Goal: Task Accomplishment & Management: Complete application form

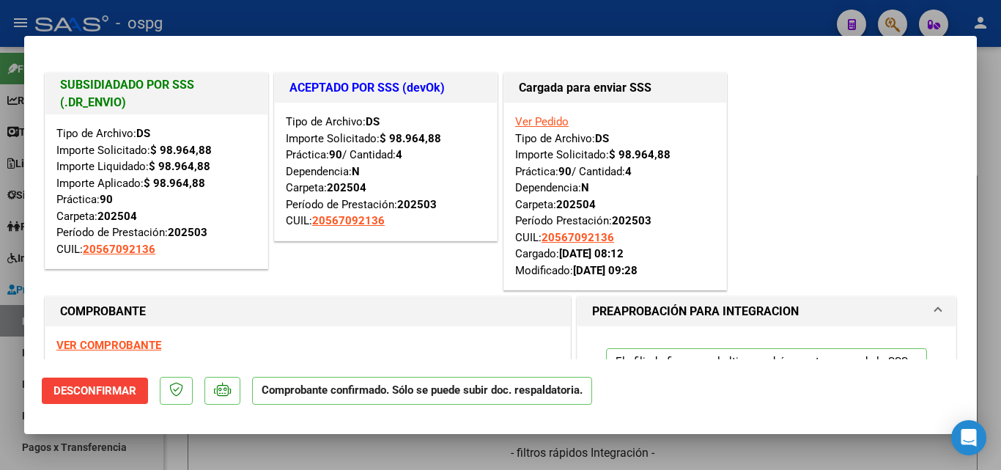
click at [656, 23] on div at bounding box center [500, 235] width 1001 height 470
type input "$ 0,00"
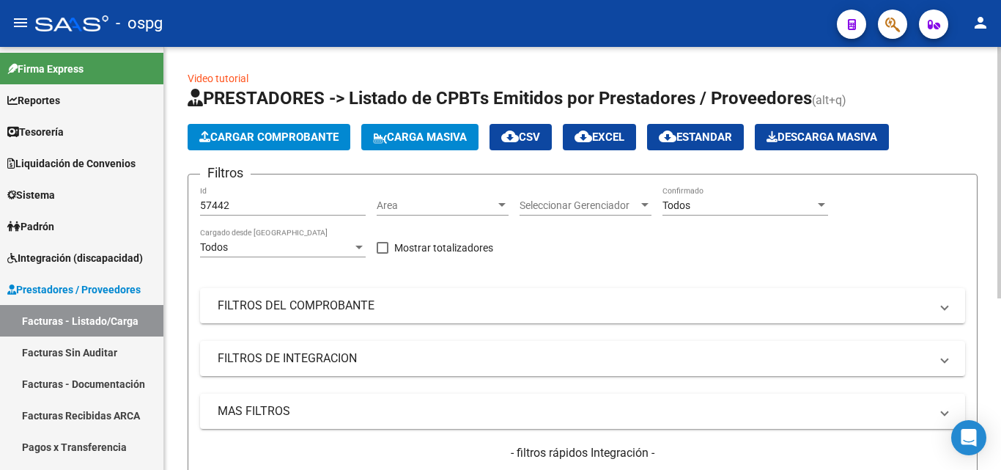
click at [453, 128] on button "Carga Masiva" at bounding box center [419, 137] width 117 height 26
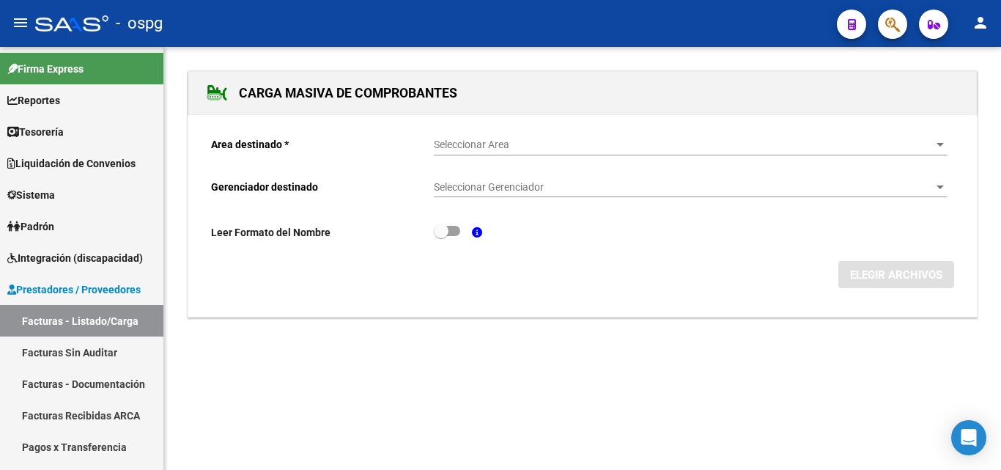
click at [506, 144] on span "Seleccionar Area" at bounding box center [684, 144] width 500 height 12
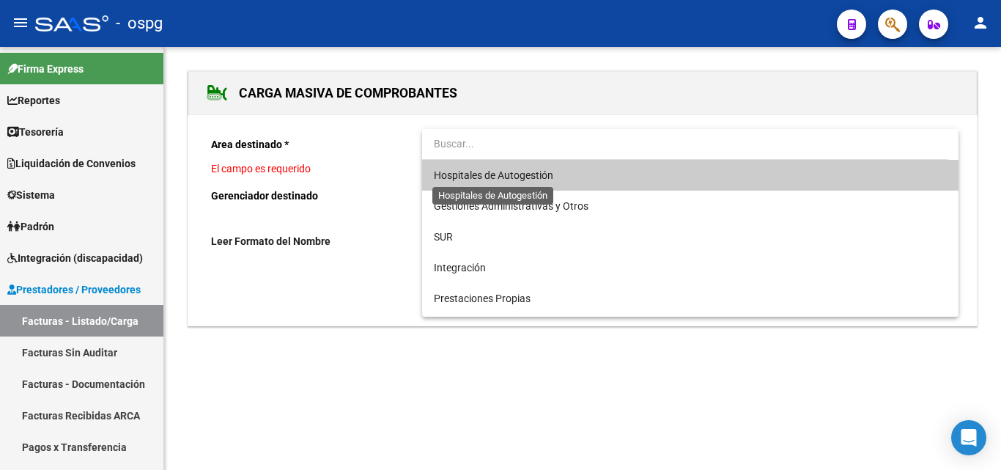
click at [500, 174] on span "Hospitales de Autogestión" at bounding box center [493, 175] width 119 height 12
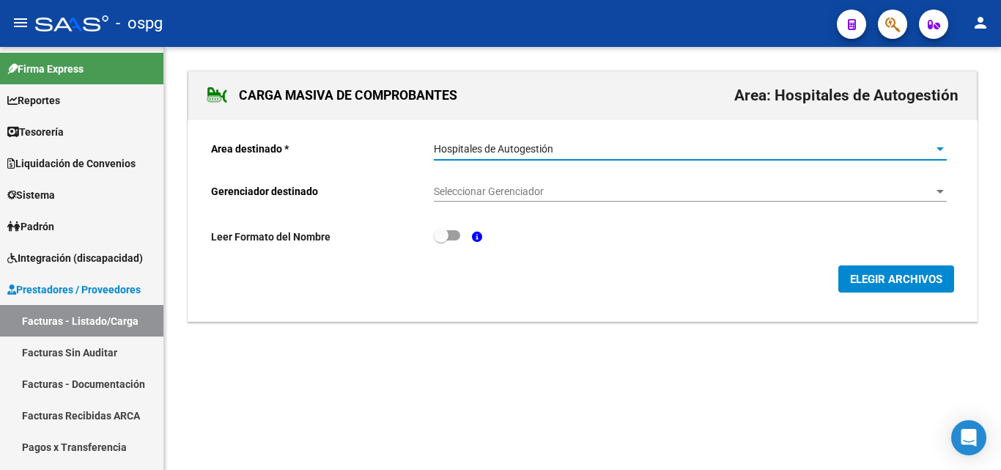
click at [864, 278] on span "ELEGIR ARCHIVOS" at bounding box center [896, 279] width 92 height 13
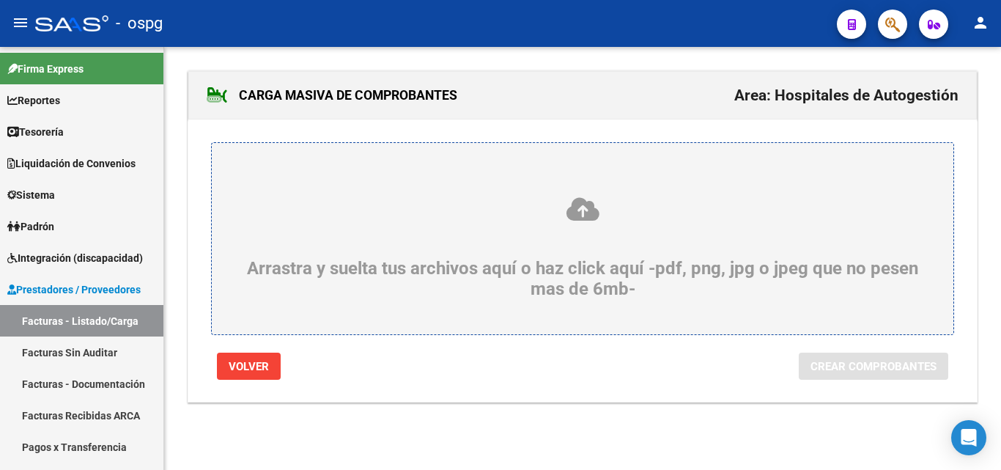
click at [364, 252] on div "Arrastra y suelta tus archivos aquí o haz click aquí -pdf, png, jpg o jpeg que …" at bounding box center [582, 247] width 671 height 103
click at [0, 0] on input "Arrastra y suelta tus archivos aquí o haz click aquí -pdf, png, jpg o jpeg que …" at bounding box center [0, 0] width 0 height 0
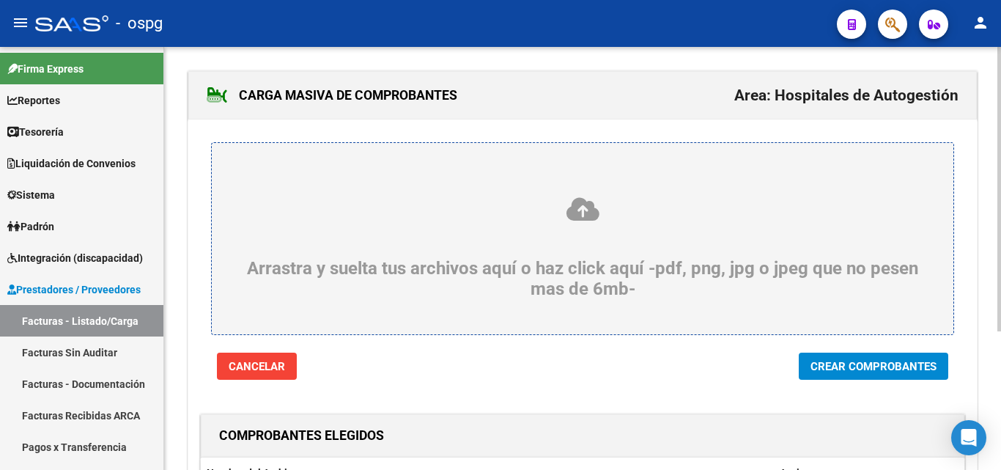
click at [898, 368] on span "Crear Comprobantes" at bounding box center [873, 366] width 126 height 13
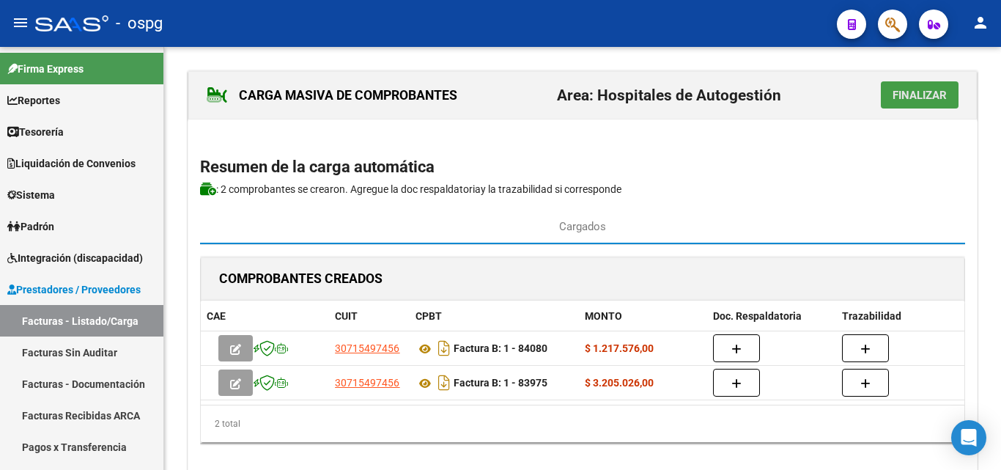
click at [917, 97] on span "Finalizar" at bounding box center [919, 95] width 54 height 13
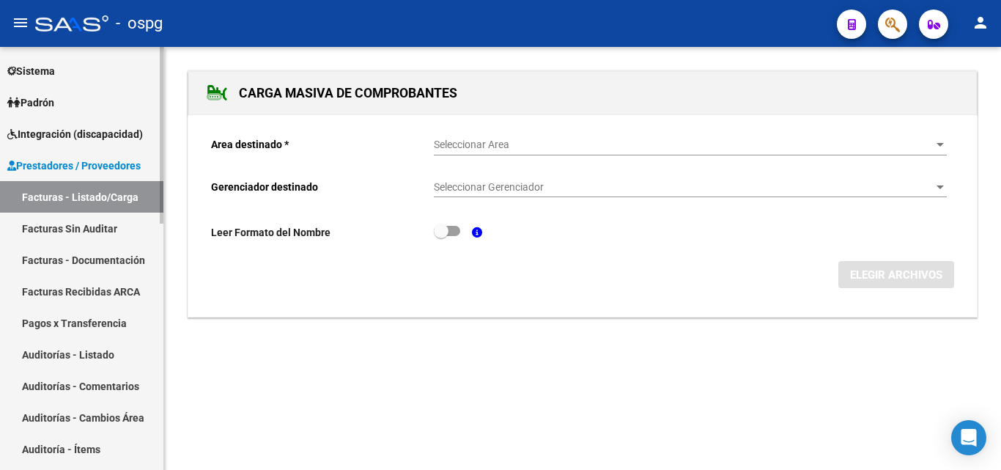
scroll to position [147, 0]
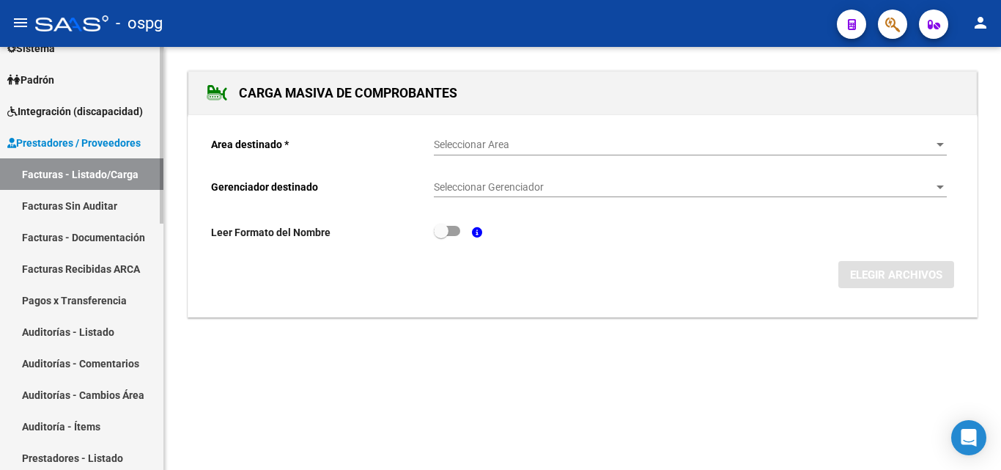
click at [90, 335] on link "Auditorías - Listado" at bounding box center [81, 331] width 163 height 31
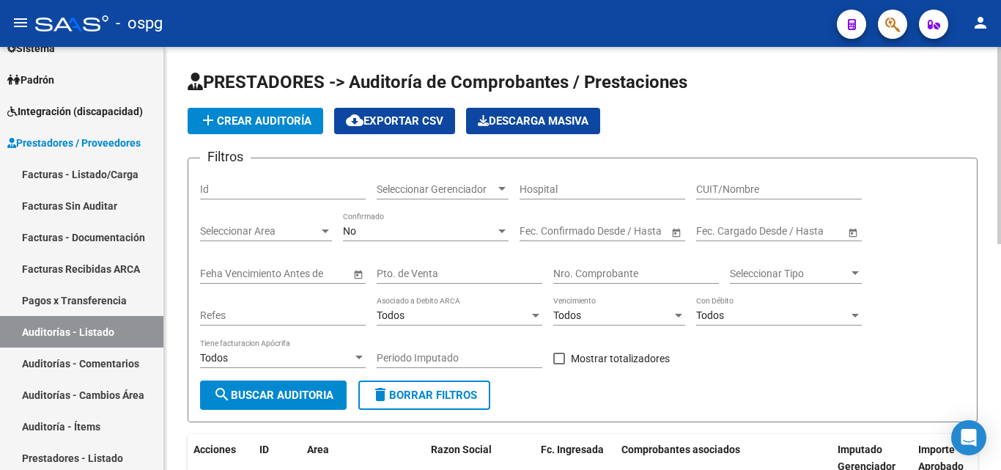
click at [233, 116] on span "add Crear Auditoría" at bounding box center [255, 120] width 112 height 13
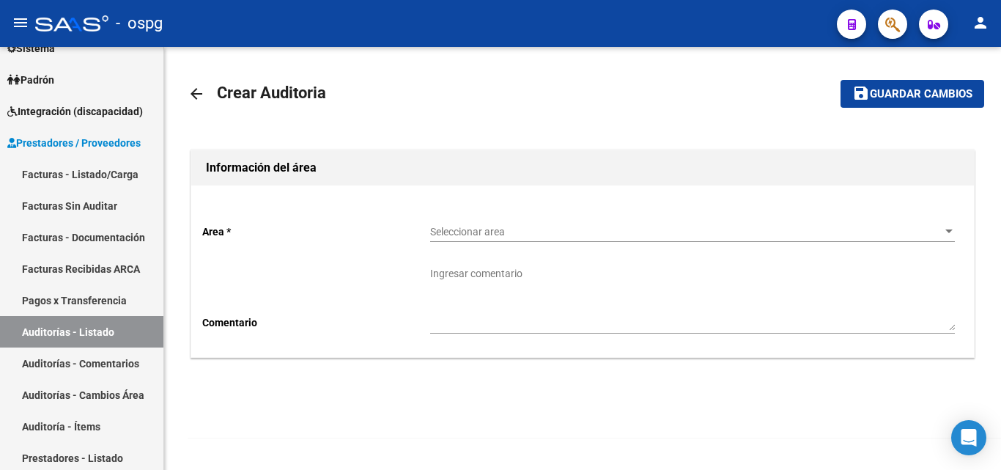
click at [448, 234] on span "Seleccionar area" at bounding box center [685, 232] width 511 height 12
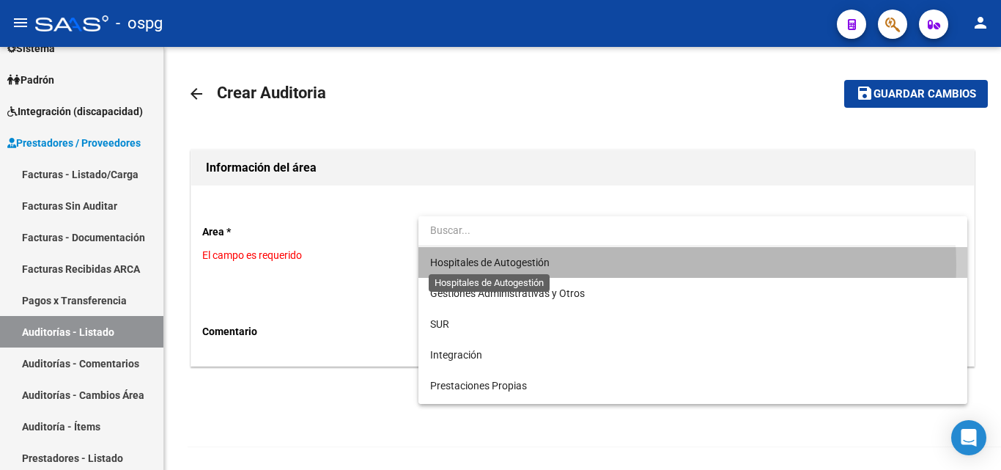
click at [459, 265] on span "Hospitales de Autogestión" at bounding box center [489, 262] width 119 height 12
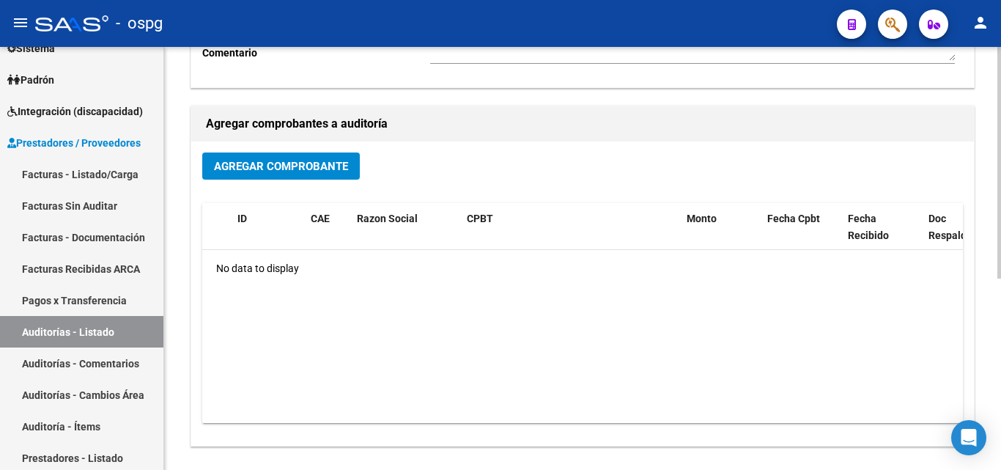
scroll to position [57, 0]
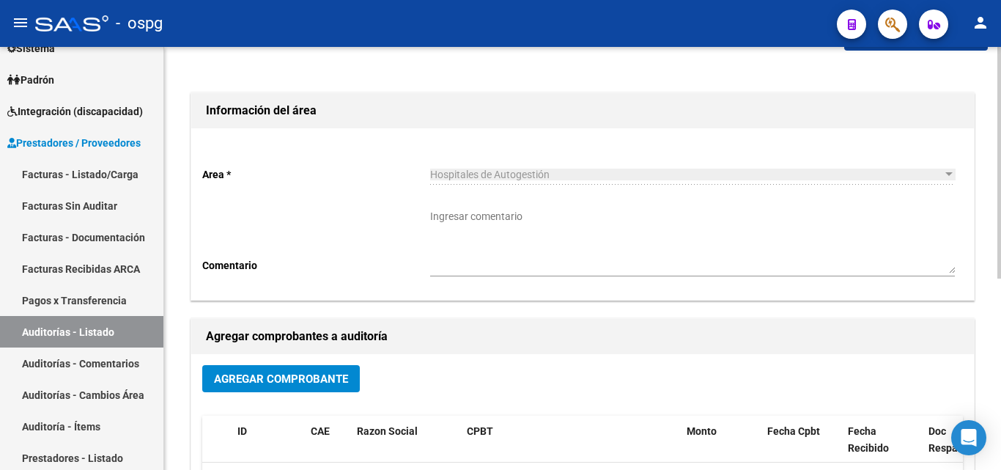
click at [319, 378] on span "Agregar Comprobante" at bounding box center [281, 378] width 134 height 13
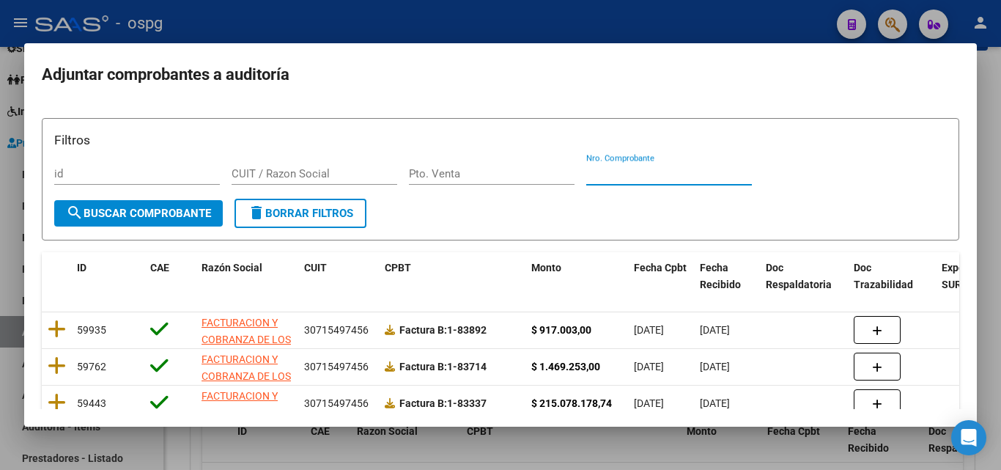
click at [606, 174] on input "Nro. Comprobante" at bounding box center [669, 173] width 166 height 13
type input "82789"
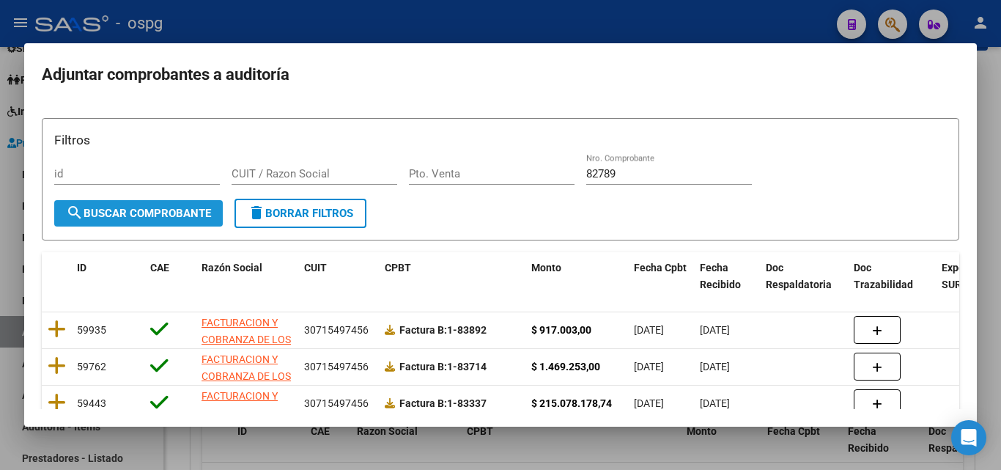
click at [125, 212] on span "search Buscar Comprobante" at bounding box center [138, 213] width 145 height 13
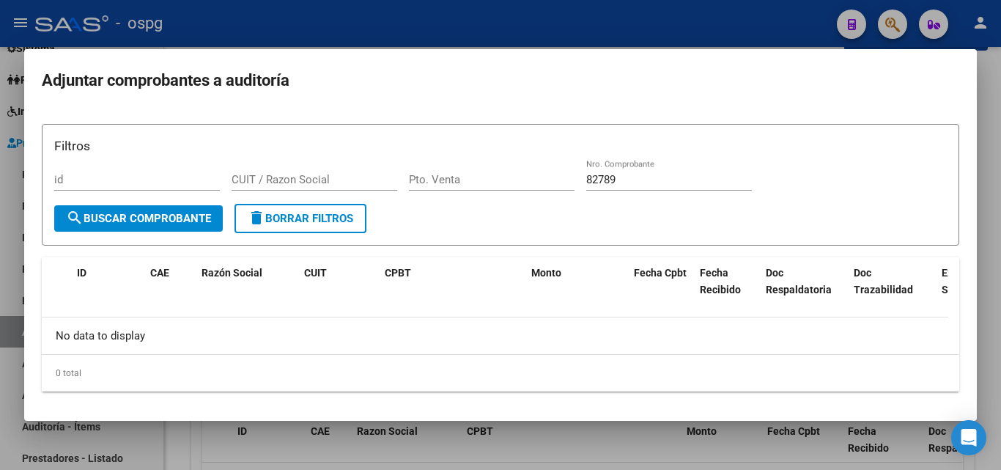
click at [380, 38] on div at bounding box center [500, 235] width 1001 height 470
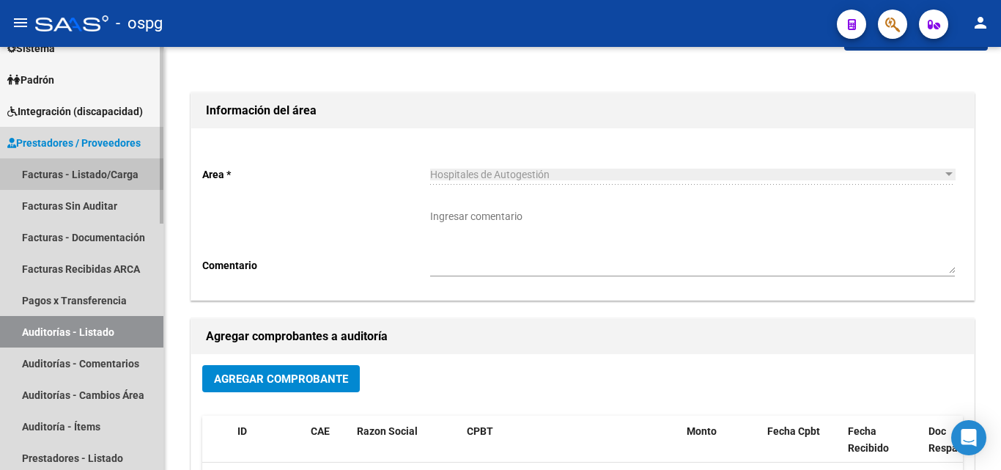
click at [92, 177] on link "Facturas - Listado/Carga" at bounding box center [81, 173] width 163 height 31
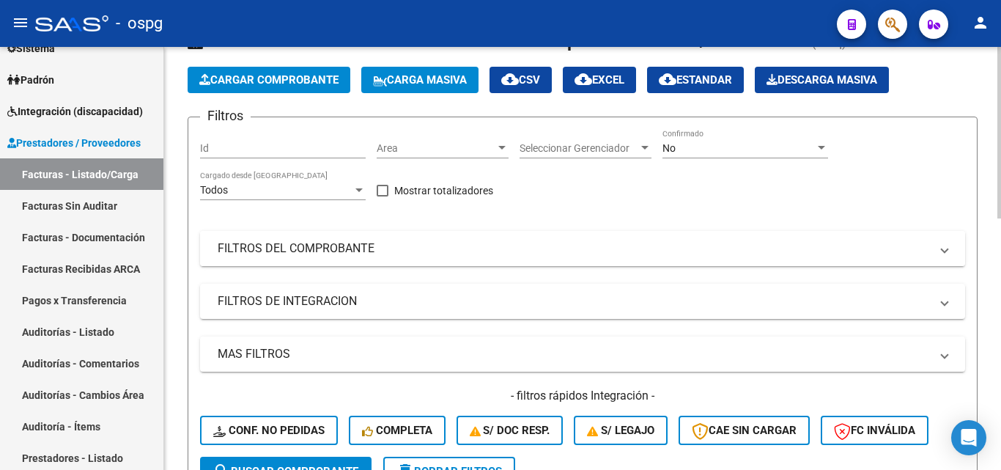
click at [337, 253] on mat-panel-title "FILTROS DEL COMPROBANTE" at bounding box center [574, 248] width 712 height 16
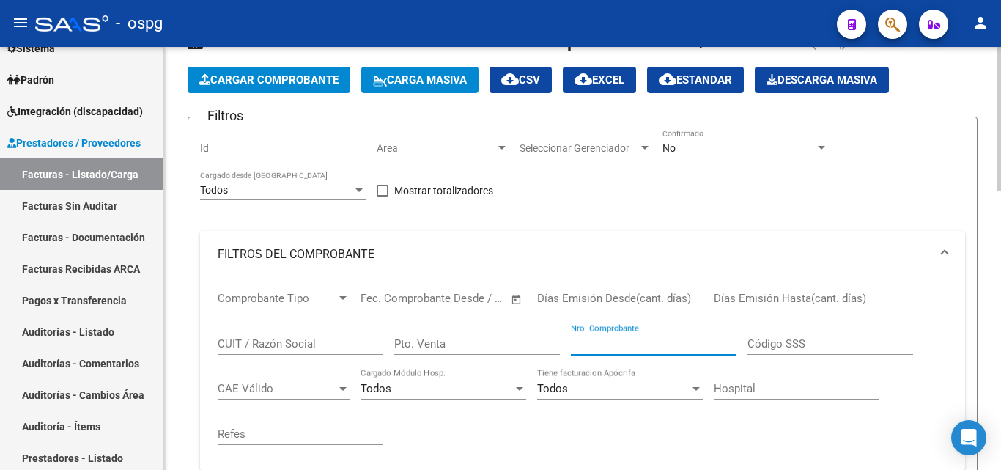
click at [659, 341] on input "Nro. Comprobante" at bounding box center [654, 343] width 166 height 13
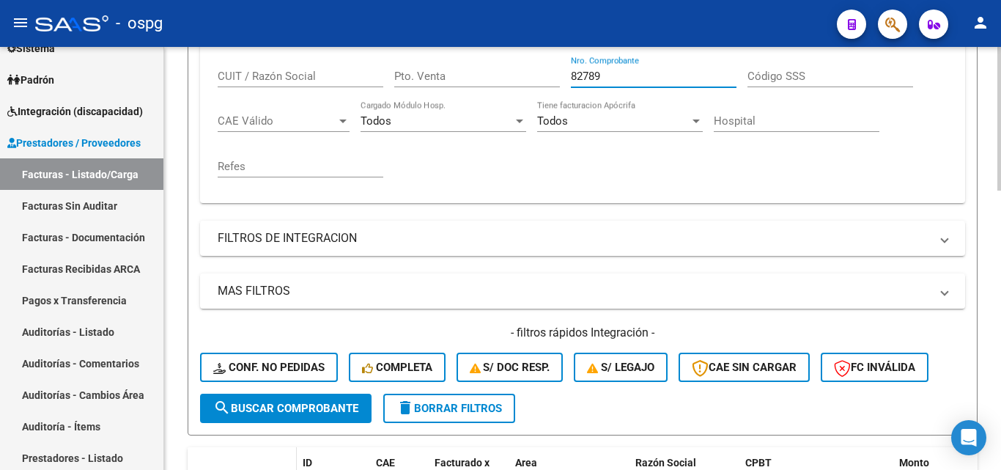
scroll to position [350, 0]
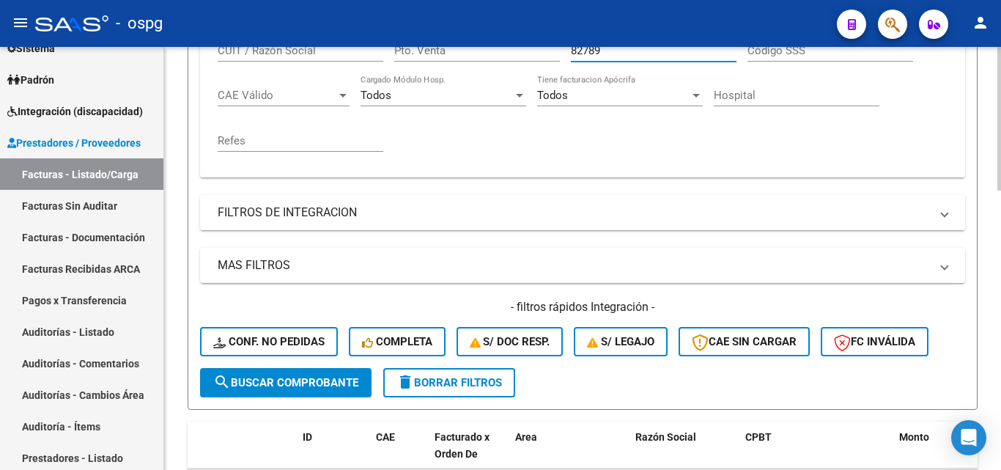
type input "82789"
click at [298, 390] on button "search Buscar Comprobante" at bounding box center [285, 382] width 171 height 29
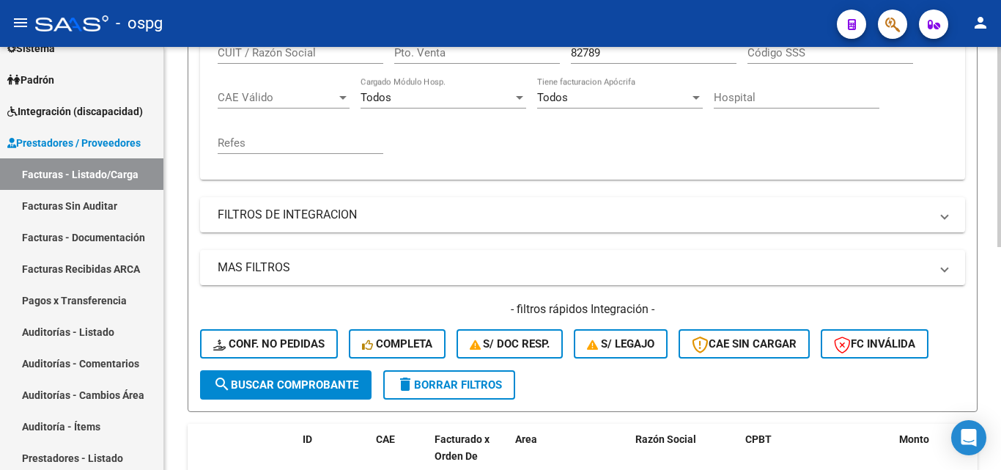
scroll to position [103, 0]
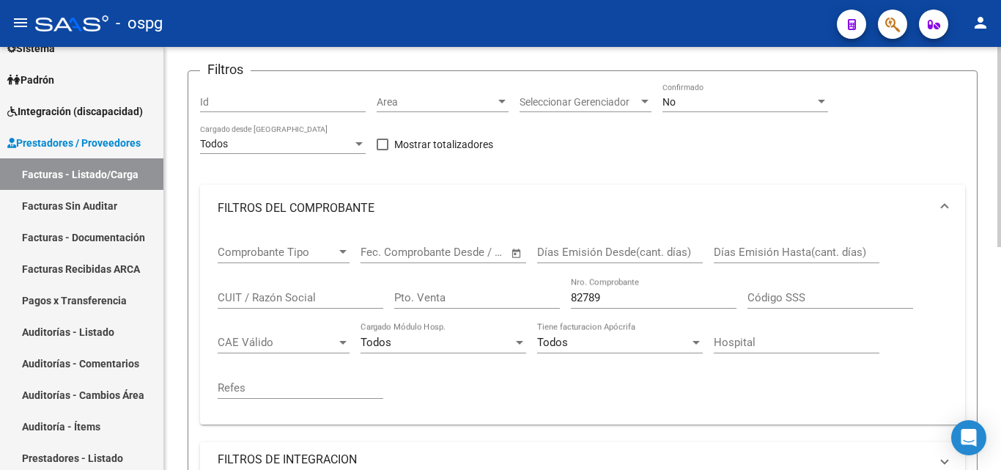
click at [708, 96] on div "No" at bounding box center [738, 102] width 152 height 12
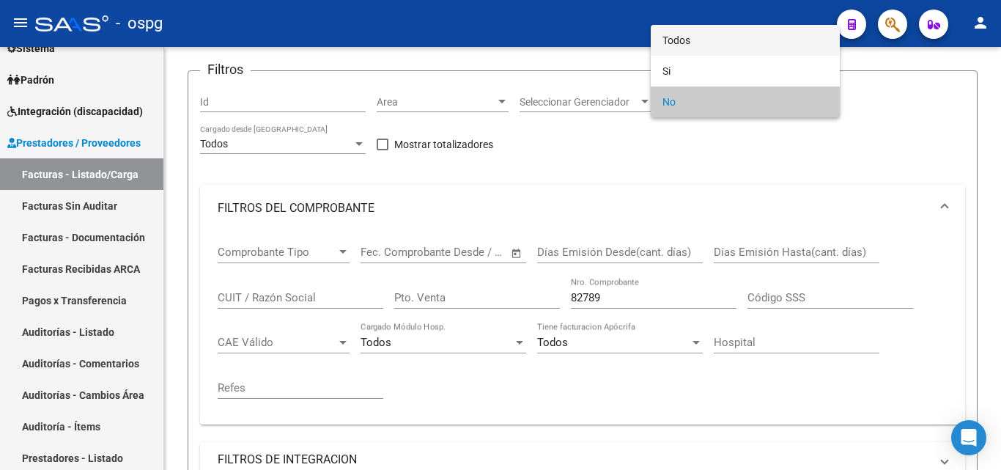
click at [704, 49] on span "Todos" at bounding box center [745, 40] width 166 height 31
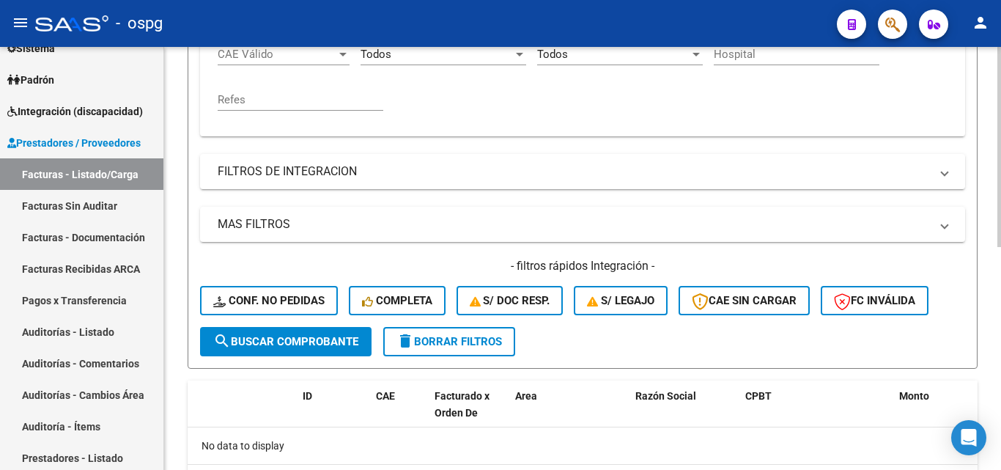
scroll to position [396, 0]
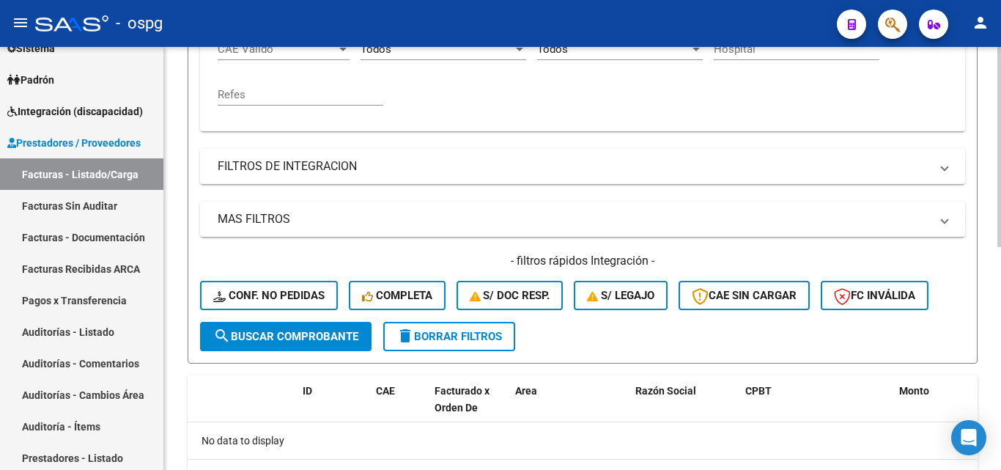
click at [271, 344] on button "search Buscar Comprobante" at bounding box center [285, 336] width 171 height 29
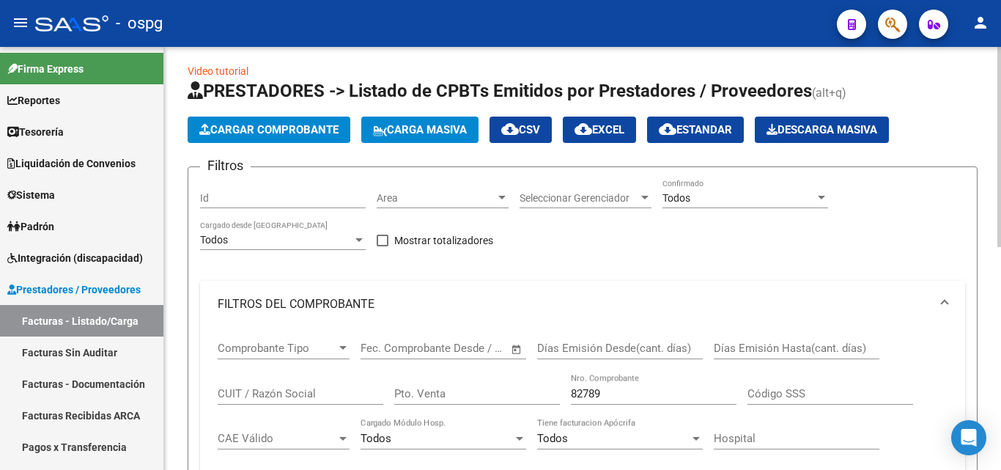
scroll to position [0, 0]
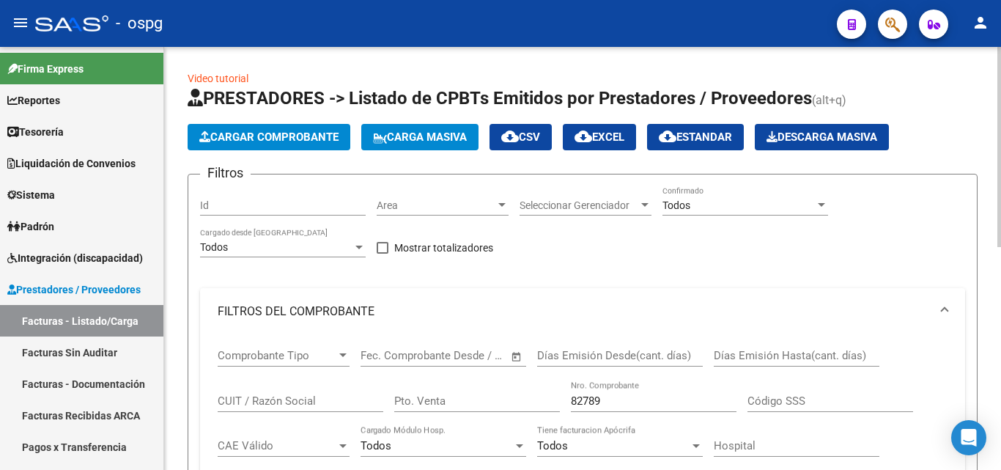
click at [289, 126] on button "Cargar Comprobante" at bounding box center [269, 137] width 163 height 26
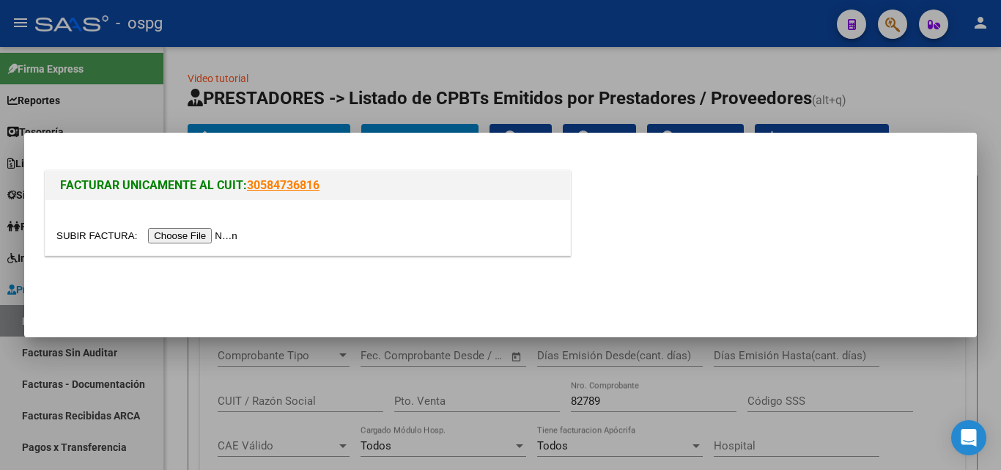
click at [188, 240] on input "file" at bounding box center [148, 235] width 185 height 15
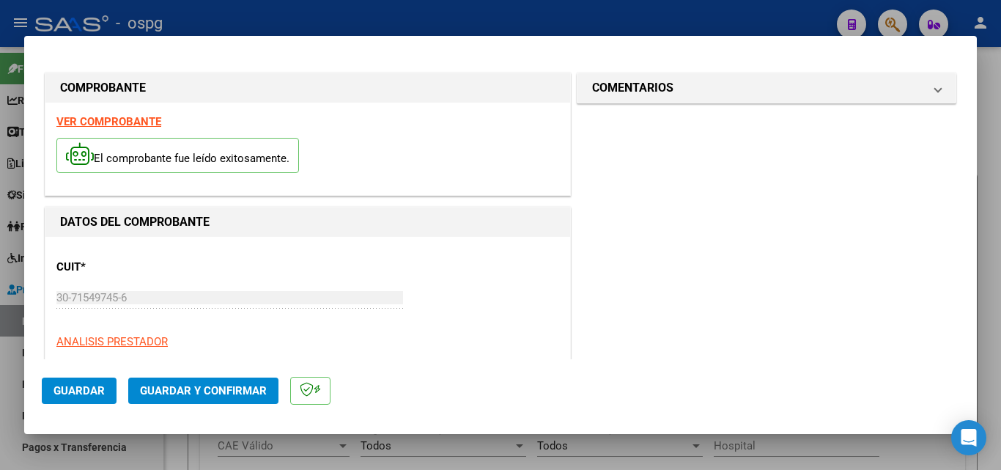
click at [242, 390] on span "Guardar y Confirmar" at bounding box center [203, 390] width 127 height 13
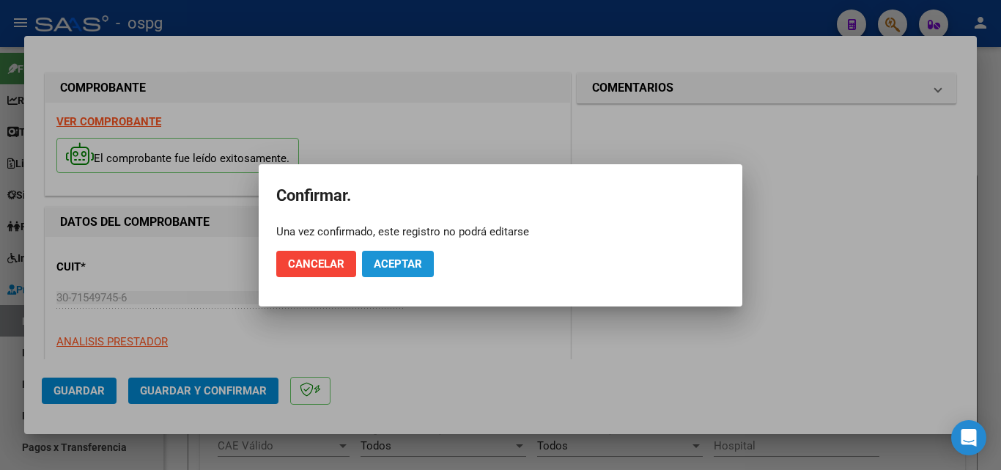
click at [401, 262] on span "Aceptar" at bounding box center [398, 263] width 48 height 13
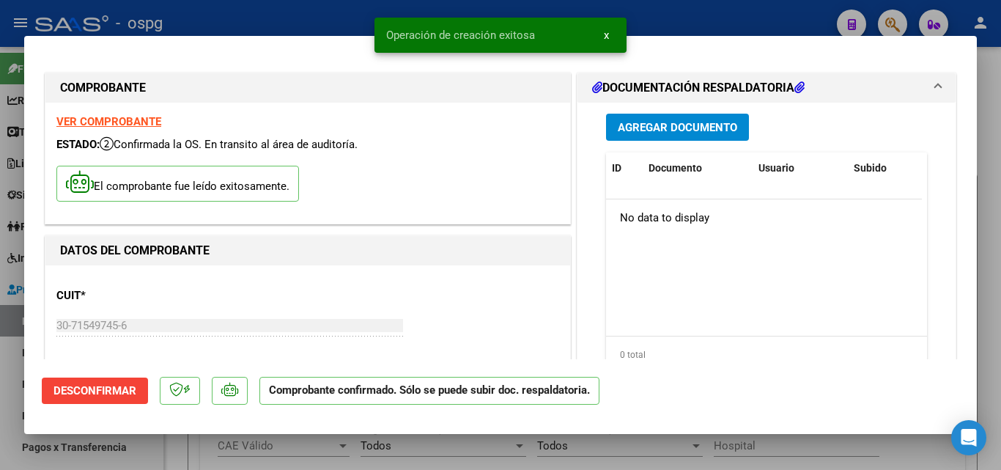
click at [657, 15] on div at bounding box center [500, 235] width 1001 height 470
type input "$ 0,00"
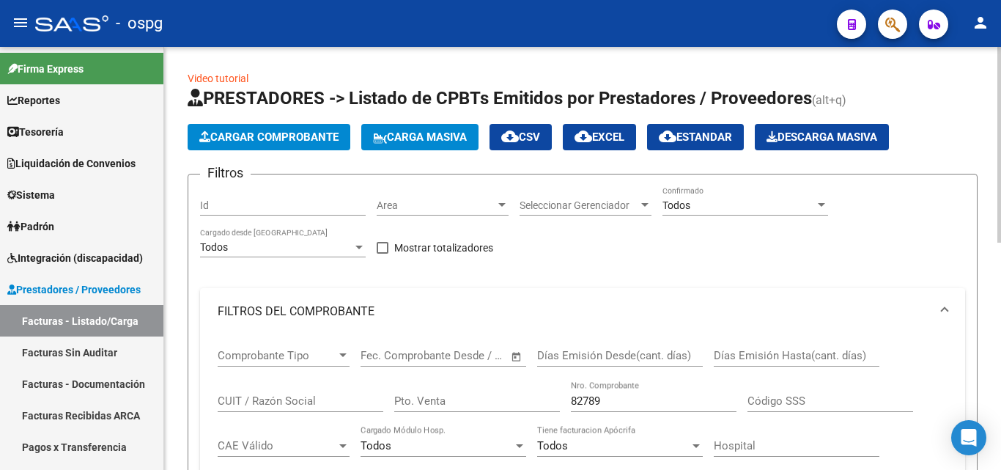
click at [623, 403] on input "82789" at bounding box center [654, 400] width 166 height 13
drag, startPoint x: 623, startPoint y: 403, endPoint x: 573, endPoint y: 403, distance: 49.8
click at [573, 403] on input "82789" at bounding box center [654, 400] width 166 height 13
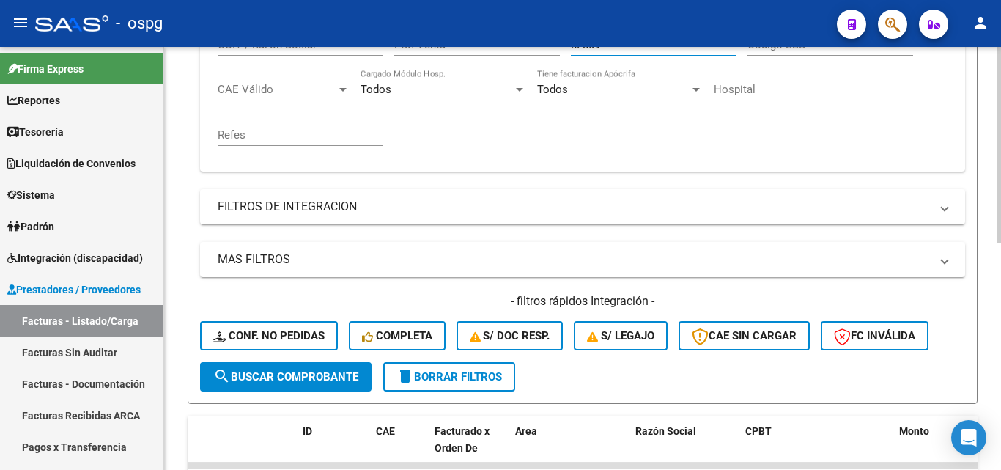
scroll to position [440, 0]
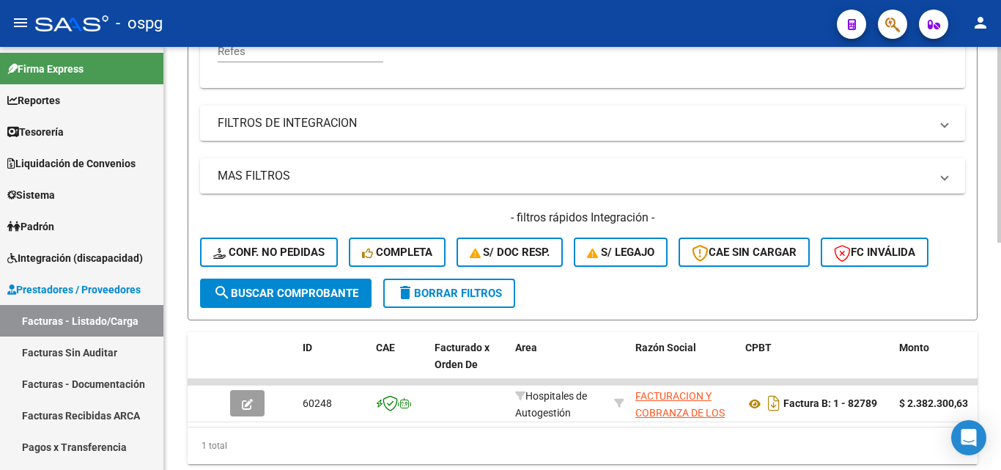
type input "82809"
click at [337, 292] on span "search Buscar Comprobante" at bounding box center [285, 292] width 145 height 13
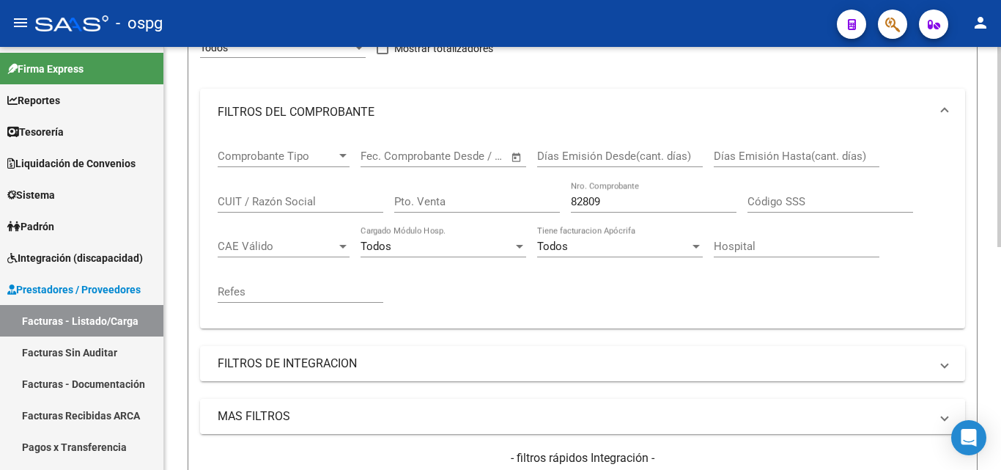
scroll to position [0, 0]
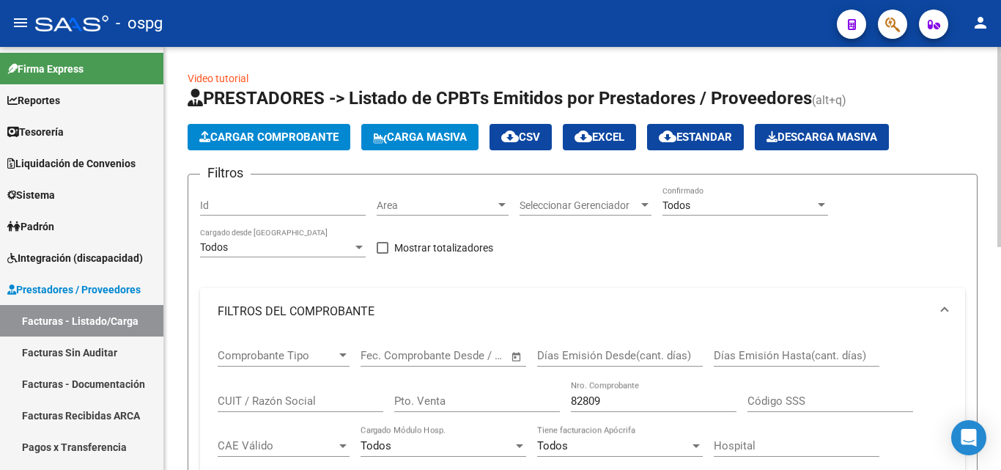
click at [297, 136] on span "Cargar Comprobante" at bounding box center [268, 136] width 139 height 13
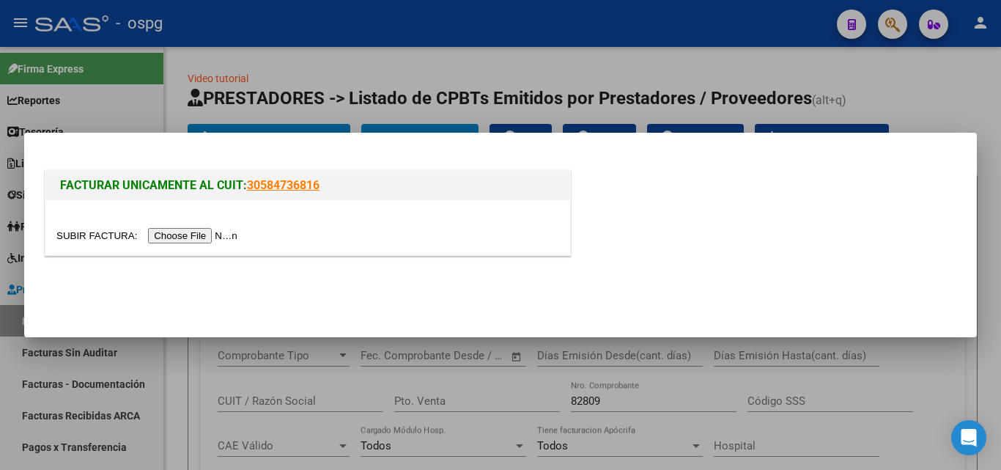
click at [203, 234] on input "file" at bounding box center [148, 235] width 185 height 15
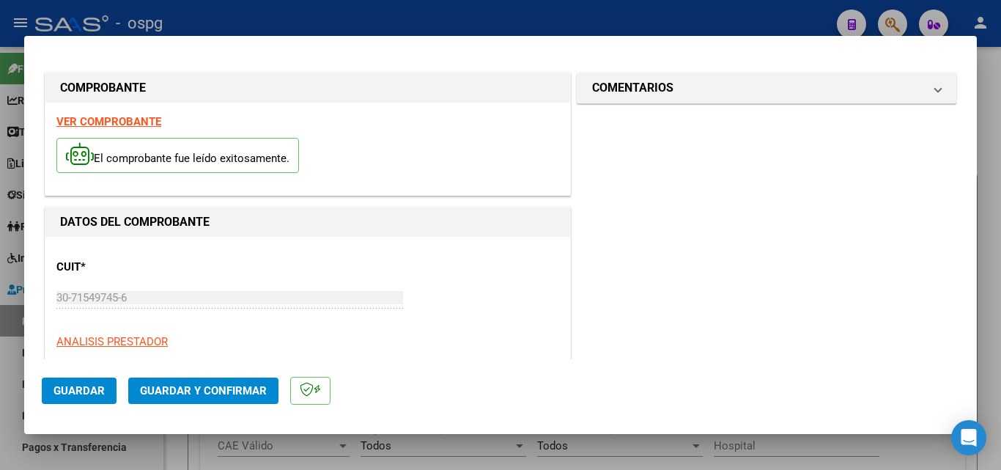
click at [237, 388] on span "Guardar y Confirmar" at bounding box center [203, 390] width 127 height 13
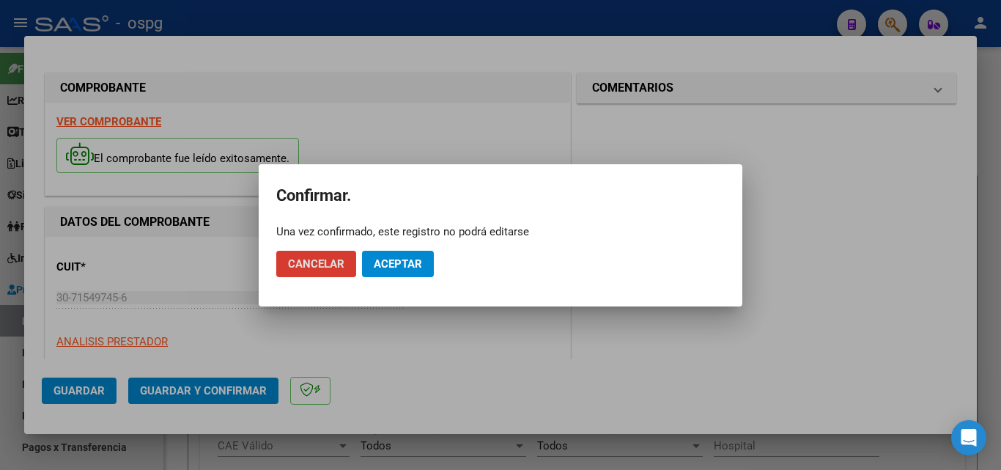
click at [405, 253] on button "Aceptar" at bounding box center [398, 264] width 72 height 26
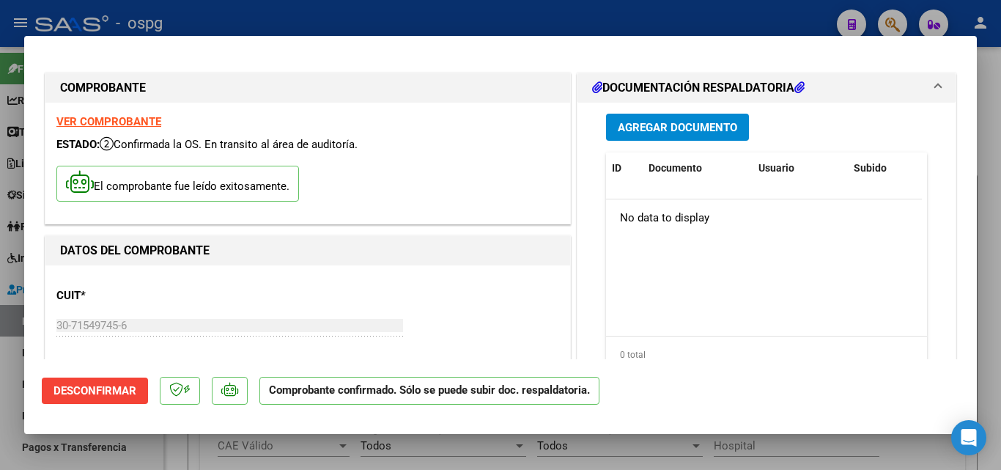
click at [347, 25] on div at bounding box center [500, 235] width 1001 height 470
type input "$ 0,00"
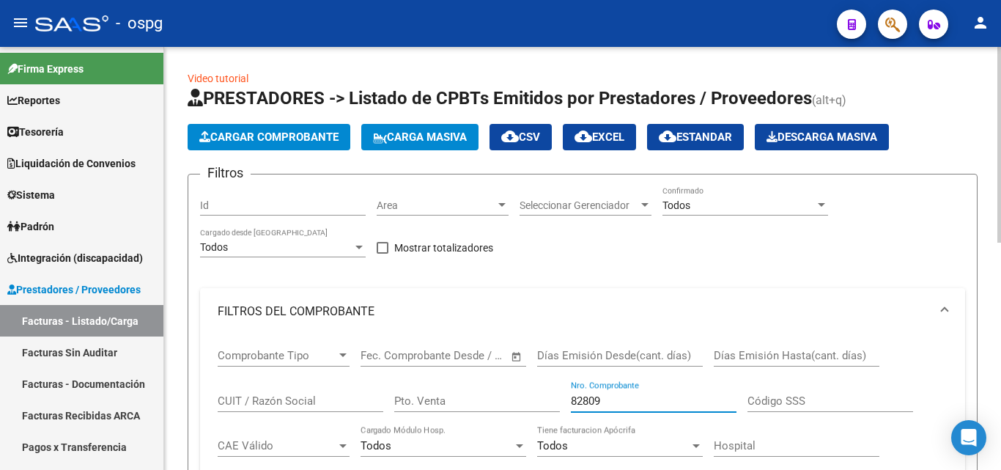
drag, startPoint x: 612, startPoint y: 403, endPoint x: 561, endPoint y: 404, distance: 51.3
click at [561, 404] on div "Comprobante Tipo Comprobante Tipo Start date – End date Fec. Comprobante Desde …" at bounding box center [583, 425] width 730 height 181
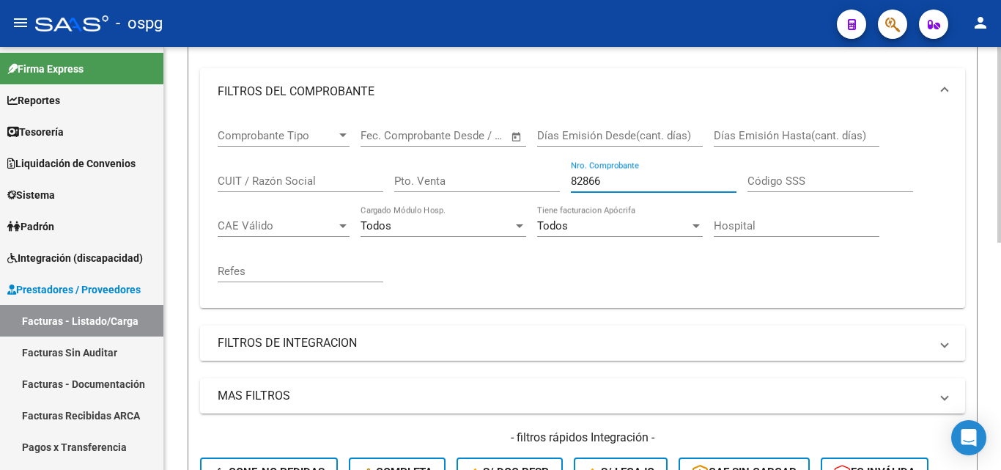
scroll to position [293, 0]
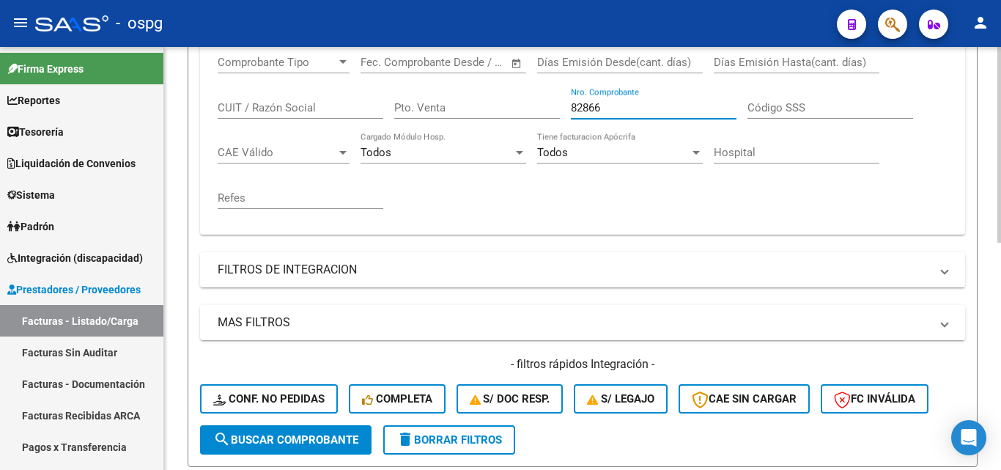
type input "82866"
click at [269, 443] on span "search Buscar Comprobante" at bounding box center [285, 439] width 145 height 13
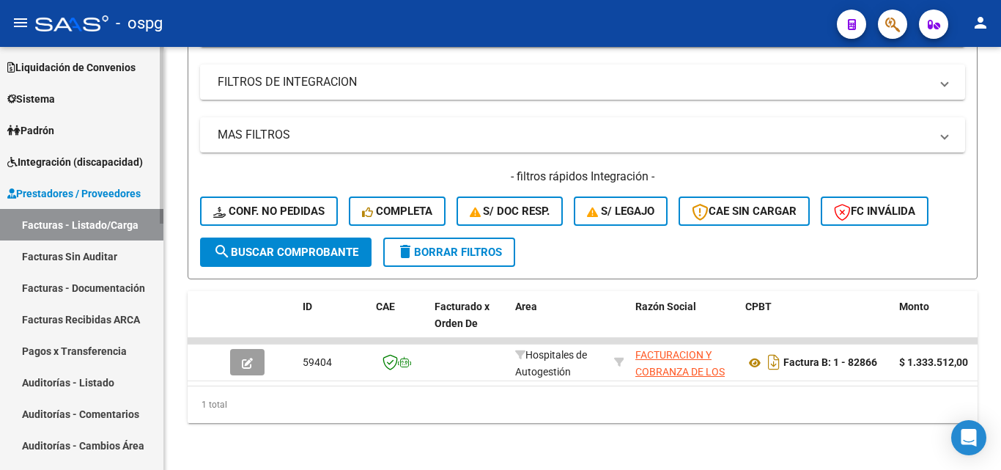
scroll to position [220, 0]
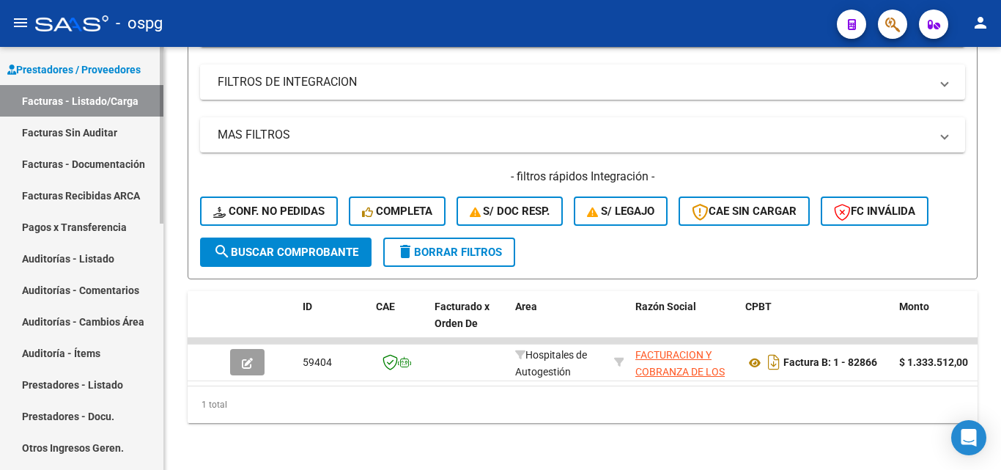
click at [92, 259] on link "Auditorías - Listado" at bounding box center [81, 257] width 163 height 31
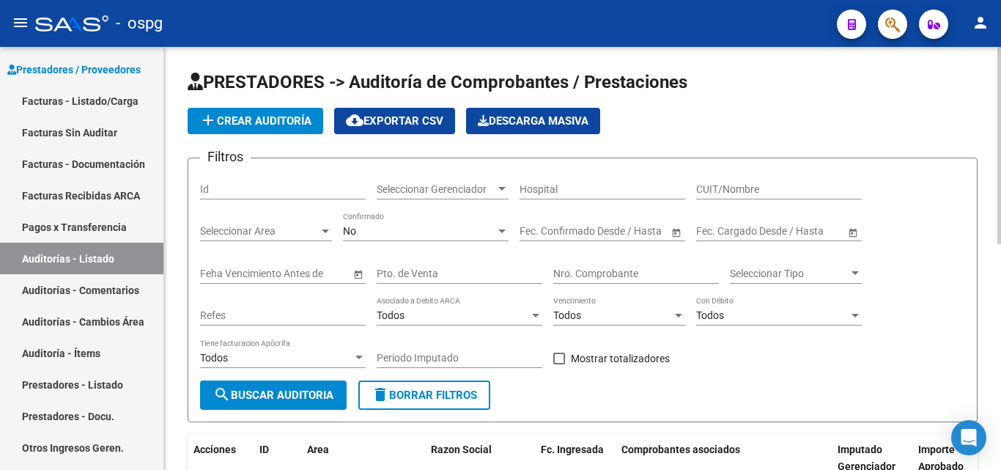
click at [300, 131] on button "add Crear Auditoría" at bounding box center [256, 121] width 136 height 26
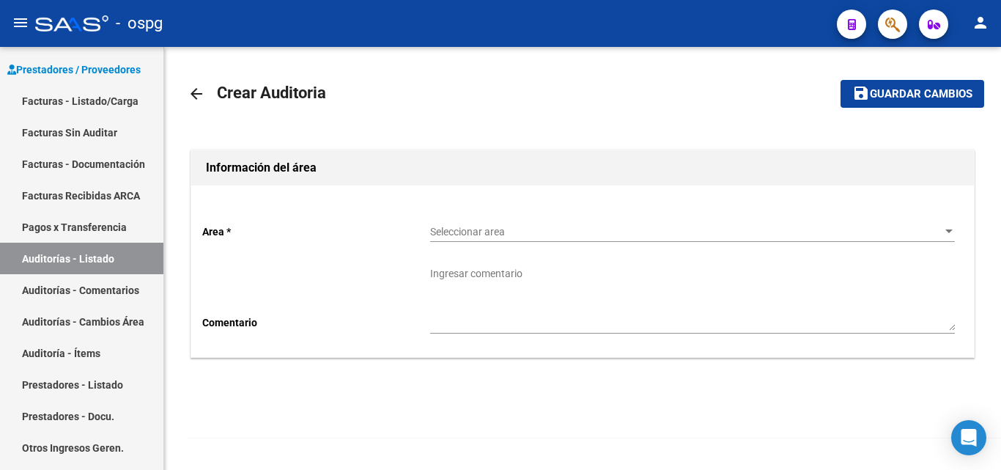
click at [555, 231] on span "Seleccionar area" at bounding box center [685, 232] width 511 height 12
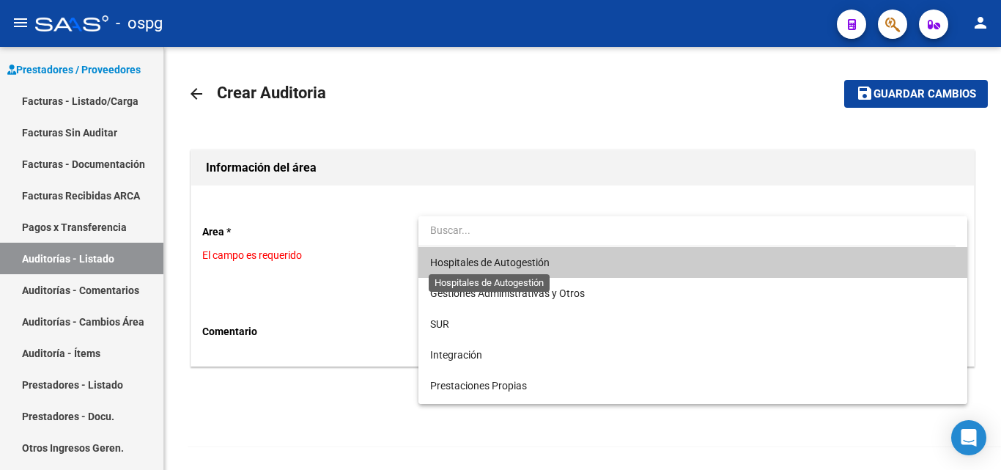
click at [518, 262] on span "Hospitales de Autogestión" at bounding box center [489, 262] width 119 height 12
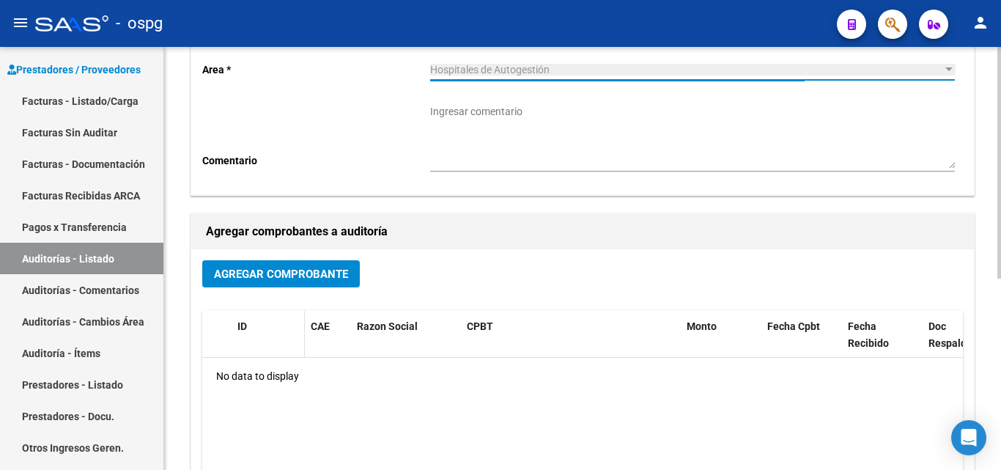
scroll to position [220, 0]
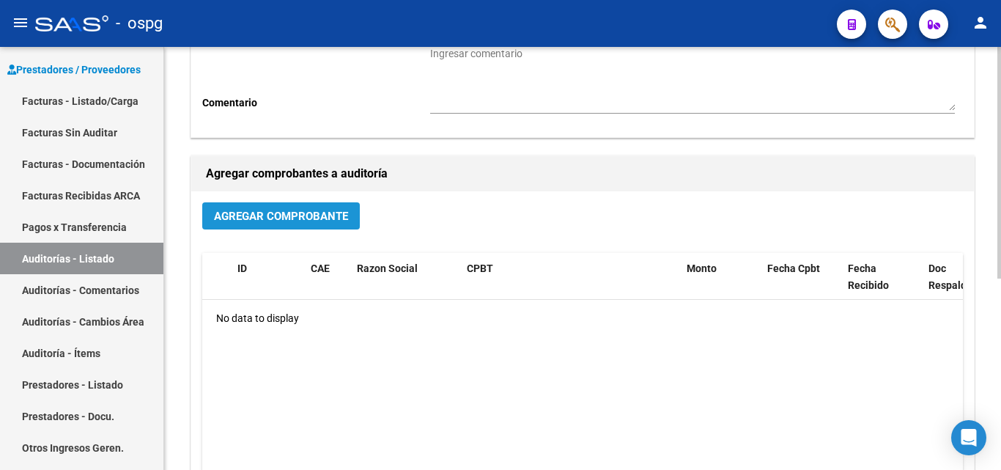
drag, startPoint x: 297, startPoint y: 225, endPoint x: 286, endPoint y: 232, distance: 13.2
click at [286, 232] on div "Agregar Comprobante" at bounding box center [582, 221] width 760 height 39
click at [274, 217] on span "Agregar Comprobante" at bounding box center [281, 216] width 134 height 13
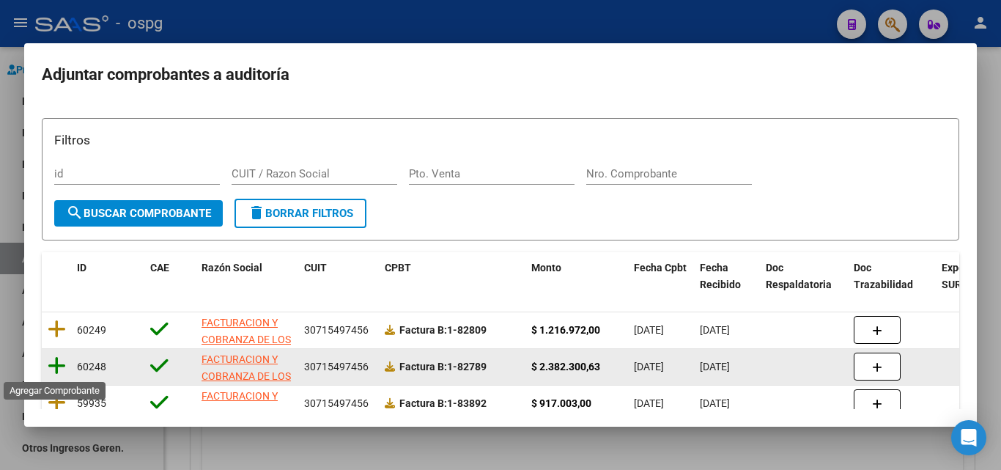
click at [56, 363] on icon at bounding box center [57, 365] width 18 height 21
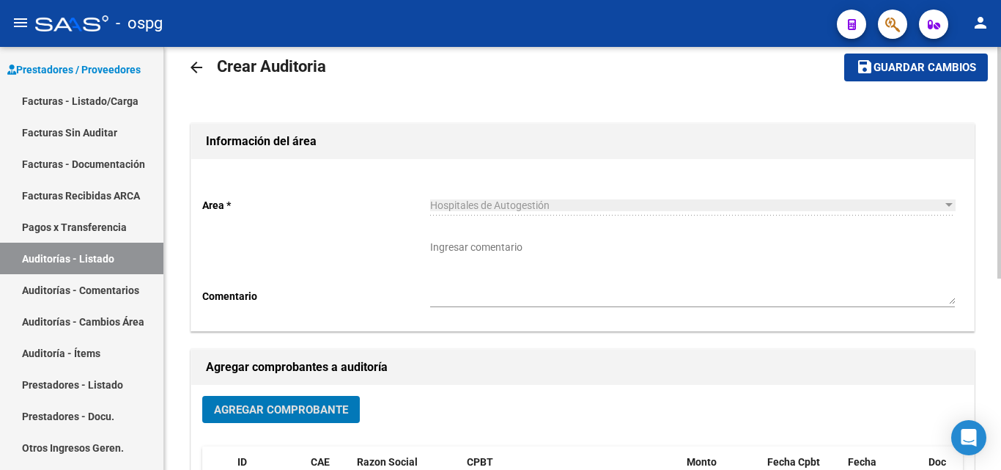
scroll to position [0, 0]
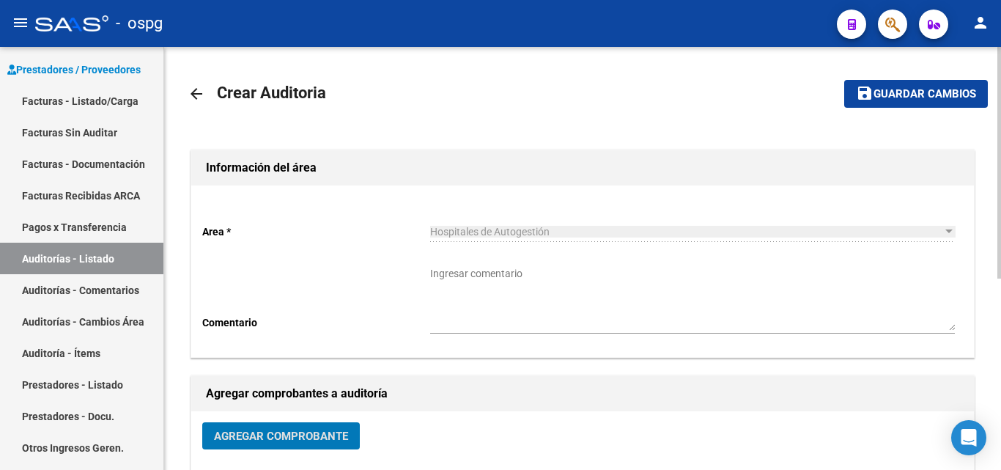
click at [902, 97] on span "Guardar cambios" at bounding box center [924, 94] width 103 height 13
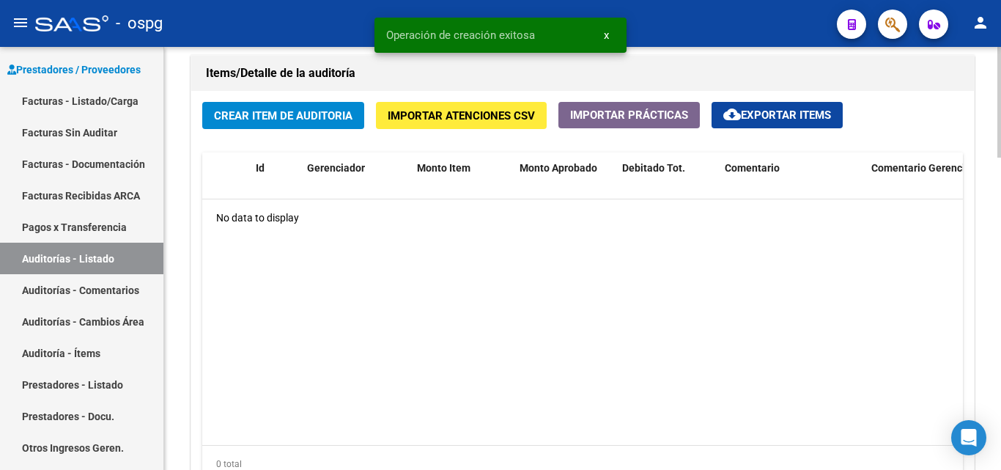
scroll to position [1026, 0]
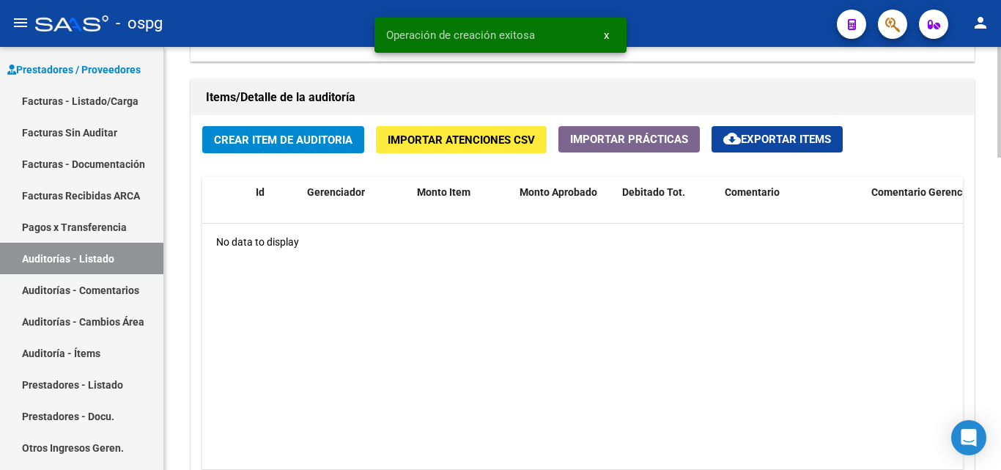
click at [453, 141] on span "Importar Atenciones CSV" at bounding box center [461, 139] width 147 height 13
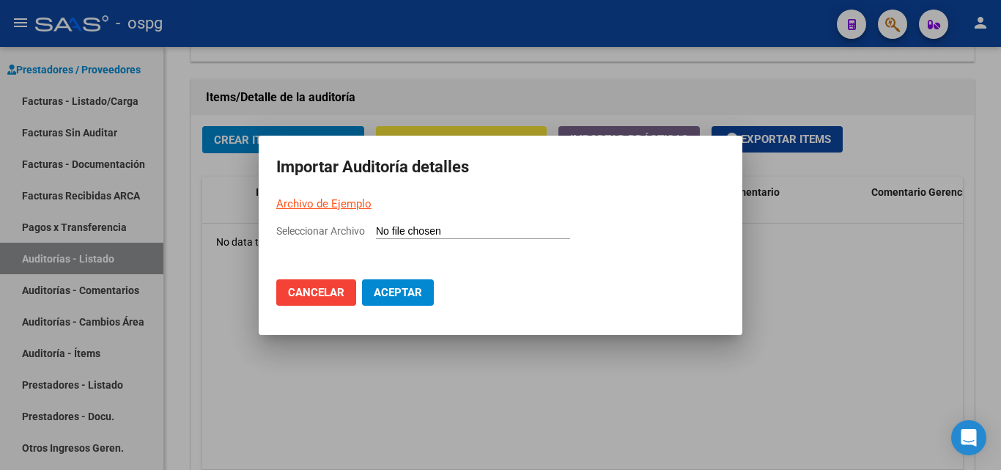
click at [342, 202] on link "Archivo de Ejemplo" at bounding box center [323, 203] width 95 height 13
click at [414, 231] on input "Seleccionar Archivo" at bounding box center [473, 232] width 194 height 14
type input "C:\fakepath\Auditoria-demo-saas-total (23).csv"
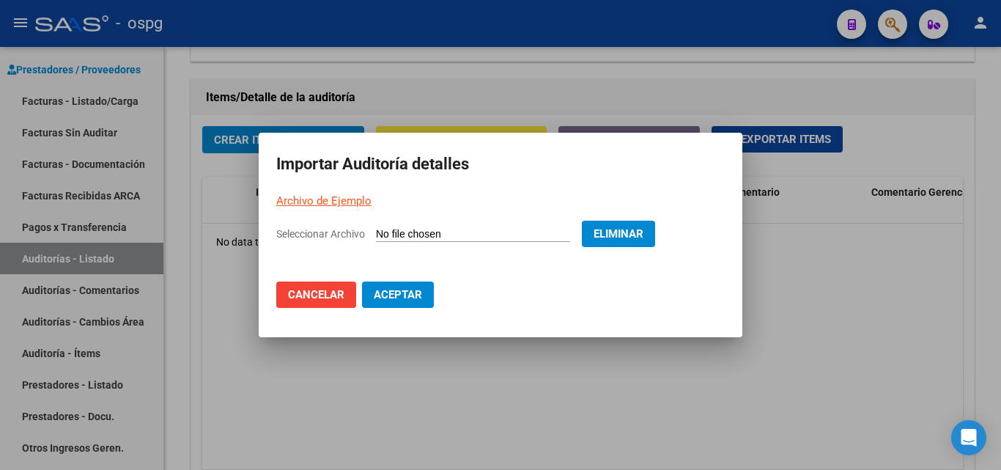
click at [415, 297] on span "Aceptar" at bounding box center [398, 294] width 48 height 13
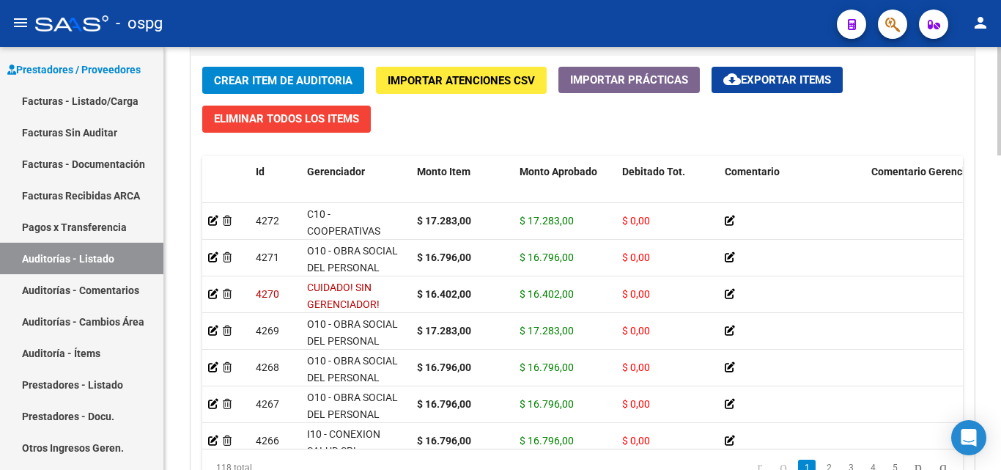
scroll to position [1228, 0]
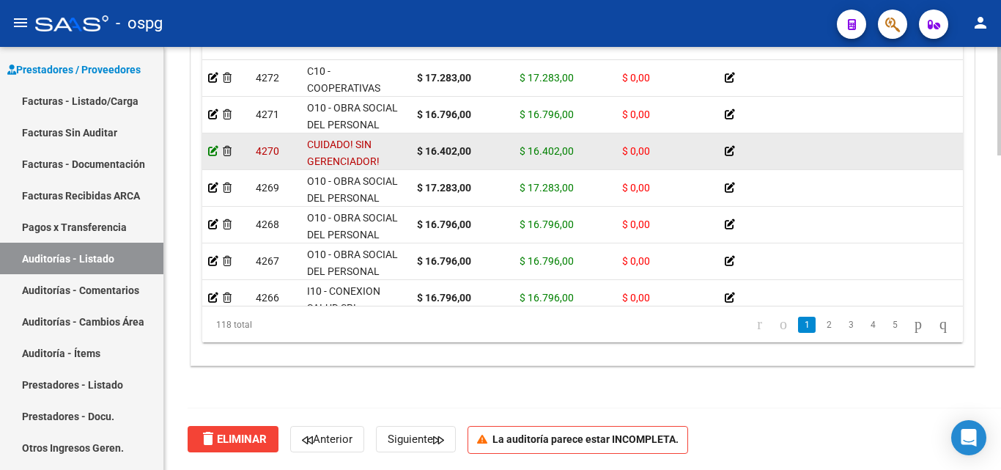
click at [211, 152] on icon at bounding box center [213, 151] width 10 height 10
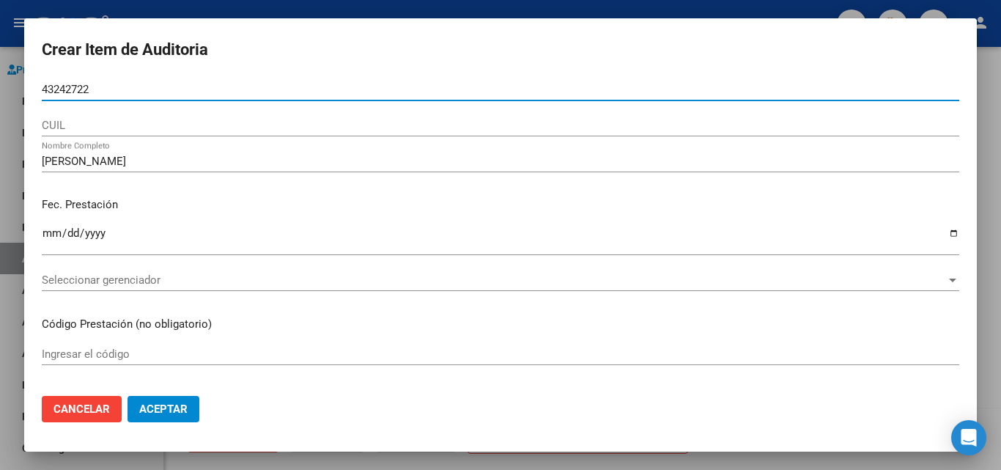
drag, startPoint x: 73, startPoint y: 85, endPoint x: 26, endPoint y: 82, distance: 47.7
click at [26, 82] on mat-dialog-content "43242722 Nro Documento CUIL [PERSON_NAME] Nombre Completo Fec. Prestación [DATE…" at bounding box center [500, 230] width 952 height 305
paste input "43242722"
type input "43242722"
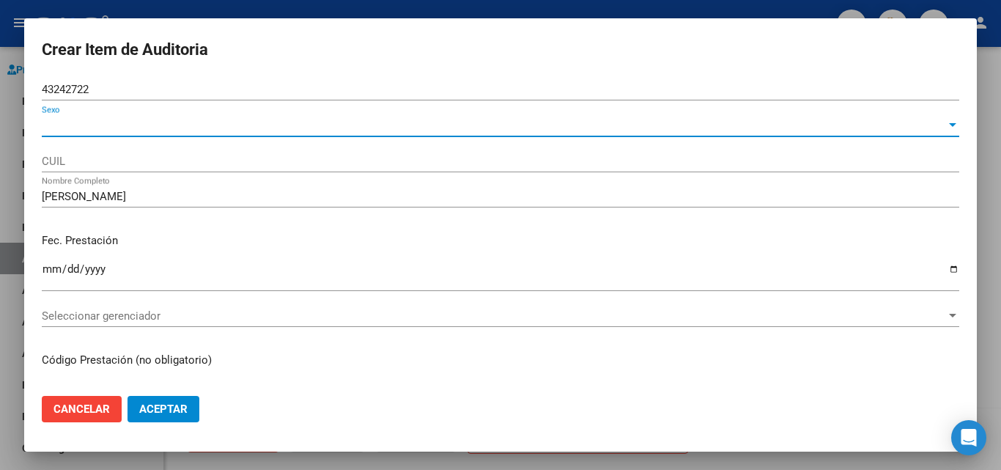
click at [86, 121] on span "Sexo" at bounding box center [494, 125] width 904 height 13
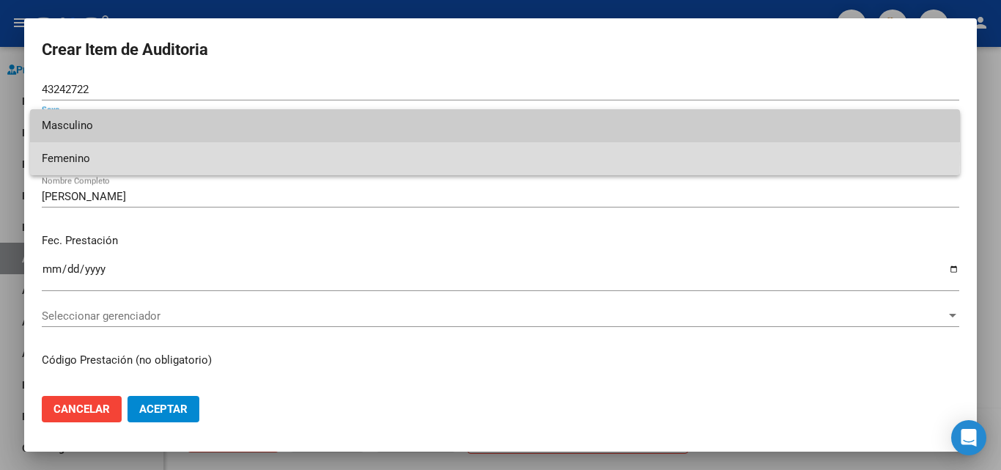
click at [75, 153] on span "Femenino" at bounding box center [495, 158] width 906 height 33
type input "27432427221"
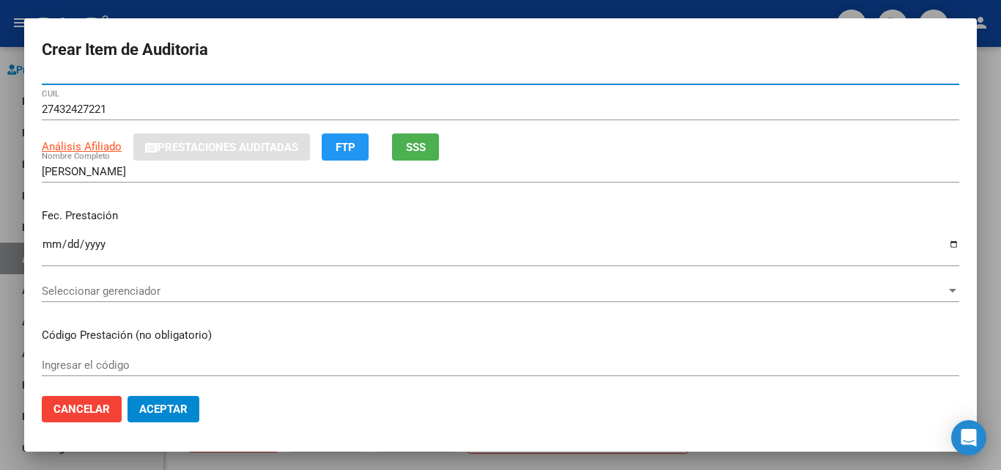
scroll to position [0, 0]
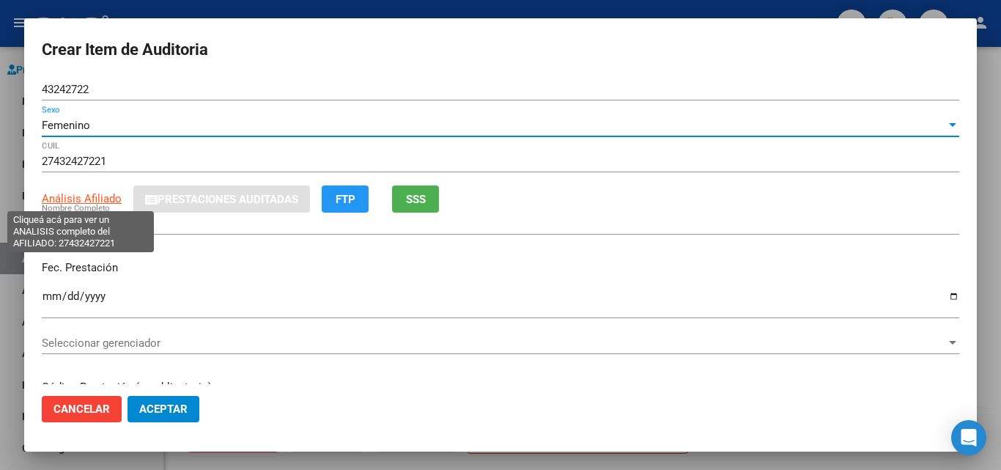
click at [103, 201] on span "Análisis Afiliado" at bounding box center [82, 198] width 80 height 13
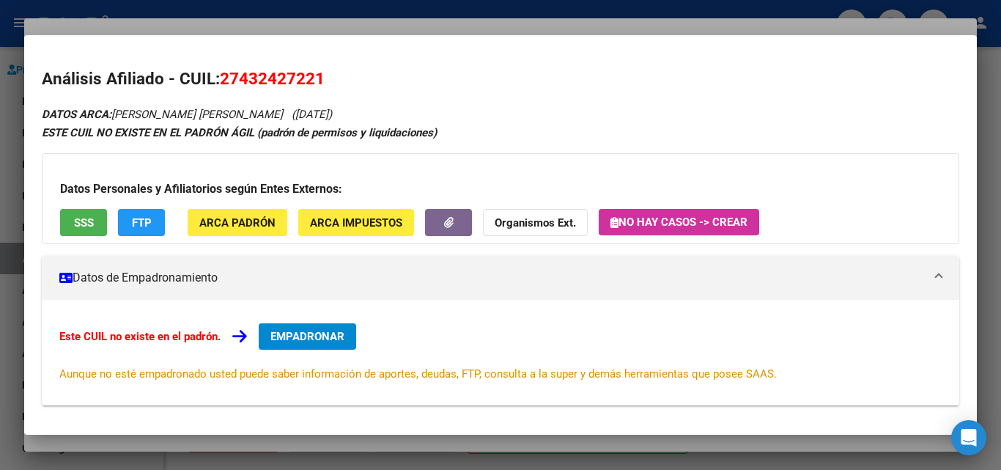
click at [77, 216] on span "SSS" at bounding box center [84, 222] width 20 height 13
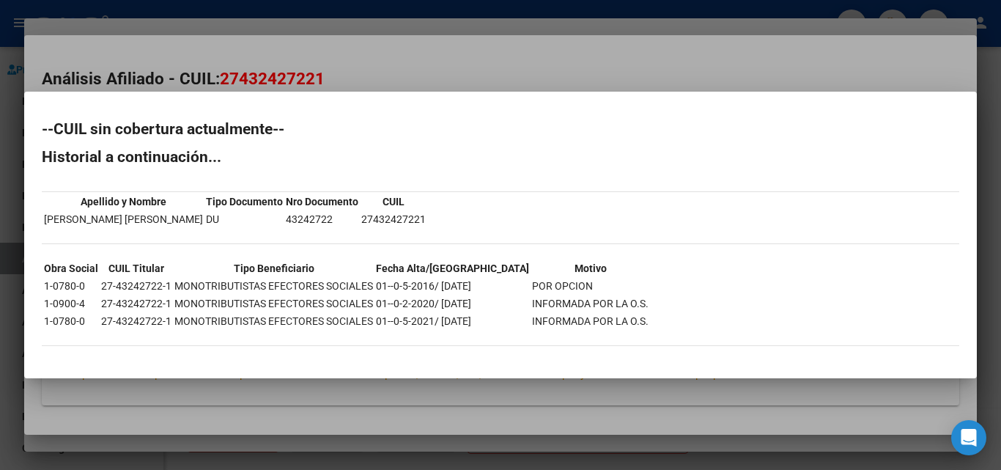
click at [727, 58] on div at bounding box center [500, 235] width 1001 height 470
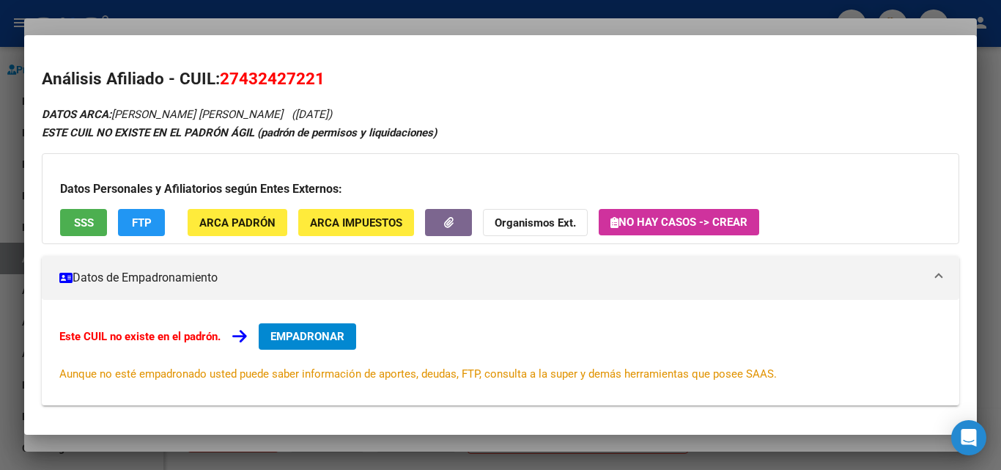
click at [744, 23] on div at bounding box center [500, 235] width 1001 height 470
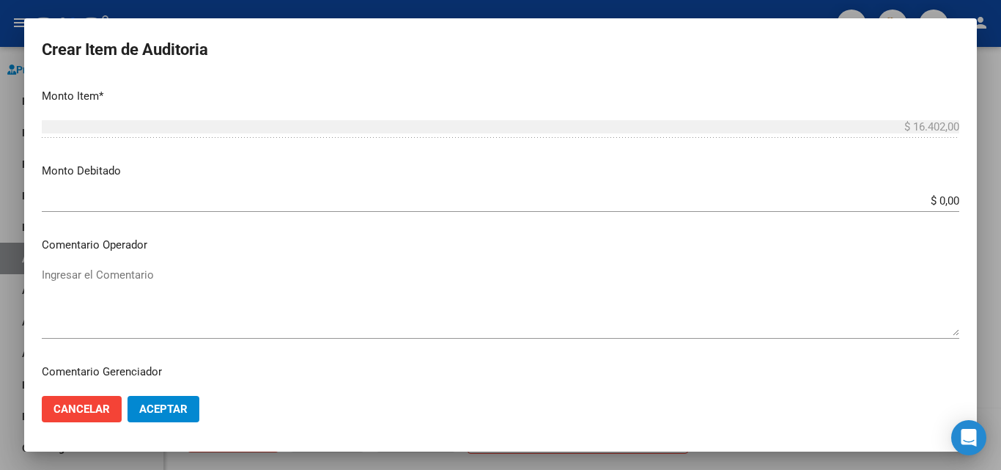
scroll to position [883, 0]
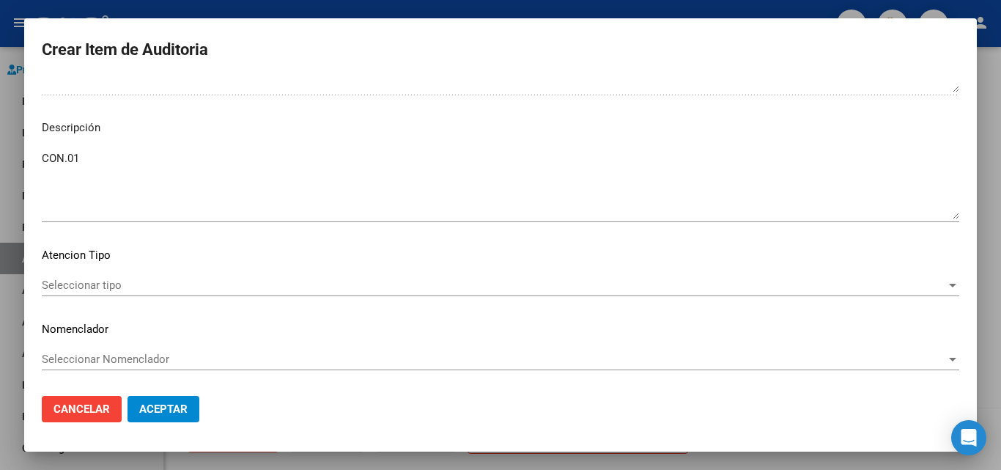
click at [114, 163] on textarea "CON.01" at bounding box center [500, 184] width 917 height 69
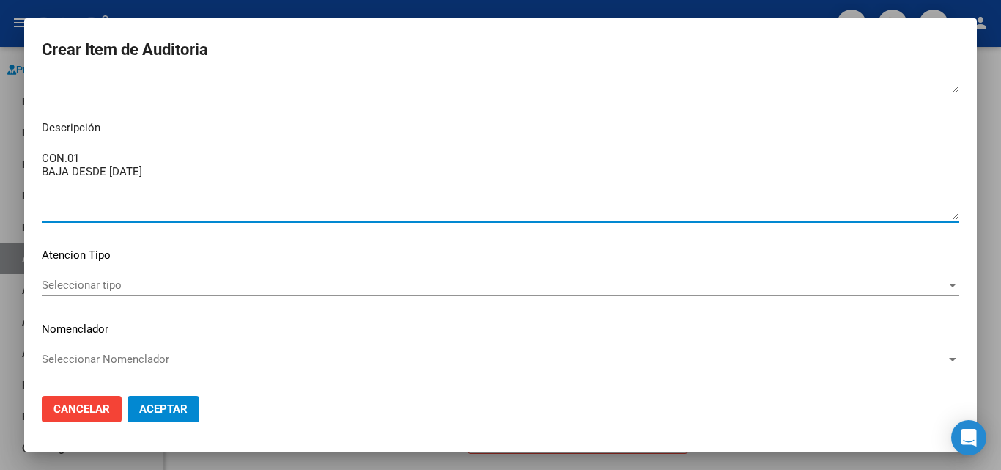
type textarea "CON.01 BAJA DESDE [DATE]"
click at [231, 282] on span "Seleccionar tipo" at bounding box center [494, 284] width 904 height 13
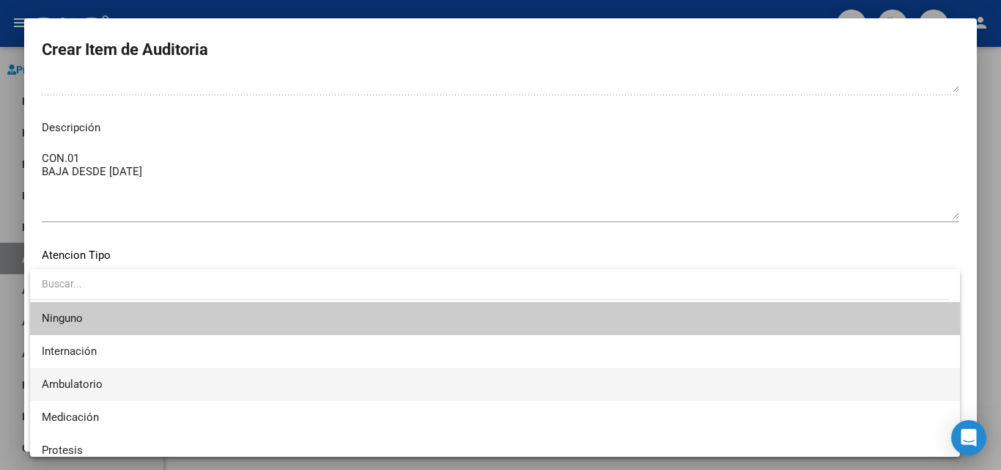
click at [155, 382] on span "Ambulatorio" at bounding box center [495, 384] width 906 height 33
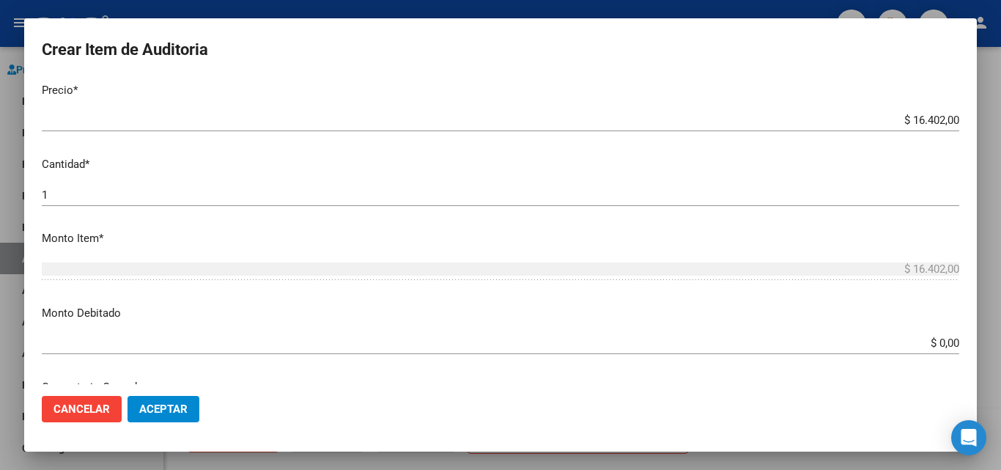
scroll to position [517, 0]
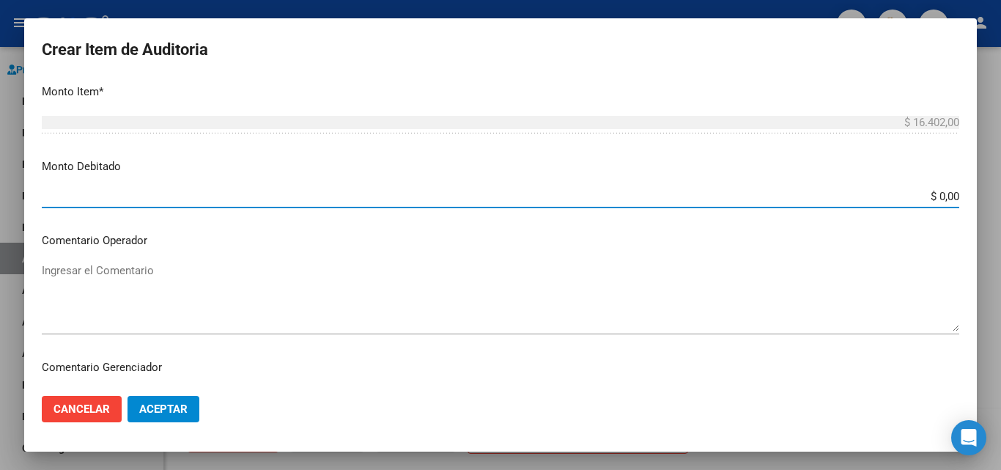
drag, startPoint x: 913, startPoint y: 199, endPoint x: 895, endPoint y: 210, distance: 20.7
click at [913, 199] on input "$ 0,00" at bounding box center [500, 196] width 917 height 13
click at [974, 195] on mat-dialog-content "43242722 Nro Documento Femenino Sexo 27432427221 CUIL Análisis Afiliado Prestac…" at bounding box center [500, 230] width 952 height 305
type input "$ 16.402,00"
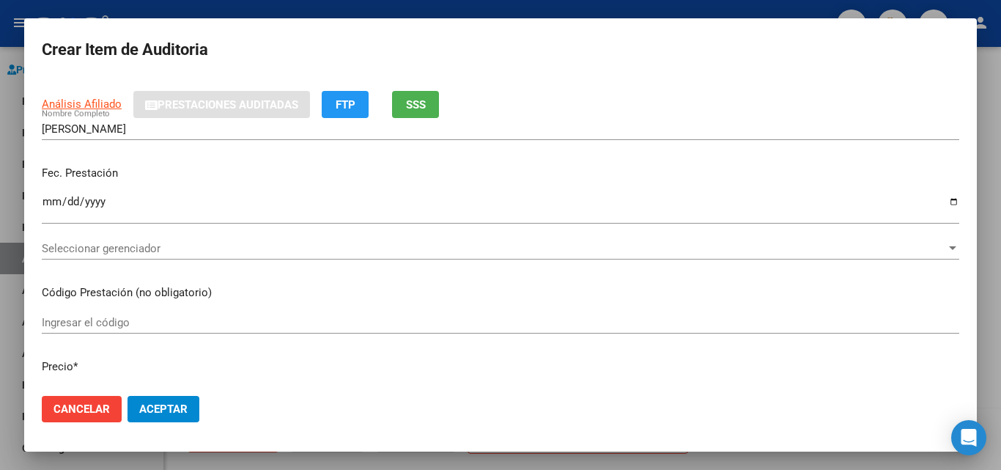
scroll to position [78, 0]
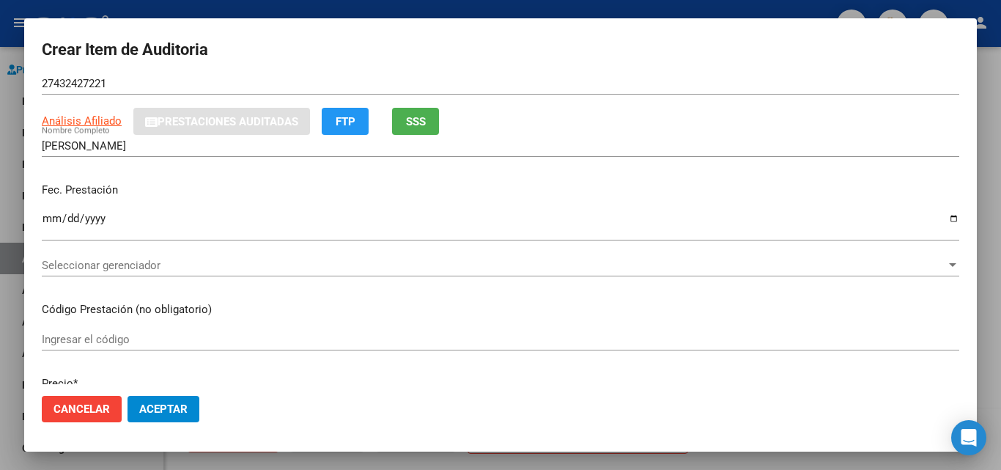
click at [339, 274] on div "Seleccionar gerenciador Seleccionar gerenciador" at bounding box center [500, 265] width 917 height 22
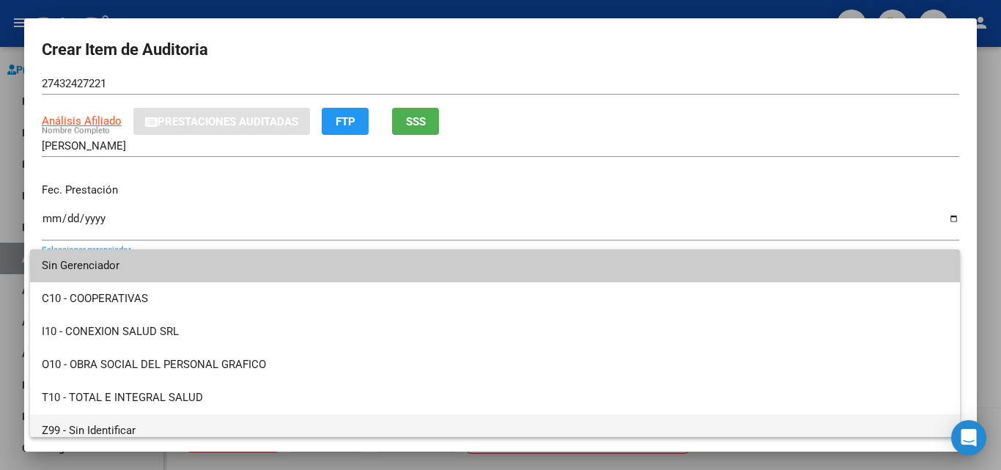
click at [201, 423] on span "Z99 - Sin Identificar" at bounding box center [495, 430] width 906 height 33
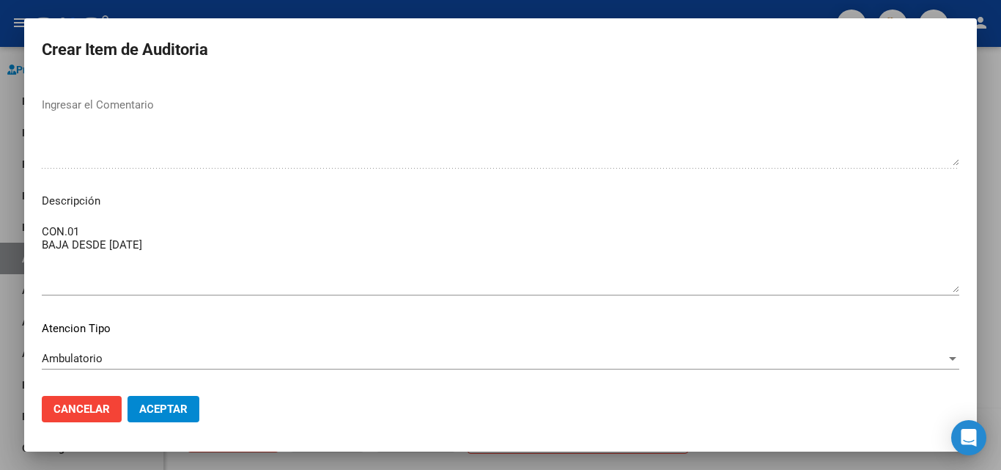
scroll to position [883, 0]
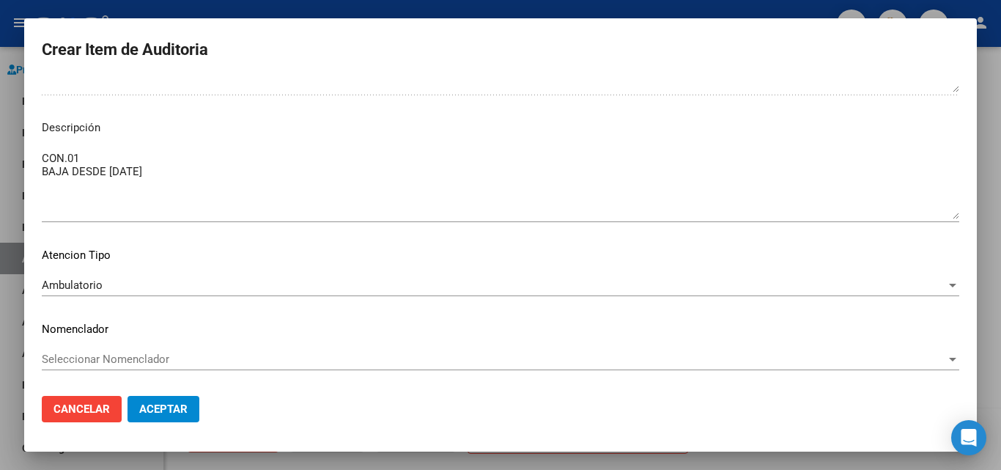
click at [168, 405] on span "Aceptar" at bounding box center [163, 408] width 48 height 13
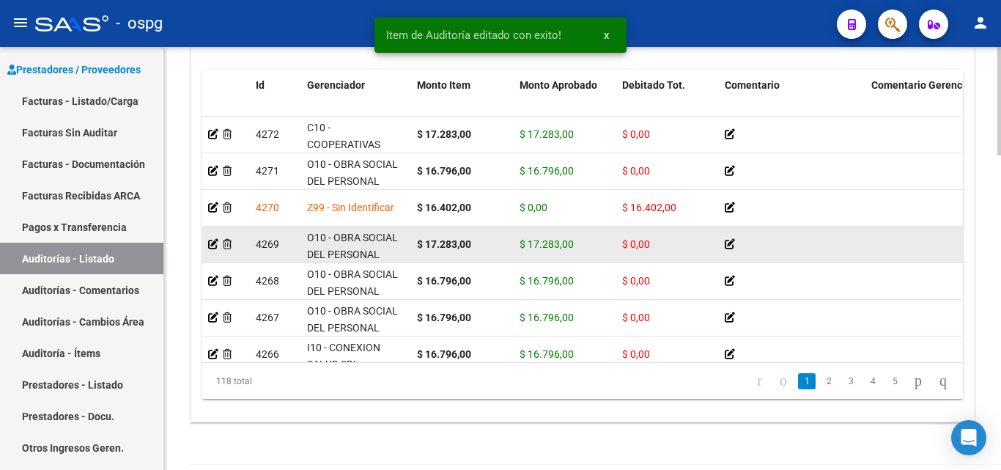
scroll to position [19, 0]
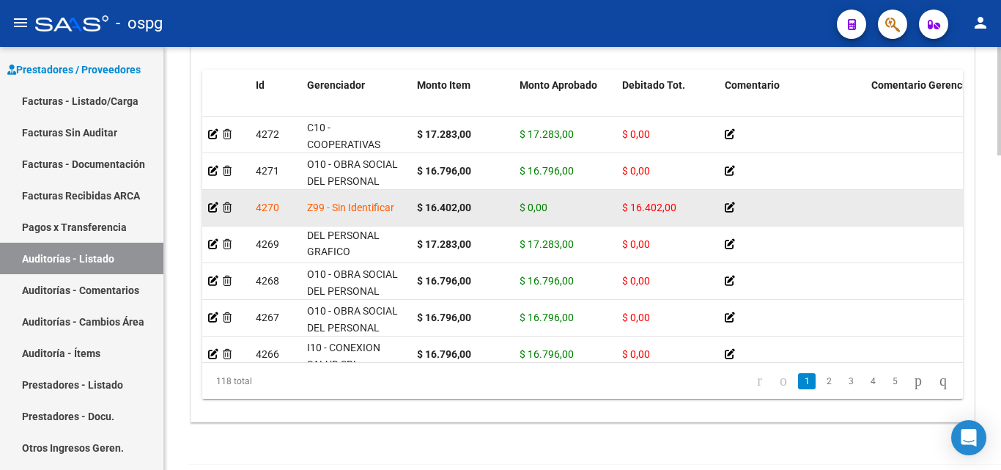
click at [729, 204] on icon at bounding box center [729, 207] width 10 height 10
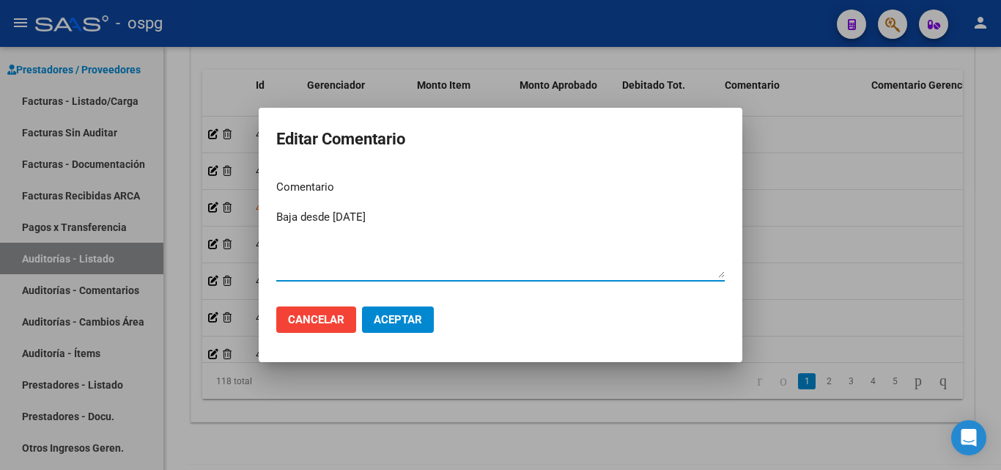
type textarea "Baja desde [DATE]"
click at [387, 323] on span "Aceptar" at bounding box center [398, 319] width 48 height 13
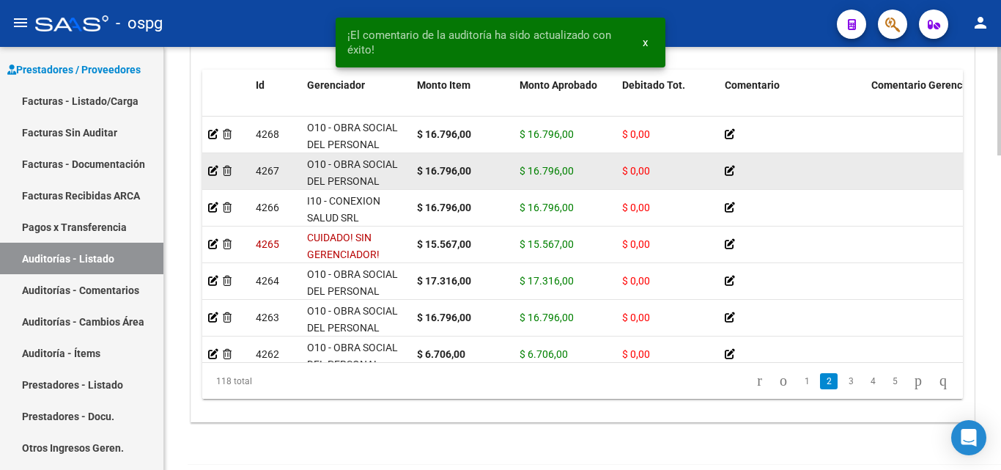
scroll to position [220, 0]
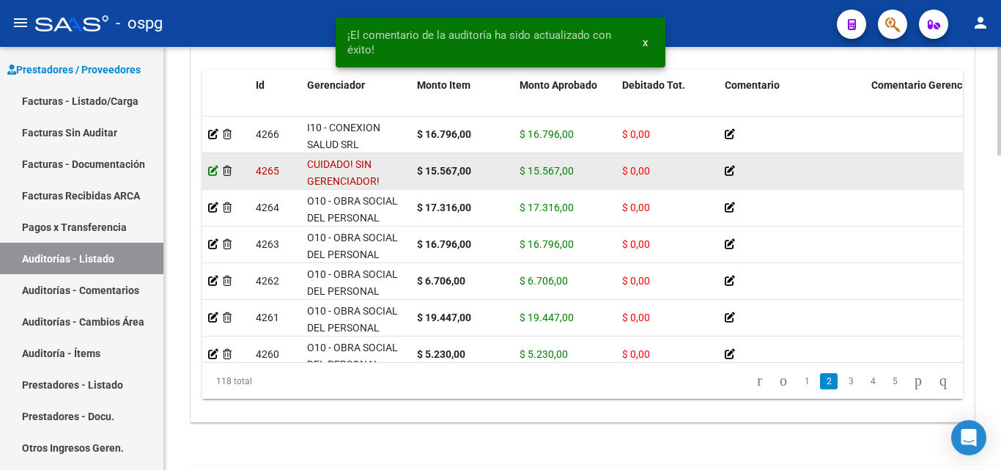
click at [212, 172] on icon at bounding box center [213, 171] width 10 height 10
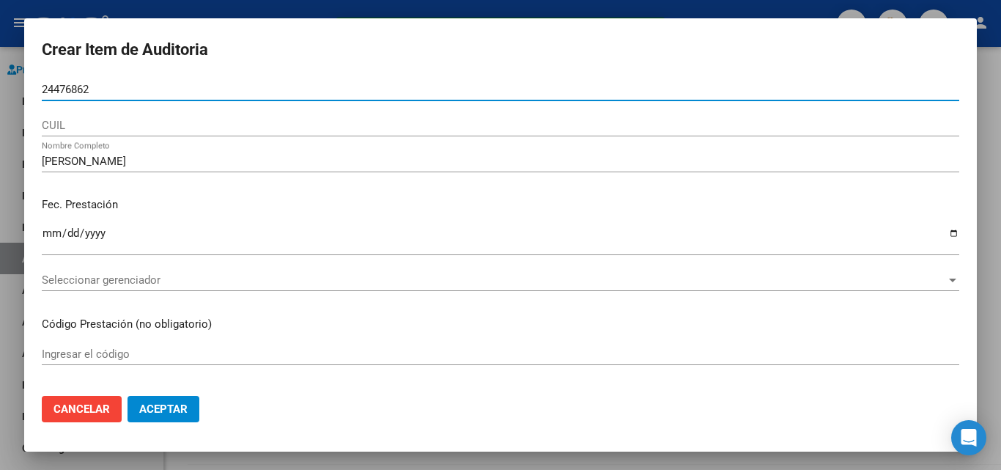
drag, startPoint x: 103, startPoint y: 88, endPoint x: 15, endPoint y: 82, distance: 88.8
click at [15, 82] on div "¡El comentario de la auditoría ha sido actualizado con éxito! x Crear Item de A…" at bounding box center [500, 235] width 1001 height 470
paste input "24476862"
type input "24476862"
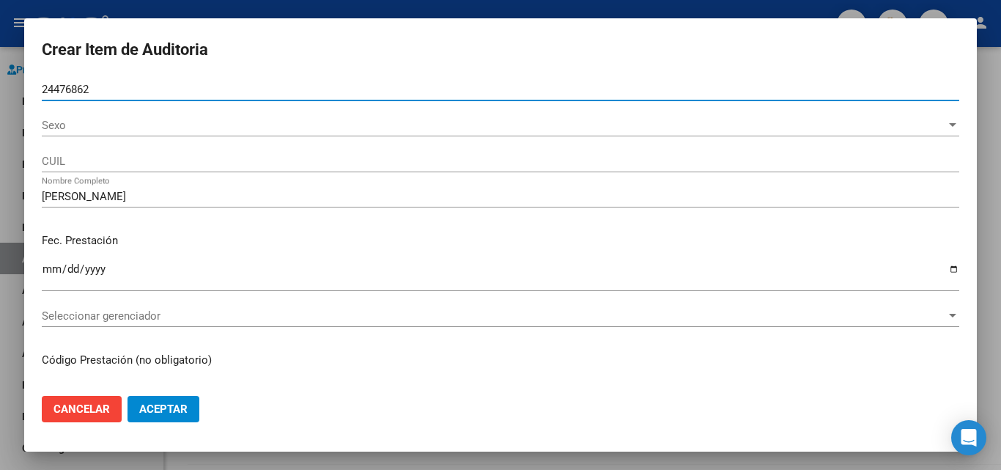
click at [65, 125] on span "Sexo" at bounding box center [494, 125] width 904 height 13
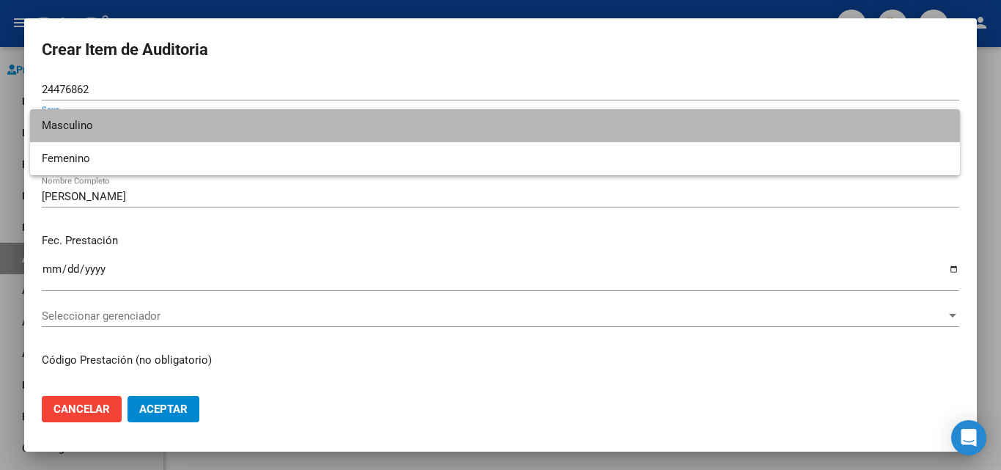
click at [70, 125] on span "Masculino" at bounding box center [495, 125] width 906 height 33
type input "20244768629"
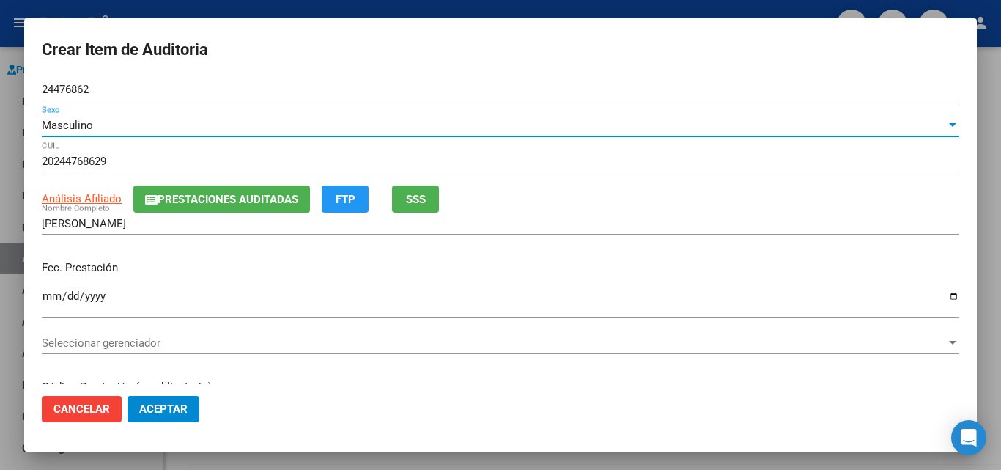
click at [176, 202] on span "Prestaciones Auditadas" at bounding box center [227, 199] width 141 height 13
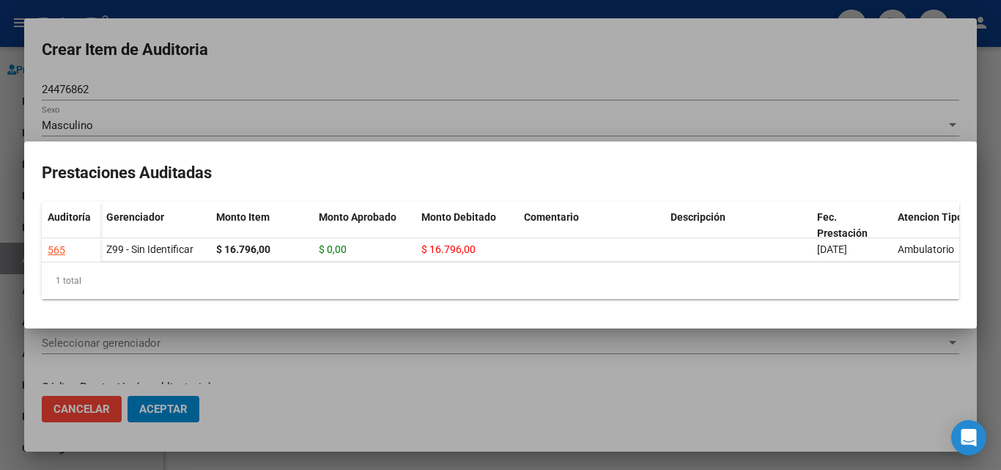
click at [300, 69] on div at bounding box center [500, 235] width 1001 height 470
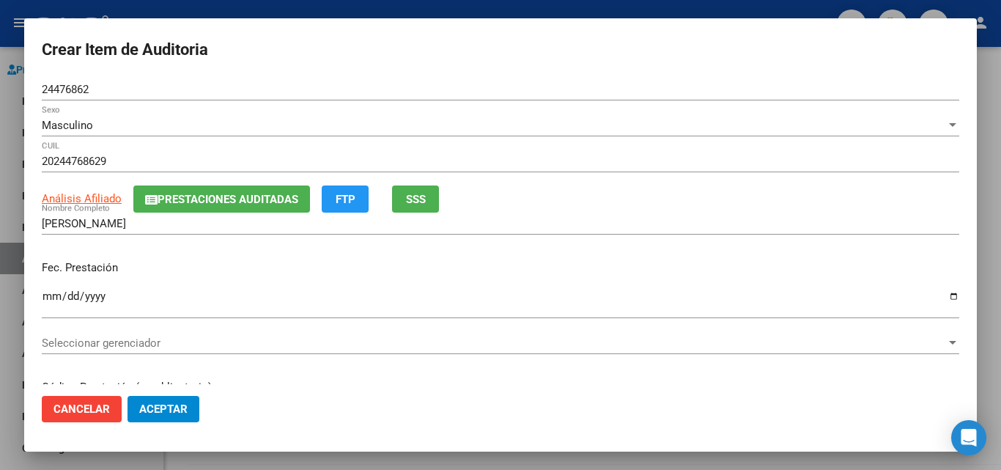
click at [73, 189] on div "Análisis Afiliado Prestaciones Auditadas FTP SSS" at bounding box center [500, 198] width 917 height 27
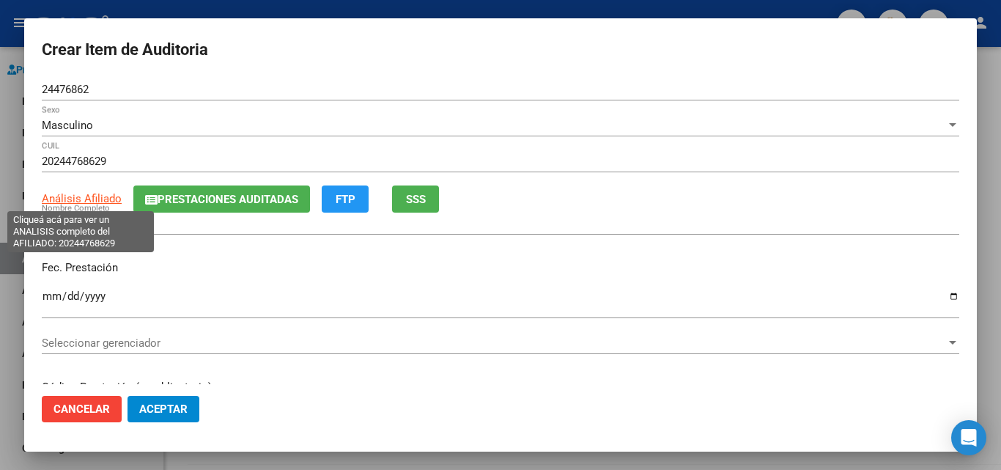
click at [75, 196] on span "Análisis Afiliado" at bounding box center [82, 198] width 80 height 13
type textarea "20244768629"
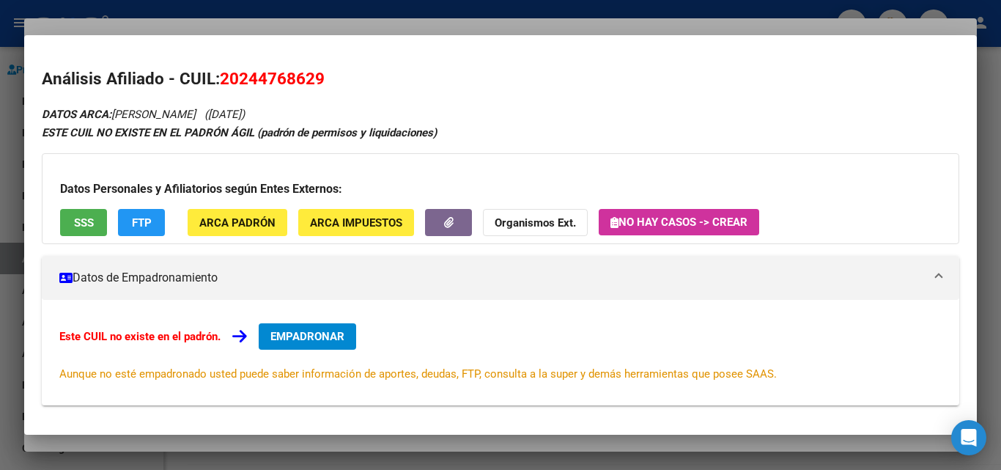
click at [67, 225] on button "SSS" at bounding box center [83, 222] width 47 height 27
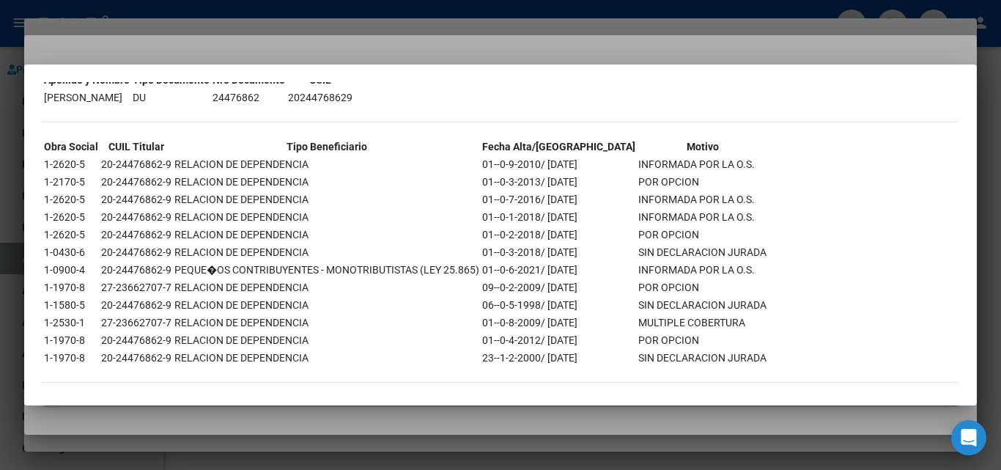
scroll to position [104, 0]
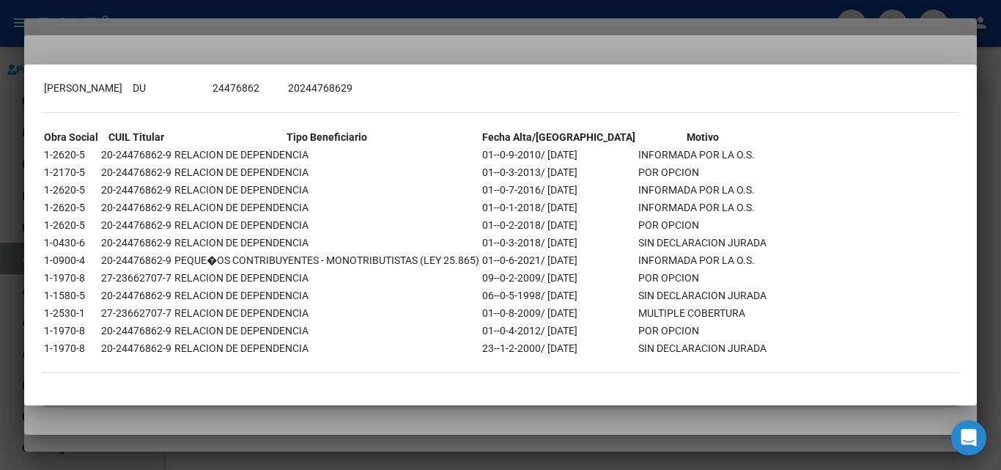
click at [510, 51] on div at bounding box center [500, 235] width 1001 height 470
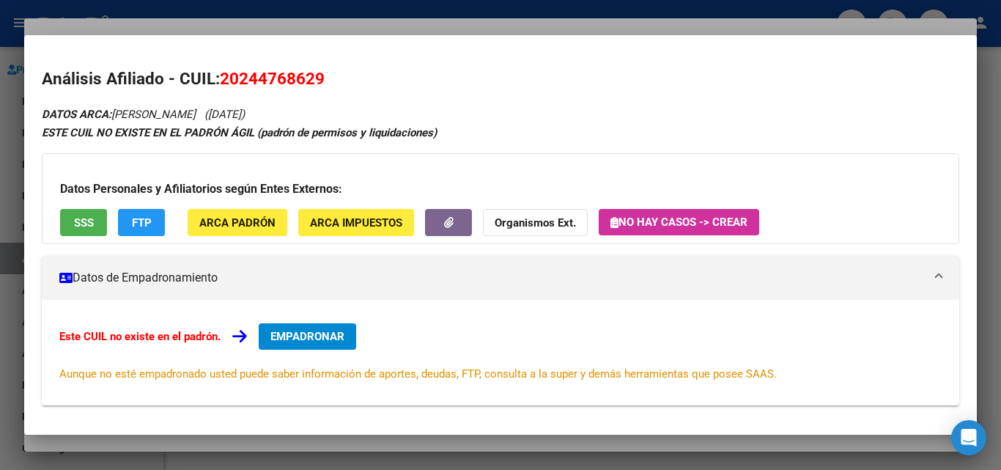
click at [508, 12] on div at bounding box center [500, 235] width 1001 height 470
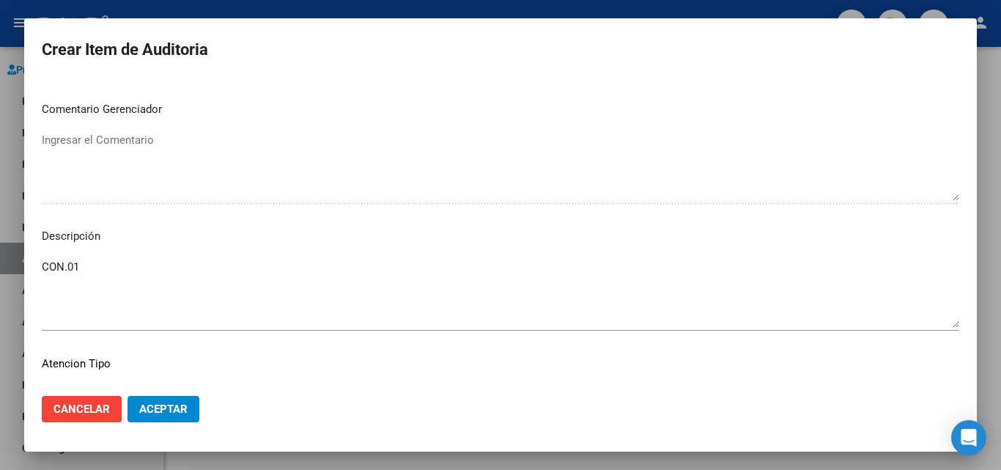
scroll to position [806, 0]
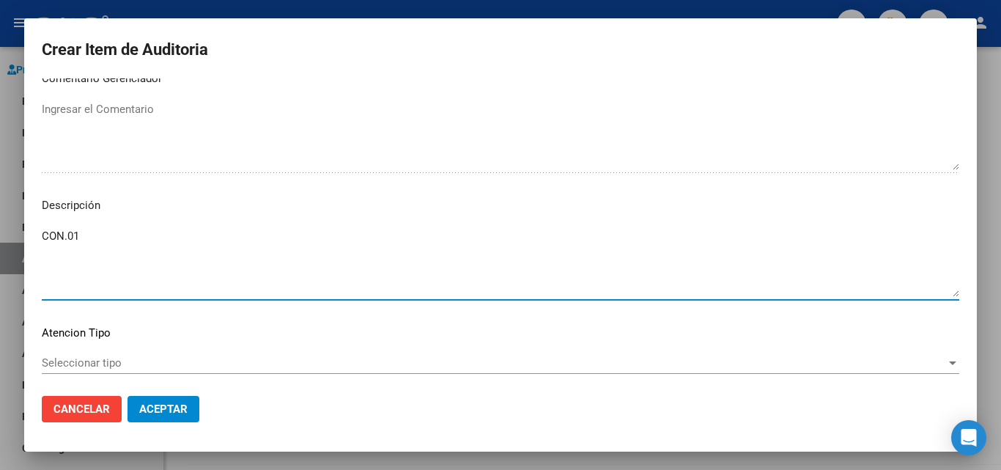
click at [114, 245] on textarea "CON.01" at bounding box center [500, 262] width 917 height 69
drag, startPoint x: 162, startPoint y: 251, endPoint x: 43, endPoint y: 258, distance: 118.9
click at [43, 258] on textarea "CON.01 Baja desde [DATE]" at bounding box center [500, 262] width 917 height 69
type textarea "CON.01 Baja desde [DATE]"
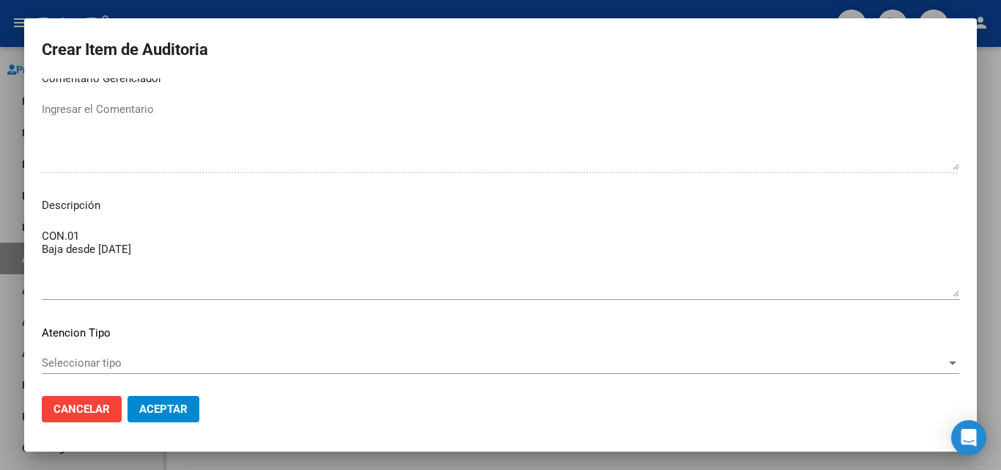
click at [123, 352] on div "Seleccionar tipo Seleccionar tipo" at bounding box center [500, 363] width 917 height 22
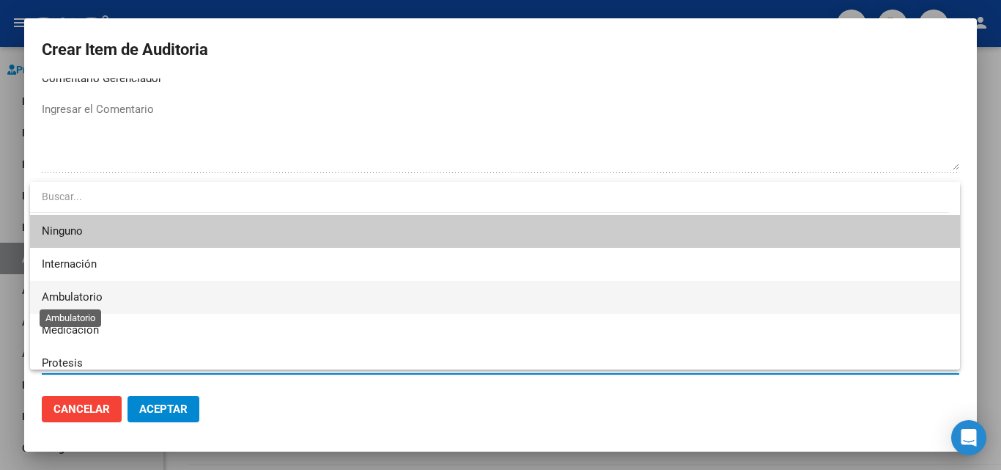
click at [78, 293] on span "Ambulatorio" at bounding box center [72, 296] width 61 height 13
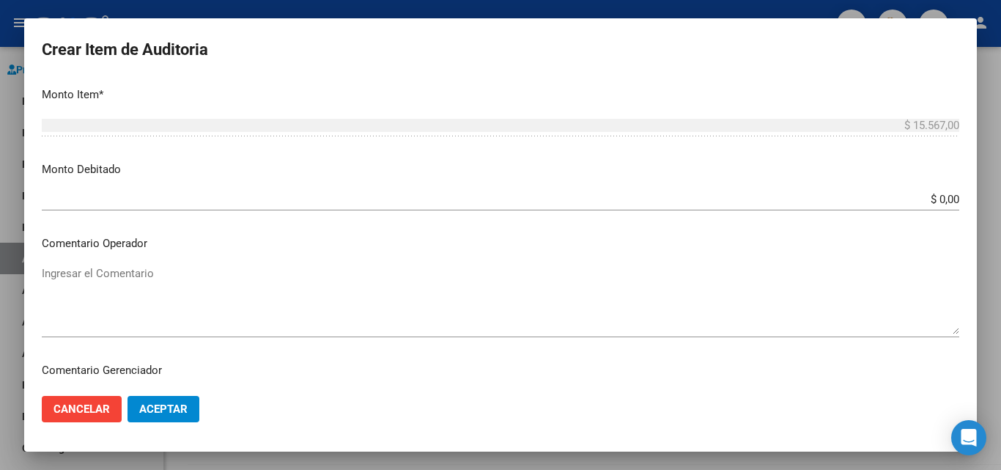
scroll to position [513, 0]
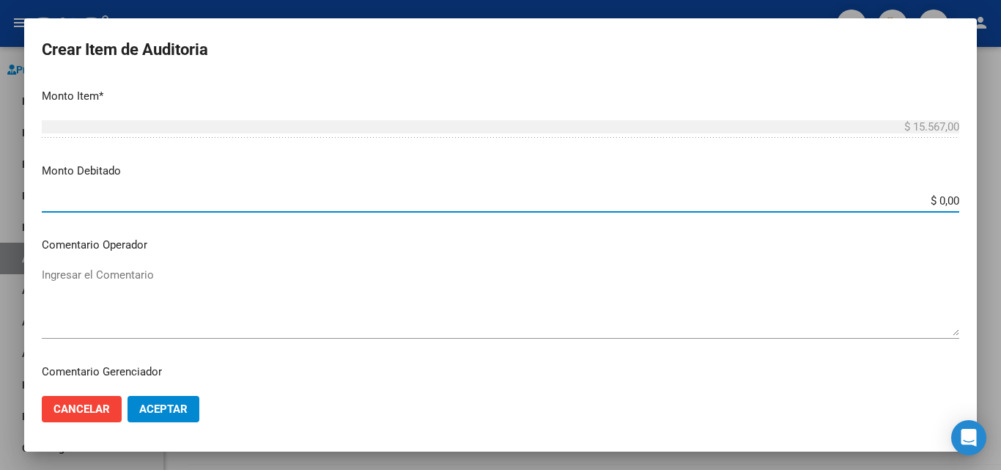
drag, startPoint x: 884, startPoint y: 199, endPoint x: 969, endPoint y: 200, distance: 85.0
click at [984, 211] on div "Crear Item de Auditoria 24476862 Nro Documento Masculino Sexo 20244768629 CUIL …" at bounding box center [500, 235] width 1001 height 470
type input "$ 15.567,00"
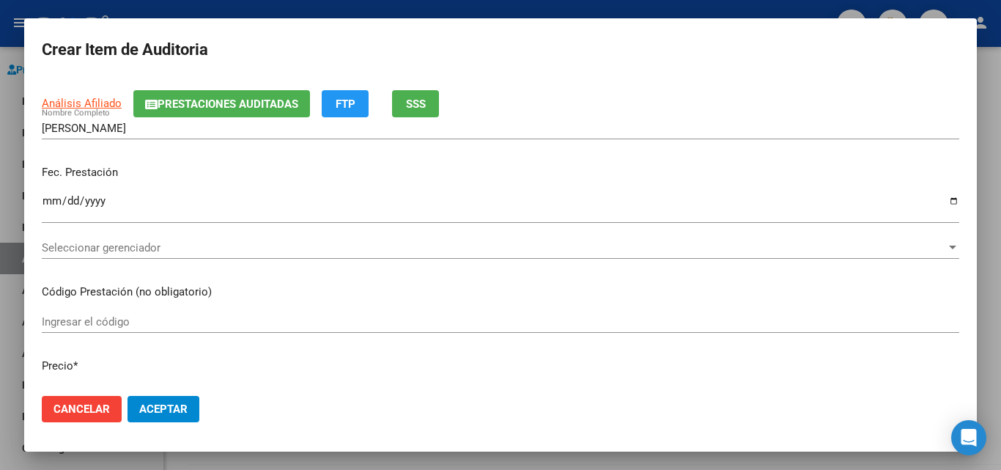
scroll to position [73, 0]
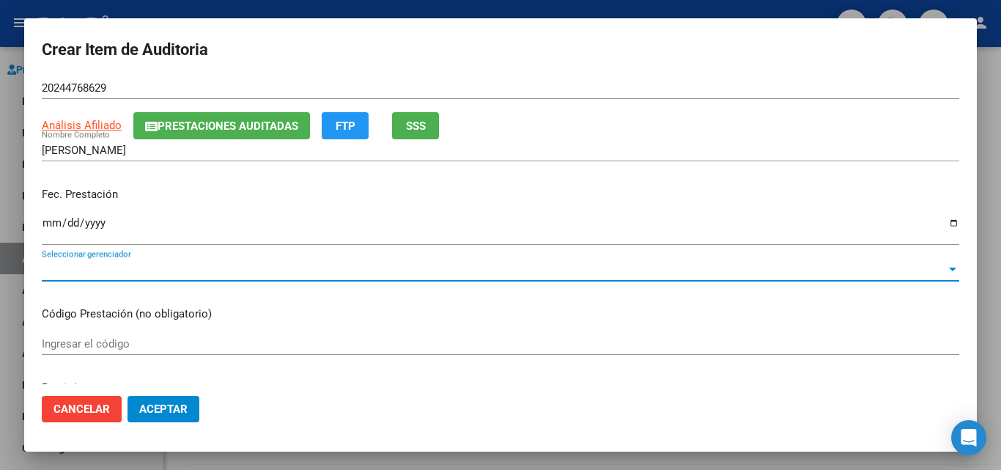
click at [217, 270] on span "Seleccionar gerenciador" at bounding box center [494, 269] width 904 height 13
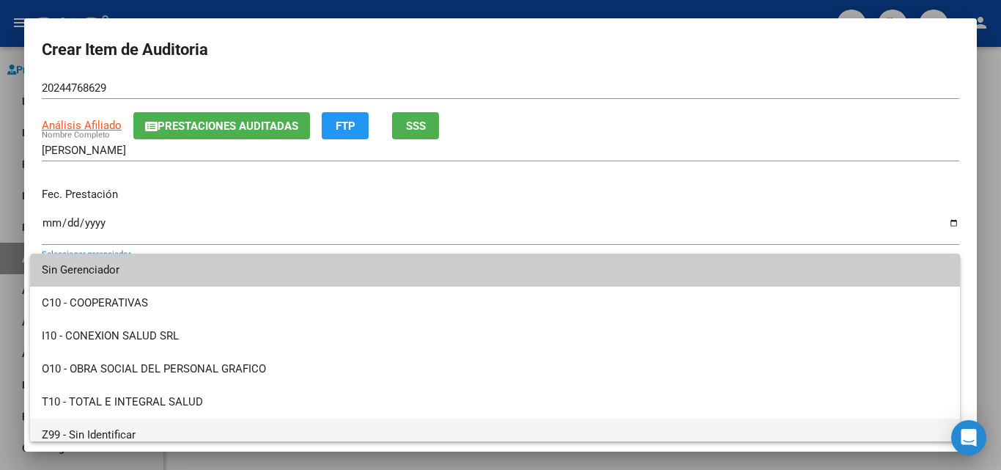
click at [109, 428] on span "Z99 - Sin Identificar" at bounding box center [495, 434] width 906 height 33
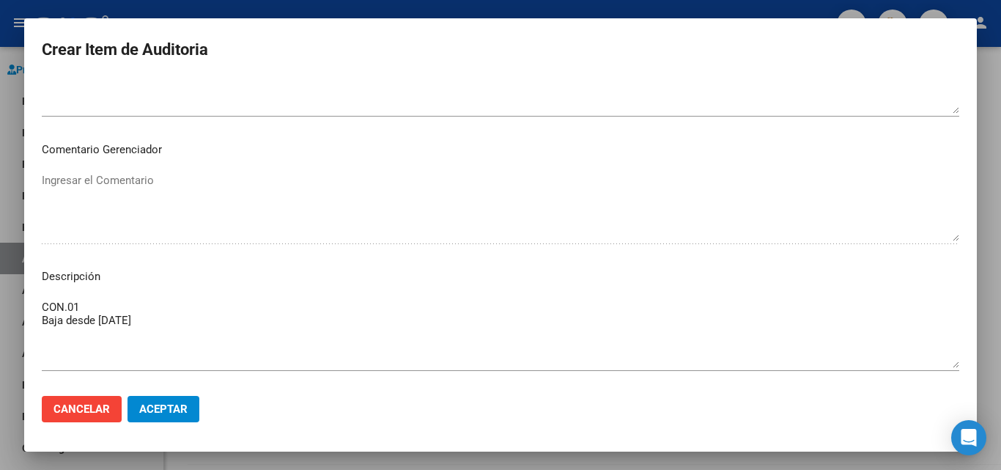
scroll to position [883, 0]
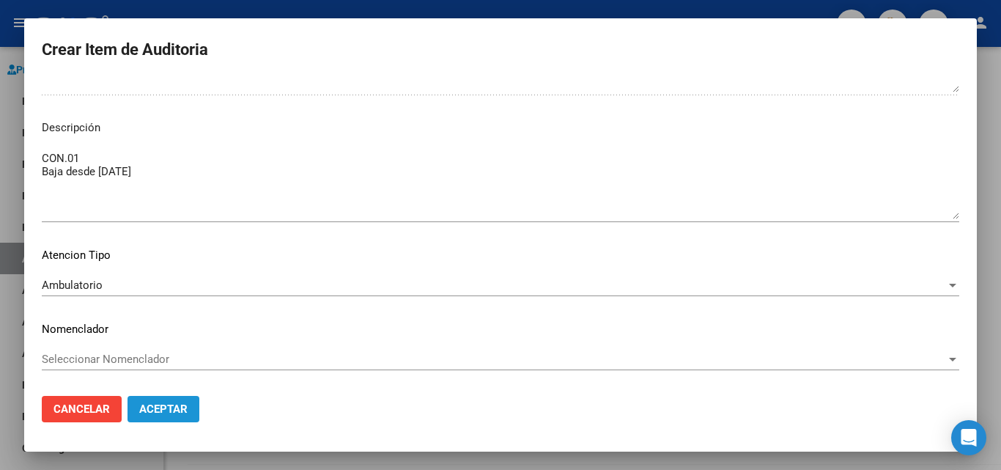
click at [157, 411] on span "Aceptar" at bounding box center [163, 408] width 48 height 13
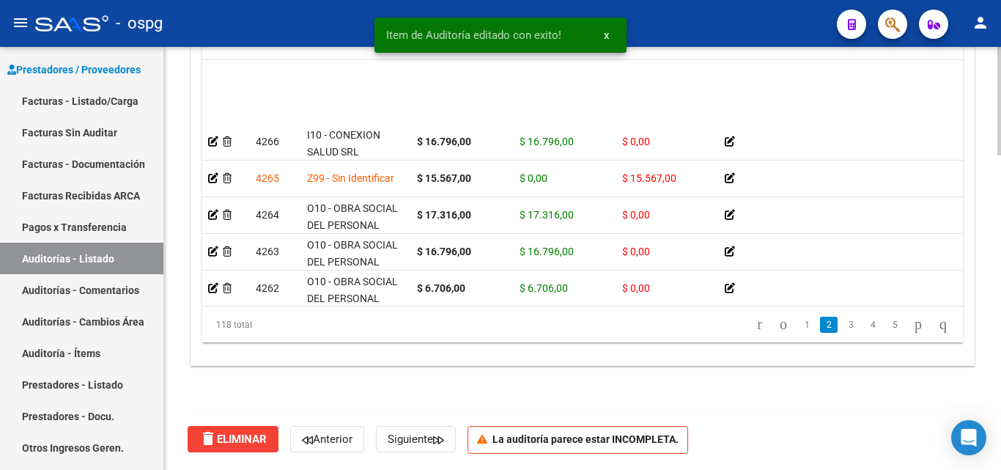
scroll to position [220, 0]
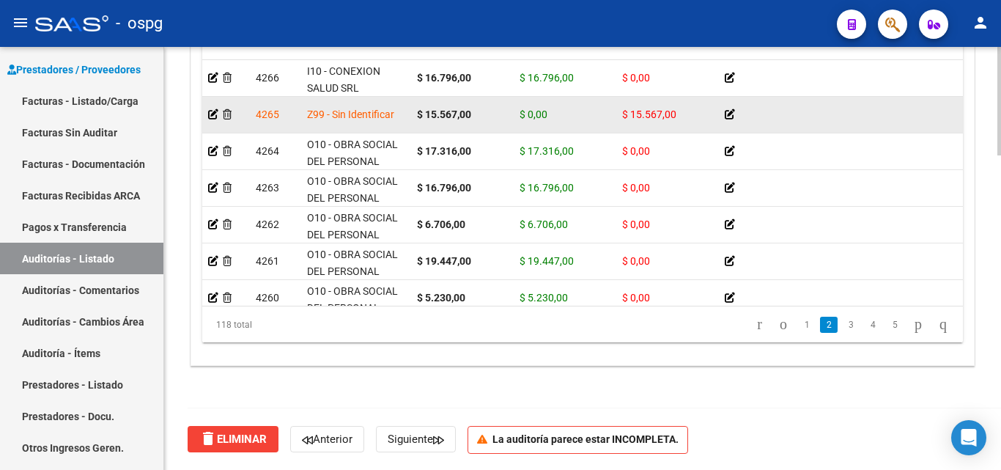
click at [738, 114] on div at bounding box center [791, 114] width 135 height 17
click at [733, 113] on icon at bounding box center [729, 114] width 10 height 10
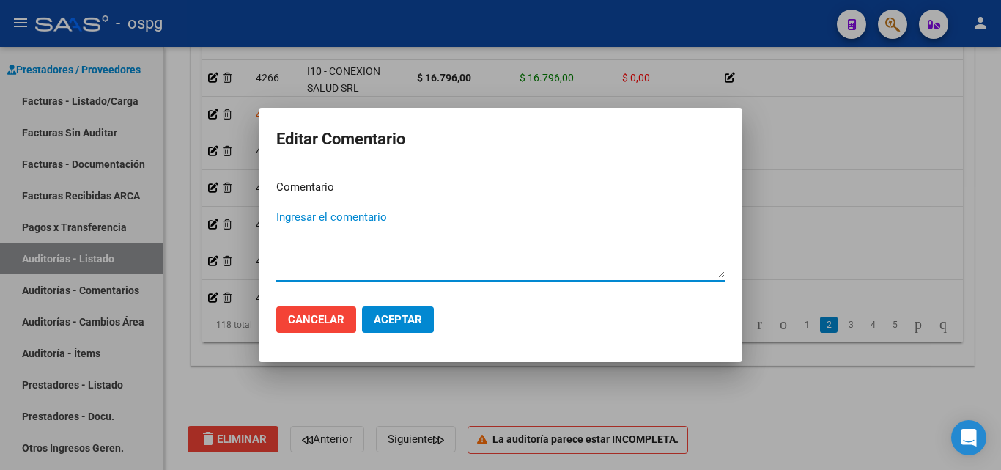
paste textarea "Baja desde [DATE]"
type textarea "Baja desde [DATE]"
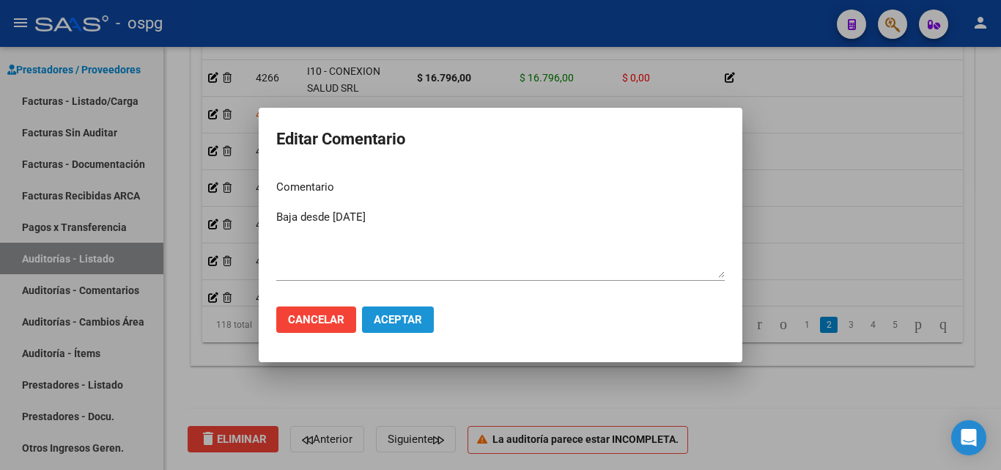
click at [423, 322] on button "Aceptar" at bounding box center [398, 319] width 72 height 26
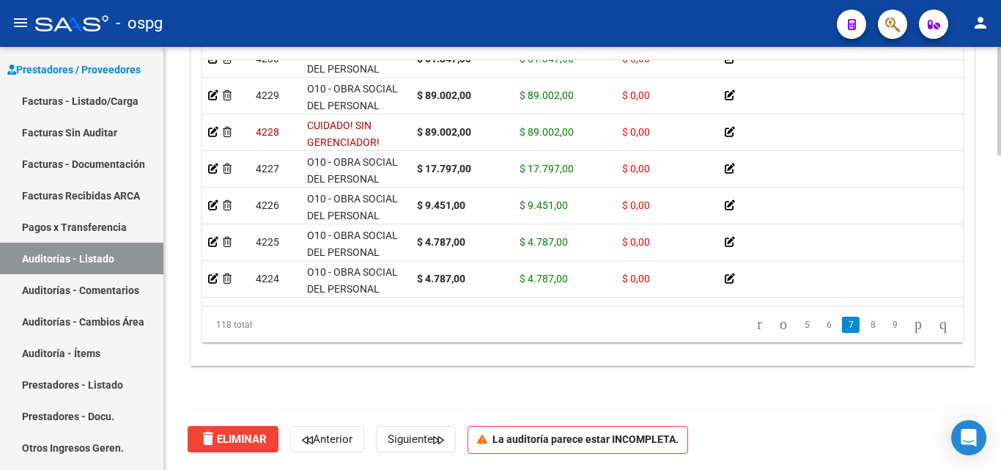
scroll to position [1538, 0]
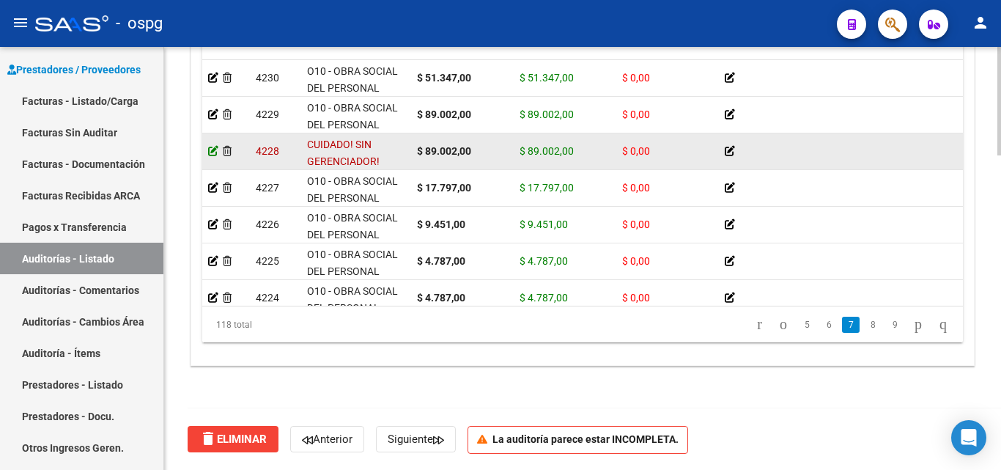
click at [210, 148] on icon at bounding box center [213, 151] width 10 height 10
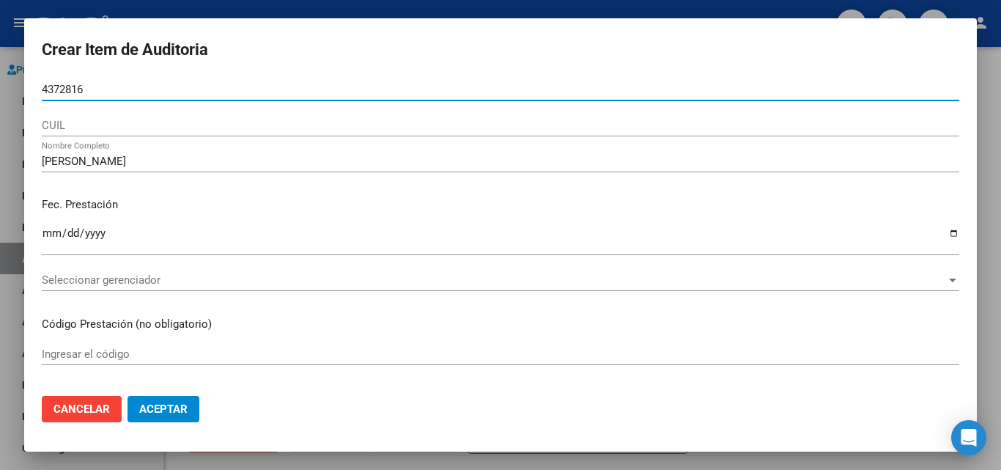
click at [41, 89] on mat-dialog-content "4372816 Nro Documento CUIL [PERSON_NAME] Nombre Completo Fec. Prestación [DATE]…" at bounding box center [500, 230] width 952 height 305
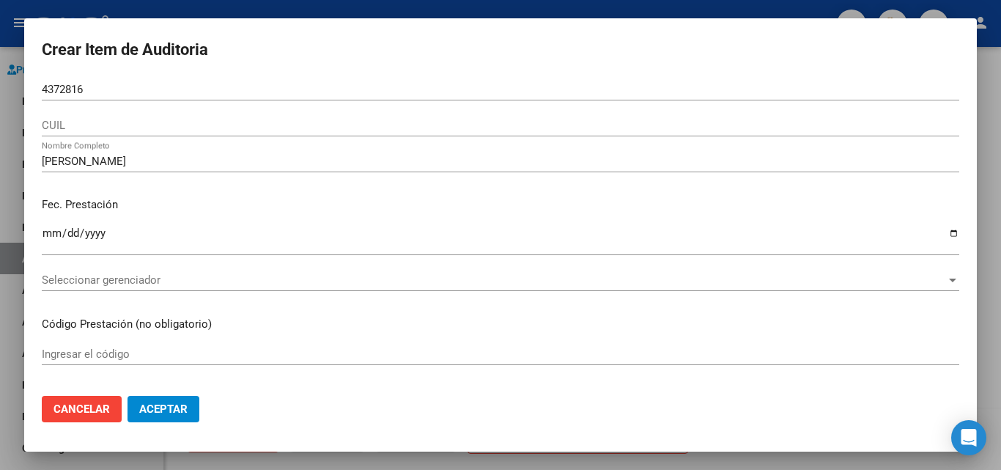
click at [44, 90] on input "4372816" at bounding box center [500, 89] width 917 height 13
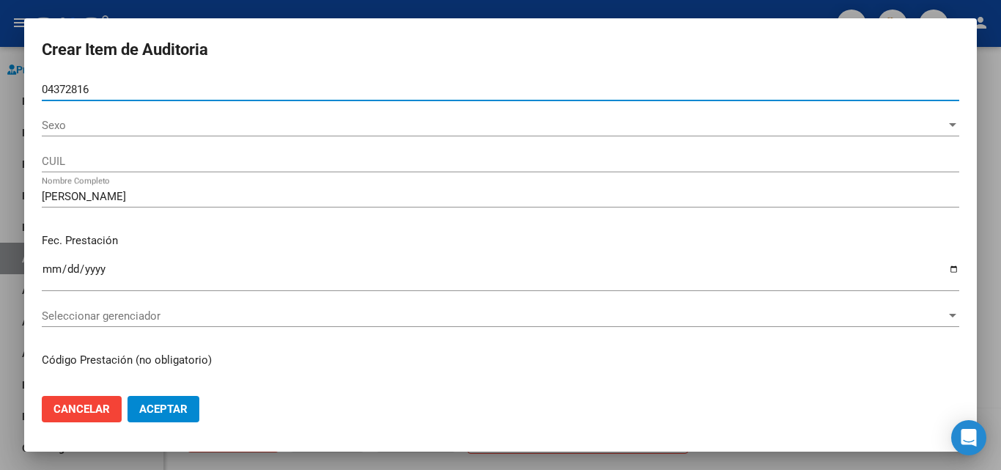
type input "04372816"
click at [92, 134] on div "Sexo Sexo" at bounding box center [500, 125] width 917 height 22
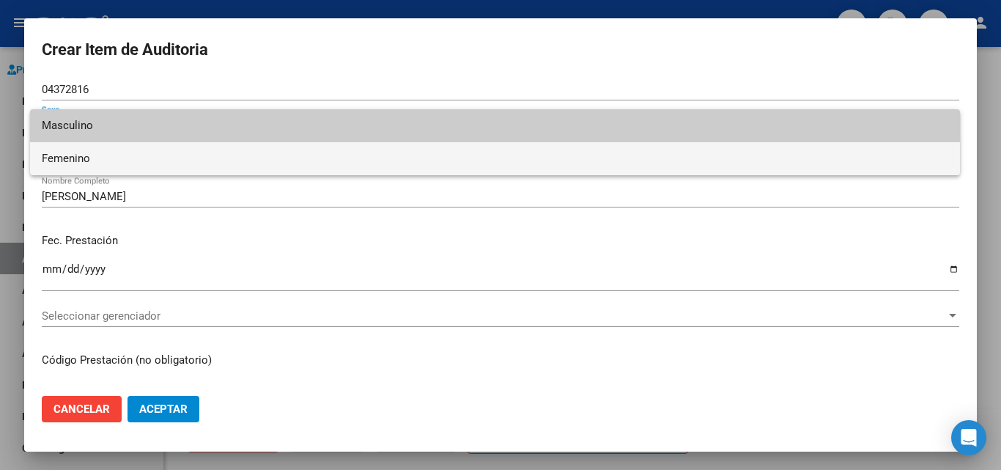
click at [92, 152] on span "Femenino" at bounding box center [495, 158] width 906 height 33
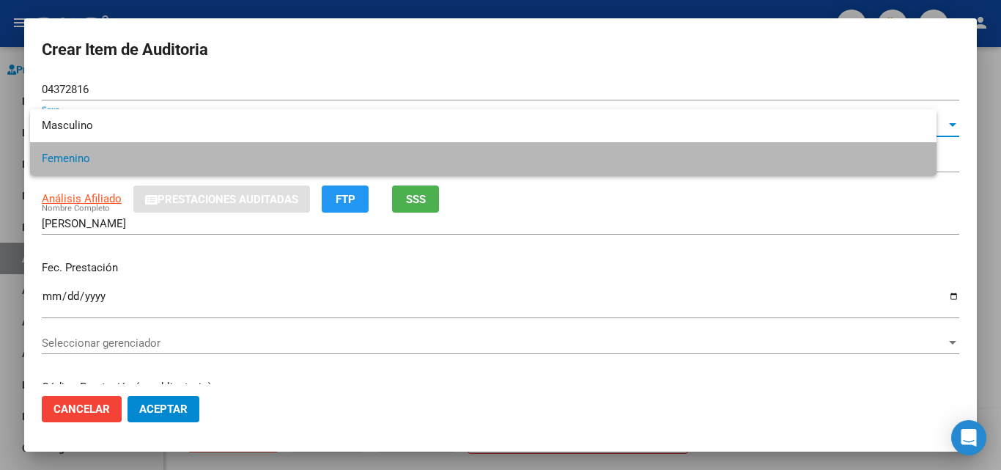
type input "23043728164"
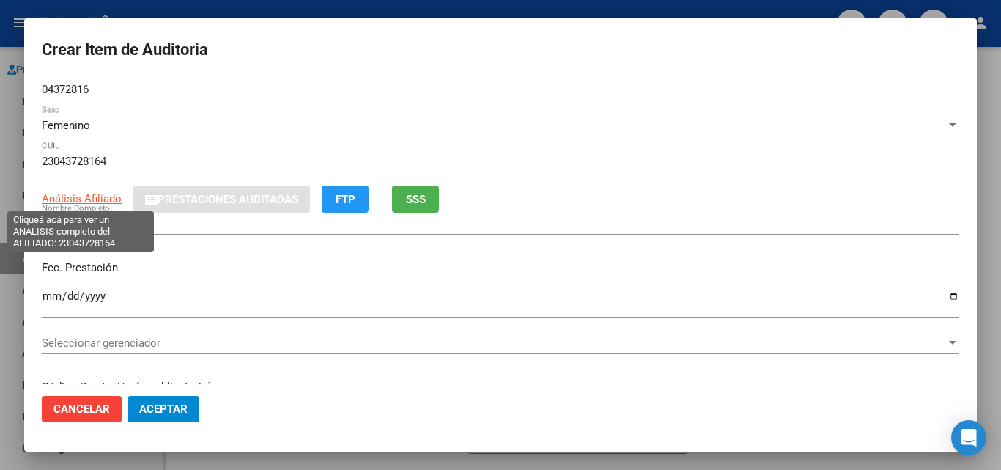
click at [74, 197] on span "Análisis Afiliado" at bounding box center [82, 198] width 80 height 13
type textarea "23043728164"
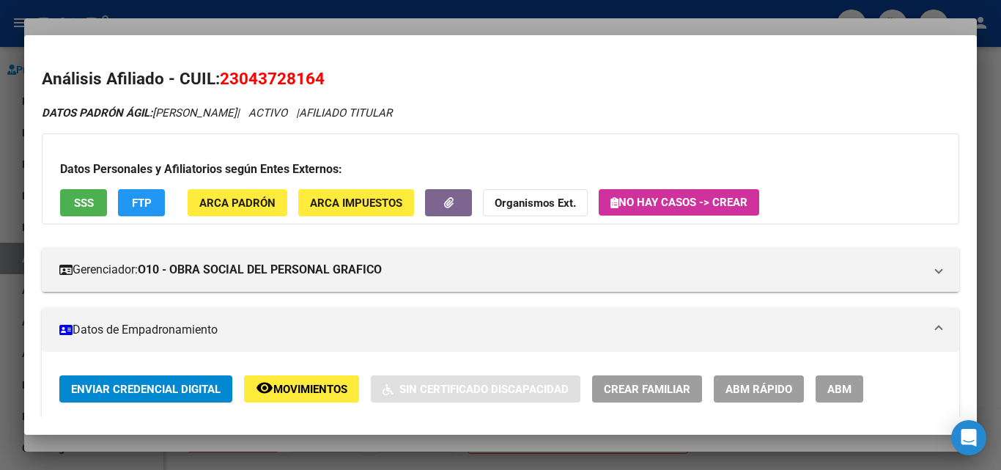
click at [368, 29] on div at bounding box center [500, 235] width 1001 height 470
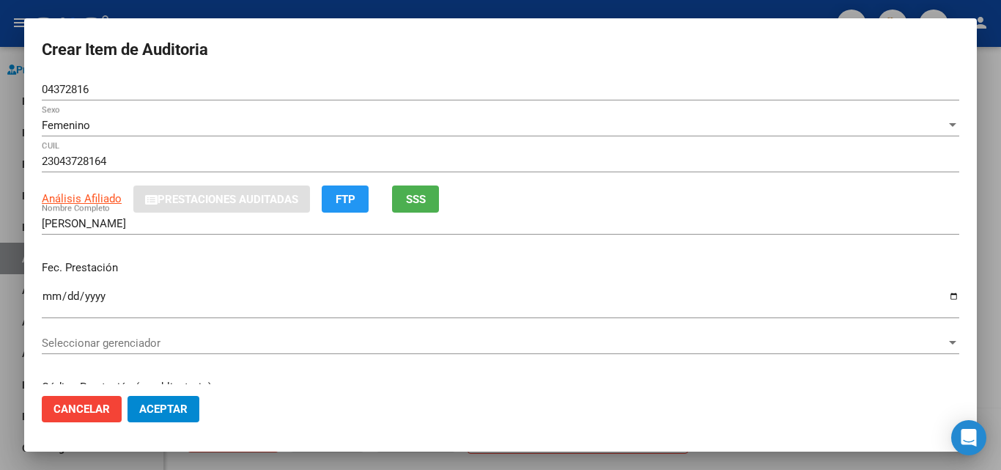
click at [104, 334] on div "Seleccionar gerenciador Seleccionar gerenciador" at bounding box center [500, 343] width 917 height 22
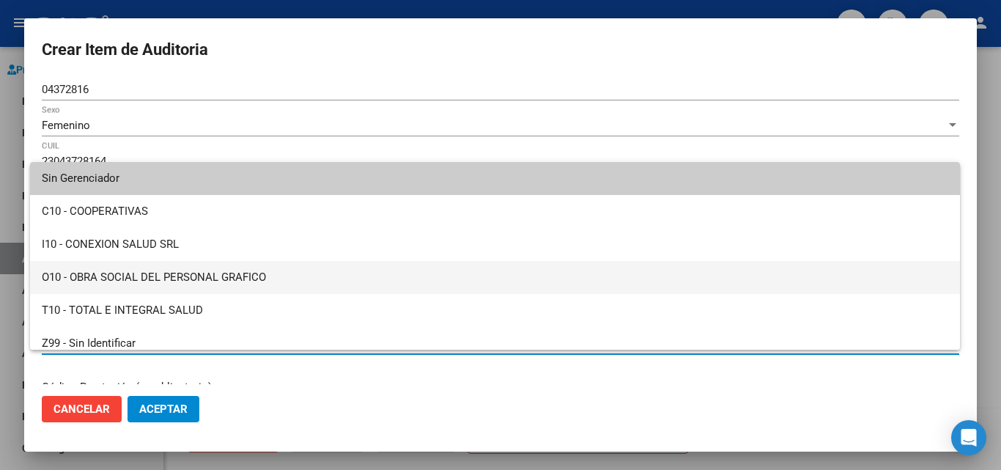
click at [209, 273] on span "O10 - OBRA SOCIAL DEL PERSONAL GRAFICO" at bounding box center [495, 277] width 906 height 33
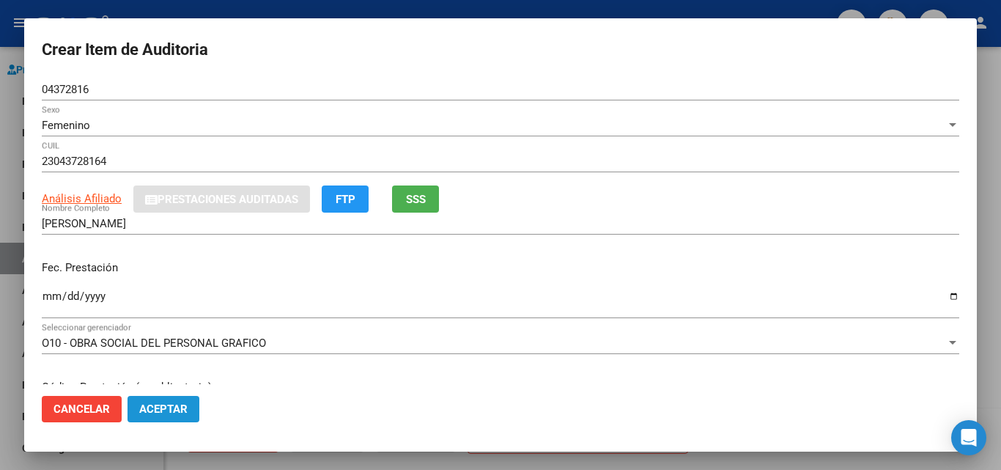
click at [153, 406] on span "Aceptar" at bounding box center [163, 408] width 48 height 13
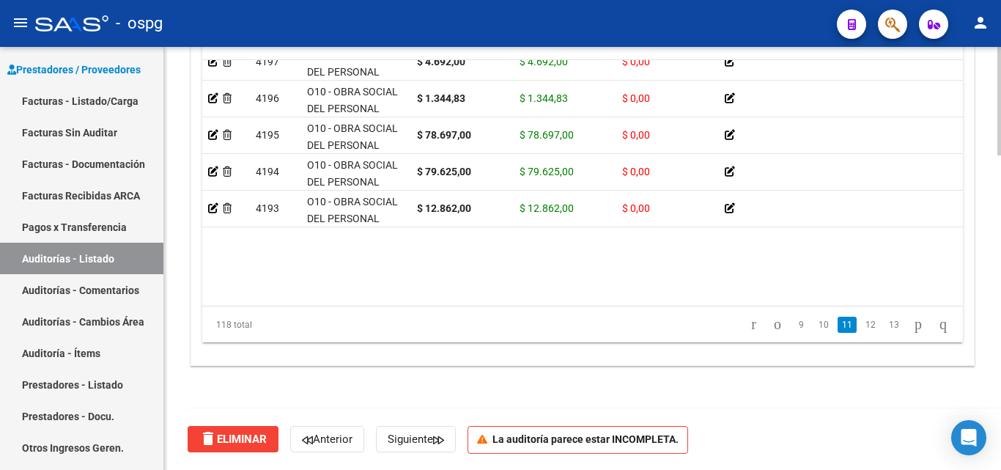
scroll to position [2637, 0]
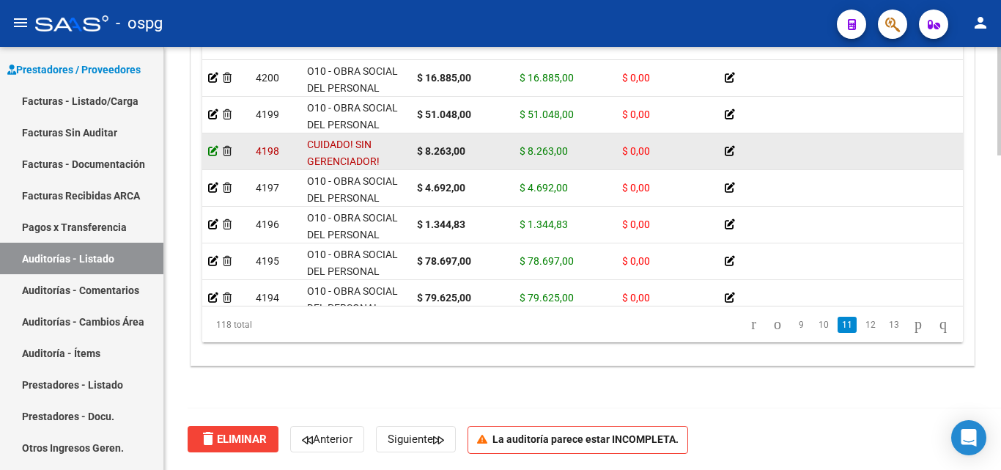
click at [214, 149] on icon at bounding box center [213, 151] width 10 height 10
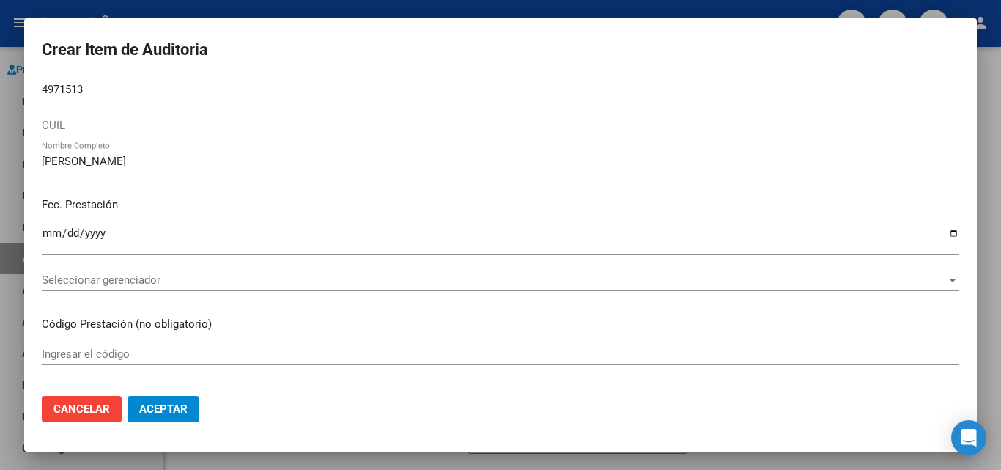
click at [40, 89] on mat-dialog-content "4971513 Nro Documento CUIL [PERSON_NAME] Nombre Completo Fec. Prestación [DATE]…" at bounding box center [500, 230] width 952 height 305
click at [42, 89] on mat-dialog-content "4971513 Nro Documento CUIL [PERSON_NAME] Nombre Completo Fec. Prestación [DATE]…" at bounding box center [500, 230] width 952 height 305
click at [45, 90] on input "4971513" at bounding box center [500, 89] width 917 height 13
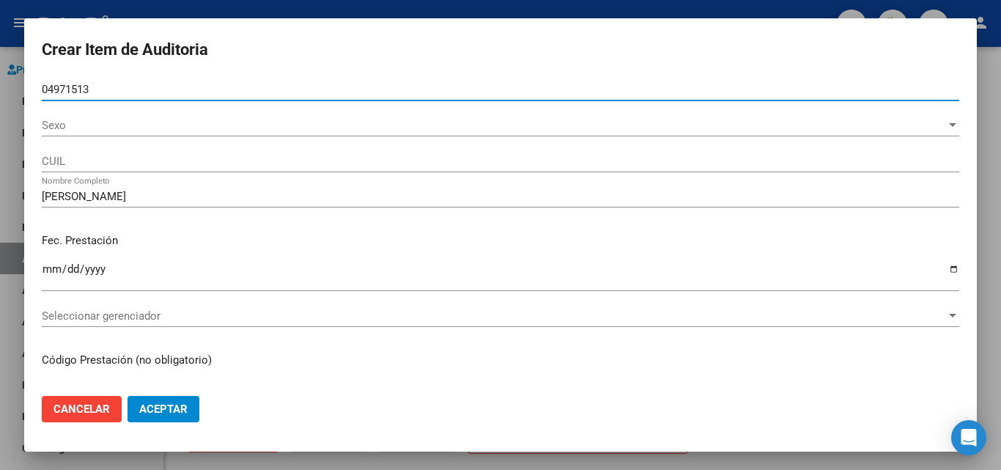
type input "04971513"
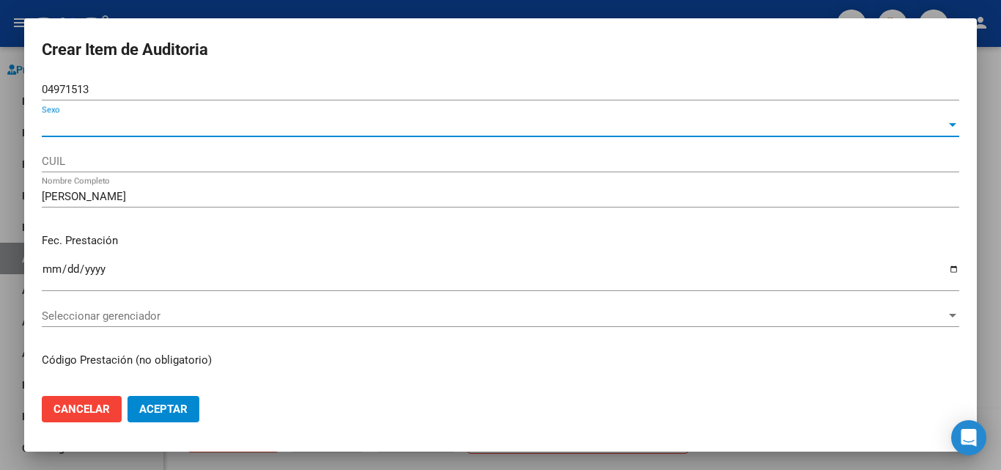
click at [81, 124] on span "Sexo" at bounding box center [494, 125] width 904 height 13
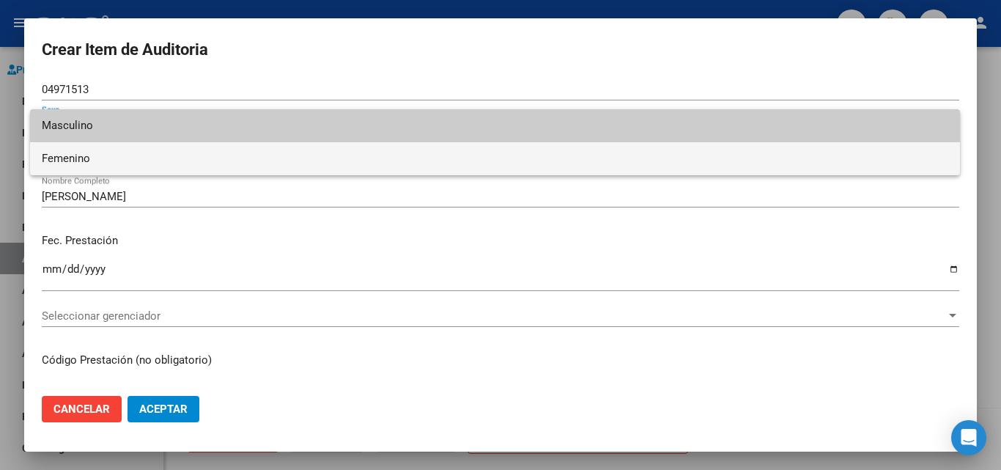
click at [83, 155] on span "Femenino" at bounding box center [495, 158] width 906 height 33
type input "27049715132"
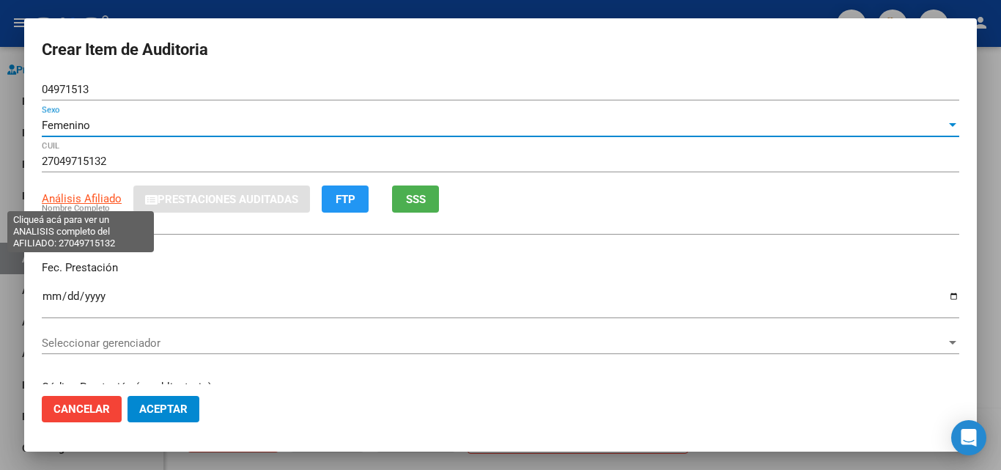
click at [106, 197] on span "Análisis Afiliado" at bounding box center [82, 198] width 80 height 13
type textarea "27049715132"
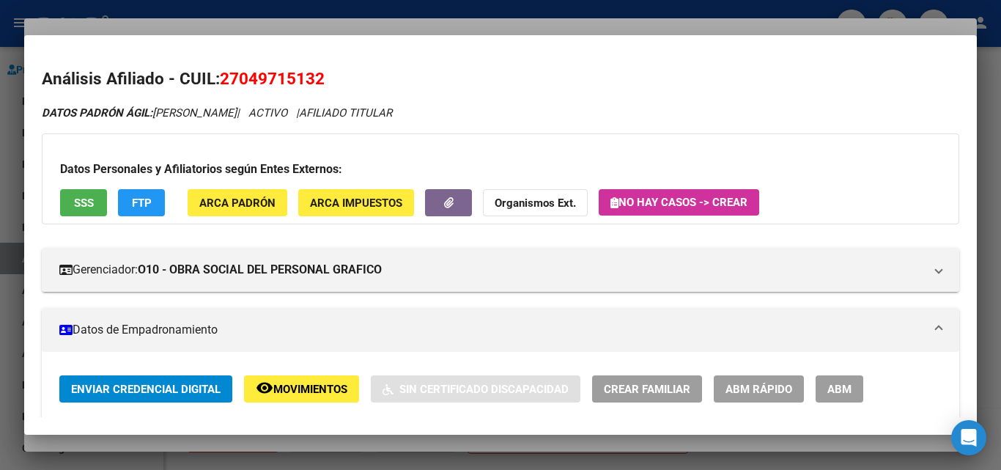
click at [370, 16] on div at bounding box center [500, 235] width 1001 height 470
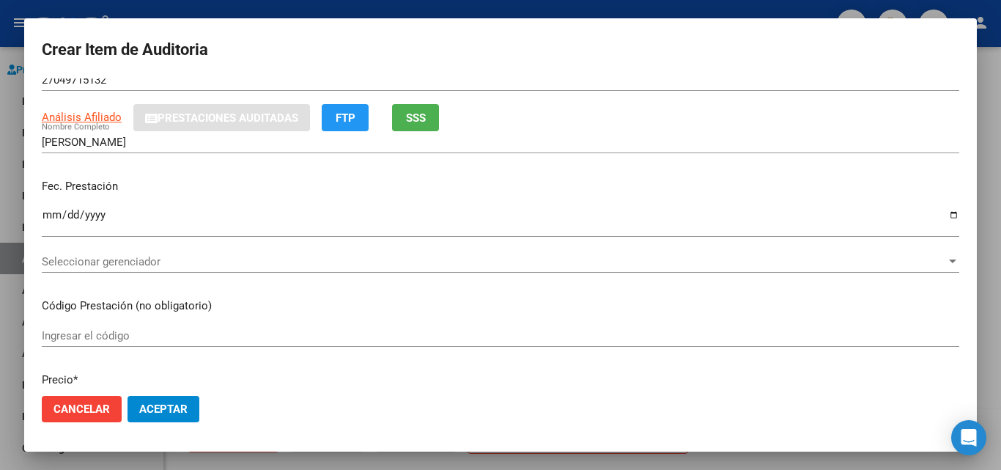
scroll to position [73, 0]
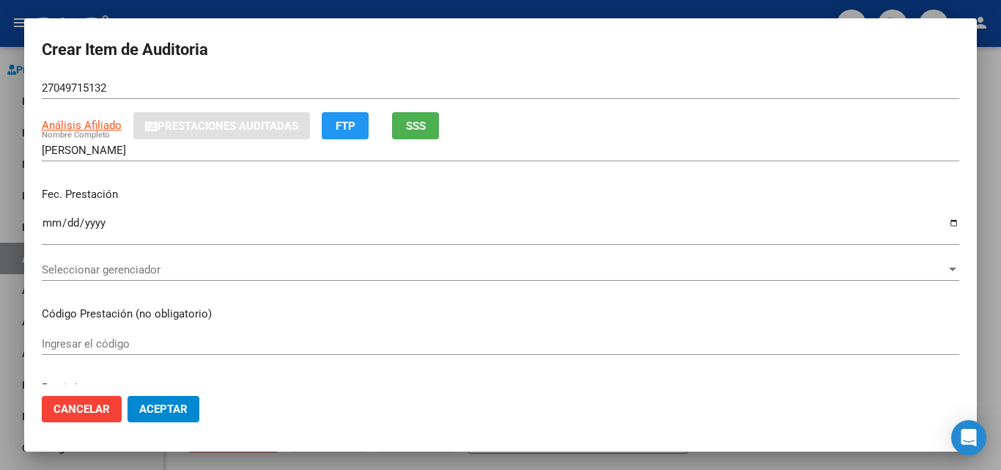
click at [138, 271] on span "Seleccionar gerenciador" at bounding box center [494, 269] width 904 height 13
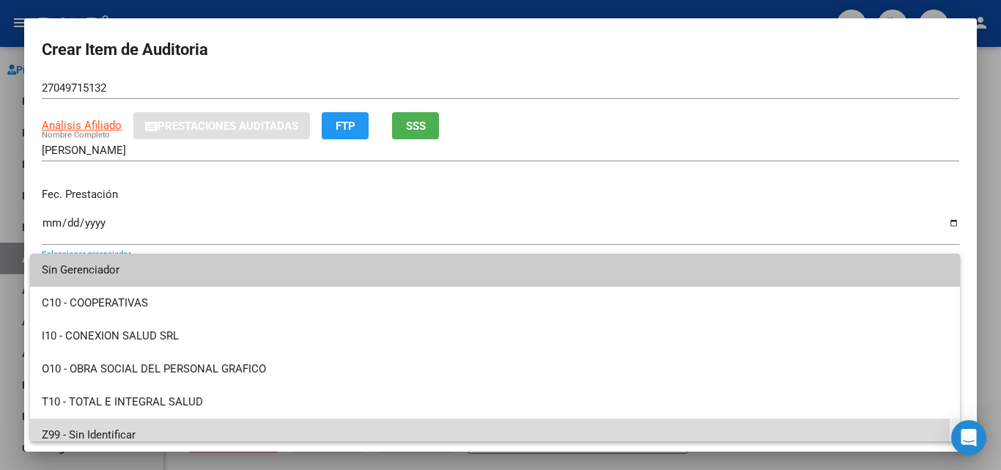
click at [114, 426] on span "Z99 - Sin Identificar" at bounding box center [495, 434] width 906 height 33
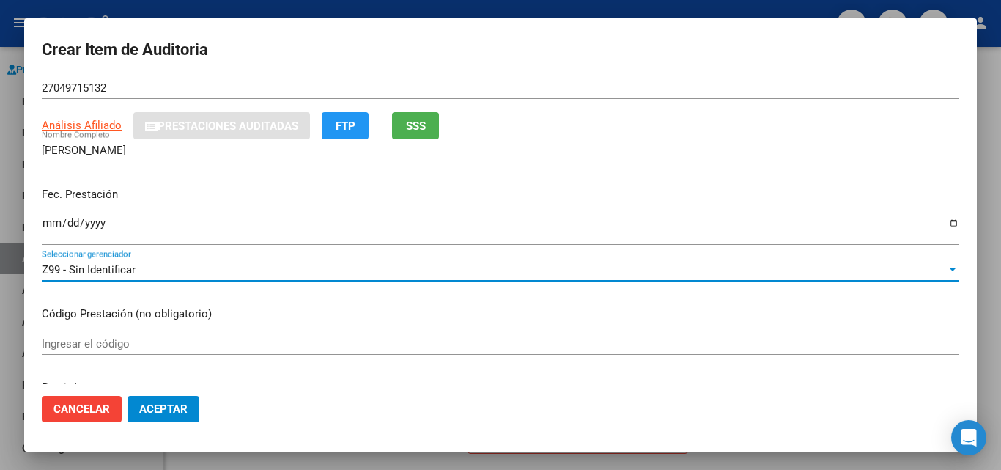
click at [169, 269] on div "Z99 - Sin Identificar" at bounding box center [494, 269] width 904 height 13
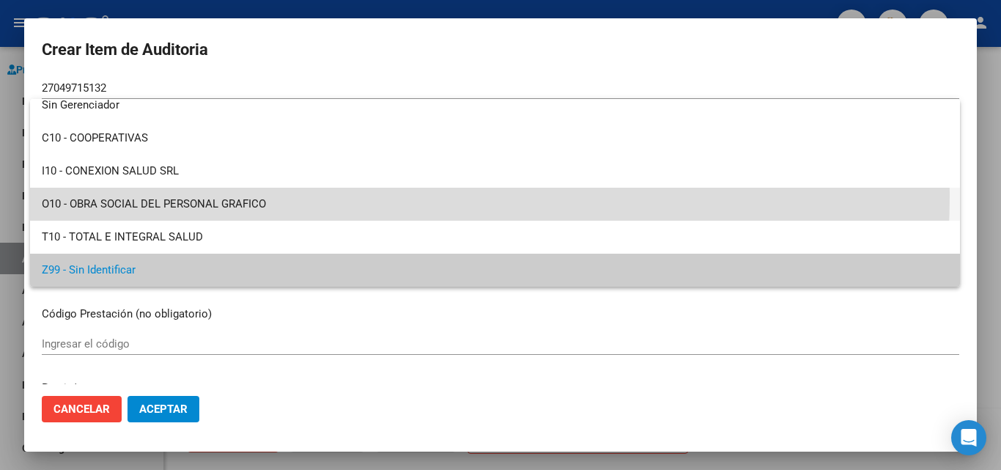
click at [210, 193] on span "O10 - OBRA SOCIAL DEL PERSONAL GRAFICO" at bounding box center [495, 204] width 906 height 33
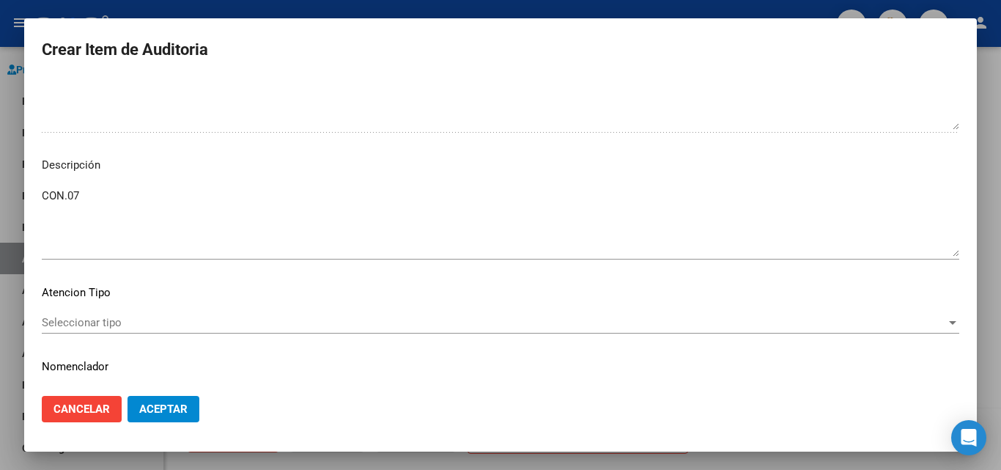
scroll to position [883, 0]
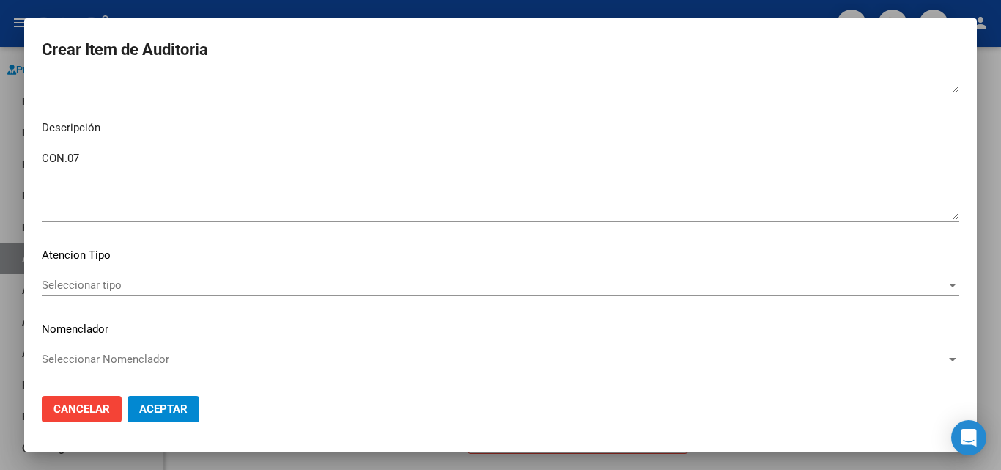
click at [114, 296] on div "Seleccionar tipo Seleccionar tipo" at bounding box center [500, 285] width 917 height 22
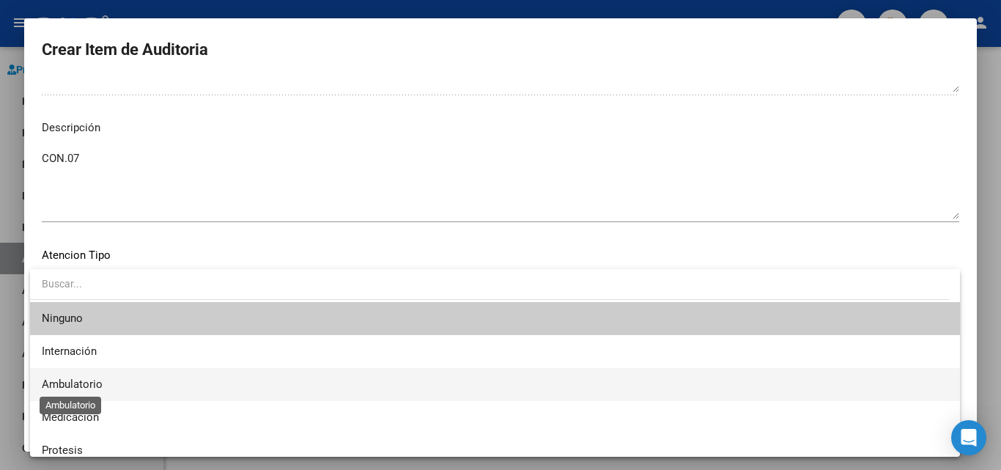
click at [66, 386] on span "Ambulatorio" at bounding box center [72, 383] width 61 height 13
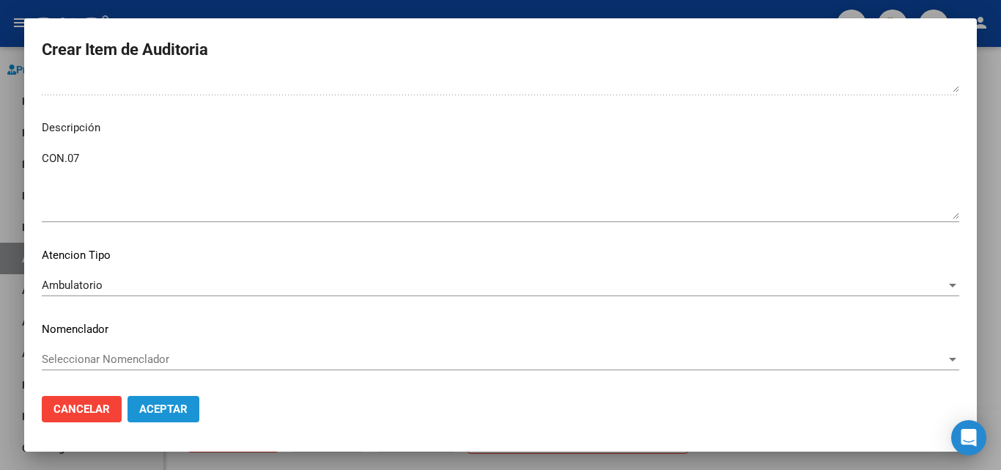
click at [149, 408] on span "Aceptar" at bounding box center [163, 408] width 48 height 13
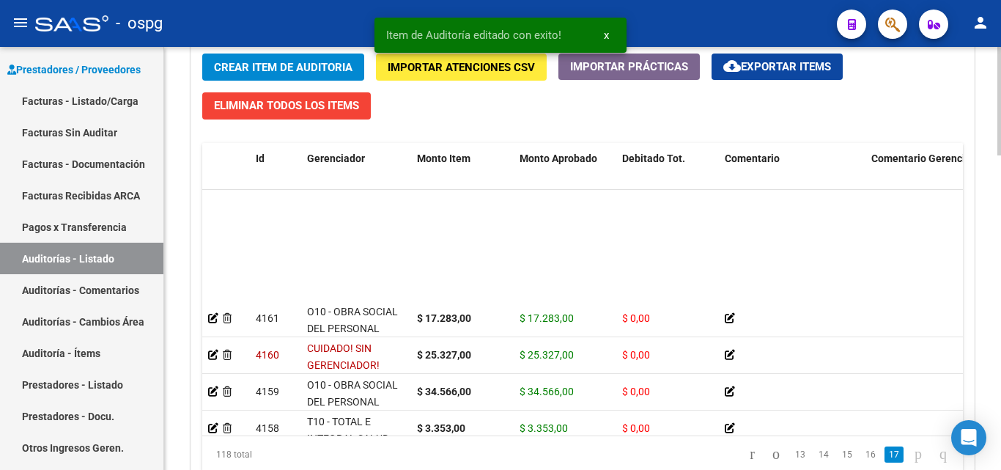
scroll to position [4093, 0]
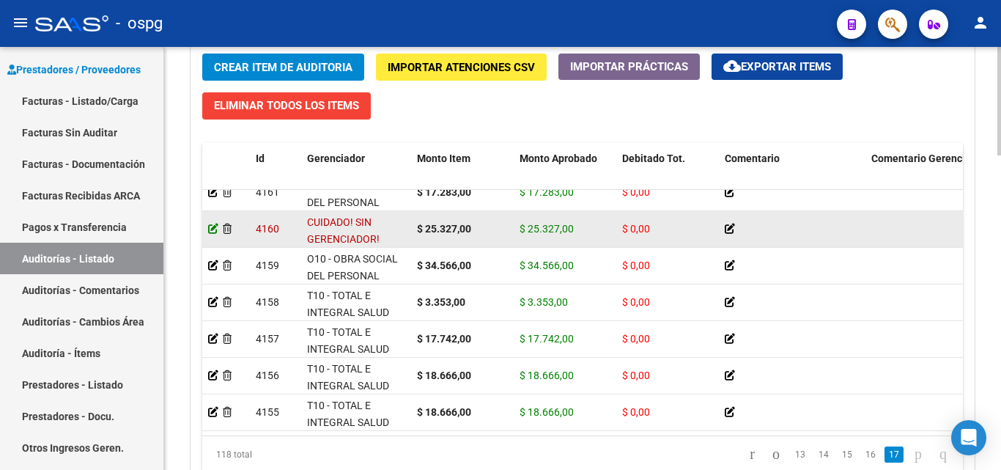
click at [215, 223] on icon at bounding box center [213, 228] width 10 height 10
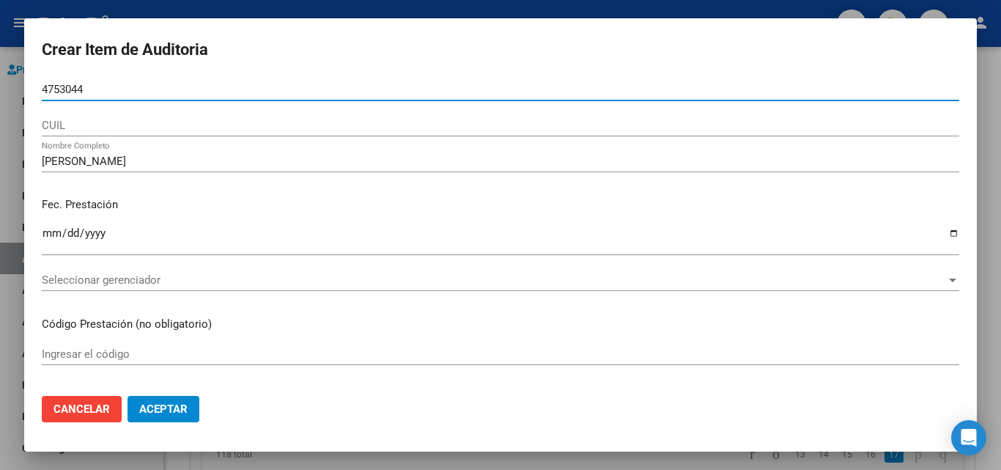
click at [44, 91] on input "4753044" at bounding box center [500, 89] width 917 height 13
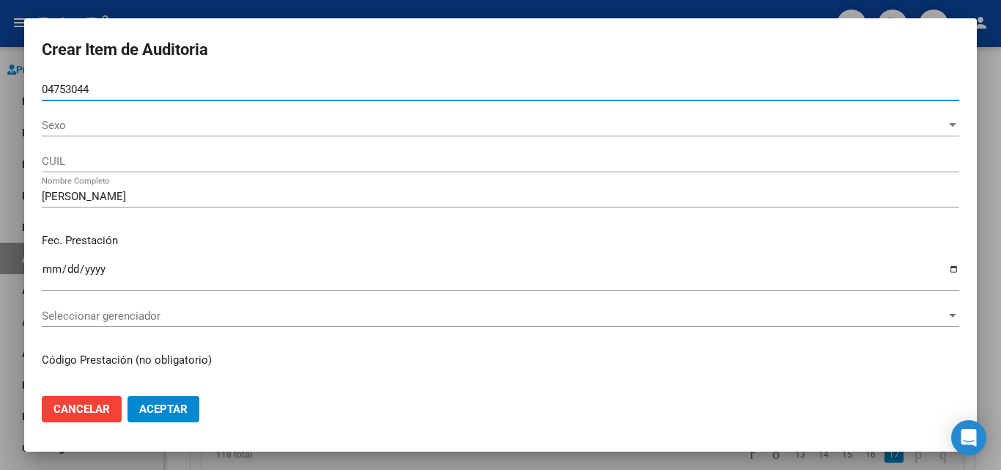
type input "04753044"
click at [67, 119] on span "Sexo" at bounding box center [494, 125] width 904 height 13
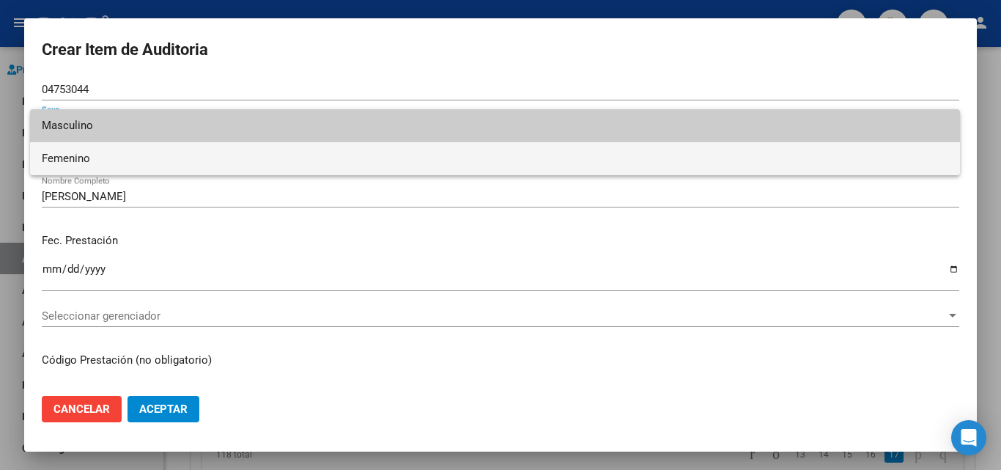
click at [103, 157] on span "Femenino" at bounding box center [495, 158] width 906 height 33
type input "27047530445"
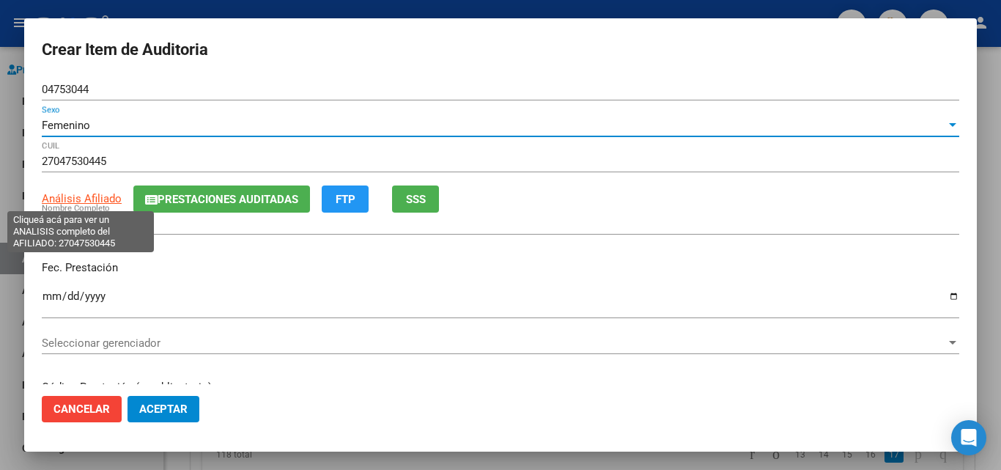
click at [89, 201] on span "Análisis Afiliado" at bounding box center [82, 198] width 80 height 13
type textarea "27047530445"
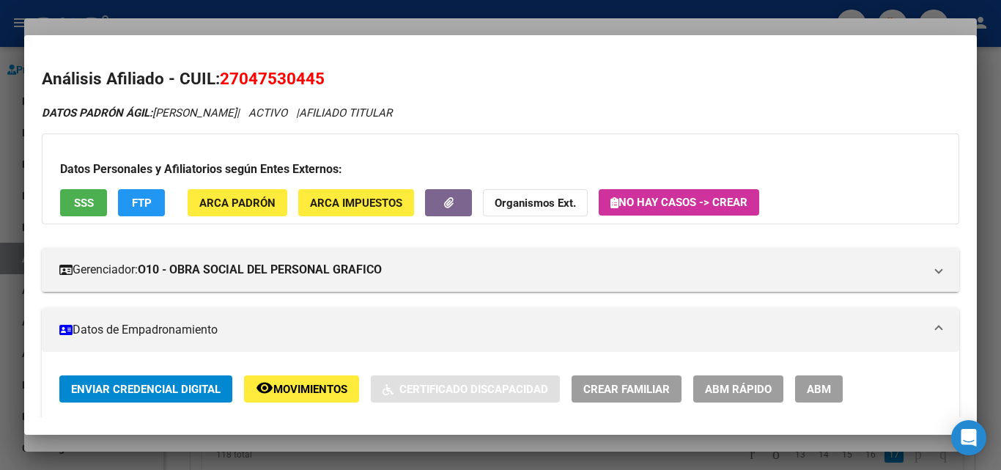
click at [385, 39] on mat-dialog-container "Análisis Afiliado - CUIL: 27047530445 DATOS PADRÓN ÁGIL: [PERSON_NAME] | ACTIVO…" at bounding box center [500, 234] width 952 height 399
click at [340, 30] on div at bounding box center [500, 235] width 1001 height 470
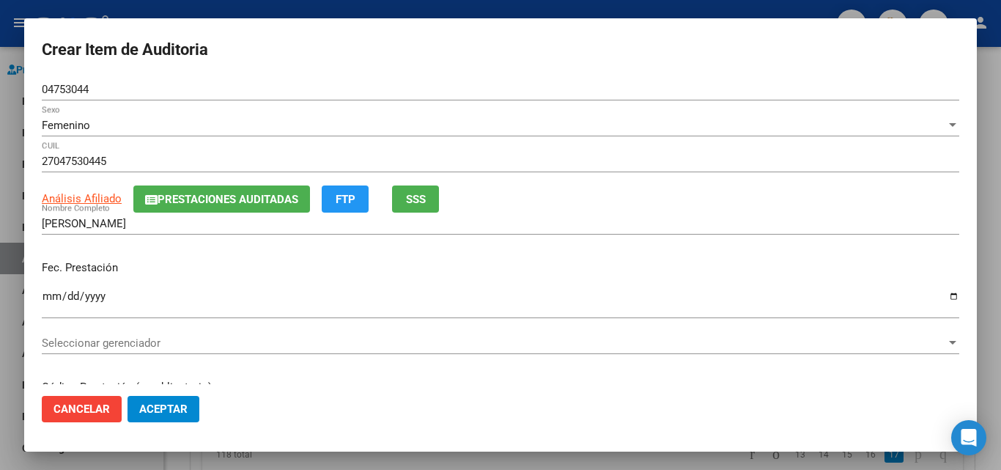
click at [185, 337] on span "Seleccionar gerenciador" at bounding box center [494, 342] width 904 height 13
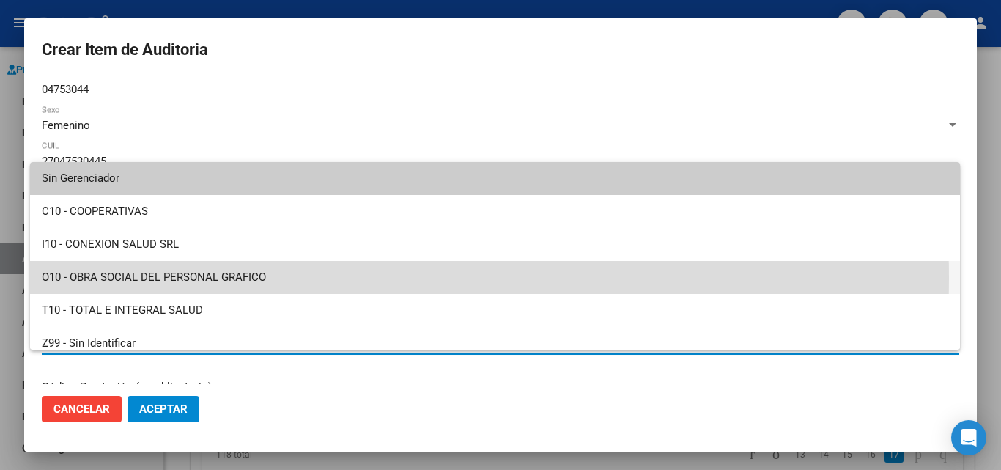
click at [188, 278] on span "O10 - OBRA SOCIAL DEL PERSONAL GRAFICO" at bounding box center [495, 277] width 906 height 33
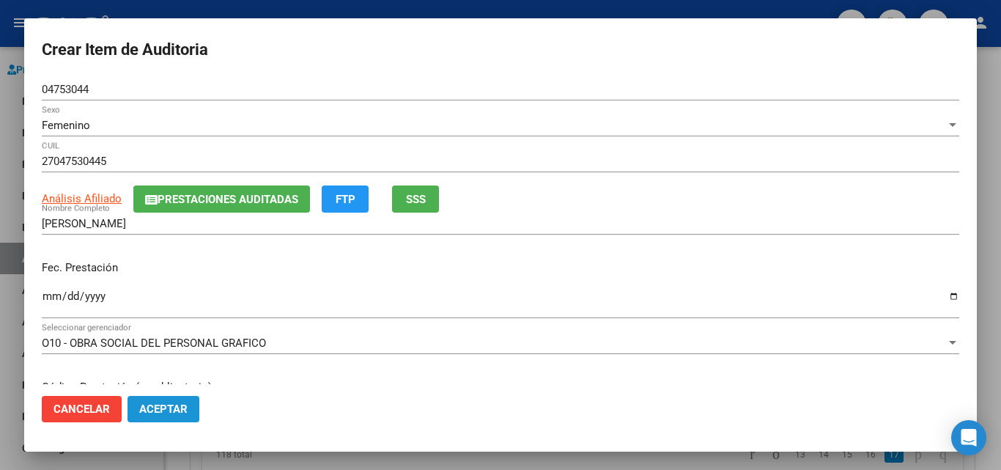
drag, startPoint x: 147, startPoint y: 407, endPoint x: 170, endPoint y: 388, distance: 29.6
click at [147, 406] on span "Aceptar" at bounding box center [163, 408] width 48 height 13
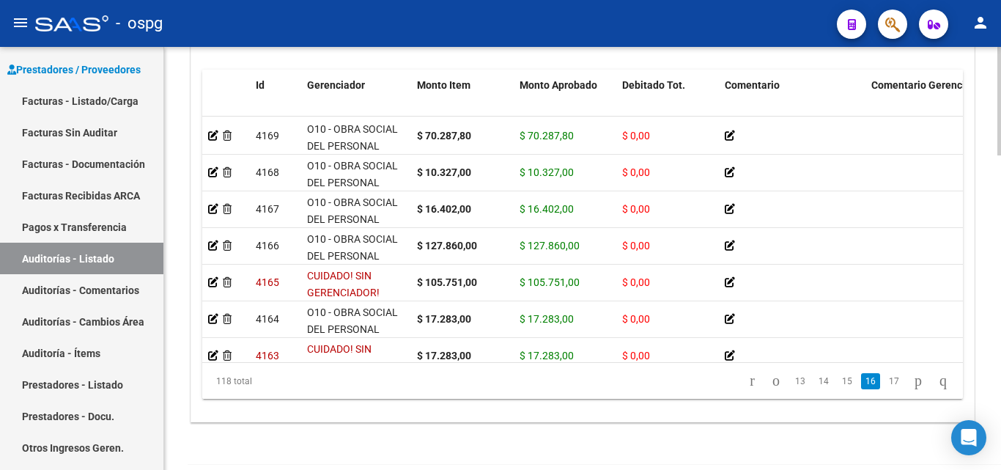
scroll to position [3847, 0]
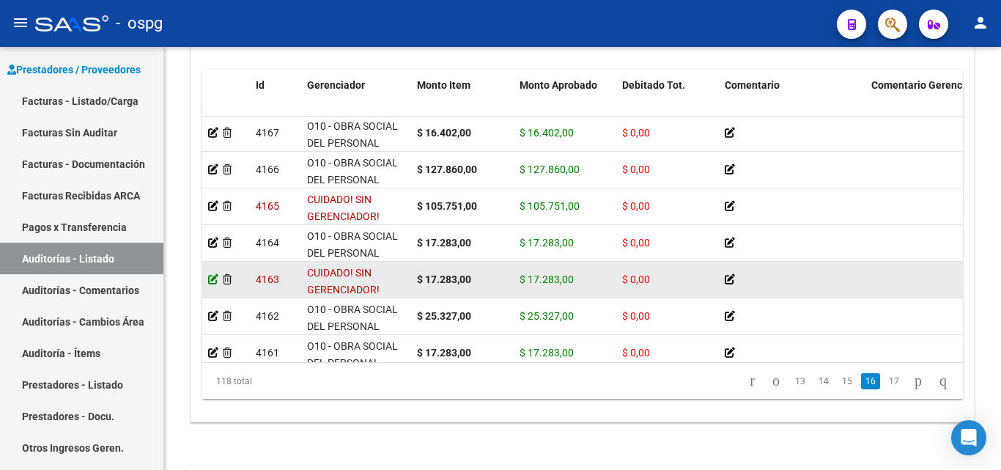
click at [209, 280] on icon at bounding box center [213, 279] width 10 height 10
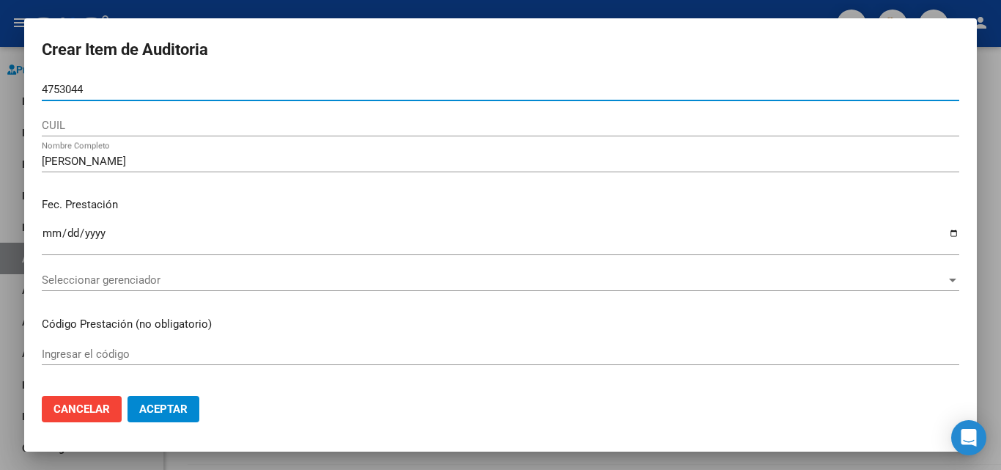
click at [122, 275] on span "Seleccionar gerenciador" at bounding box center [494, 279] width 904 height 13
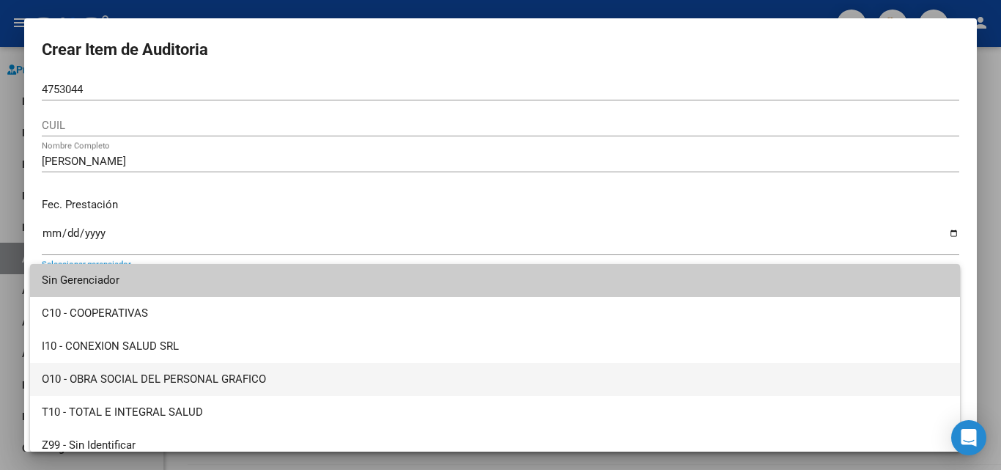
click at [136, 375] on span "O10 - OBRA SOCIAL DEL PERSONAL GRAFICO" at bounding box center [495, 379] width 906 height 33
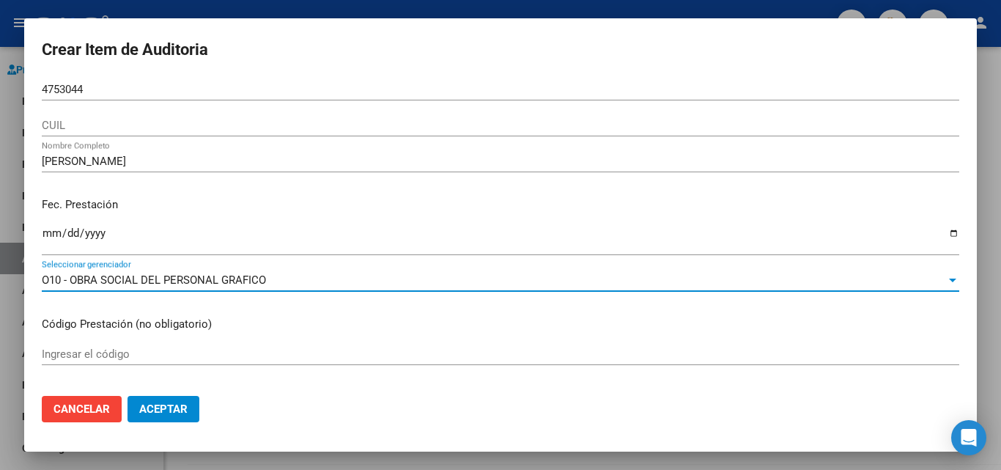
click at [162, 402] on span "Aceptar" at bounding box center [163, 408] width 48 height 13
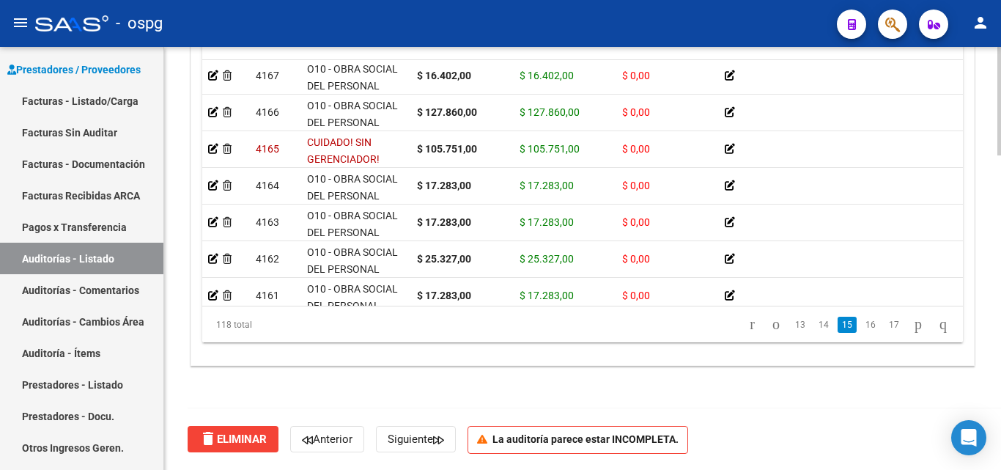
scroll to position [3832, 0]
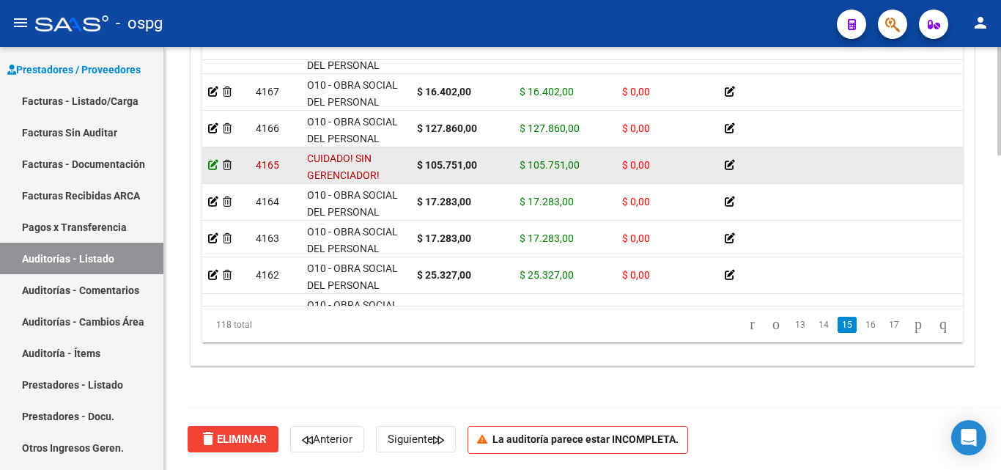
click at [211, 164] on icon at bounding box center [213, 165] width 10 height 10
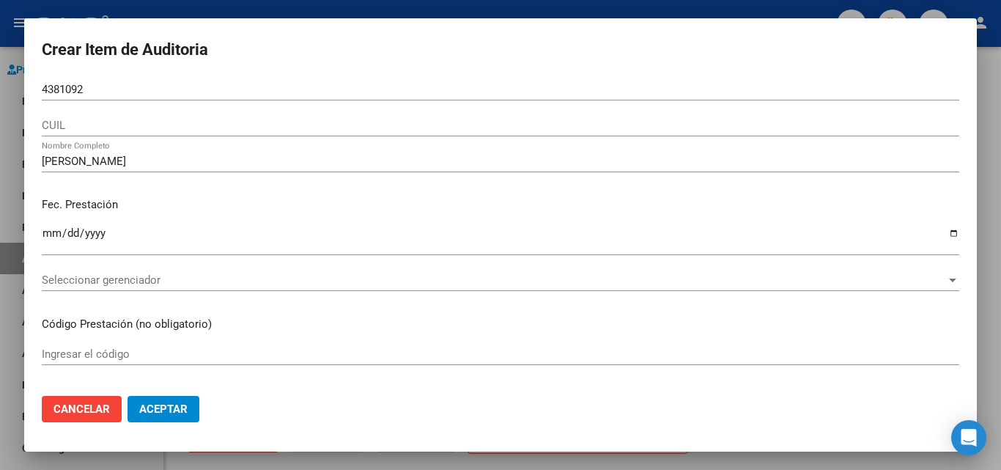
click at [39, 88] on mat-dialog-content "4381092 Nro Documento CUIL [PERSON_NAME] Nombre Completo Fec. Prestación [DATE]…" at bounding box center [500, 230] width 952 height 305
click at [42, 91] on input "4381092" at bounding box center [500, 89] width 917 height 13
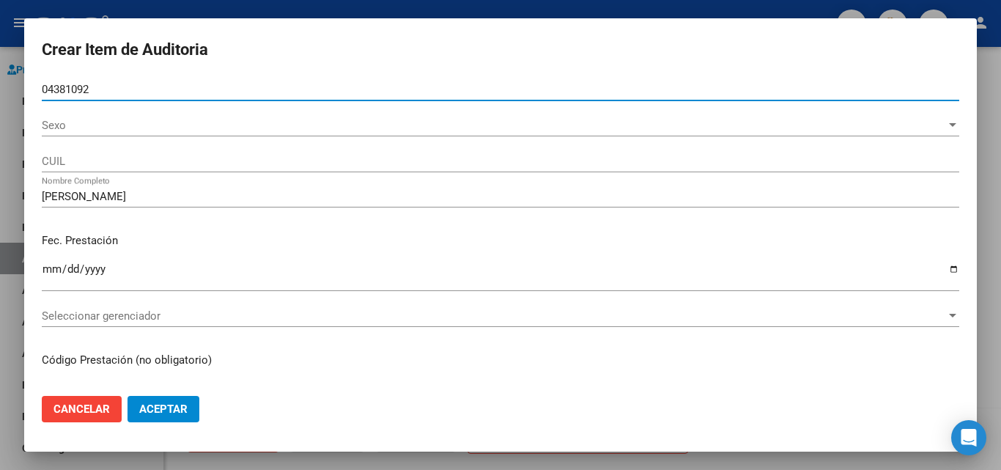
type input "04381092"
click at [59, 127] on span "Sexo" at bounding box center [494, 125] width 904 height 13
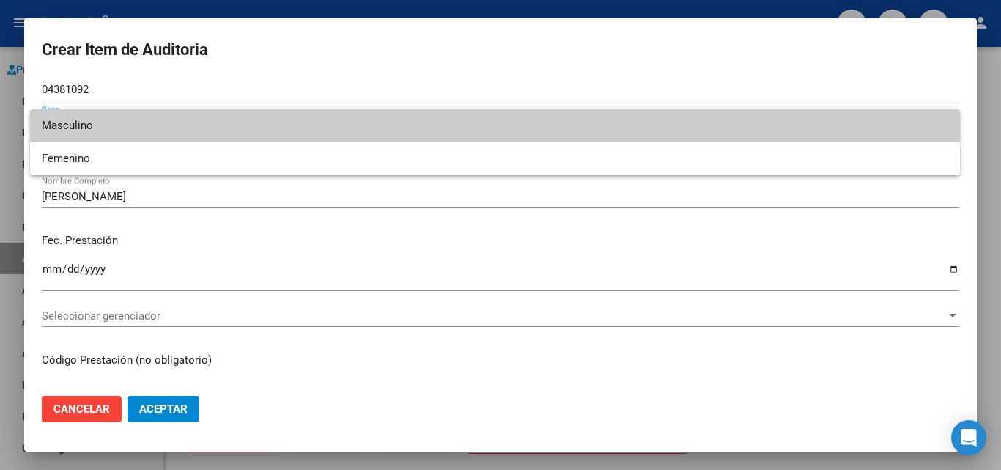
click at [96, 129] on span "Masculino" at bounding box center [495, 125] width 906 height 33
type input "20043810929"
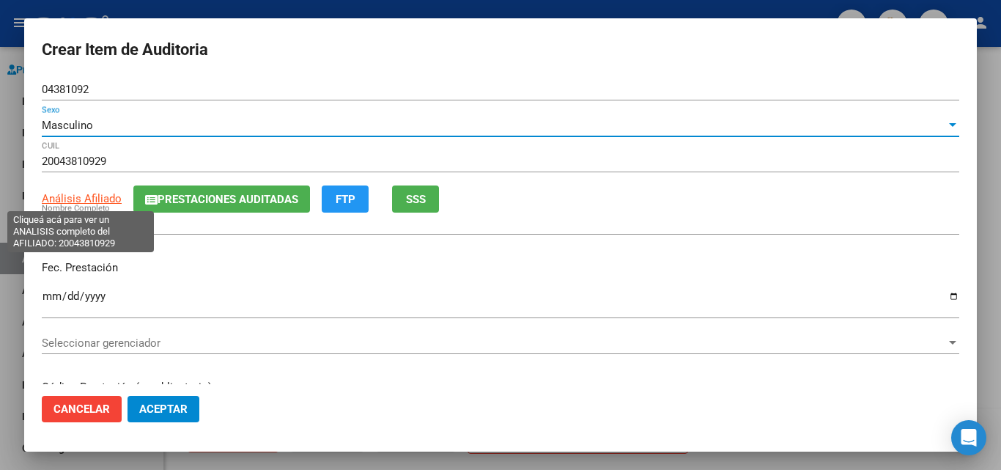
click at [85, 198] on span "Análisis Afiliado" at bounding box center [82, 198] width 80 height 13
type textarea "20043810929"
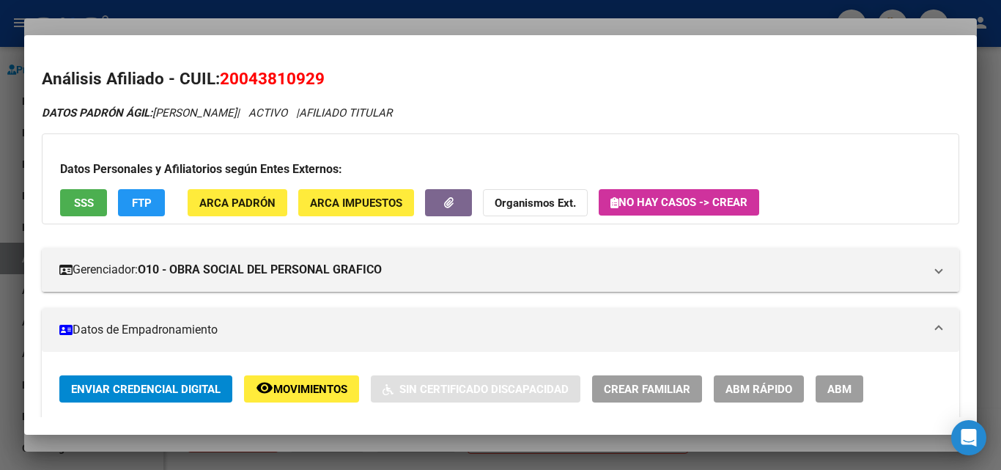
click at [331, 16] on div at bounding box center [500, 235] width 1001 height 470
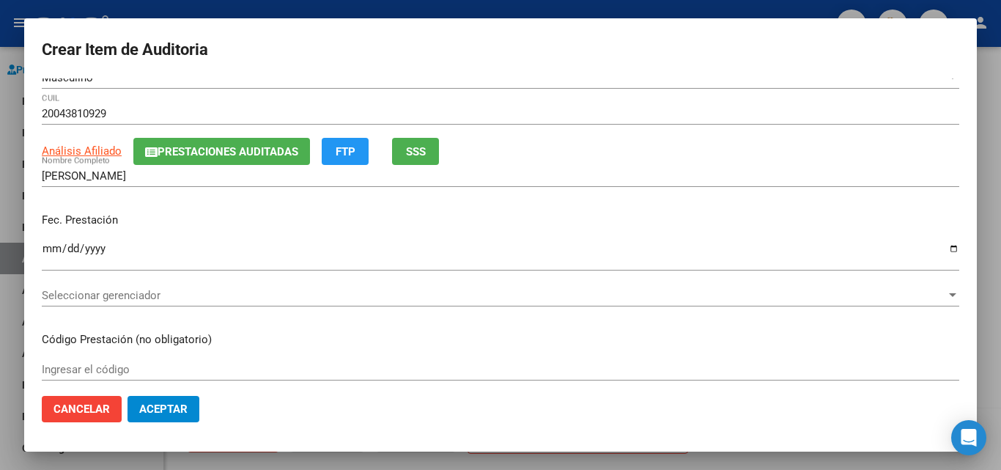
scroll to position [73, 0]
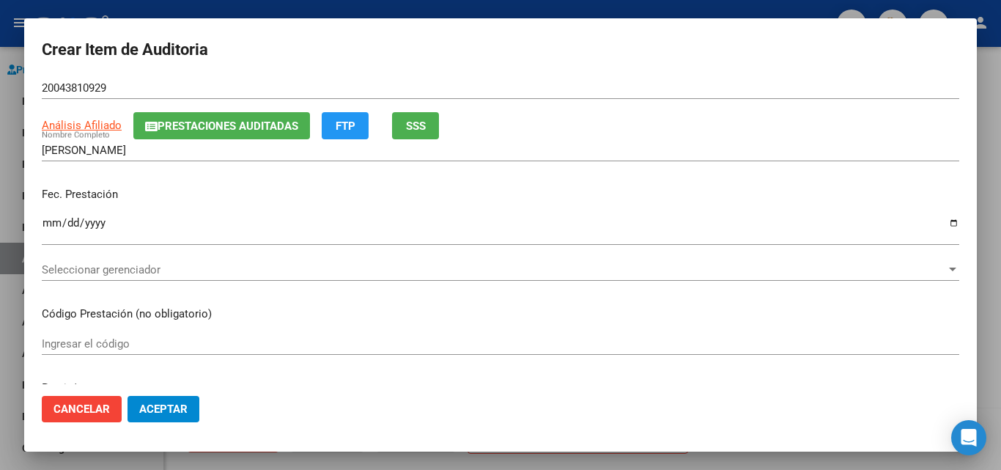
click at [166, 266] on span "Seleccionar gerenciador" at bounding box center [494, 269] width 904 height 13
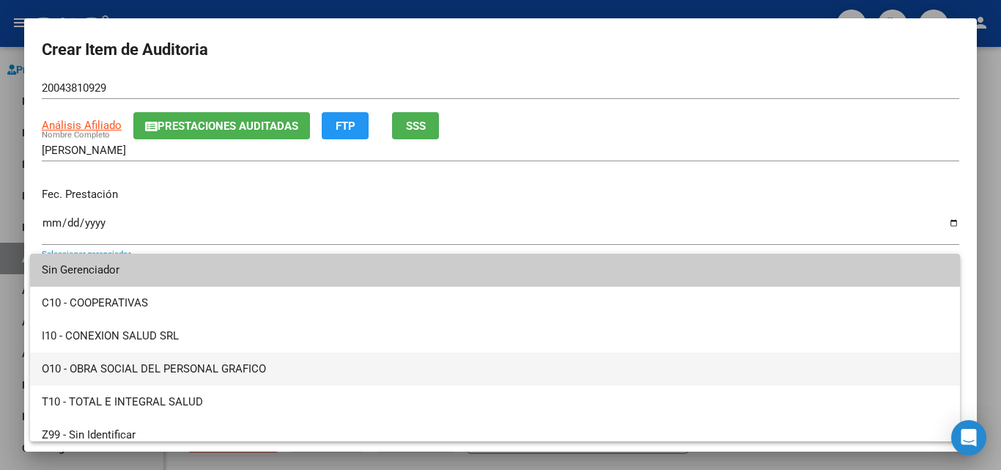
click at [192, 377] on span "O10 - OBRA SOCIAL DEL PERSONAL GRAFICO" at bounding box center [495, 368] width 906 height 33
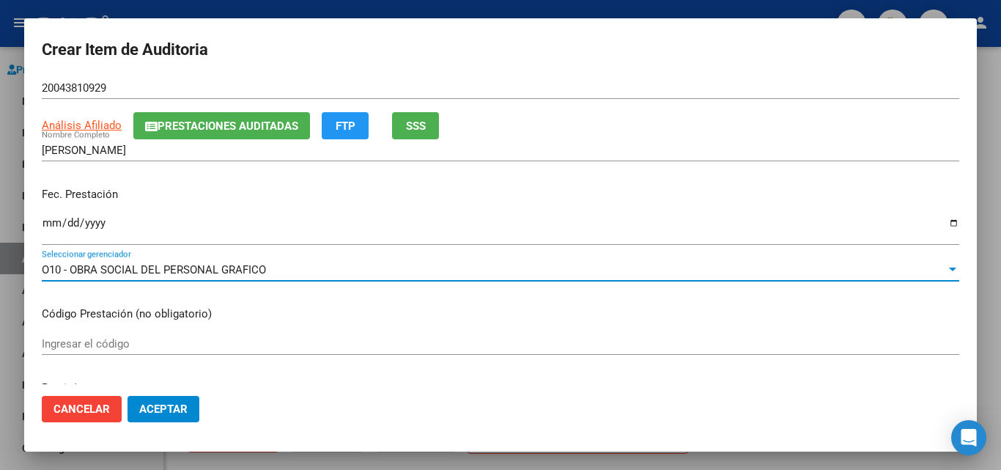
click at [156, 407] on span "Aceptar" at bounding box center [163, 408] width 48 height 13
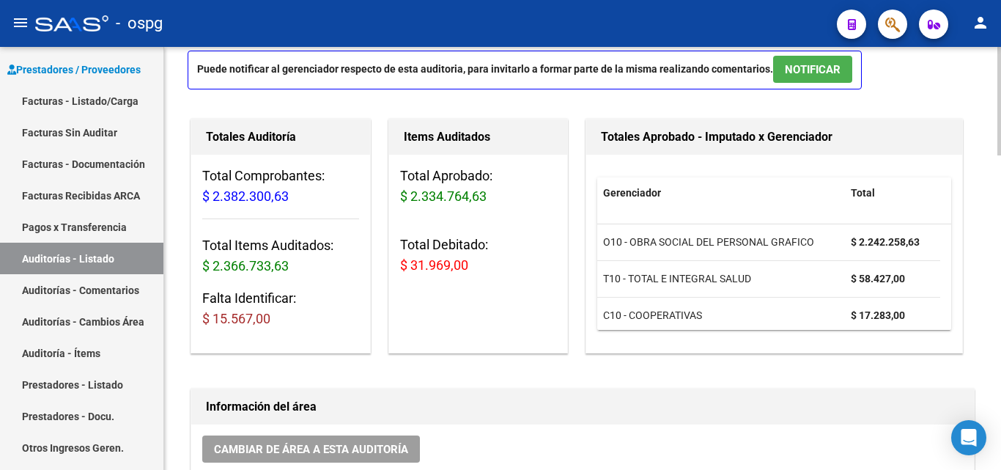
scroll to position [0, 0]
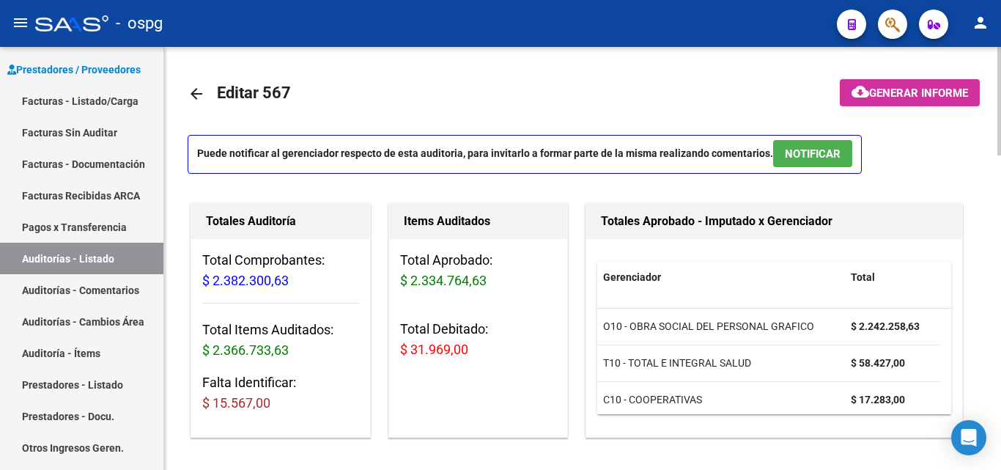
click at [954, 93] on span "Generar informe" at bounding box center [918, 92] width 99 height 13
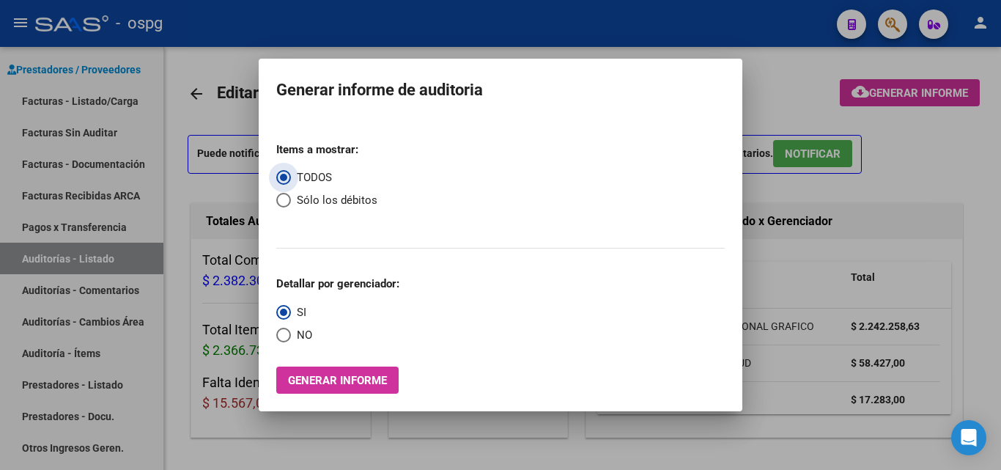
click at [298, 201] on span "Sólo los débitos" at bounding box center [334, 200] width 86 height 17
click at [291, 201] on input "Sólo los débitos" at bounding box center [283, 200] width 15 height 15
radio input "true"
click at [297, 335] on span "NO" at bounding box center [301, 335] width 21 height 17
click at [291, 335] on input "NO" at bounding box center [283, 334] width 15 height 15
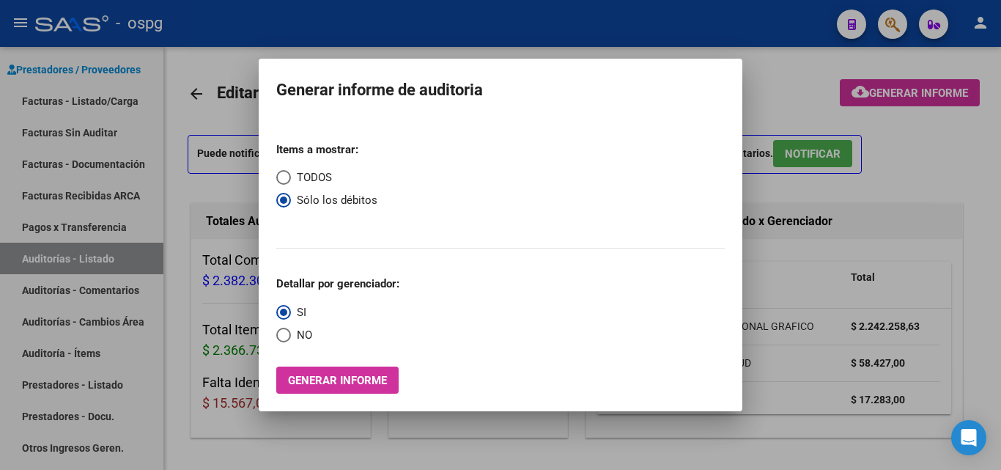
radio input "true"
click at [322, 378] on span "Generar informe" at bounding box center [337, 380] width 99 height 13
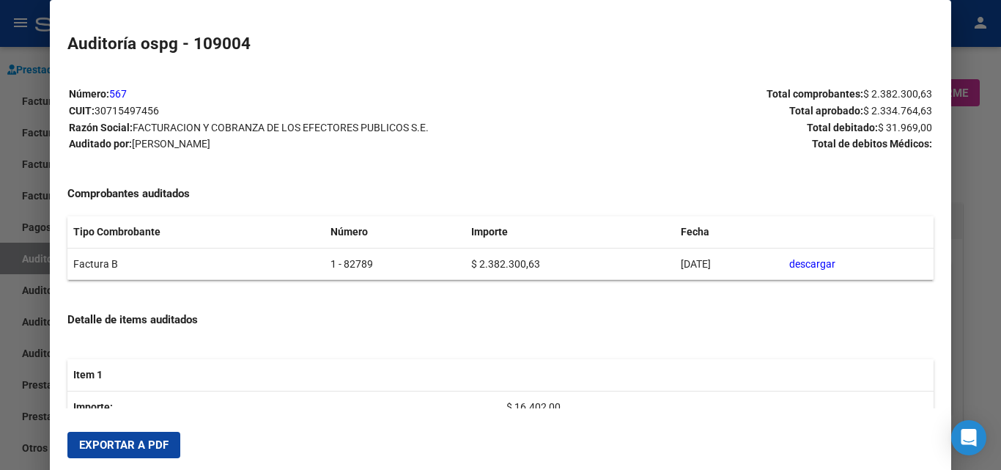
click at [152, 442] on span "Exportar a PDF" at bounding box center [123, 444] width 89 height 13
click at [957, 140] on div at bounding box center [500, 235] width 1001 height 470
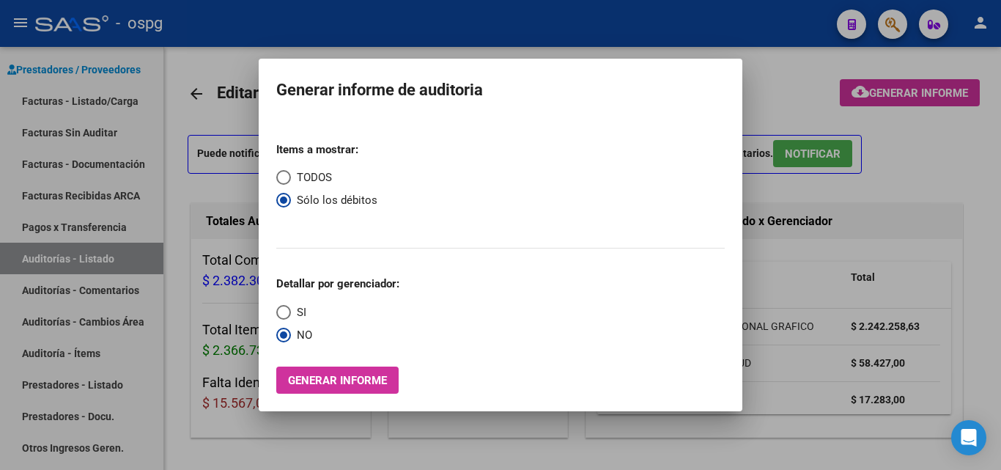
click at [316, 177] on span "TODOS" at bounding box center [311, 177] width 41 height 17
click at [291, 177] on input "TODOS" at bounding box center [283, 177] width 15 height 15
radio input "true"
click at [301, 312] on span "SI" at bounding box center [298, 312] width 15 height 17
click at [291, 312] on input "SI" at bounding box center [283, 312] width 15 height 15
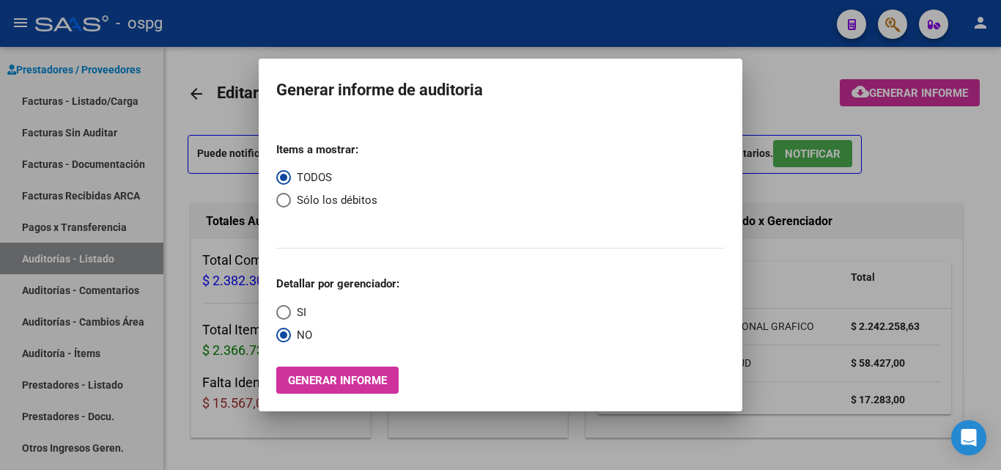
radio input "true"
click at [311, 366] on div "Items a mostrar: TODOS Sólo los débitos Detallar por gerenciador: SI NO Generar…" at bounding box center [500, 262] width 448 height 264
click at [311, 374] on span "Generar informe" at bounding box center [337, 380] width 99 height 13
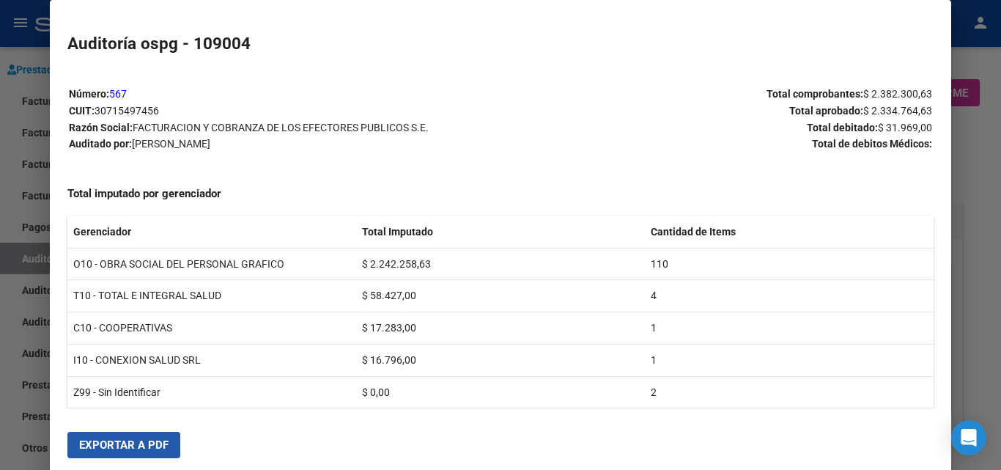
click at [122, 434] on button "Exportar a PDF" at bounding box center [123, 444] width 113 height 26
click at [962, 160] on div at bounding box center [500, 235] width 1001 height 470
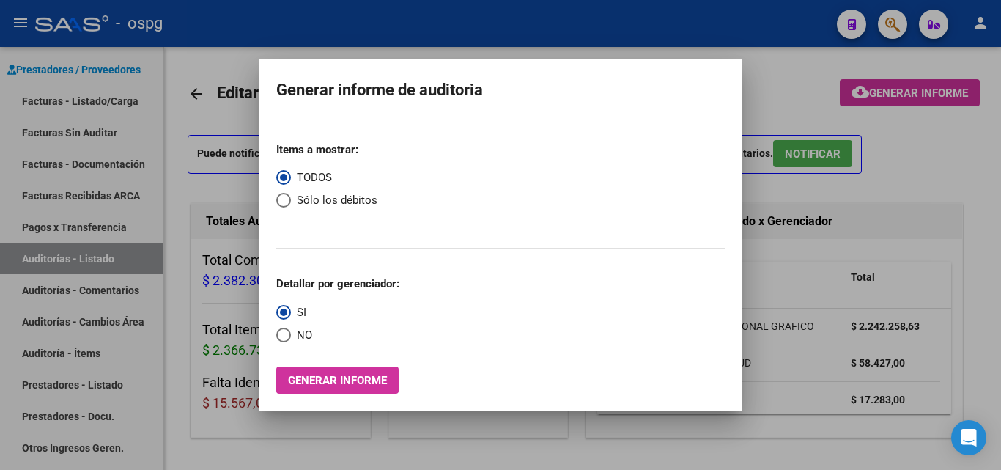
click at [915, 155] on div at bounding box center [500, 235] width 1001 height 470
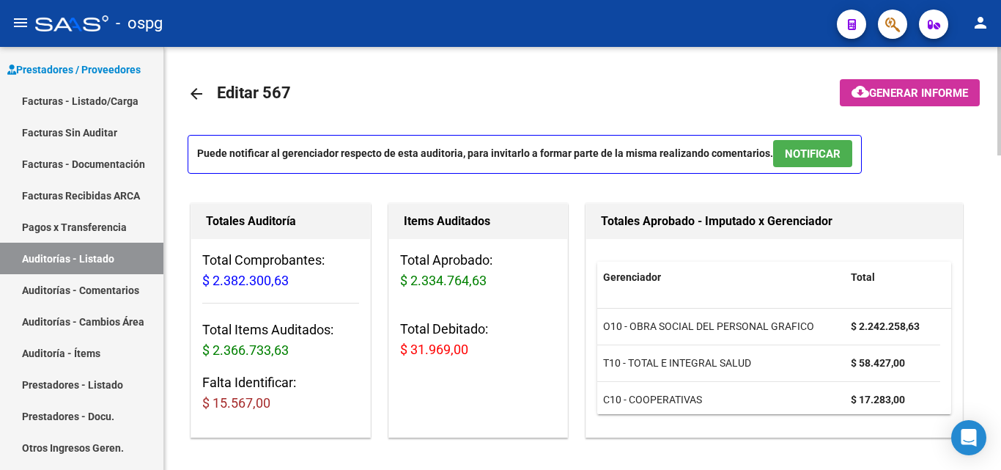
click at [206, 98] on link "arrow_back" at bounding box center [202, 93] width 29 height 34
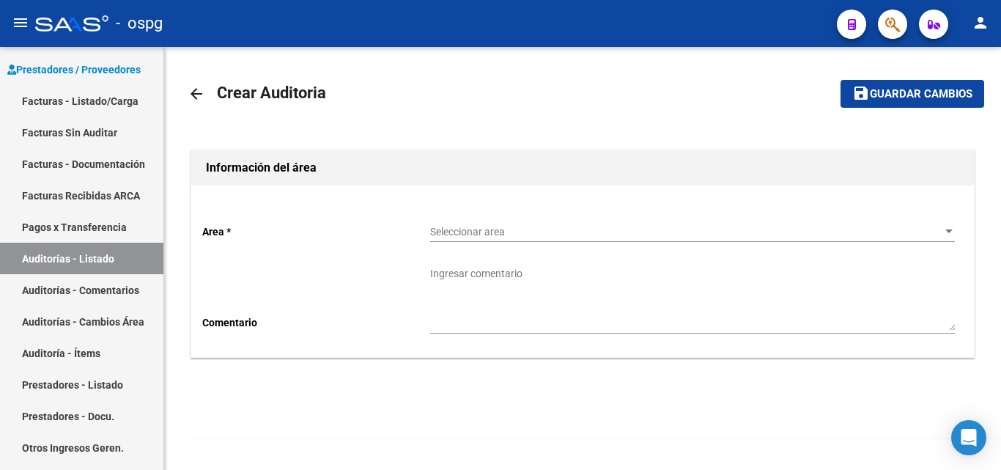
click at [464, 235] on span "Seleccionar area" at bounding box center [685, 232] width 511 height 12
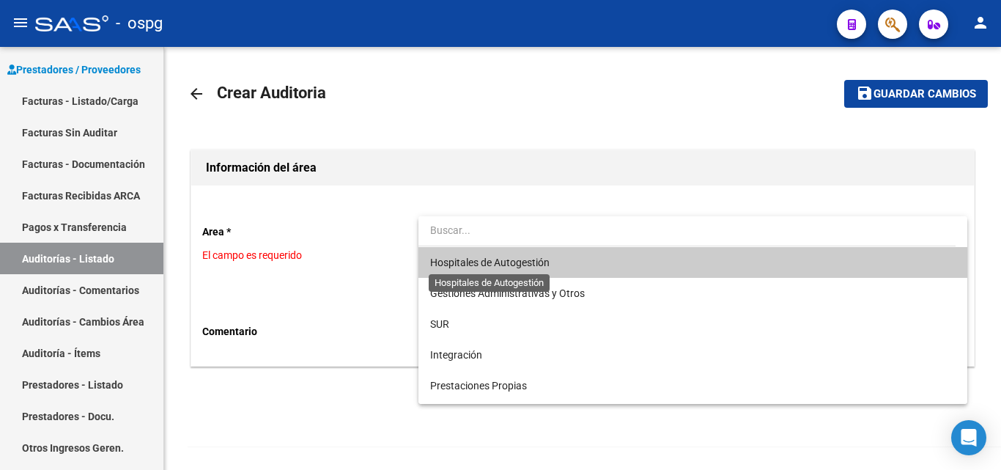
click at [524, 256] on span "Hospitales de Autogestión" at bounding box center [489, 262] width 119 height 12
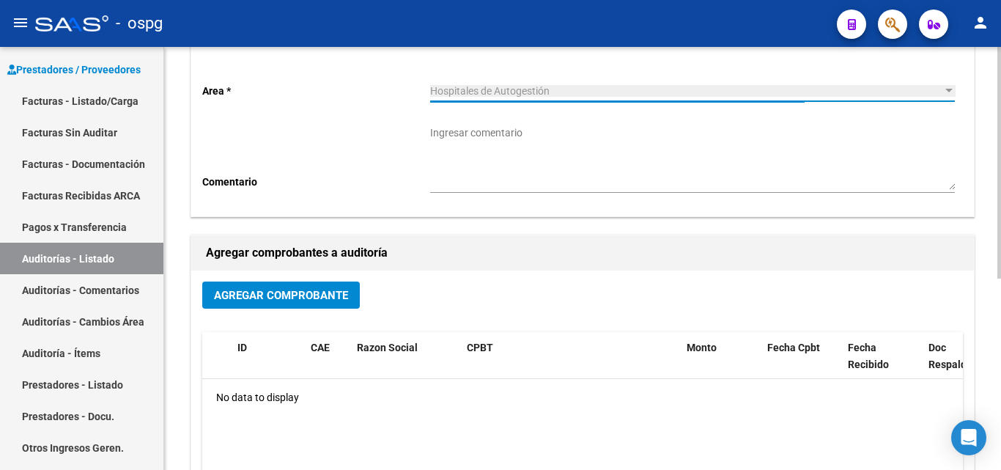
scroll to position [220, 0]
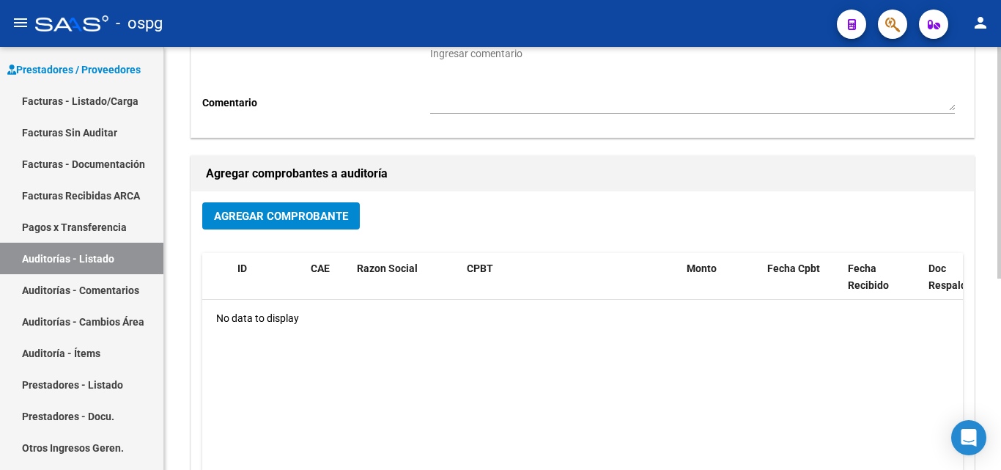
click at [288, 210] on span "Agregar Comprobante" at bounding box center [281, 216] width 134 height 13
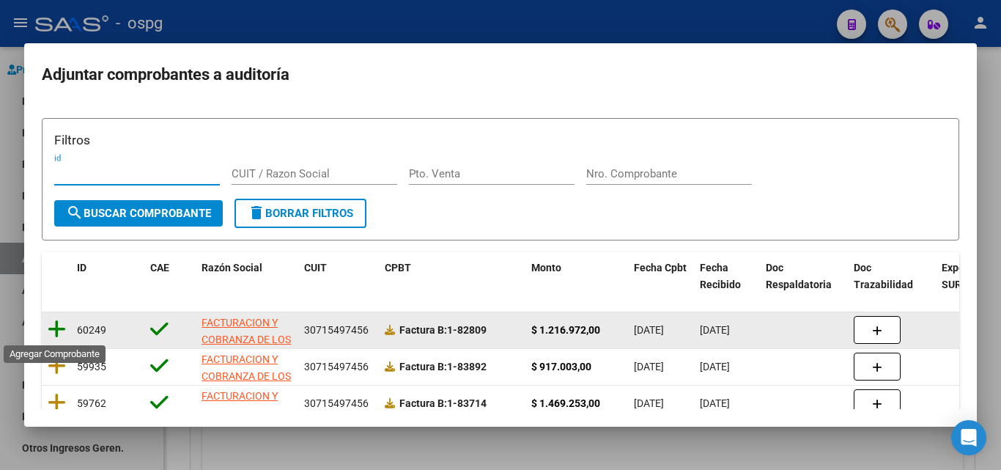
click at [62, 331] on icon at bounding box center [57, 329] width 18 height 21
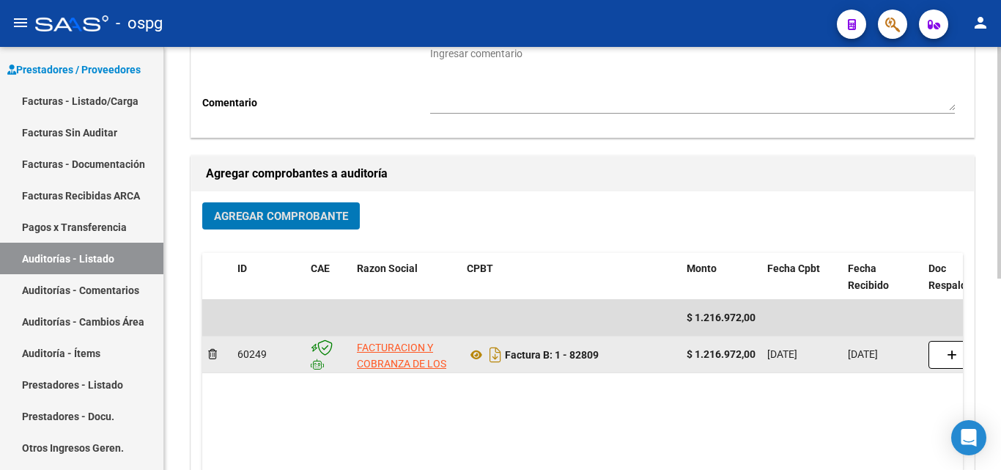
scroll to position [350, 0]
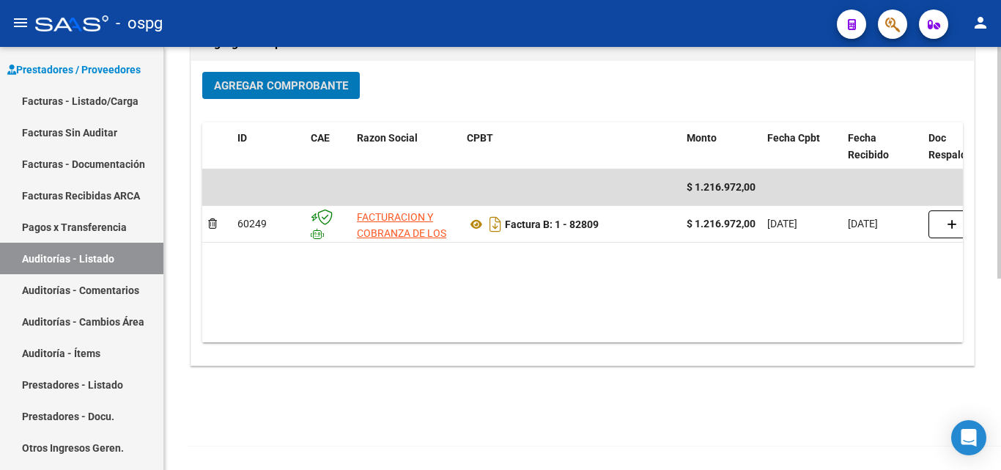
click at [298, 89] on span "Agregar Comprobante" at bounding box center [281, 85] width 134 height 13
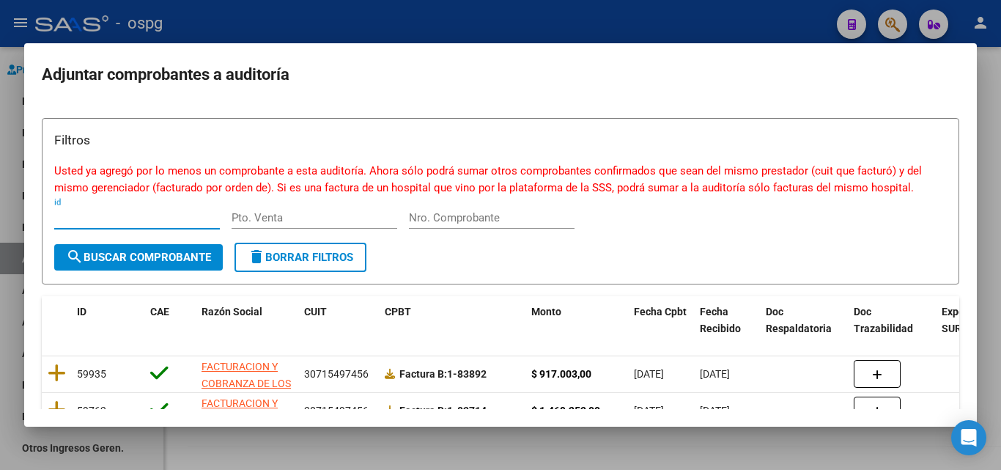
click at [510, 19] on div at bounding box center [500, 235] width 1001 height 470
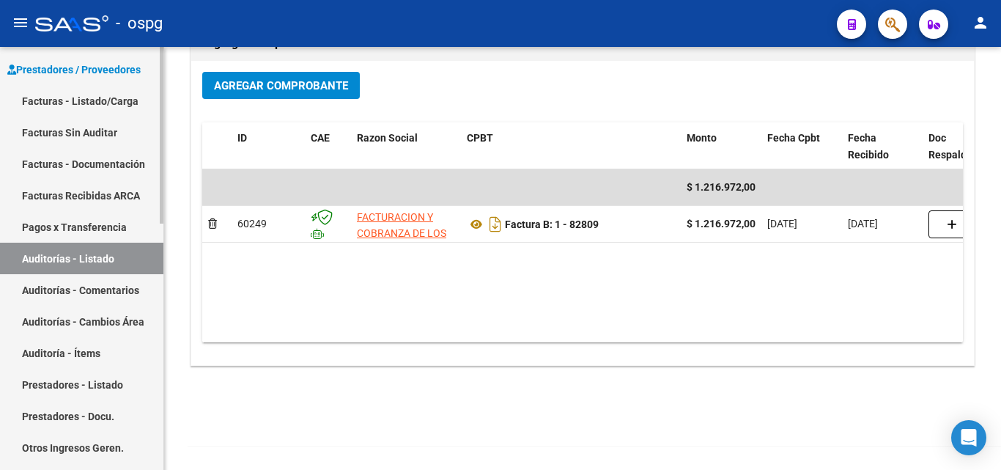
click at [87, 267] on link "Auditorías - Listado" at bounding box center [81, 257] width 163 height 31
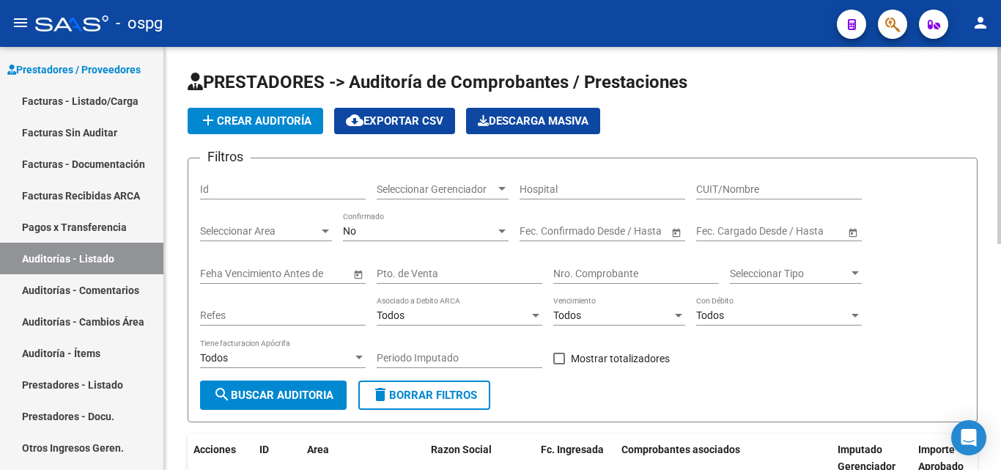
click at [245, 113] on button "add Crear Auditoría" at bounding box center [256, 121] width 136 height 26
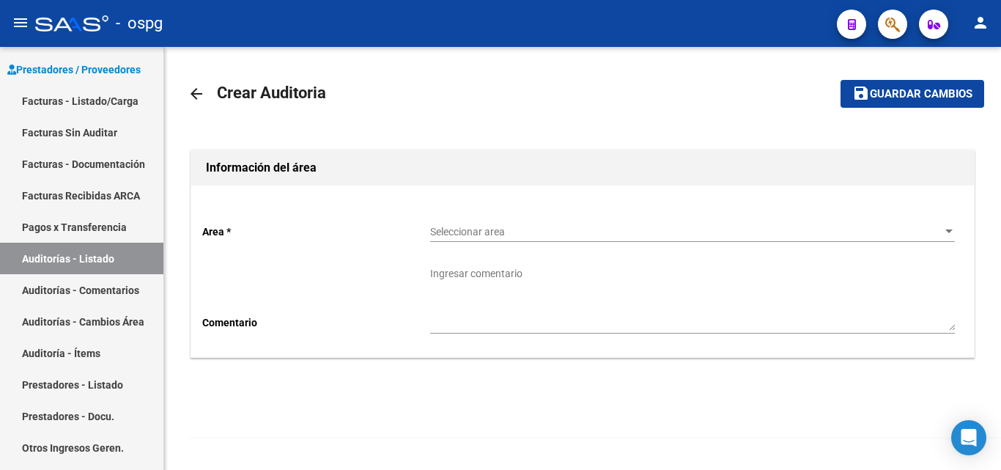
click at [493, 243] on div "Seleccionar area Seleccionar area" at bounding box center [692, 233] width 524 height 42
click at [496, 233] on span "Seleccionar area" at bounding box center [685, 232] width 511 height 12
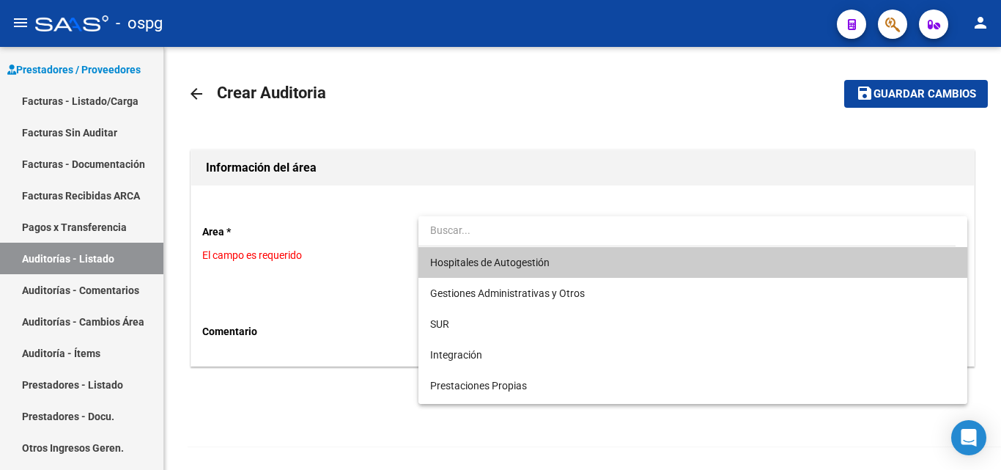
click at [508, 264] on span "Hospitales de Autogestión" at bounding box center [489, 262] width 119 height 12
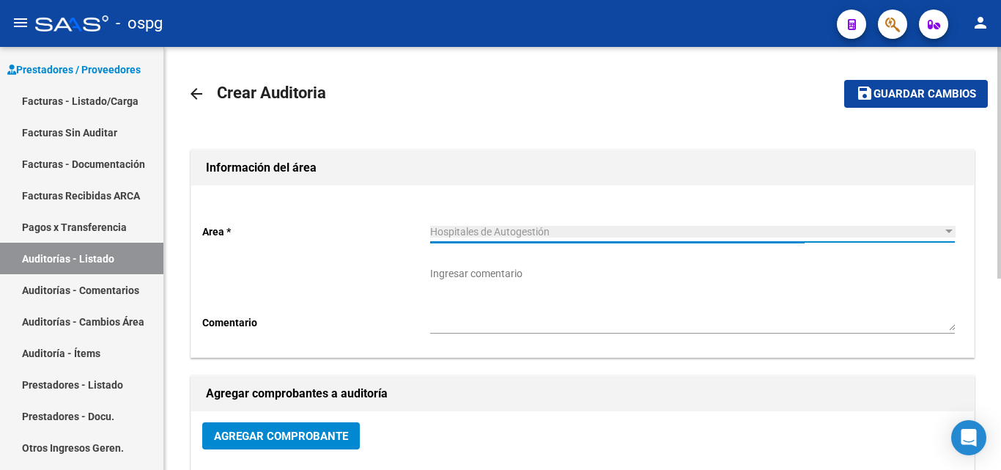
click at [302, 429] on span "Agregar Comprobante" at bounding box center [281, 435] width 134 height 13
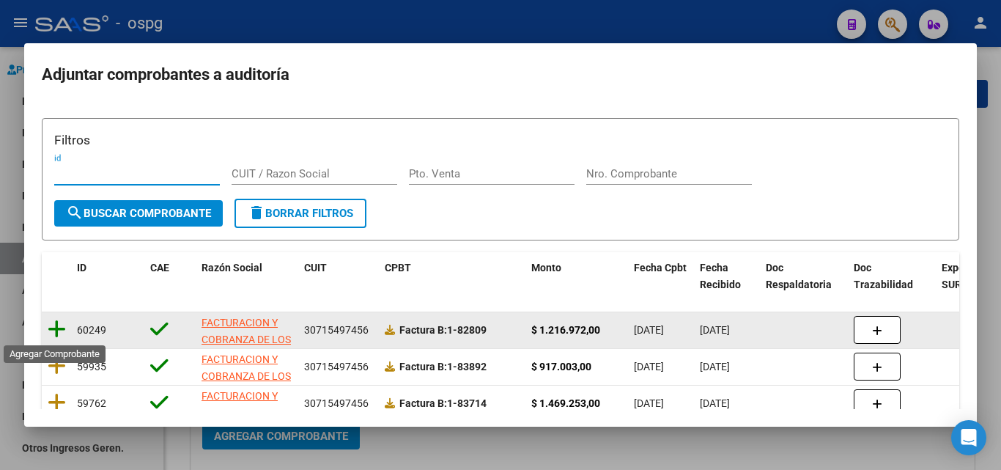
click at [48, 328] on icon at bounding box center [57, 329] width 18 height 21
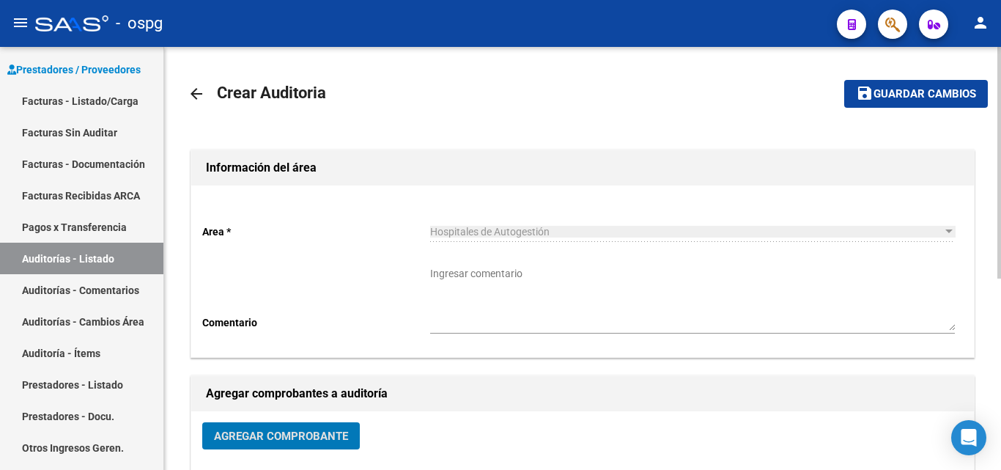
click at [922, 102] on button "save Guardar cambios" at bounding box center [916, 93] width 144 height 27
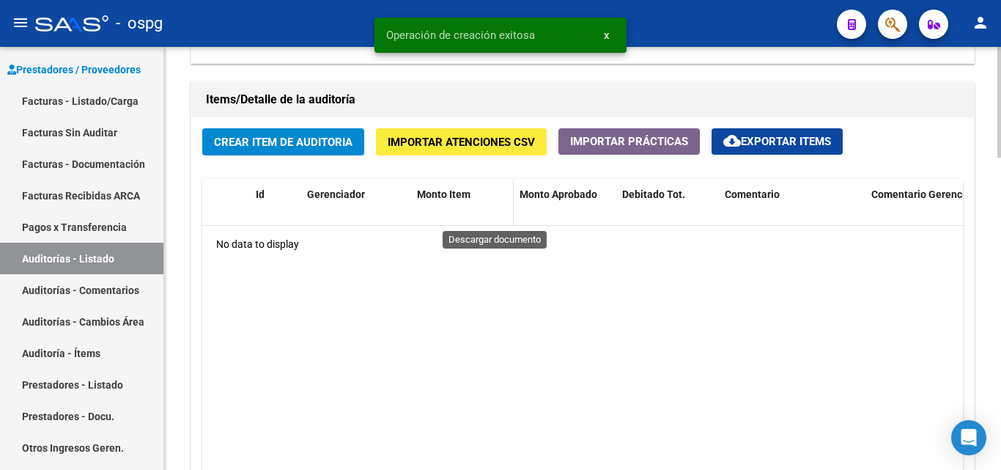
scroll to position [1026, 0]
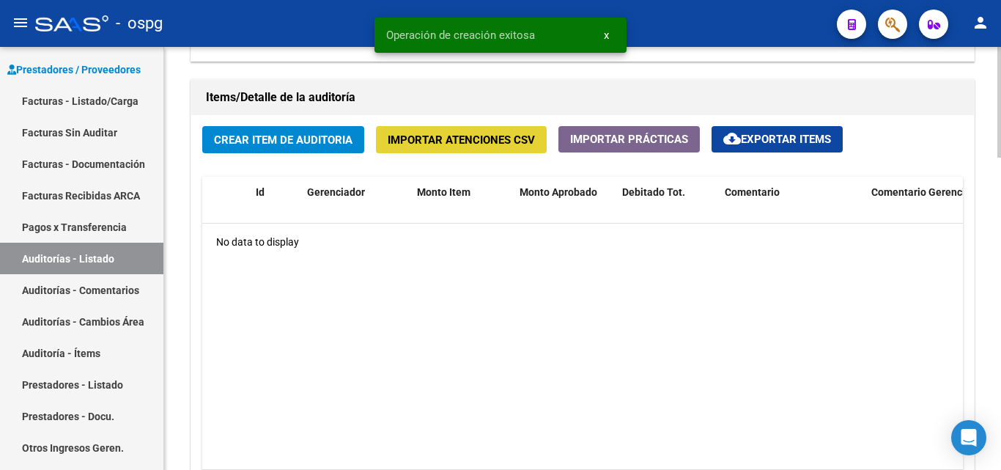
click at [436, 141] on span "Importar Atenciones CSV" at bounding box center [461, 139] width 147 height 13
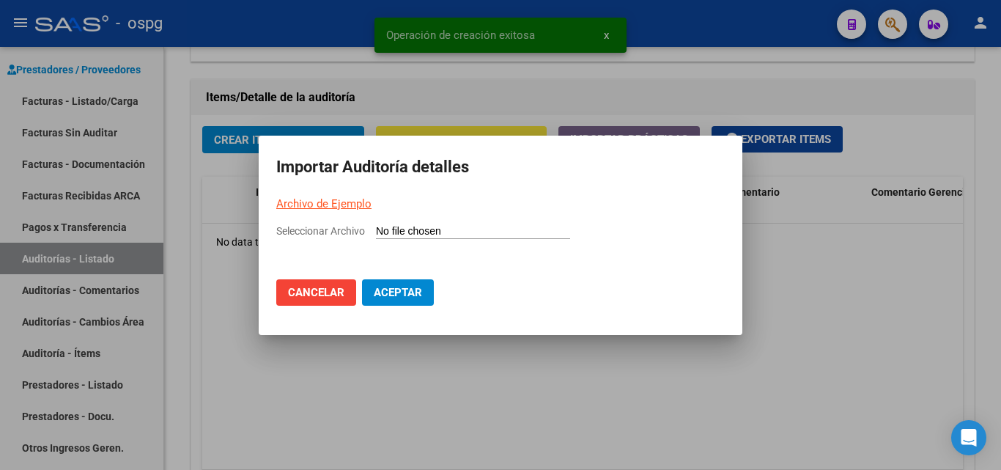
click at [333, 207] on link "Archivo de Ejemplo" at bounding box center [323, 203] width 95 height 13
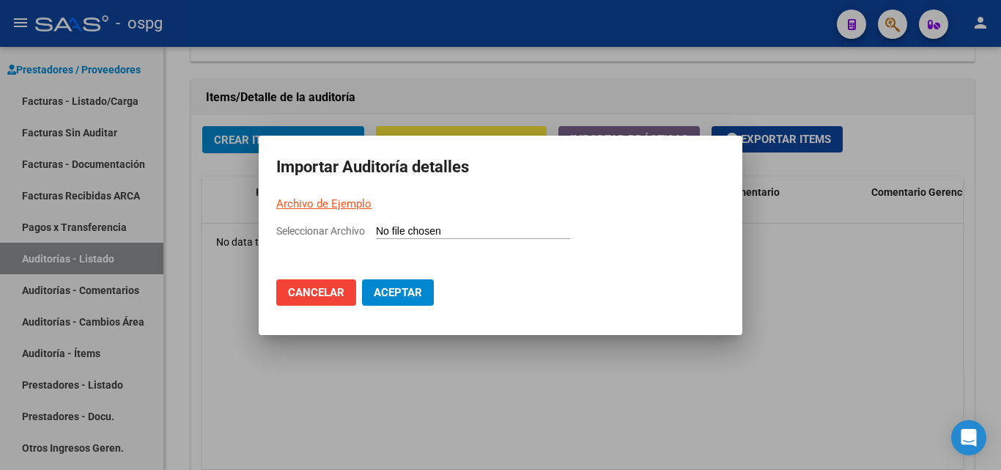
click at [423, 231] on input "Seleccionar Archivo" at bounding box center [473, 232] width 194 height 14
type input "C:\fakepath\Auditoria-demo-saas-total (24).csv"
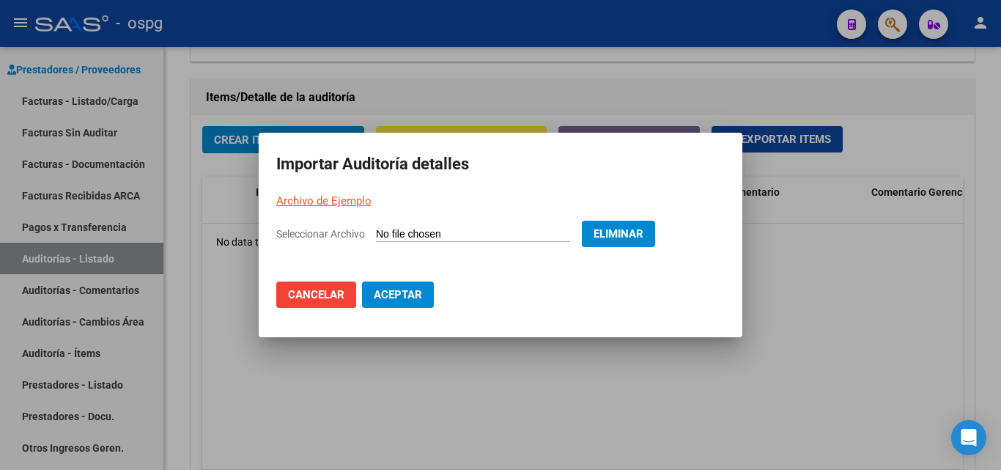
click at [416, 292] on span "Aceptar" at bounding box center [398, 294] width 48 height 13
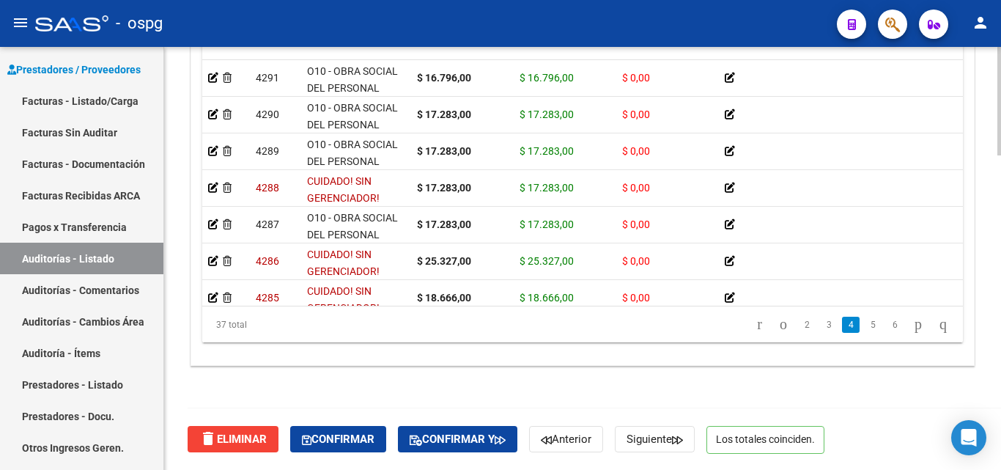
scroll to position [733, 0]
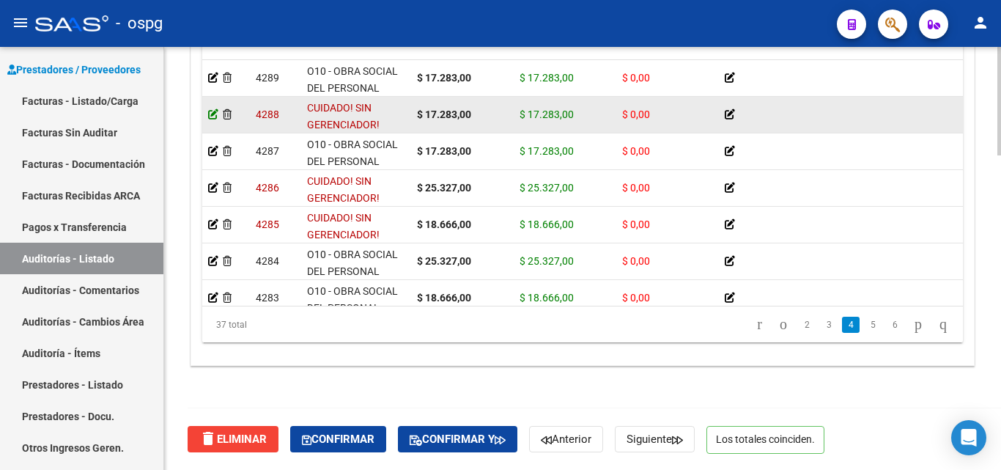
click at [217, 113] on icon at bounding box center [213, 114] width 10 height 10
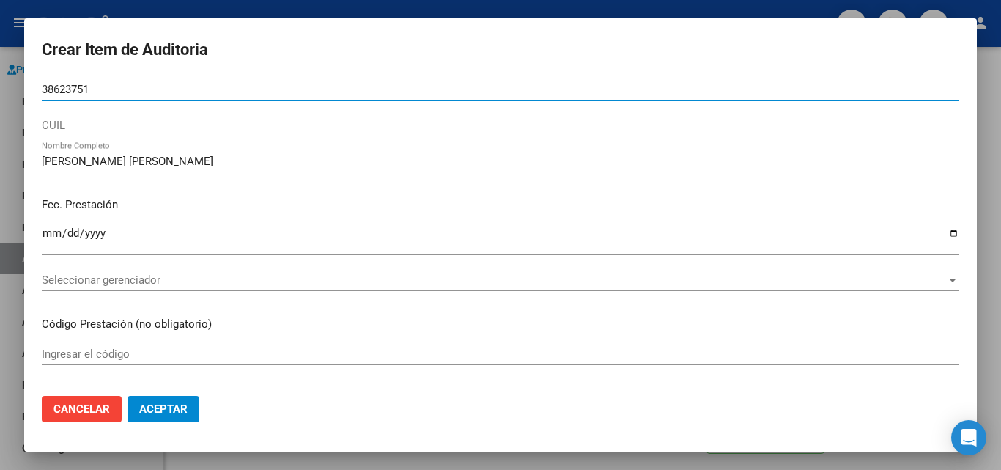
drag, startPoint x: 17, startPoint y: 90, endPoint x: 0, endPoint y: 87, distance: 17.1
click at [0, 87] on div "Crear Item de Auditoria 38623751 Nro Documento CUIL [PERSON_NAME] [PERSON_NAME]…" at bounding box center [500, 235] width 1001 height 470
type input "38623751"
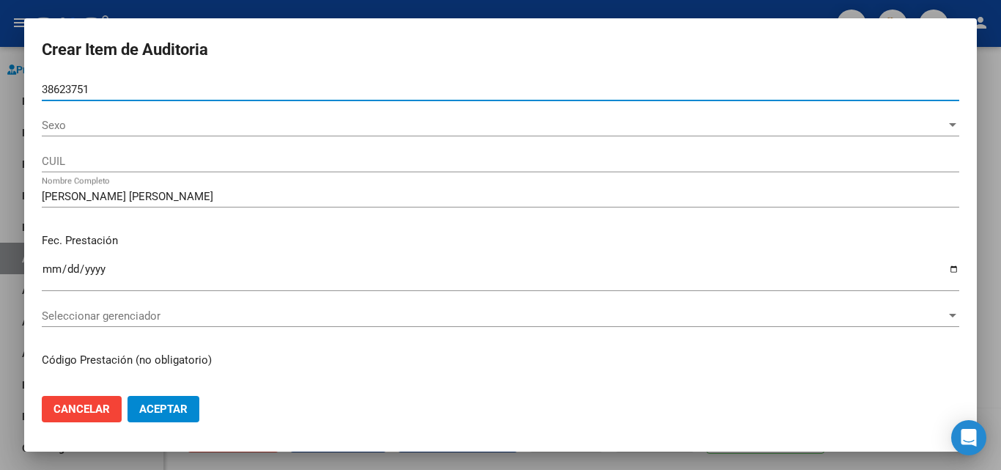
click at [87, 124] on span "Sexo" at bounding box center [494, 125] width 904 height 13
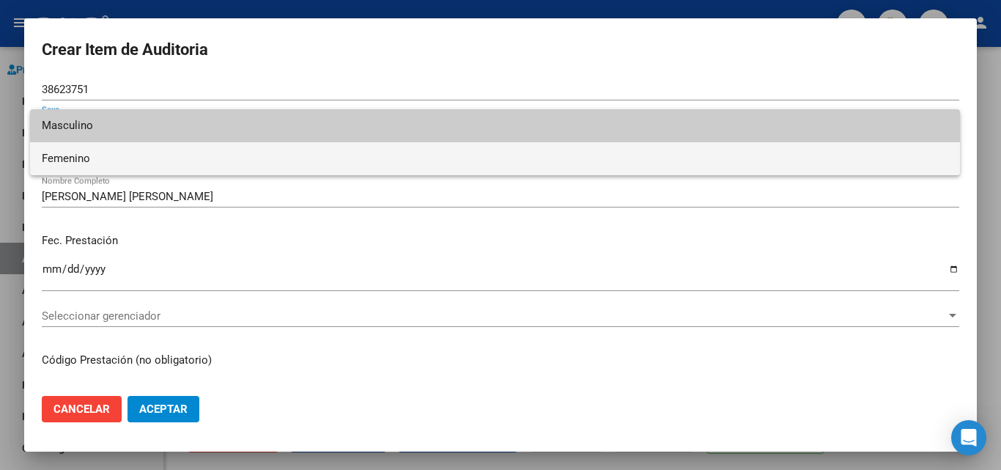
click at [101, 151] on span "Femenino" at bounding box center [495, 158] width 906 height 33
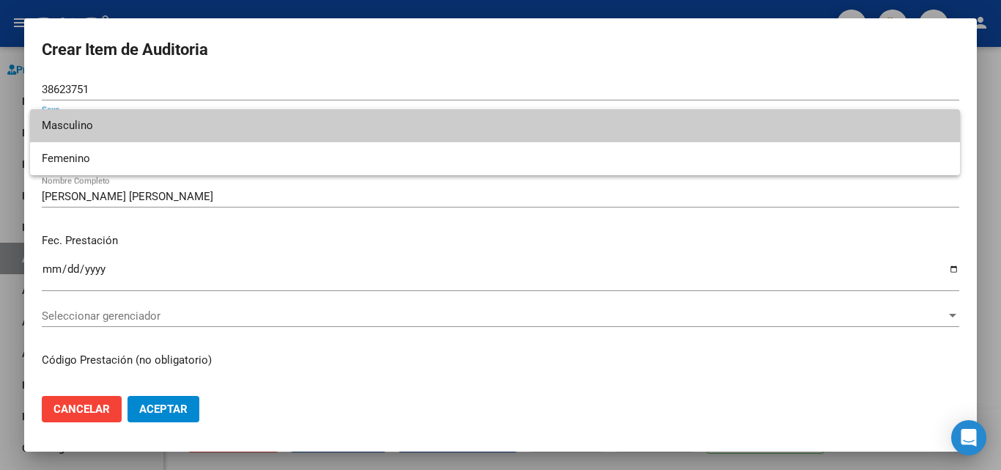
type input "23386237514"
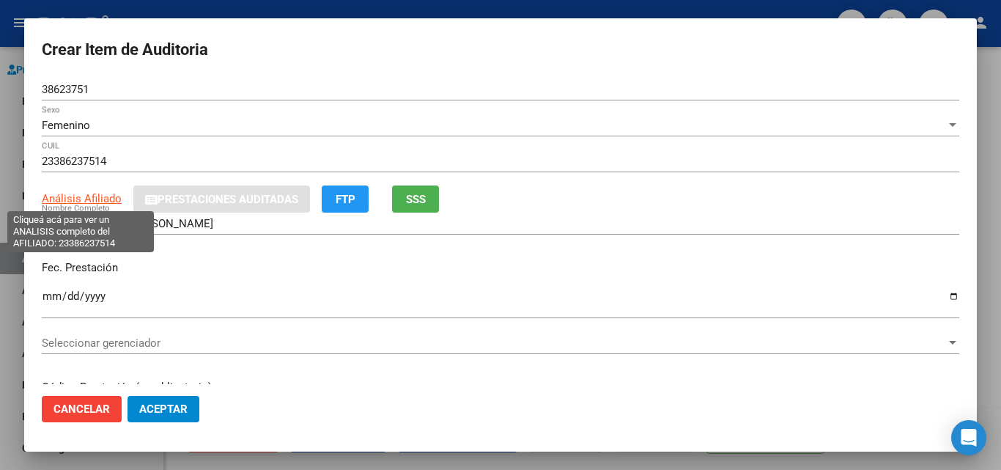
click at [105, 199] on span "Análisis Afiliado" at bounding box center [82, 198] width 80 height 13
type textarea "23386237514"
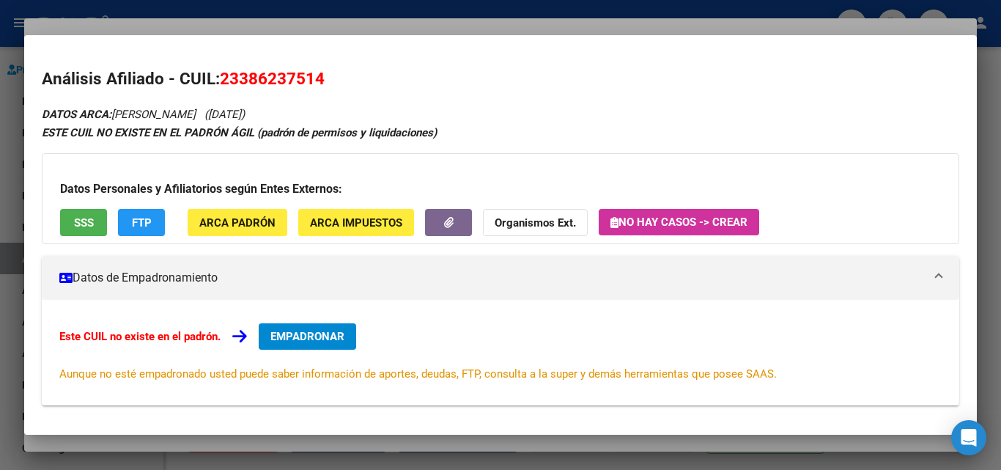
click at [83, 204] on div "Datos Personales y Afiliatorios según Entes Externos: SSS FTP ARCA Padrón ARCA …" at bounding box center [500, 198] width 917 height 91
click at [84, 218] on span "SSS" at bounding box center [84, 222] width 20 height 13
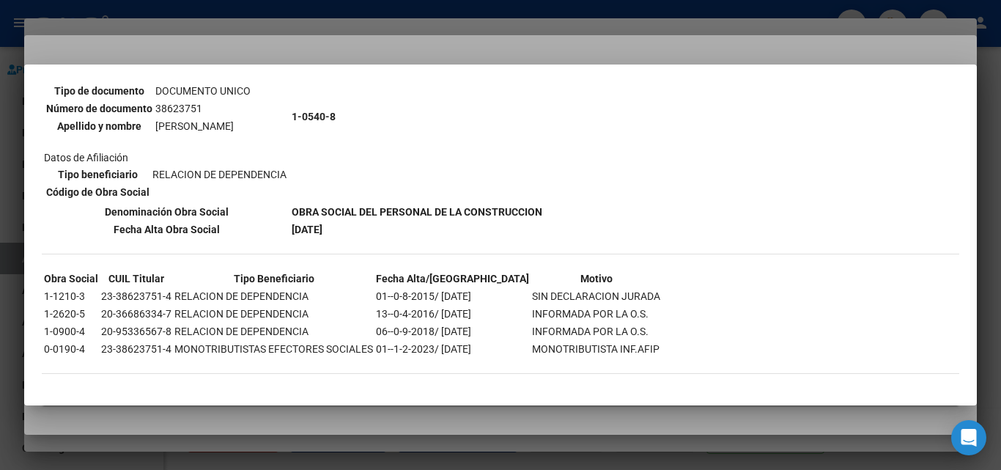
scroll to position [154, 0]
click at [440, 57] on div at bounding box center [500, 235] width 1001 height 470
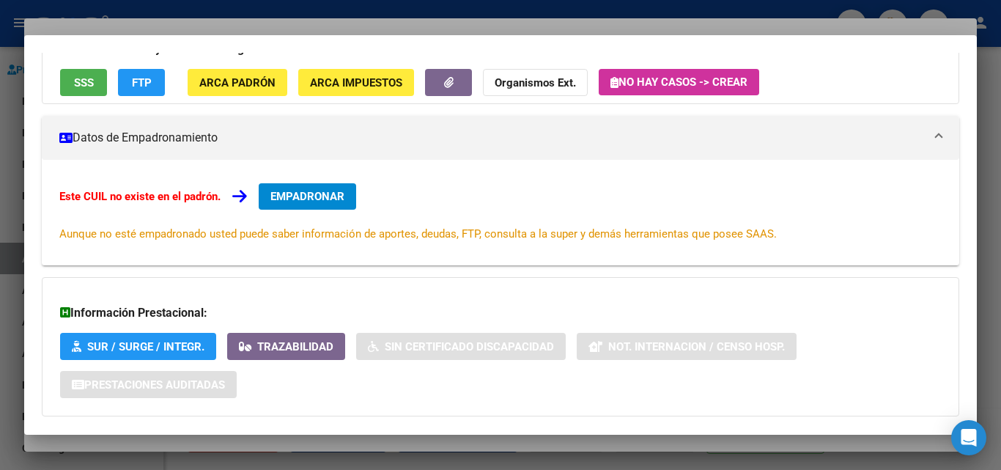
scroll to position [219, 0]
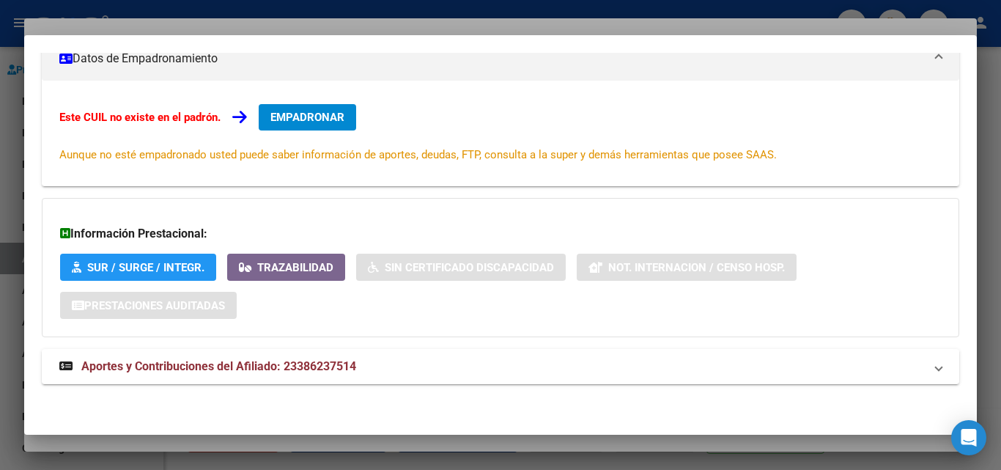
click at [430, 26] on div at bounding box center [500, 235] width 1001 height 470
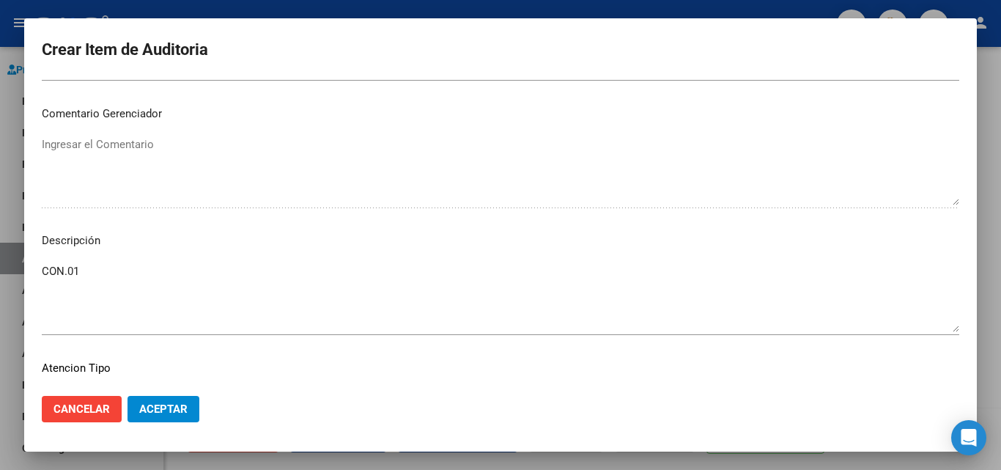
scroll to position [883, 0]
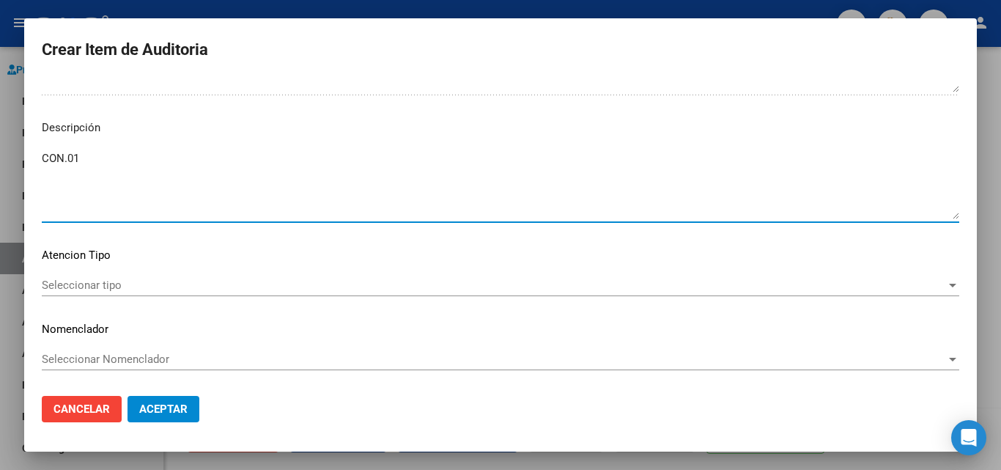
click at [97, 155] on textarea "CON.01" at bounding box center [500, 184] width 917 height 69
drag, startPoint x: 162, startPoint y: 173, endPoint x: 37, endPoint y: 177, distance: 124.6
click at [37, 177] on mat-dialog-content "38623751 Nro Documento Femenino Sexo 23386237514 CUIL Análisis Afiliado Prestac…" at bounding box center [500, 230] width 952 height 305
type textarea "CON.01 Baja desde [DATE]"
click at [144, 281] on span "Seleccionar tipo" at bounding box center [494, 284] width 904 height 13
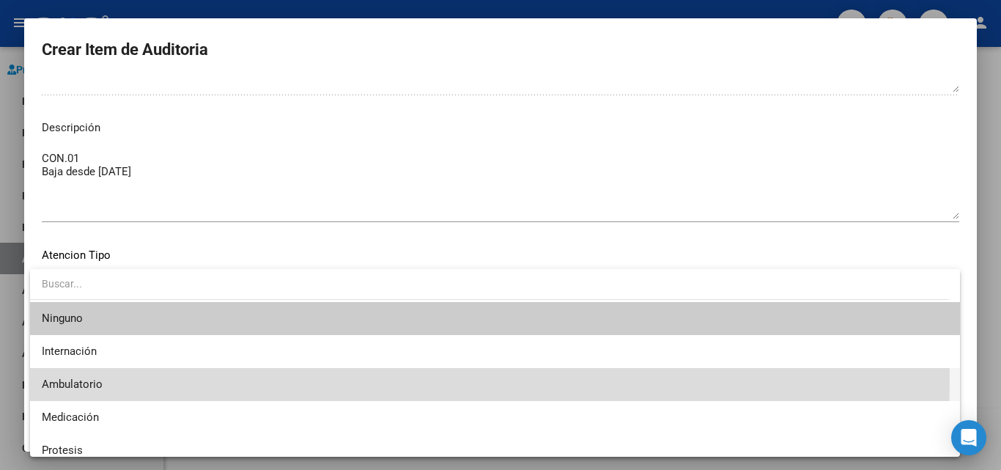
drag, startPoint x: 107, startPoint y: 376, endPoint x: 212, endPoint y: 328, distance: 115.7
click at [107, 375] on span "Ambulatorio" at bounding box center [495, 384] width 906 height 33
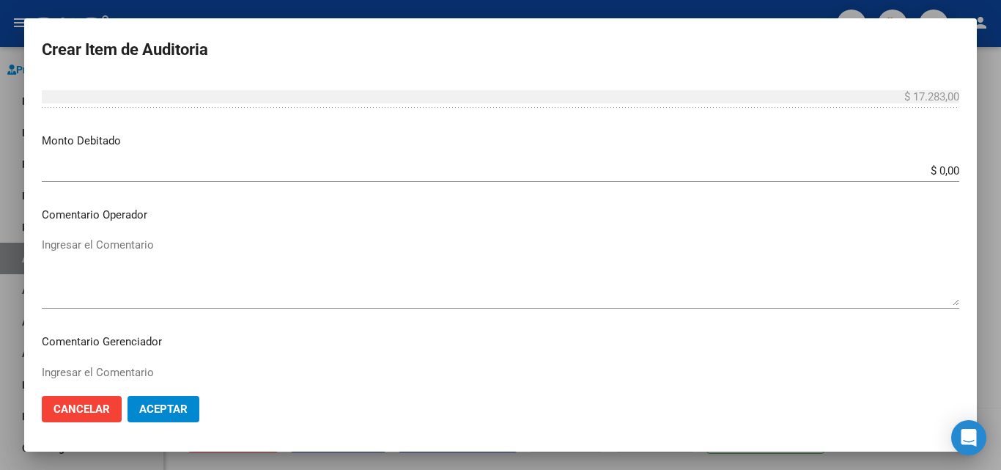
scroll to position [517, 0]
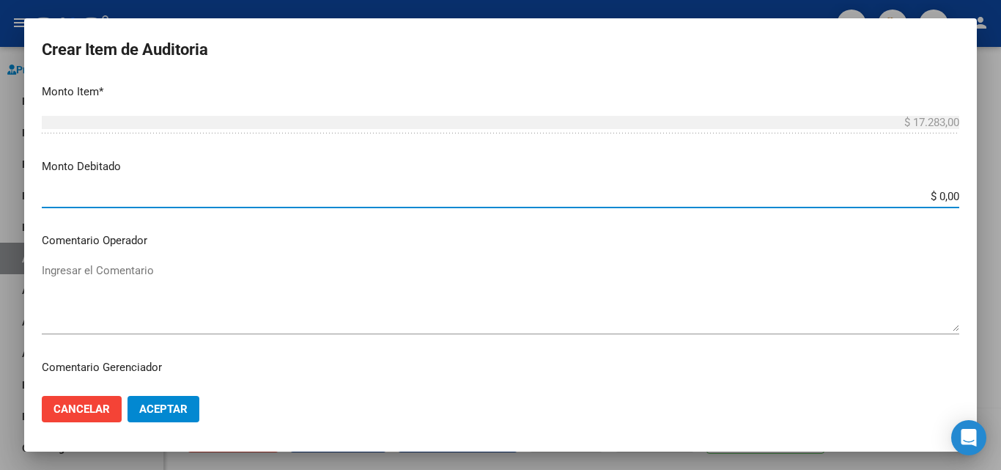
drag, startPoint x: 900, startPoint y: 193, endPoint x: 979, endPoint y: 200, distance: 78.7
click at [979, 200] on div "Crear Item de Auditoria 38623751 Nro Documento Femenino Sexo 23386237514 CUIL A…" at bounding box center [500, 235] width 1001 height 470
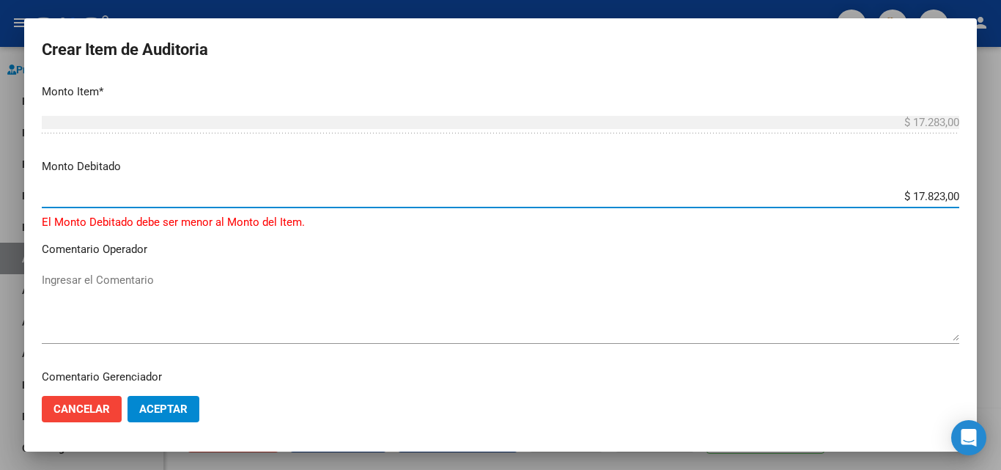
drag, startPoint x: 895, startPoint y: 199, endPoint x: 1000, endPoint y: 219, distance: 106.6
click at [1000, 219] on div "Crear Item de Auditoria 38623751 Nro Documento Femenino Sexo 23386237514 CUIL A…" at bounding box center [500, 235] width 1001 height 470
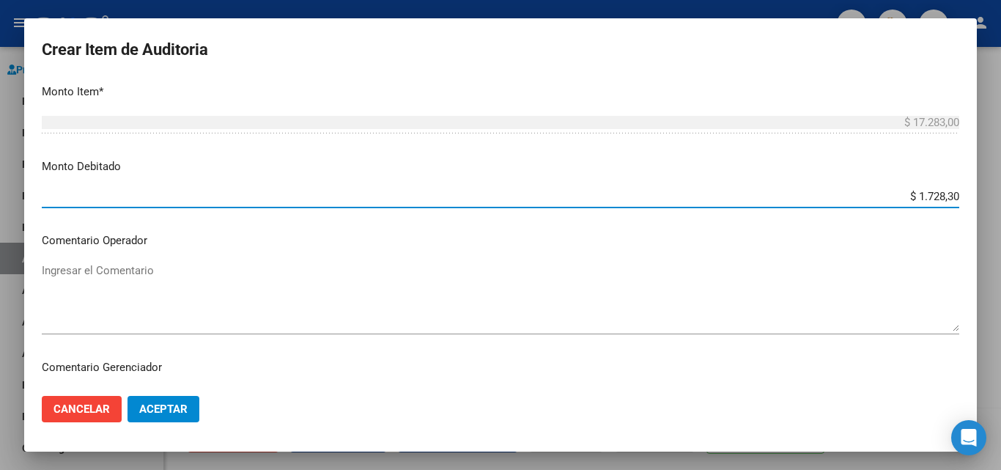
type input "$ 17.283,00"
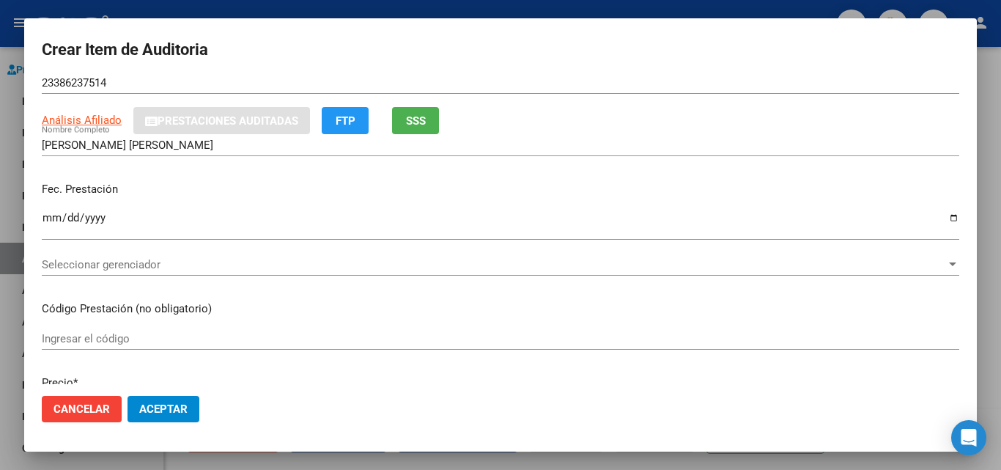
scroll to position [78, 0]
click at [249, 263] on span "Seleccionar gerenciador" at bounding box center [494, 265] width 904 height 13
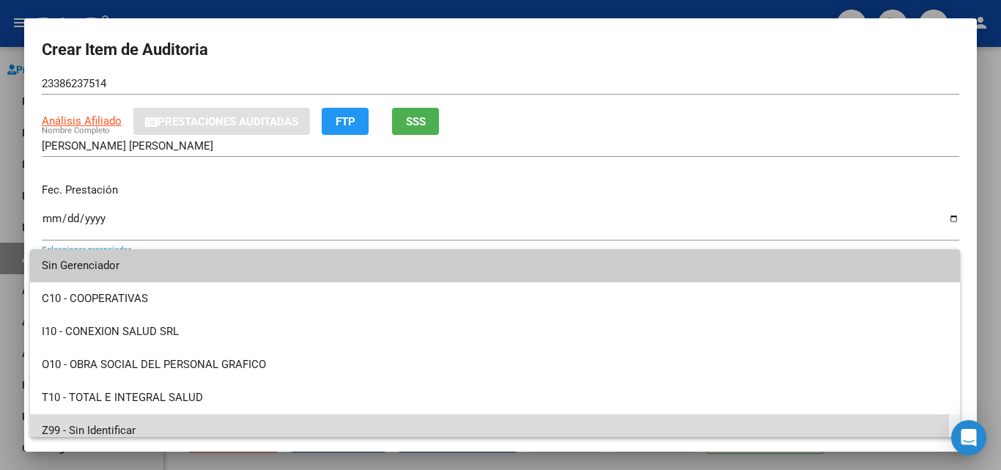
drag, startPoint x: 155, startPoint y: 427, endPoint x: 167, endPoint y: 420, distance: 13.4
click at [156, 427] on span "Z99 - Sin Identificar" at bounding box center [495, 430] width 906 height 33
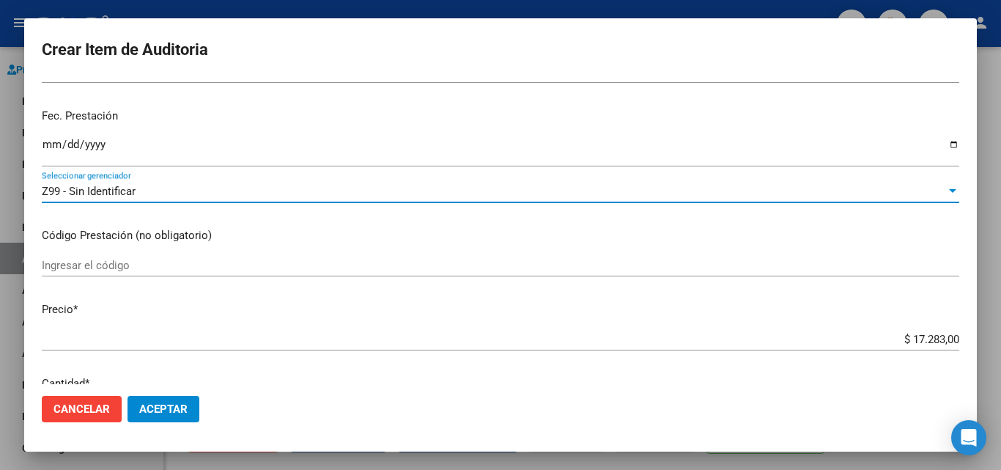
scroll to position [297, 0]
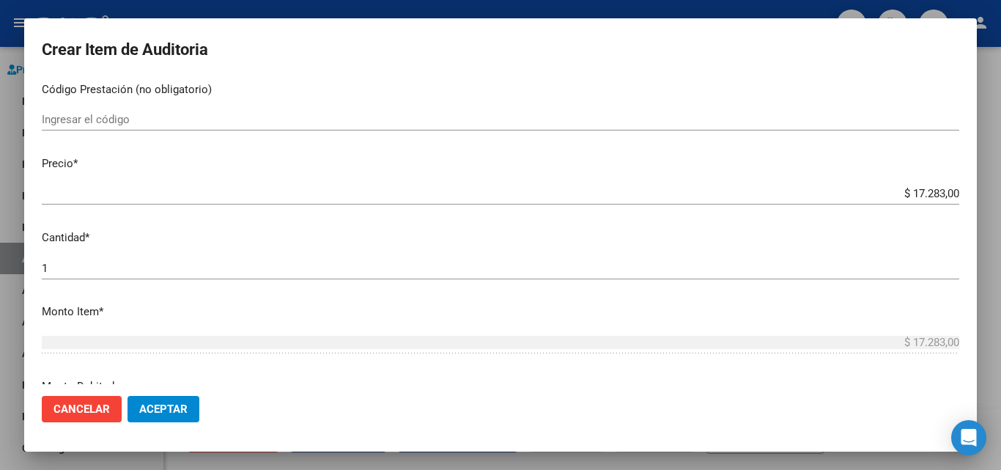
click at [182, 409] on span "Aceptar" at bounding box center [163, 408] width 48 height 13
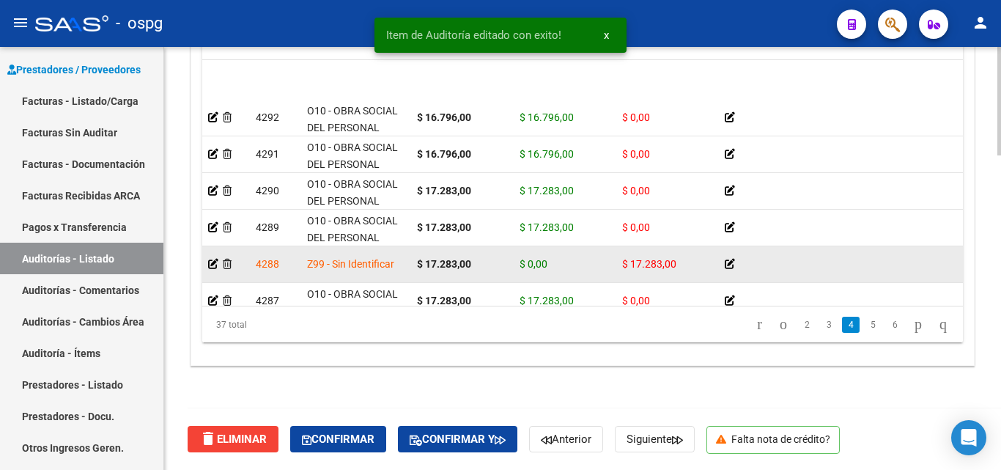
scroll to position [659, 0]
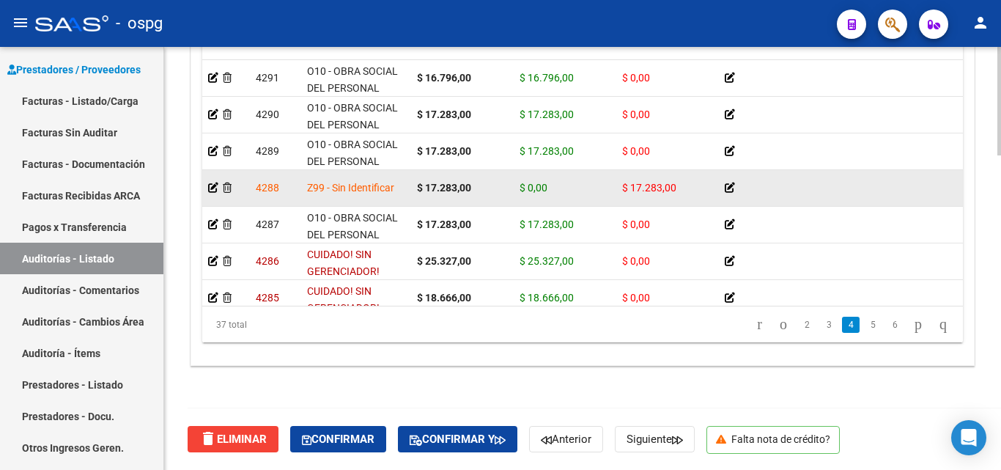
click at [728, 185] on icon at bounding box center [729, 187] width 10 height 10
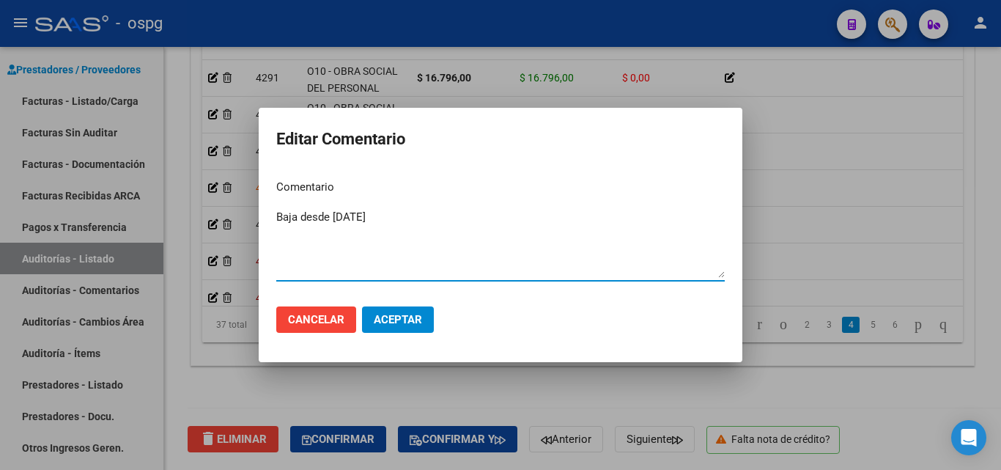
type textarea "Baja desde [DATE]"
click at [390, 322] on span "Aceptar" at bounding box center [398, 319] width 48 height 13
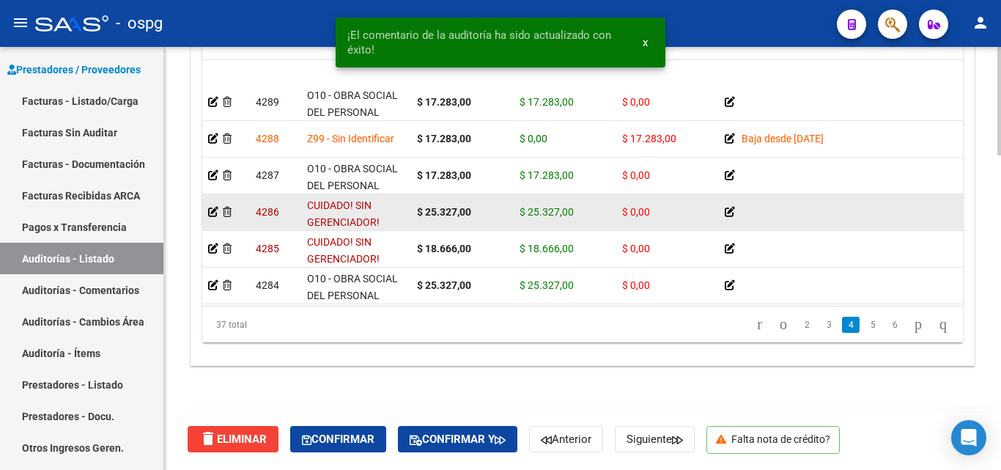
scroll to position [806, 0]
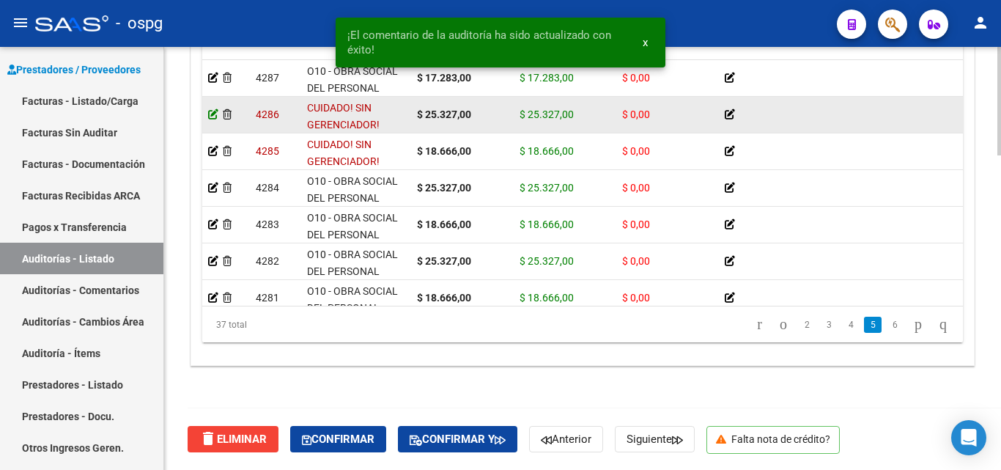
click at [212, 114] on icon at bounding box center [213, 114] width 10 height 10
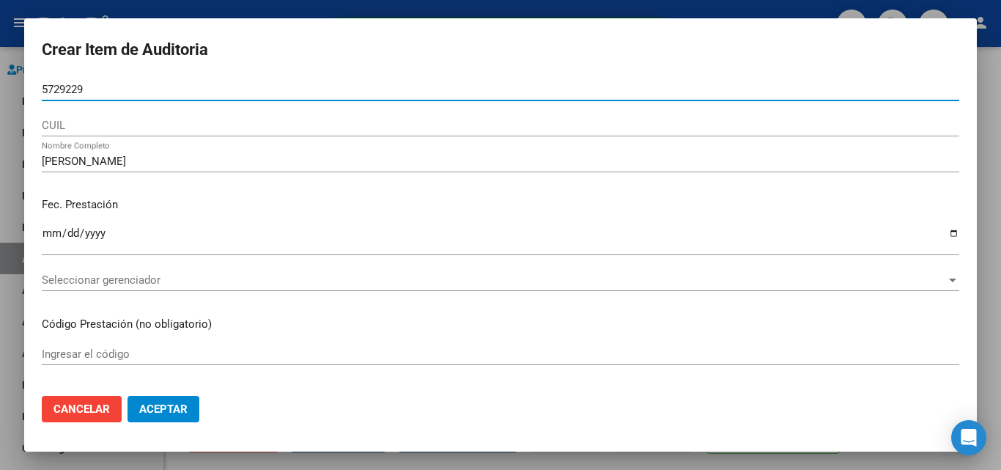
click at [45, 89] on input "5729229" at bounding box center [500, 89] width 917 height 13
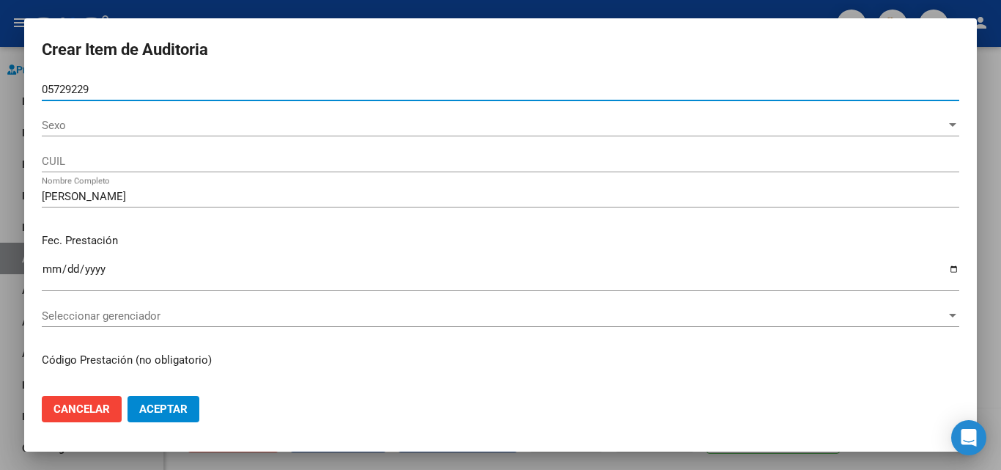
type input "05729229"
click at [119, 126] on span "Sexo" at bounding box center [494, 125] width 904 height 13
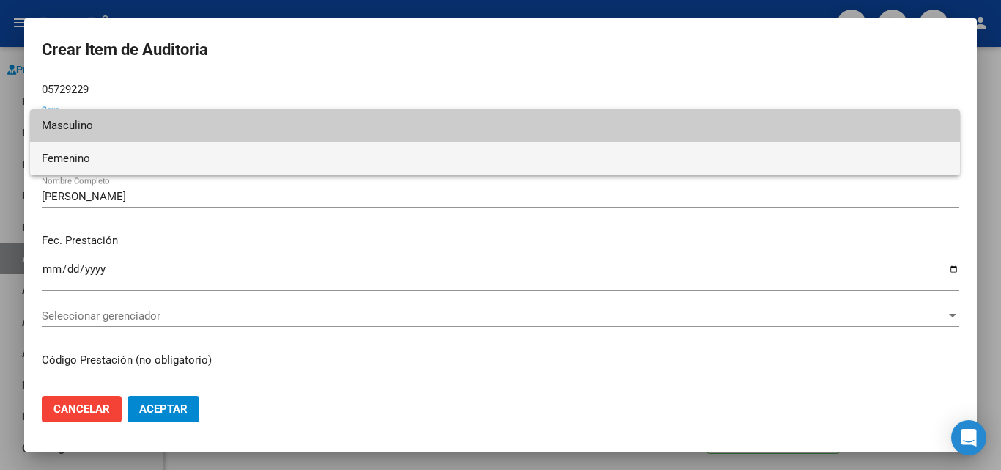
click at [110, 160] on span "Femenino" at bounding box center [495, 158] width 906 height 33
type input "27057292291"
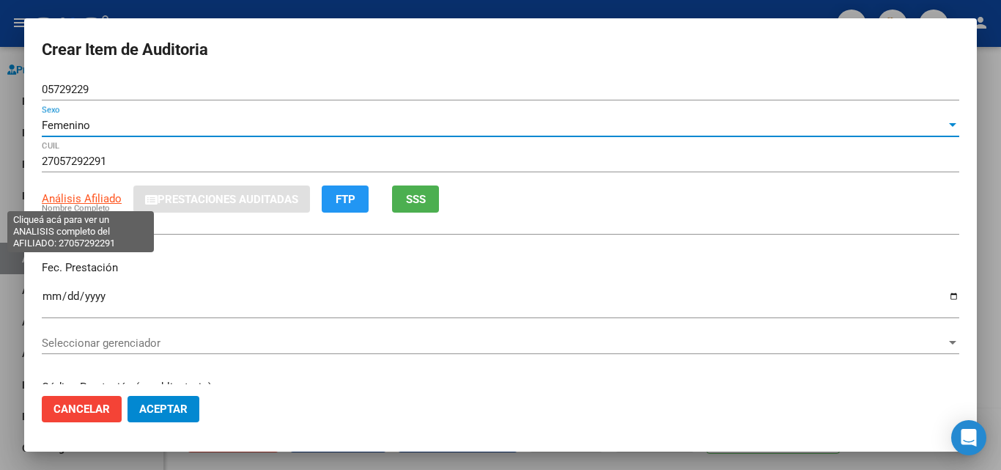
click at [102, 196] on span "Análisis Afiliado" at bounding box center [82, 198] width 80 height 13
type textarea "27057292291"
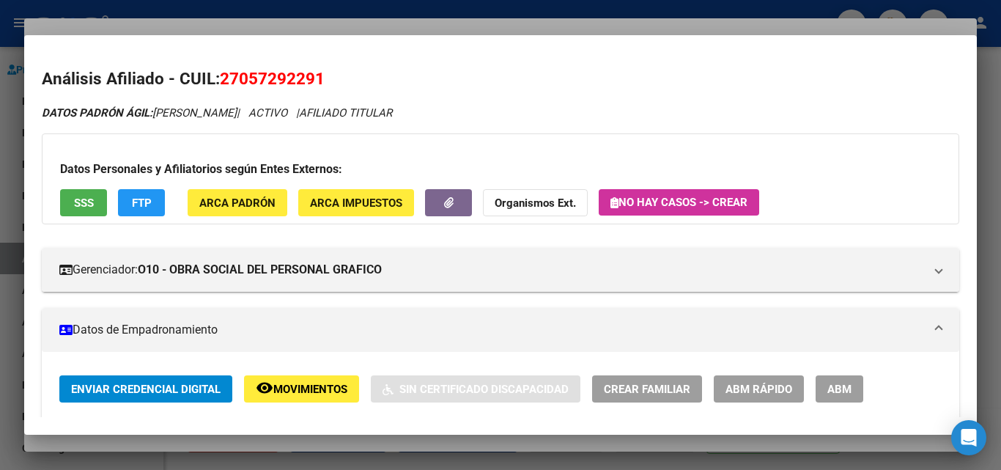
click at [379, 26] on div at bounding box center [500, 235] width 1001 height 470
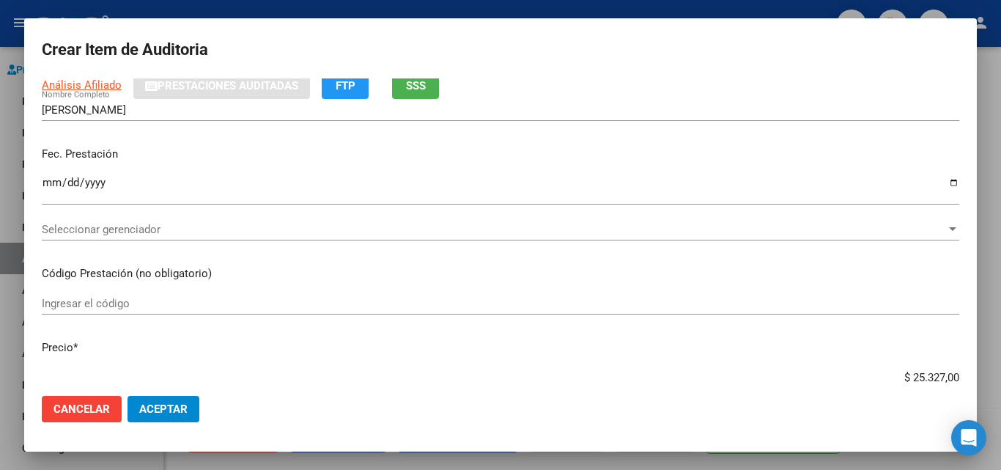
scroll to position [220, 0]
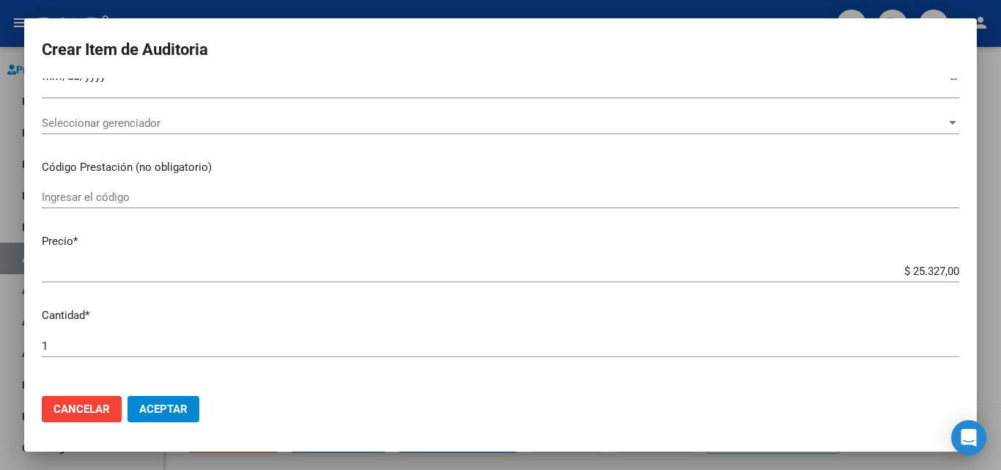
click at [246, 132] on div "Seleccionar gerenciador Seleccionar gerenciador" at bounding box center [500, 123] width 917 height 22
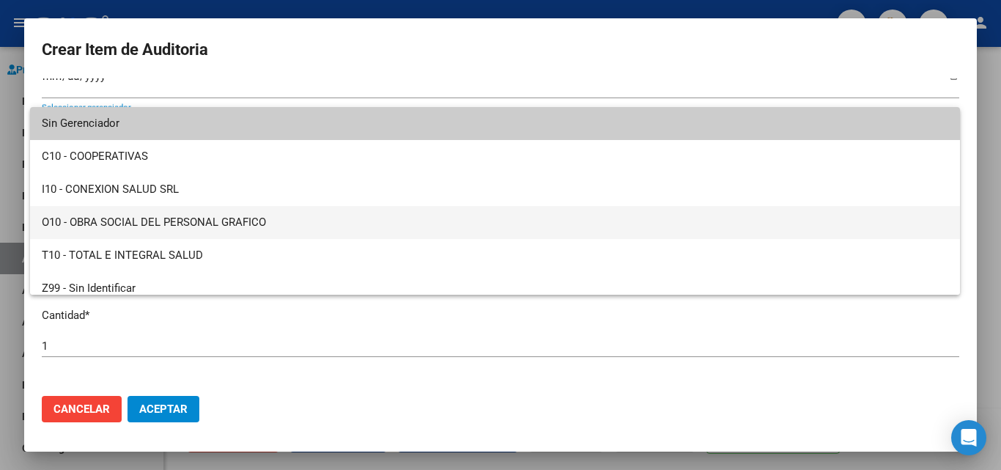
click at [224, 226] on span "O10 - OBRA SOCIAL DEL PERSONAL GRAFICO" at bounding box center [495, 222] width 906 height 33
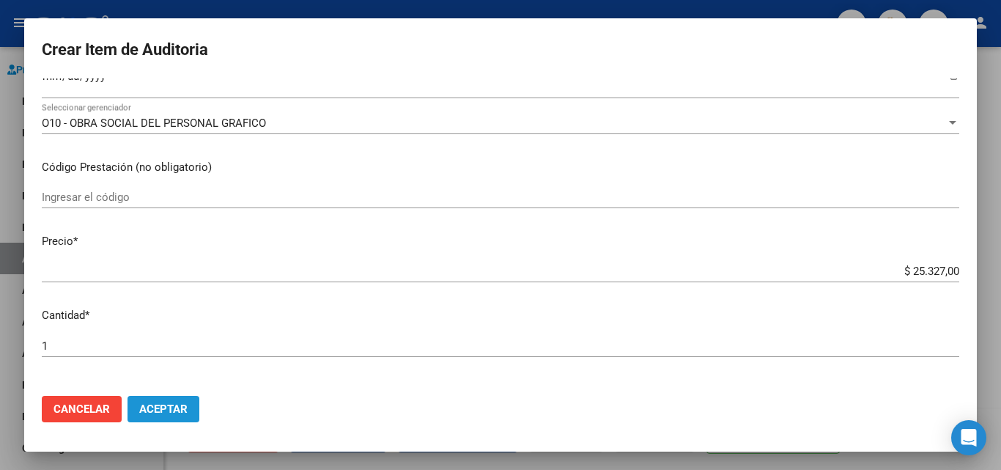
click at [177, 406] on span "Aceptar" at bounding box center [163, 408] width 48 height 13
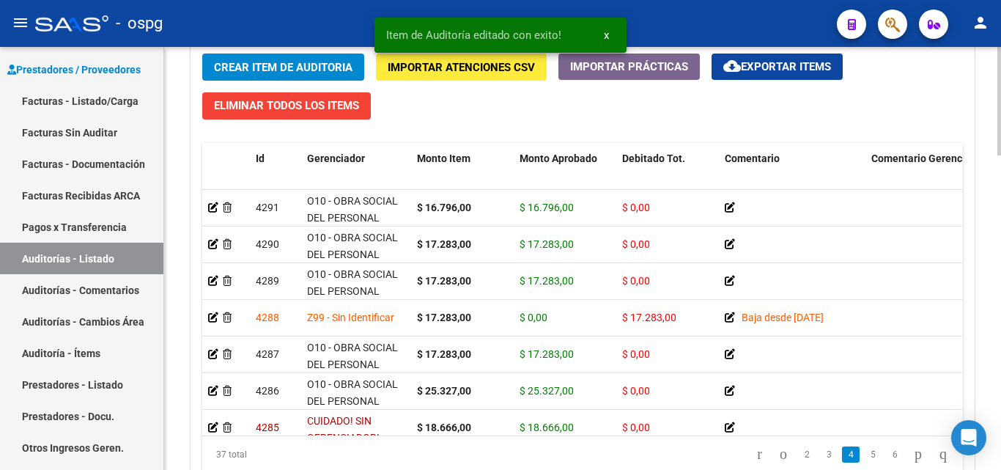
scroll to position [806, 0]
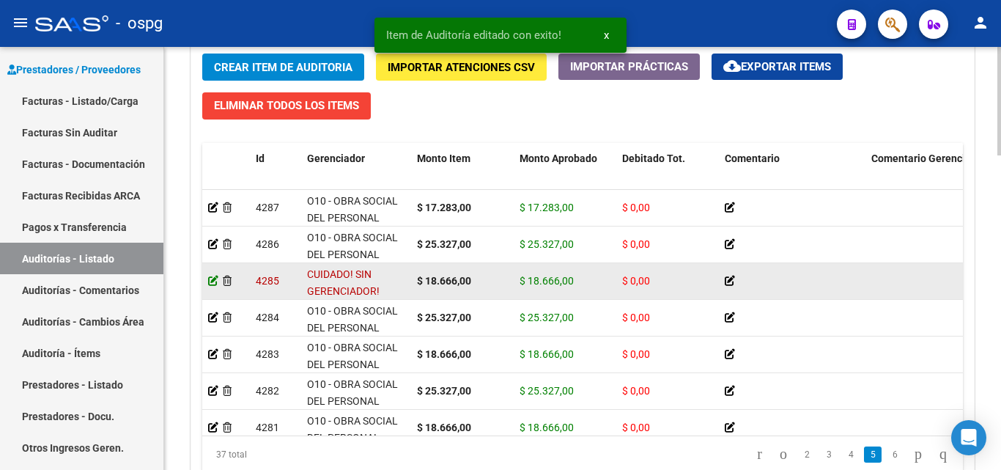
click at [213, 279] on icon at bounding box center [213, 280] width 10 height 10
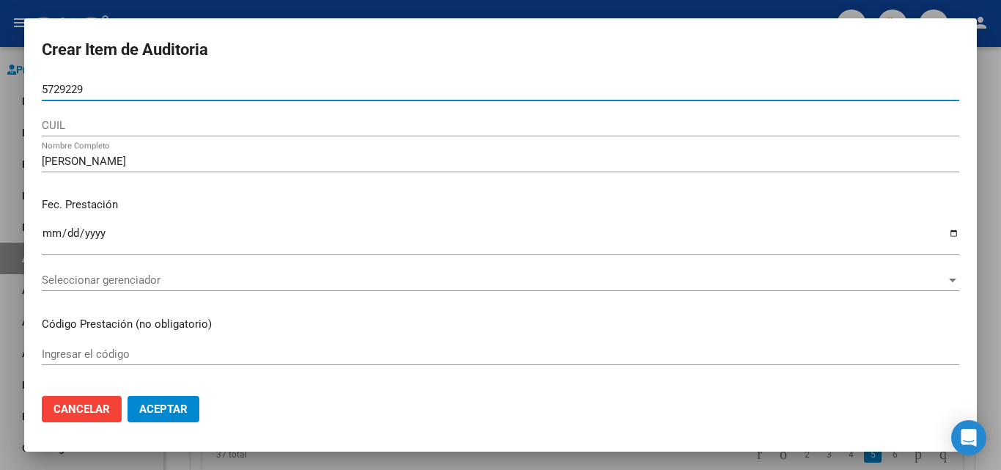
click at [145, 277] on span "Seleccionar gerenciador" at bounding box center [494, 279] width 904 height 13
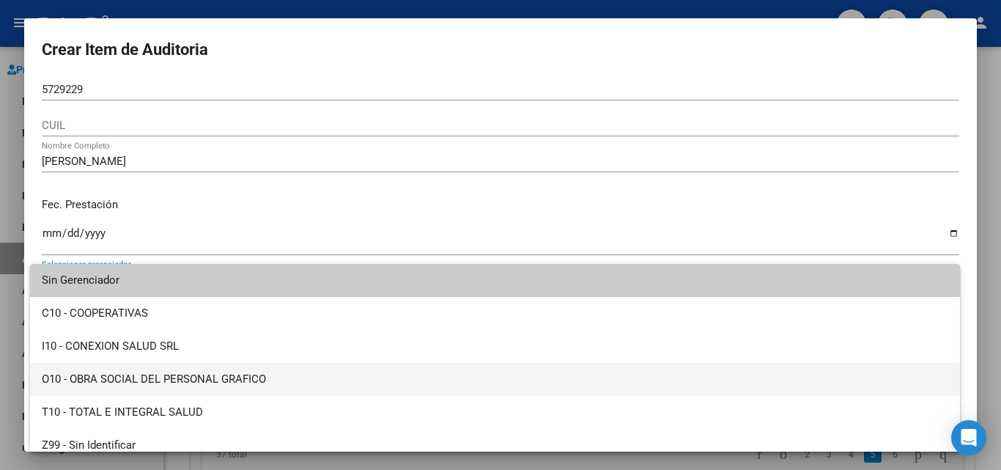
click at [160, 370] on span "O10 - OBRA SOCIAL DEL PERSONAL GRAFICO" at bounding box center [495, 379] width 906 height 33
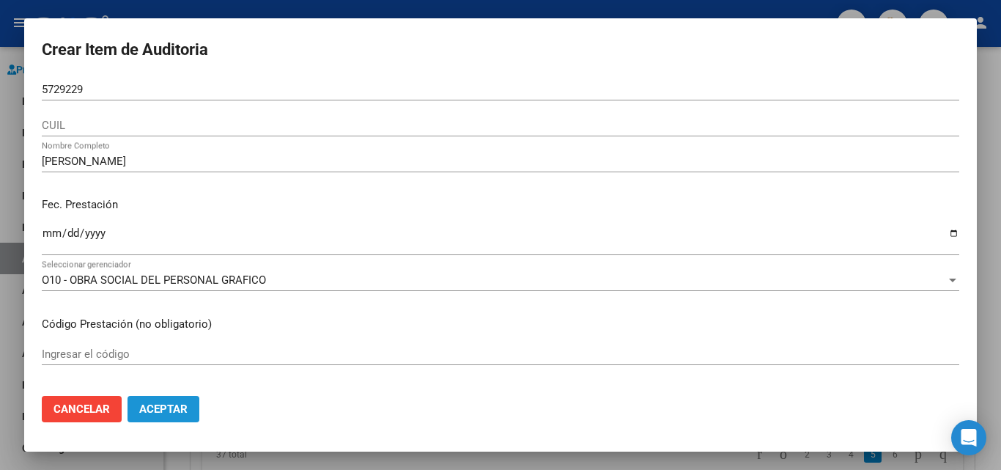
click at [168, 401] on button "Aceptar" at bounding box center [163, 409] width 72 height 26
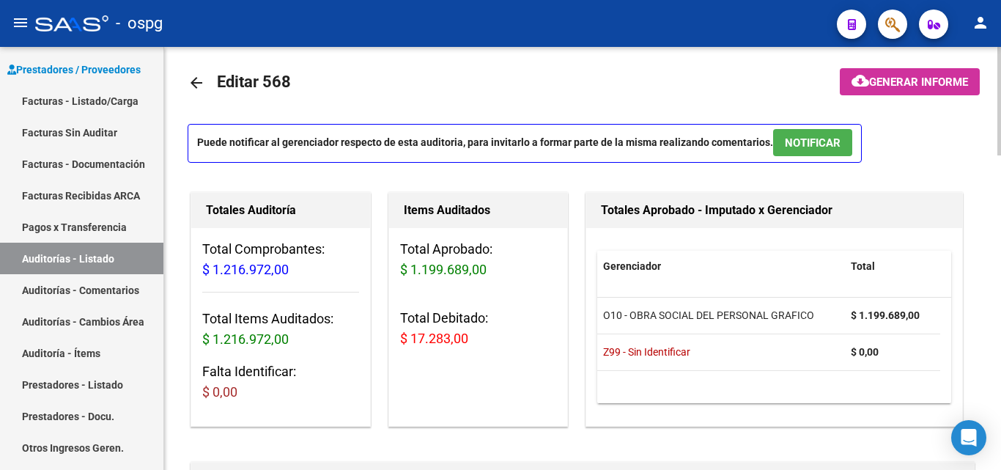
scroll to position [0, 0]
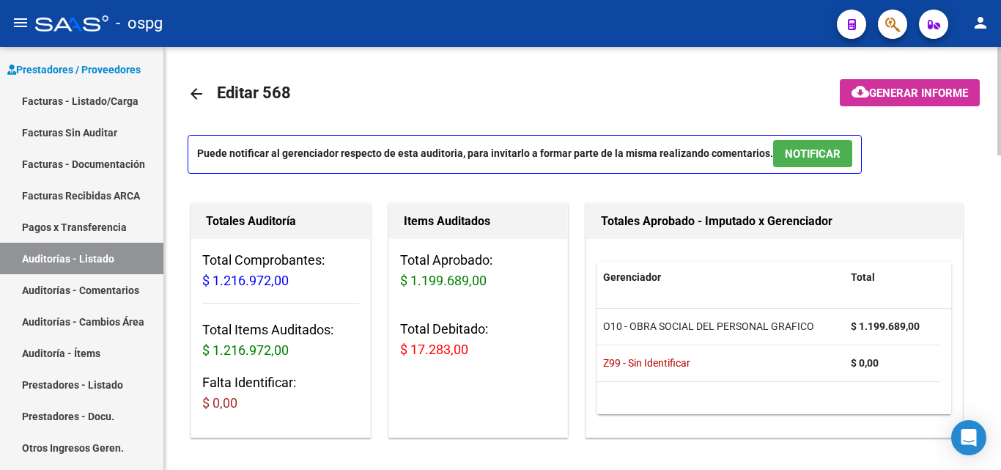
click at [907, 96] on span "Generar informe" at bounding box center [918, 92] width 99 height 13
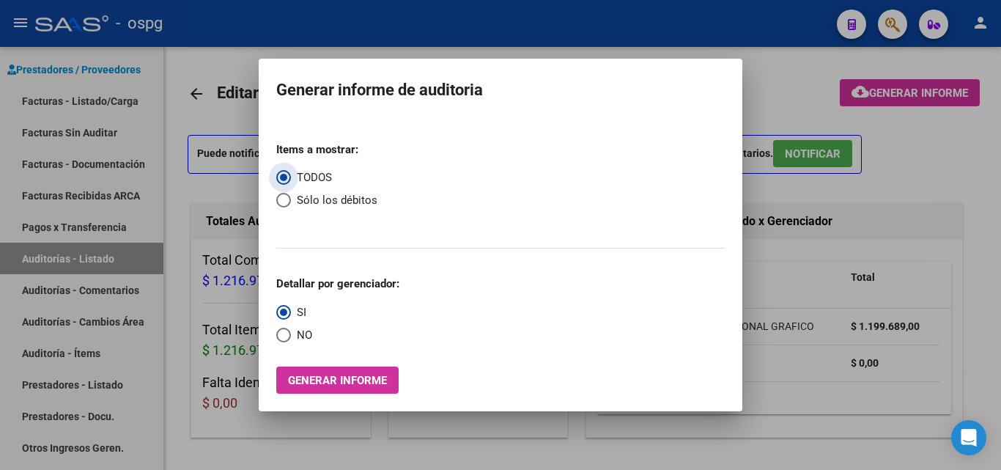
click at [288, 335] on span "Select an option" at bounding box center [283, 334] width 15 height 15
click at [288, 335] on input "NO" at bounding box center [283, 334] width 15 height 15
radio input "true"
click at [303, 204] on span "Sólo los débitos" at bounding box center [334, 200] width 86 height 17
click at [291, 204] on input "Sólo los débitos" at bounding box center [283, 200] width 15 height 15
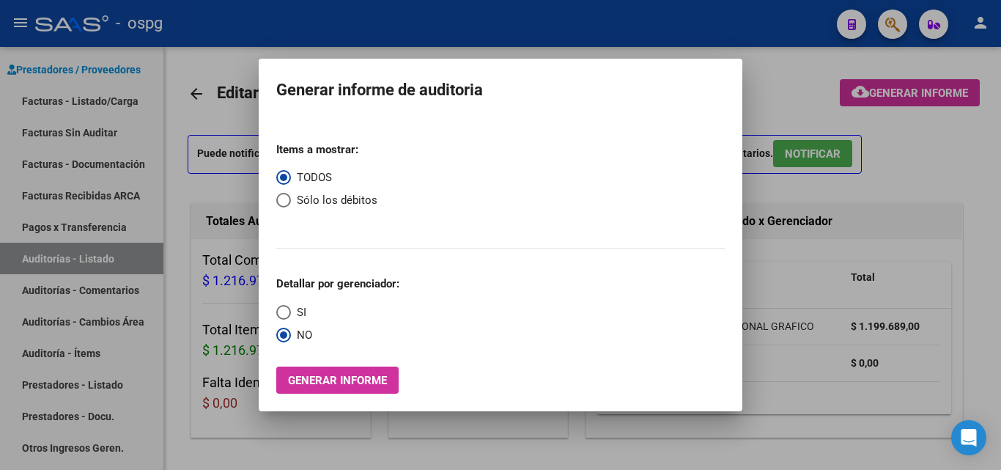
radio input "true"
click at [352, 378] on span "Generar informe" at bounding box center [337, 380] width 99 height 13
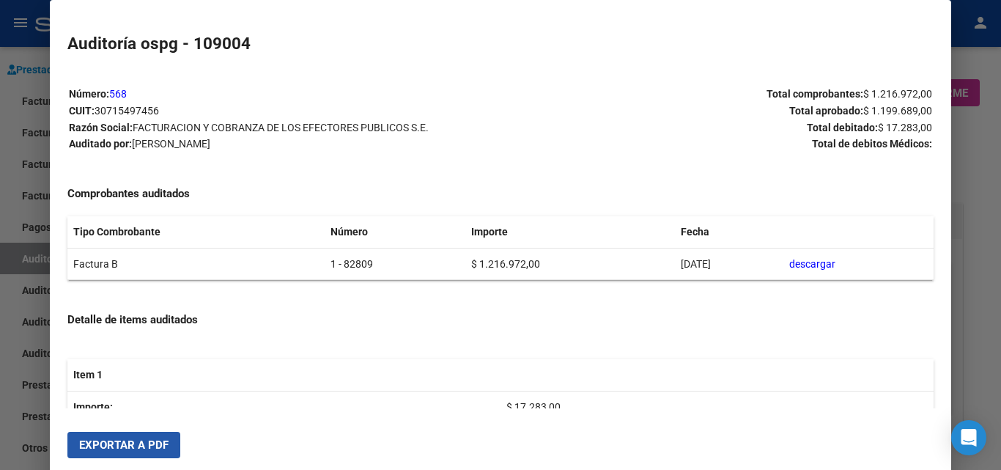
click at [154, 449] on span "Exportar a PDF" at bounding box center [123, 444] width 89 height 13
drag, startPoint x: 956, startPoint y: 68, endPoint x: 393, endPoint y: 0, distance: 567.4
click at [955, 68] on div at bounding box center [500, 235] width 1001 height 470
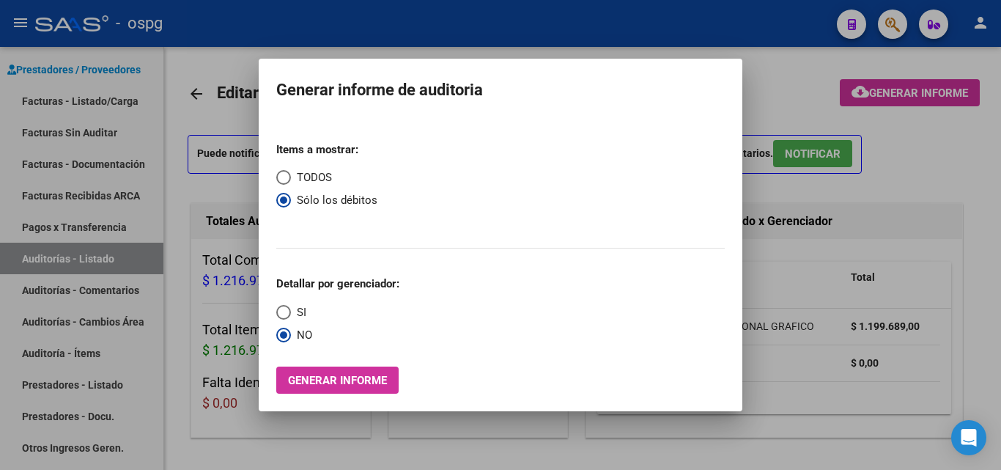
click at [305, 173] on span "TODOS" at bounding box center [311, 177] width 41 height 17
click at [291, 173] on input "TODOS" at bounding box center [283, 177] width 15 height 15
radio input "true"
click at [295, 306] on span "SI" at bounding box center [298, 312] width 15 height 17
click at [291, 306] on input "SI" at bounding box center [283, 312] width 15 height 15
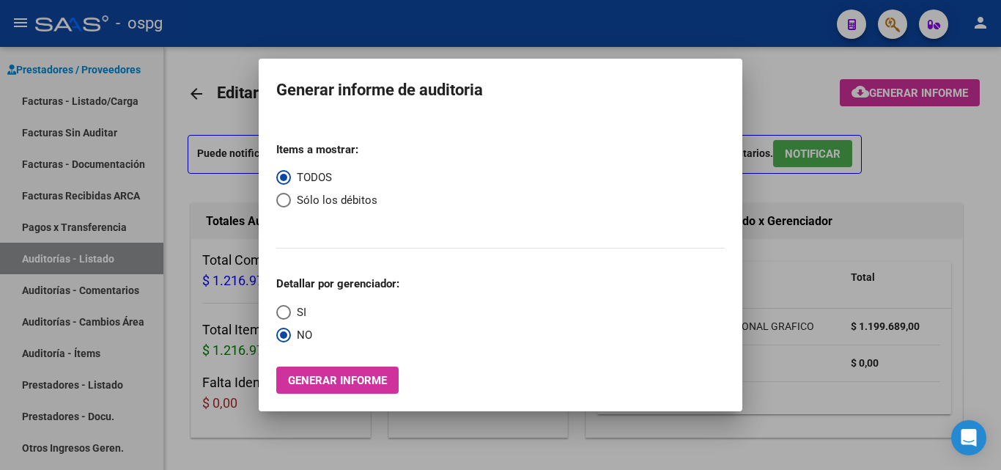
radio input "true"
click at [313, 373] on button "Generar informe" at bounding box center [337, 379] width 122 height 27
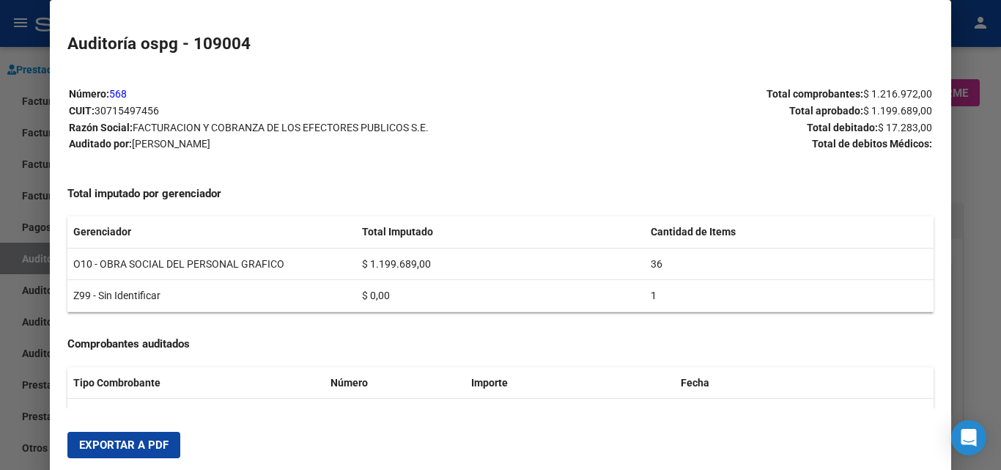
click at [138, 440] on span "Exportar a PDF" at bounding box center [123, 444] width 89 height 13
click at [969, 158] on div at bounding box center [500, 235] width 1001 height 470
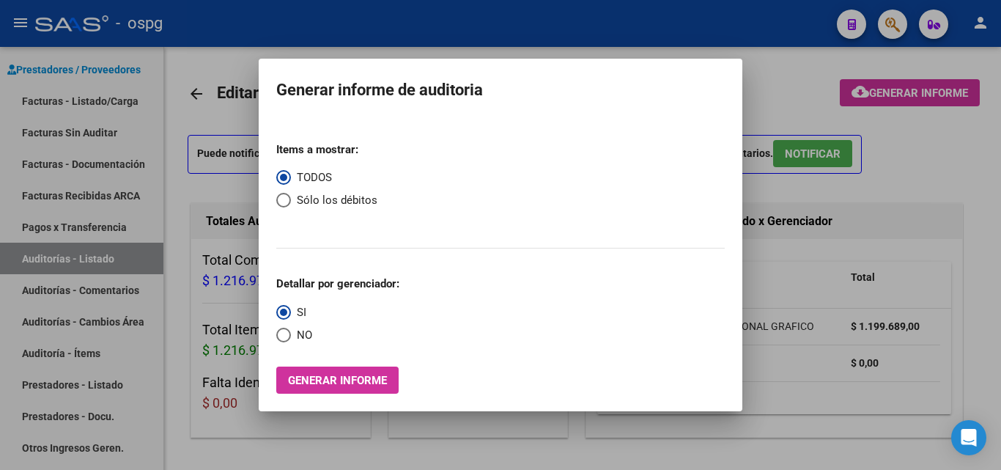
click at [937, 174] on div at bounding box center [500, 235] width 1001 height 470
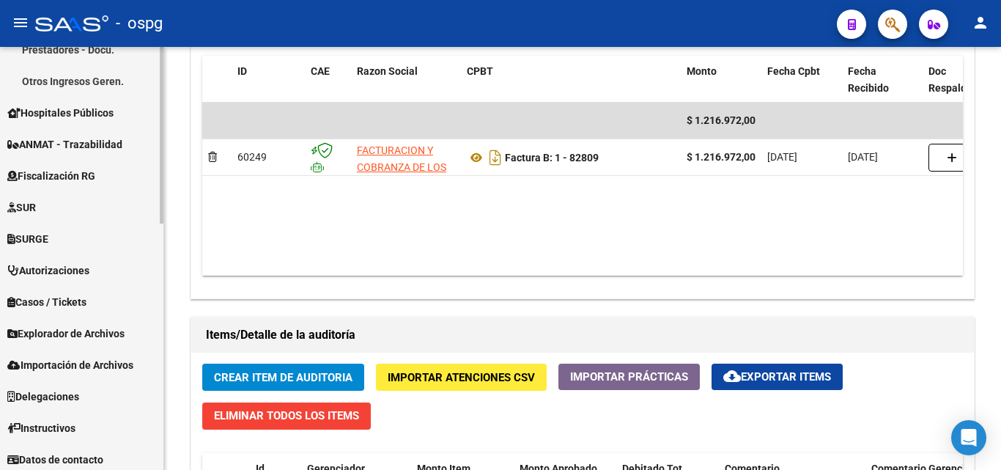
scroll to position [293, 0]
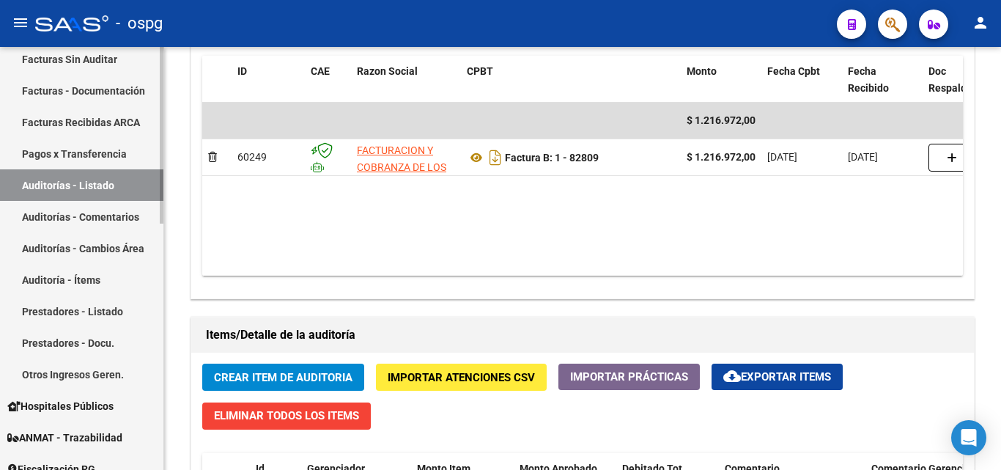
click at [104, 188] on link "Auditorías - Listado" at bounding box center [81, 184] width 163 height 31
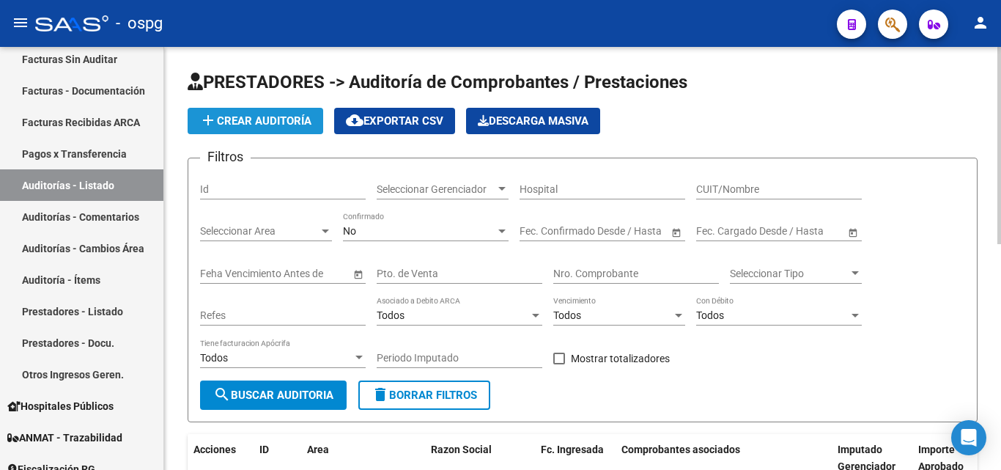
click at [277, 126] on span "add Crear Auditoría" at bounding box center [255, 120] width 112 height 13
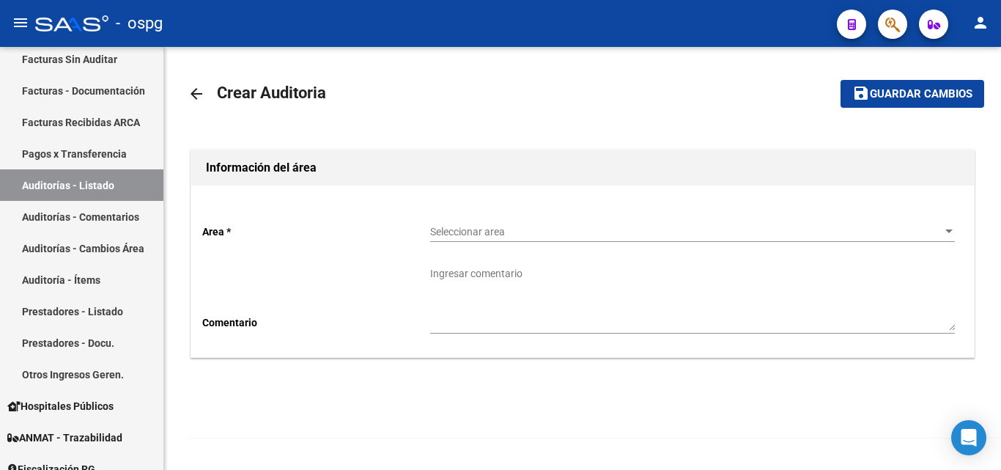
click at [494, 238] on div "Seleccionar area Seleccionar area" at bounding box center [692, 226] width 524 height 29
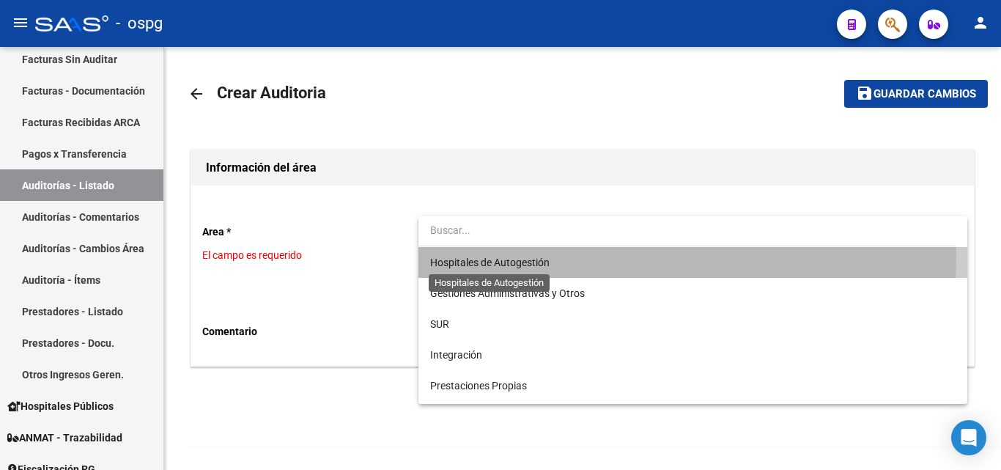
click at [485, 256] on span "Hospitales de Autogestión" at bounding box center [489, 262] width 119 height 12
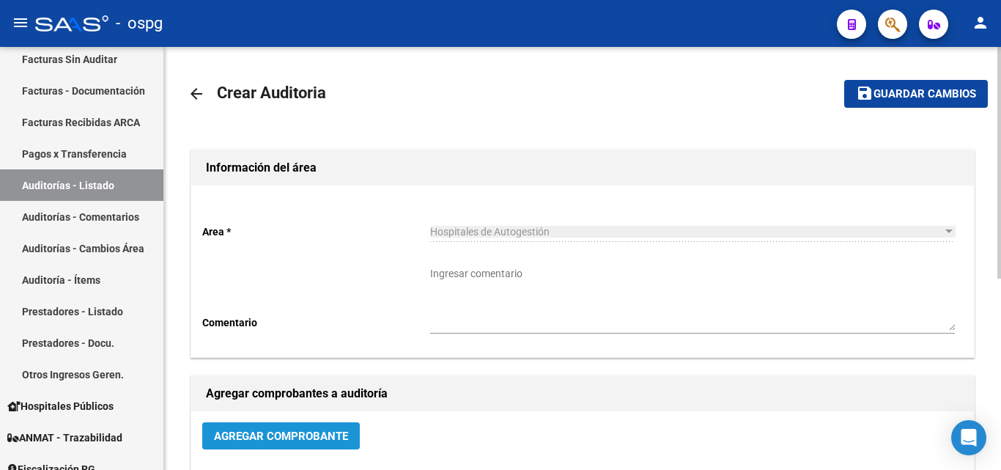
click at [293, 431] on span "Agregar Comprobante" at bounding box center [281, 435] width 134 height 13
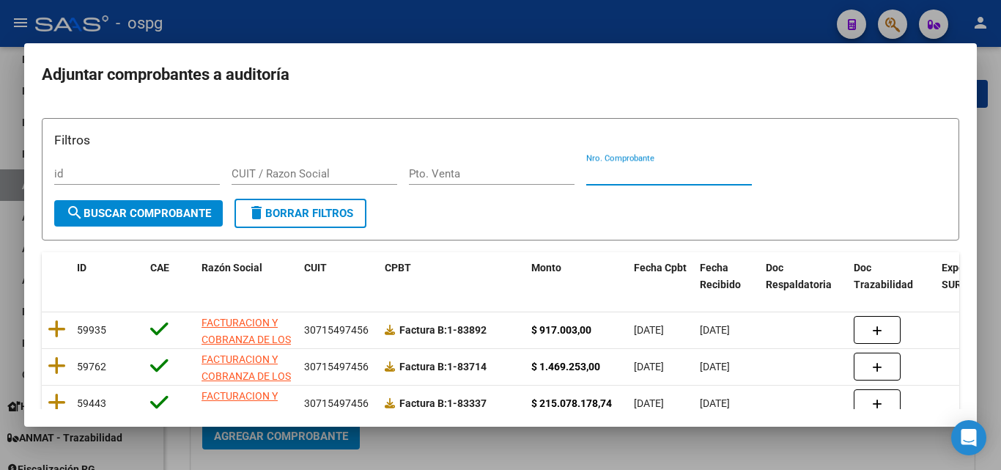
click at [607, 174] on input "Nro. Comprobante" at bounding box center [669, 173] width 166 height 13
type input "82866"
click at [105, 218] on span "search Buscar Comprobante" at bounding box center [138, 213] width 145 height 13
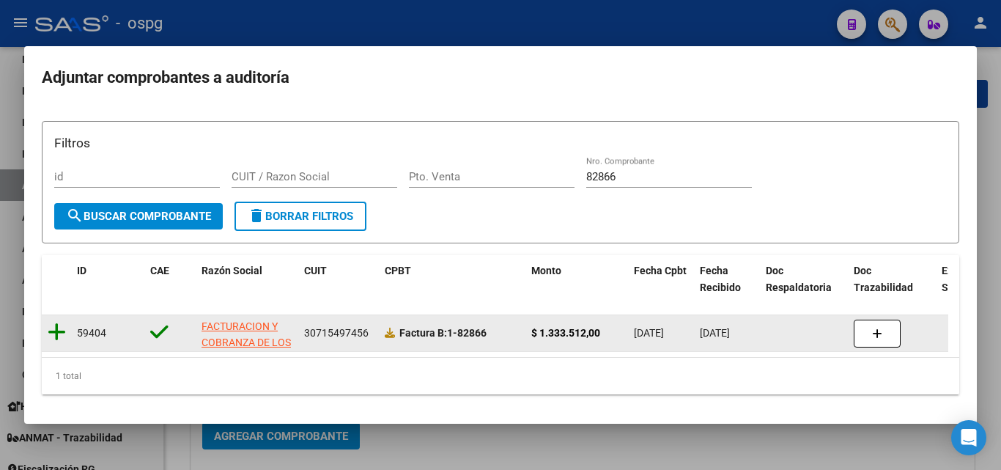
click at [48, 330] on datatable-body-cell at bounding box center [56, 333] width 29 height 36
click at [51, 330] on icon at bounding box center [57, 332] width 18 height 21
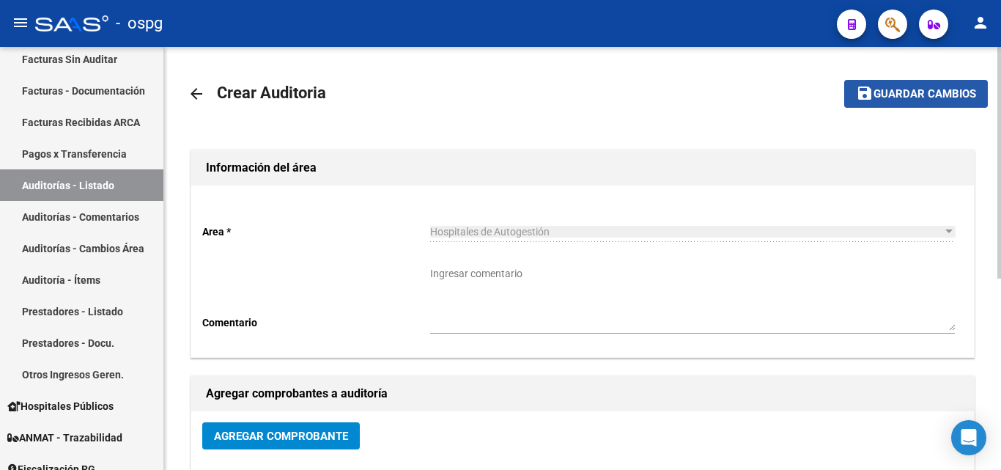
click at [876, 100] on span "Guardar cambios" at bounding box center [924, 94] width 103 height 13
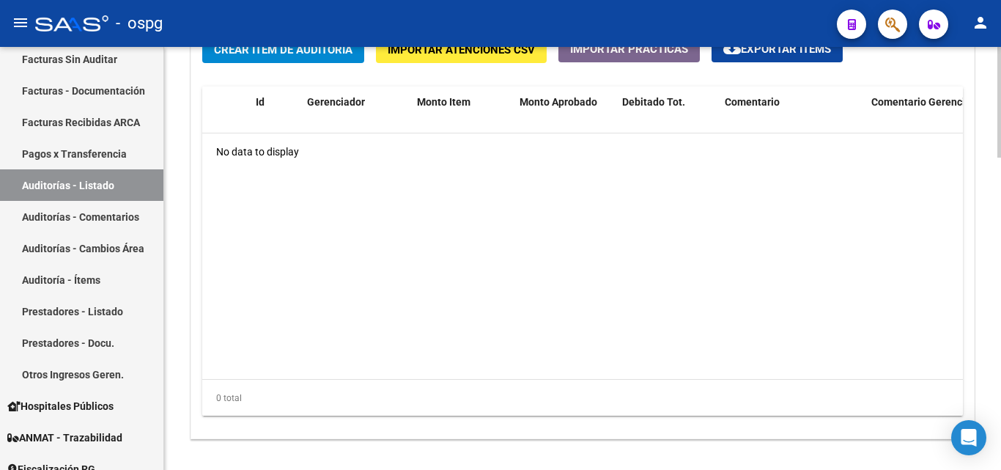
scroll to position [1042, 0]
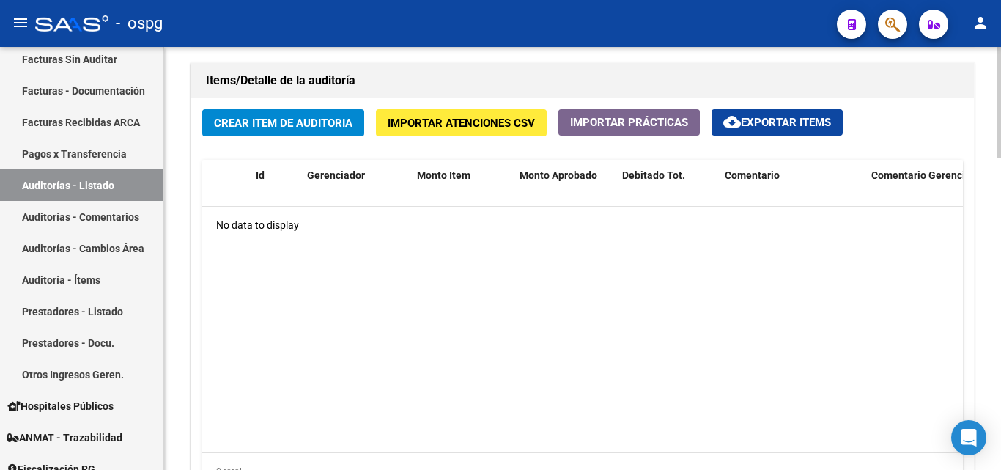
click at [455, 124] on span "Importar Atenciones CSV" at bounding box center [461, 122] width 147 height 13
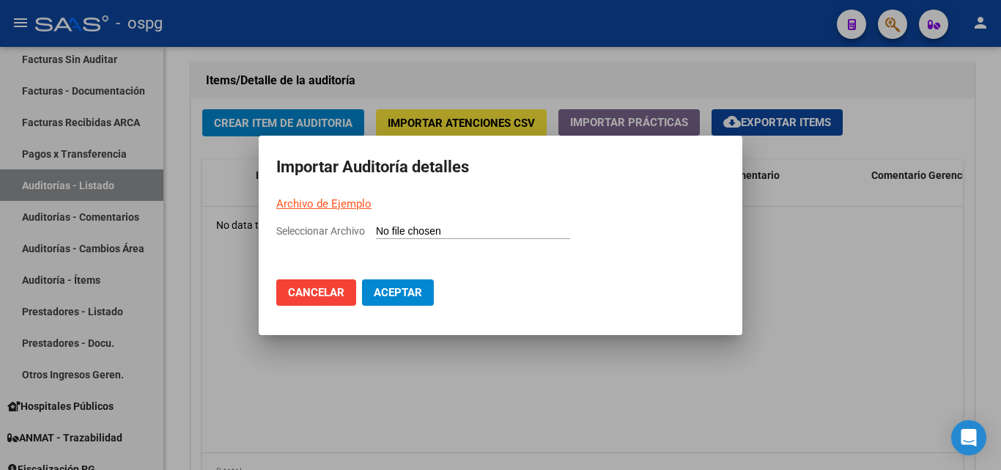
click at [359, 200] on link "Archivo de Ejemplo" at bounding box center [323, 203] width 95 height 13
click at [434, 230] on input "Seleccionar Archivo" at bounding box center [473, 232] width 194 height 14
type input "C:\fakepath\Auditoria-demo-saas-total (25).csv"
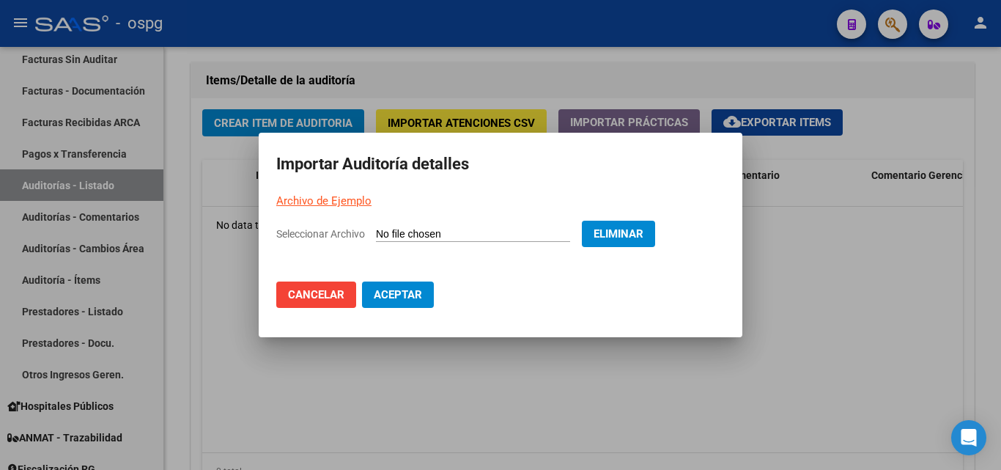
click at [415, 294] on span "Aceptar" at bounding box center [398, 294] width 48 height 13
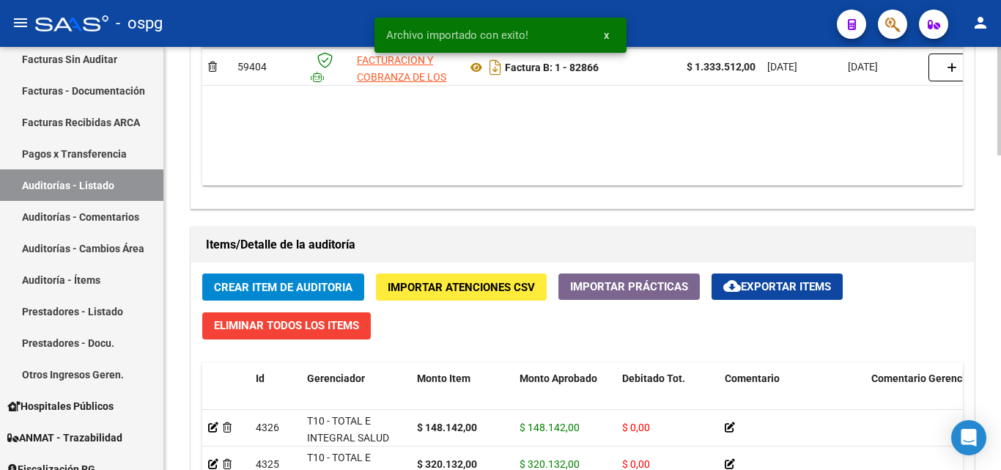
scroll to position [1099, 0]
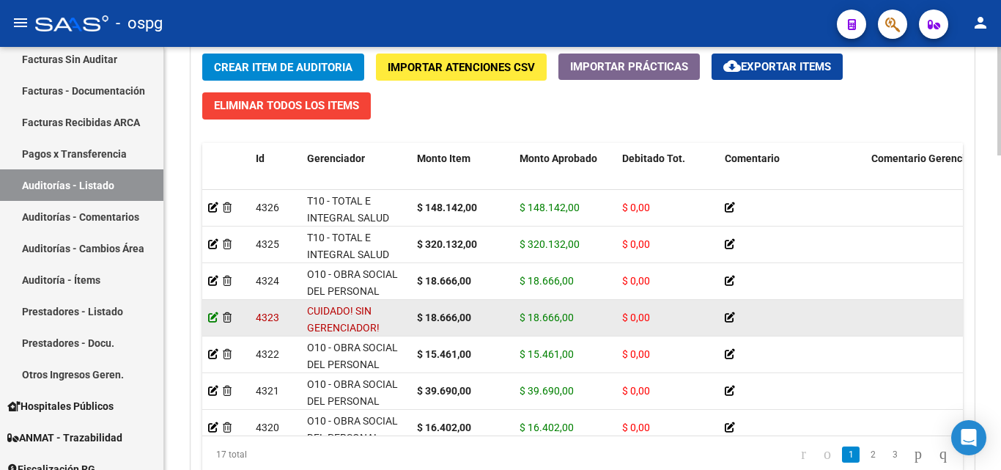
click at [215, 319] on icon at bounding box center [213, 317] width 10 height 10
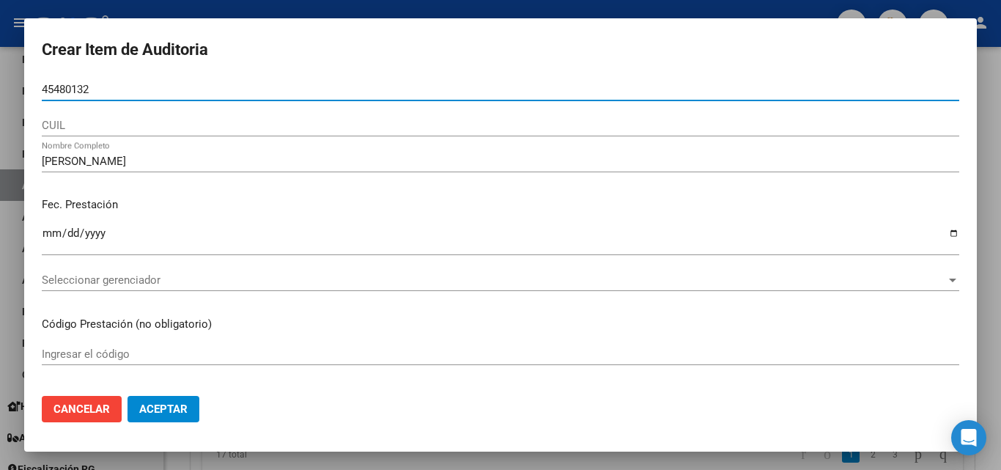
drag, startPoint x: 110, startPoint y: 88, endPoint x: 7, endPoint y: 90, distance: 103.3
click at [7, 90] on div "Crear Item de Auditoria 45480132 Nro Documento CUIL [PERSON_NAME] Nombre Comple…" at bounding box center [500, 235] width 1001 height 470
paste input "45480132"
type input "45480132"
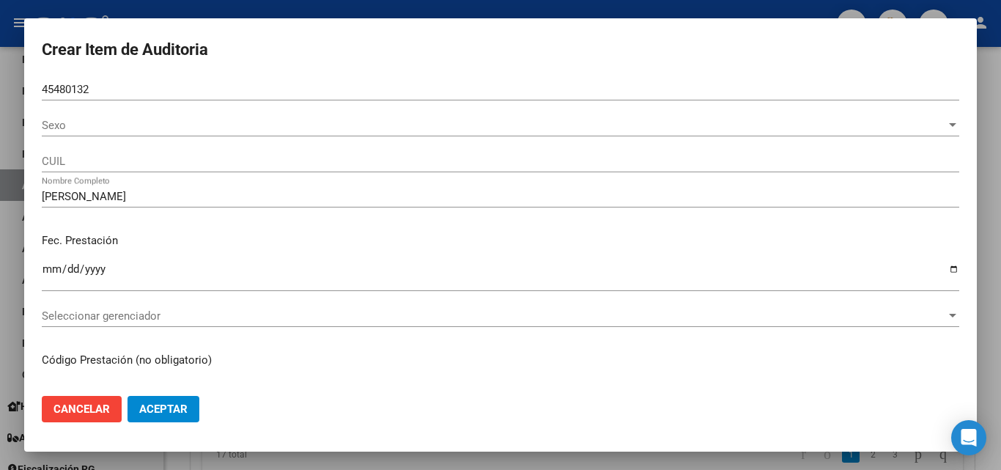
click at [80, 116] on div "Sexo Sexo" at bounding box center [500, 125] width 917 height 22
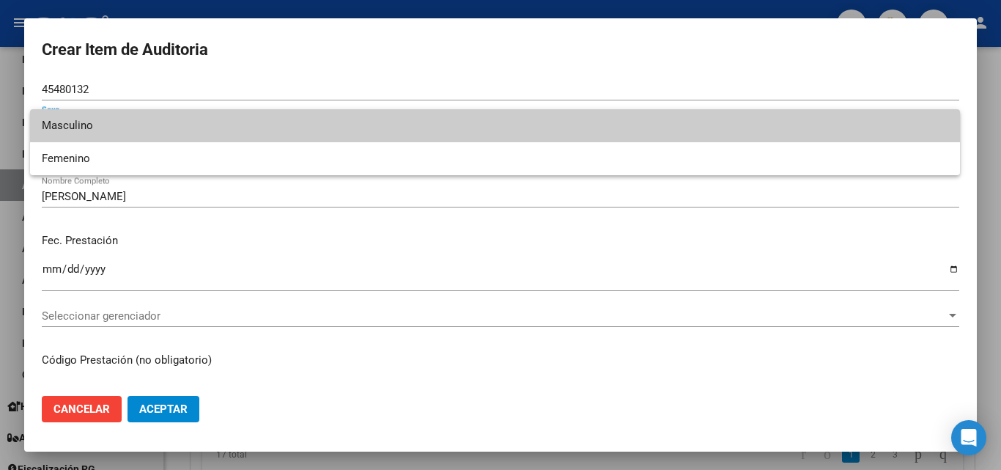
click at [84, 127] on span "Masculino" at bounding box center [495, 125] width 906 height 33
type input "20454801327"
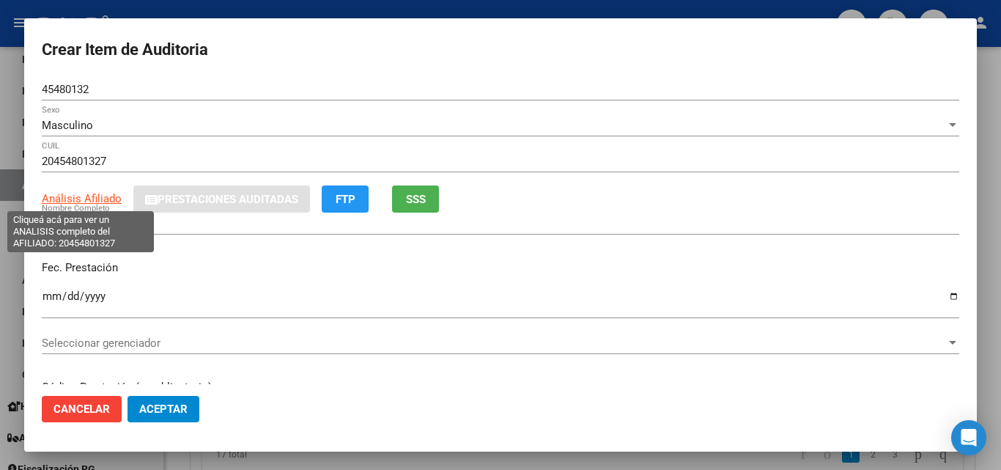
click at [100, 199] on span "Análisis Afiliado" at bounding box center [82, 198] width 80 height 13
type textarea "20454801327"
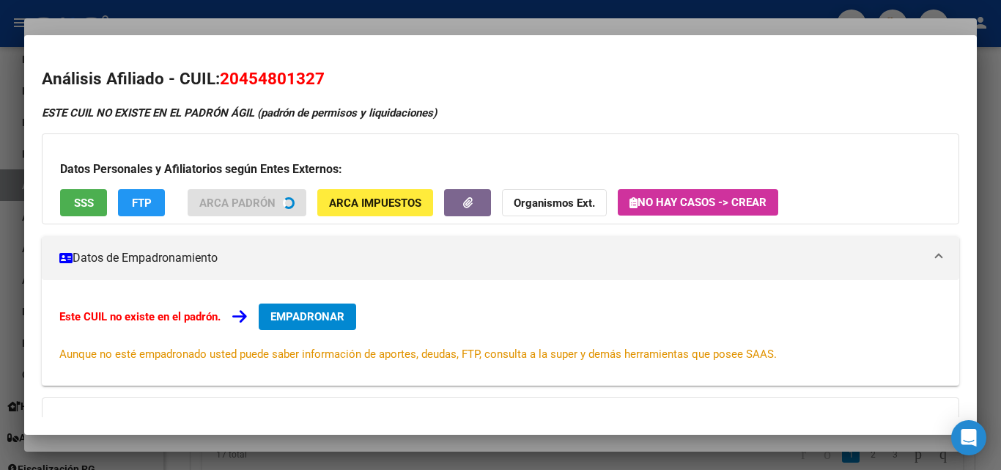
click at [82, 201] on span "SSS" at bounding box center [84, 202] width 20 height 13
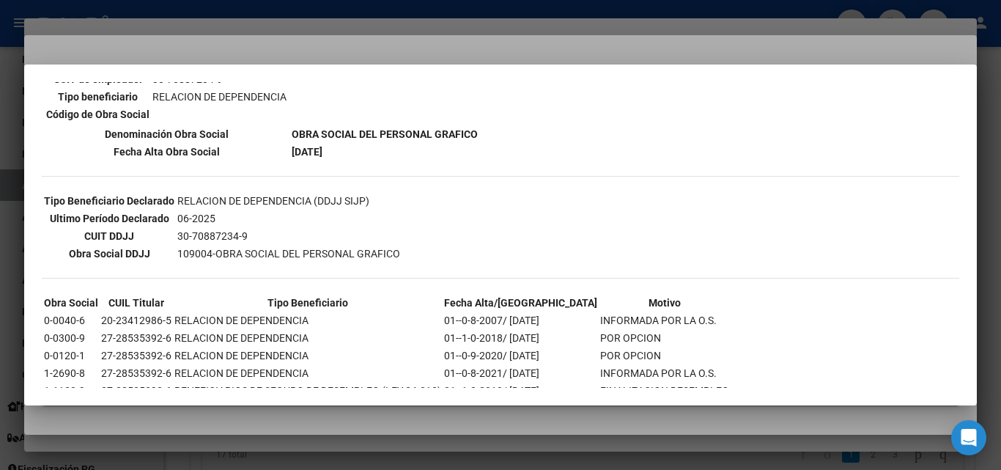
scroll to position [293, 0]
click at [361, 41] on div at bounding box center [500, 235] width 1001 height 470
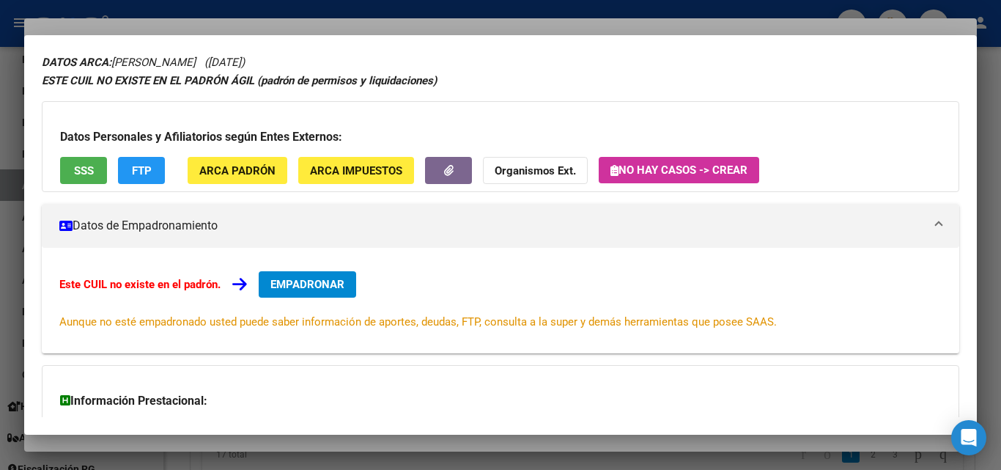
scroll to position [73, 0]
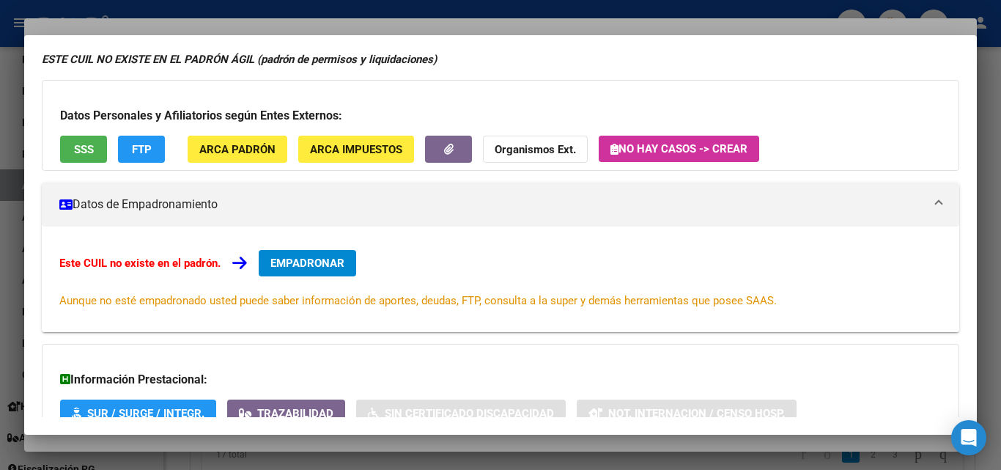
click at [335, 30] on div at bounding box center [500, 235] width 1001 height 470
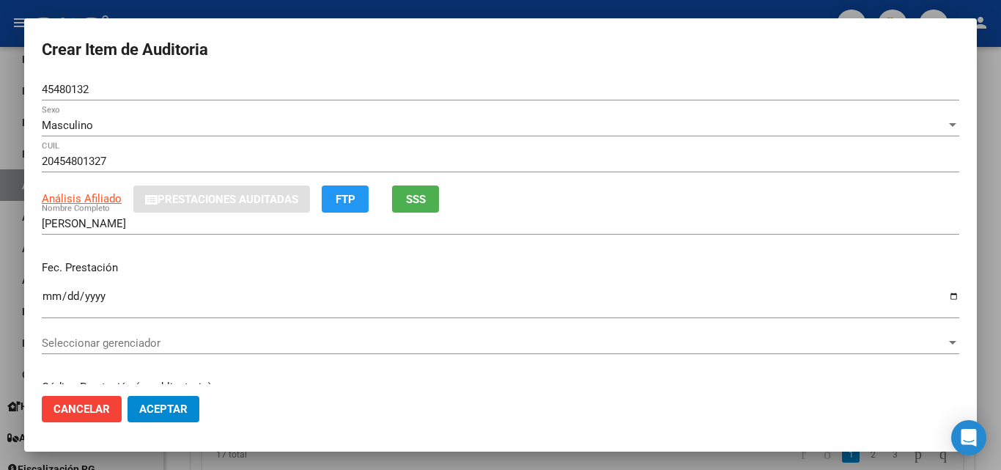
click at [99, 344] on span "Seleccionar gerenciador" at bounding box center [494, 342] width 904 height 13
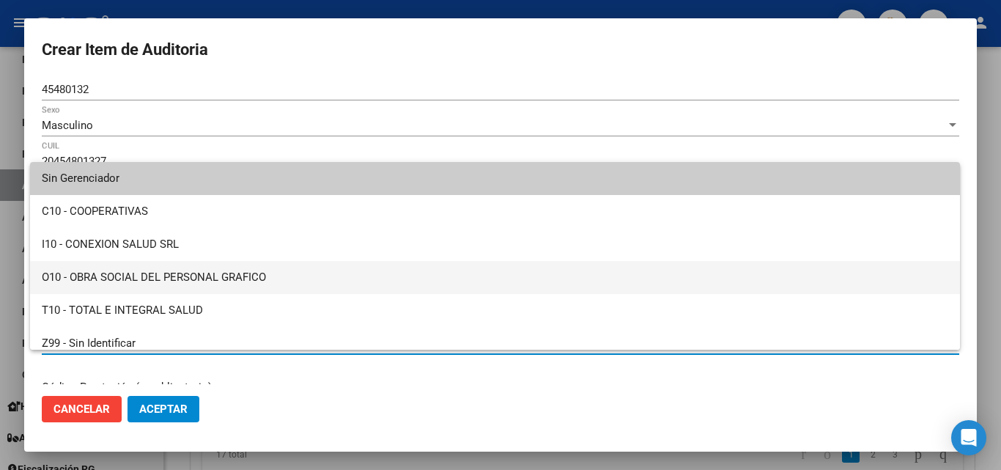
click at [178, 264] on span "O10 - OBRA SOCIAL DEL PERSONAL GRAFICO" at bounding box center [495, 277] width 906 height 33
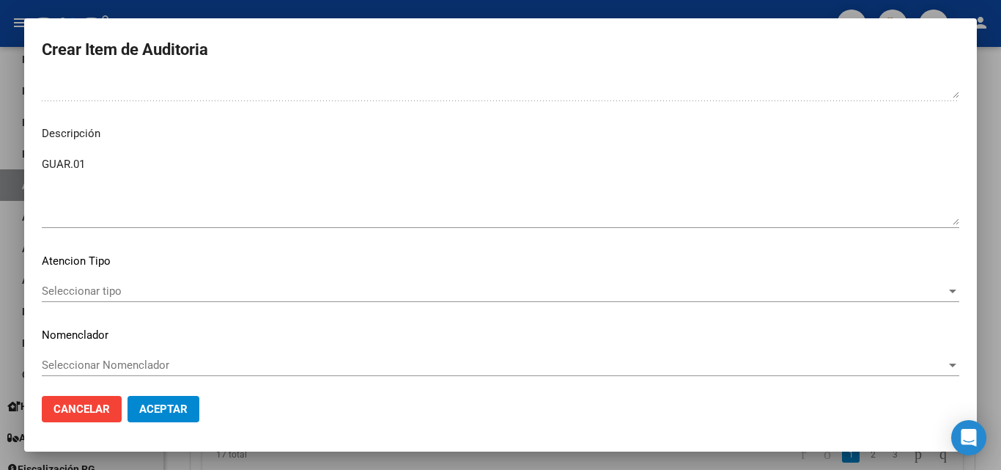
scroll to position [879, 0]
click at [162, 408] on span "Aceptar" at bounding box center [163, 408] width 48 height 13
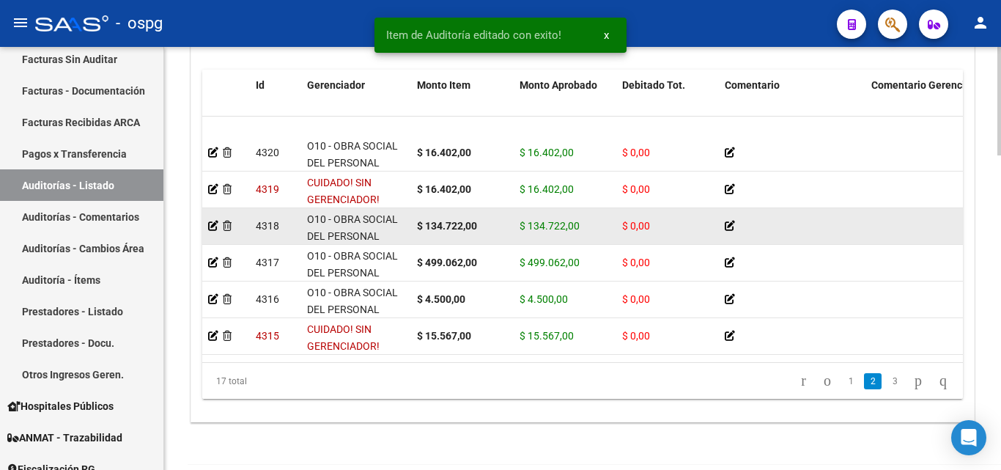
scroll to position [220, 0]
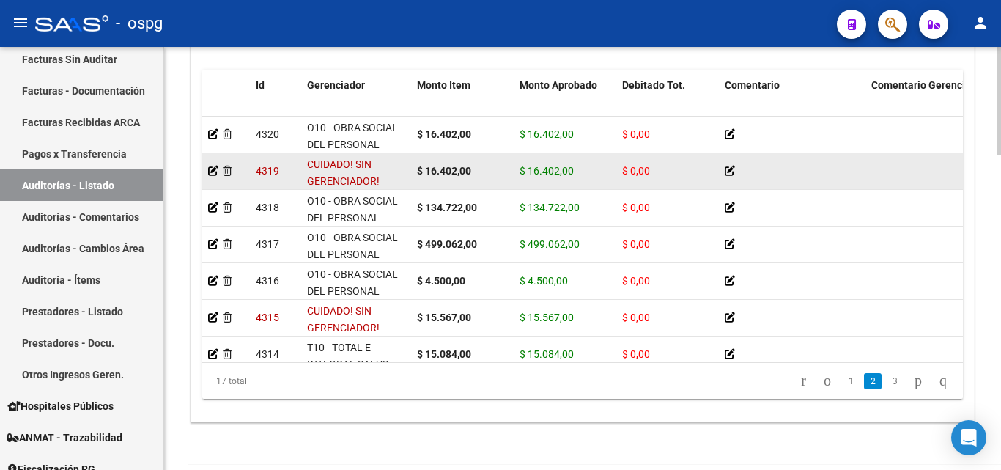
click at [207, 168] on datatable-body-cell at bounding box center [226, 171] width 48 height 36
click at [212, 169] on icon at bounding box center [213, 171] width 10 height 10
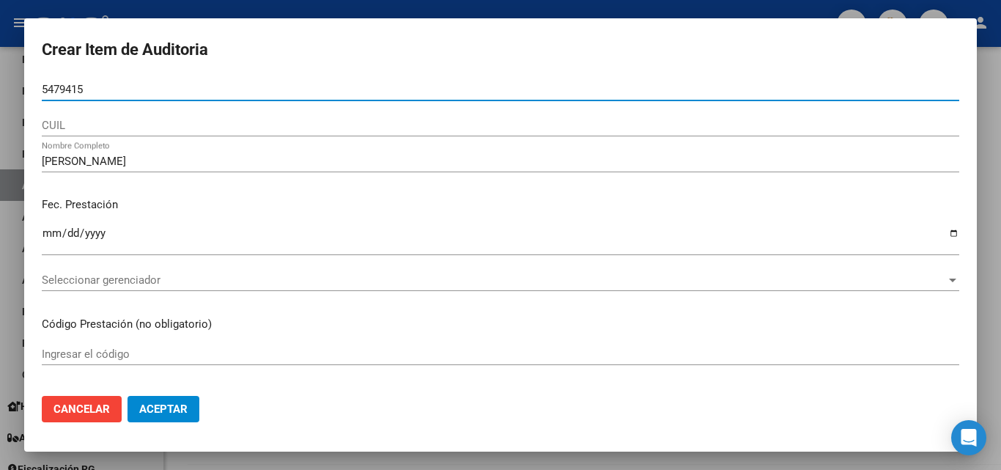
click at [43, 85] on input "5479415" at bounding box center [500, 89] width 917 height 13
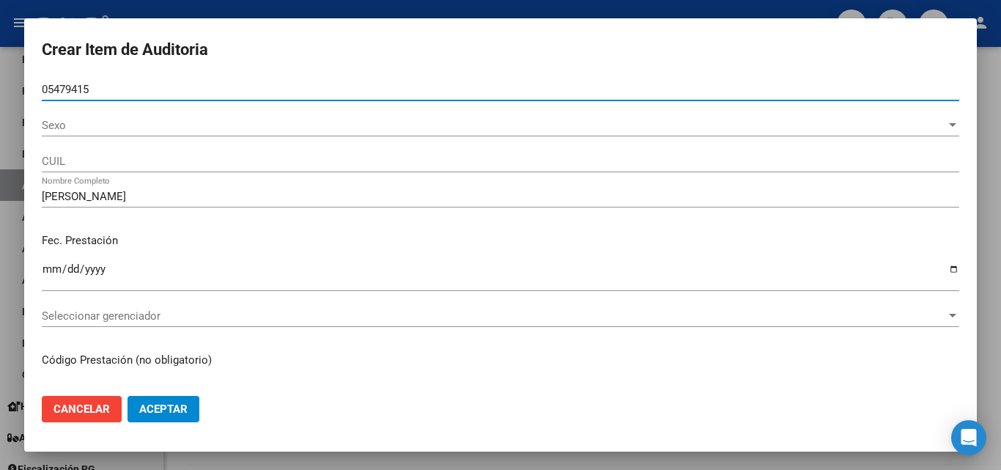
type input "05479415"
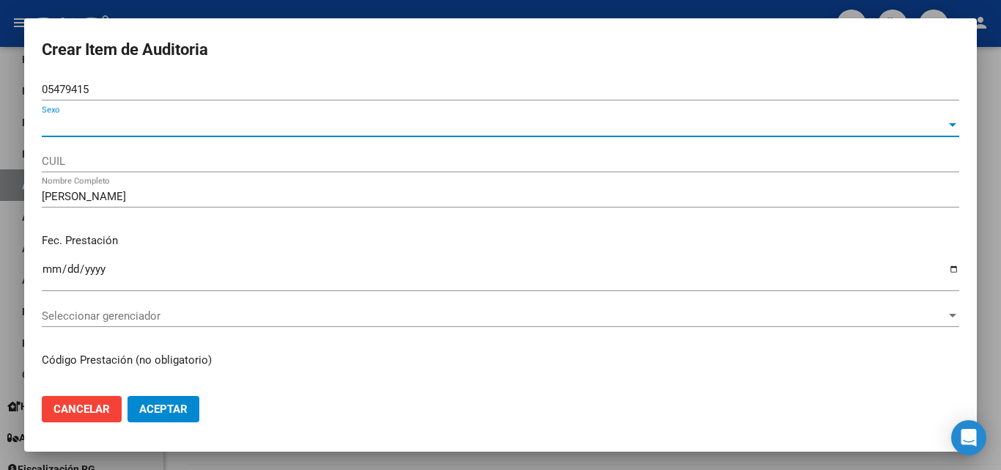
click at [89, 125] on span "Sexo" at bounding box center [494, 125] width 904 height 13
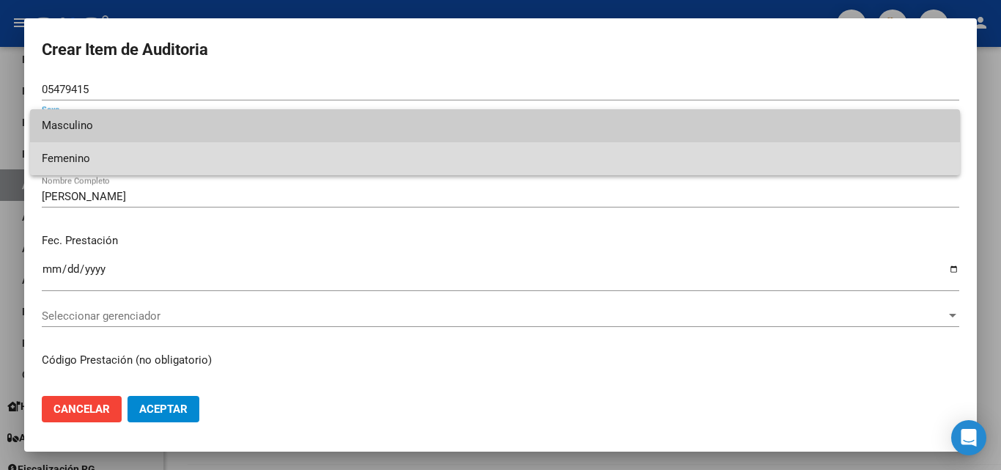
click at [88, 148] on span "Femenino" at bounding box center [495, 158] width 906 height 33
type input "27054794156"
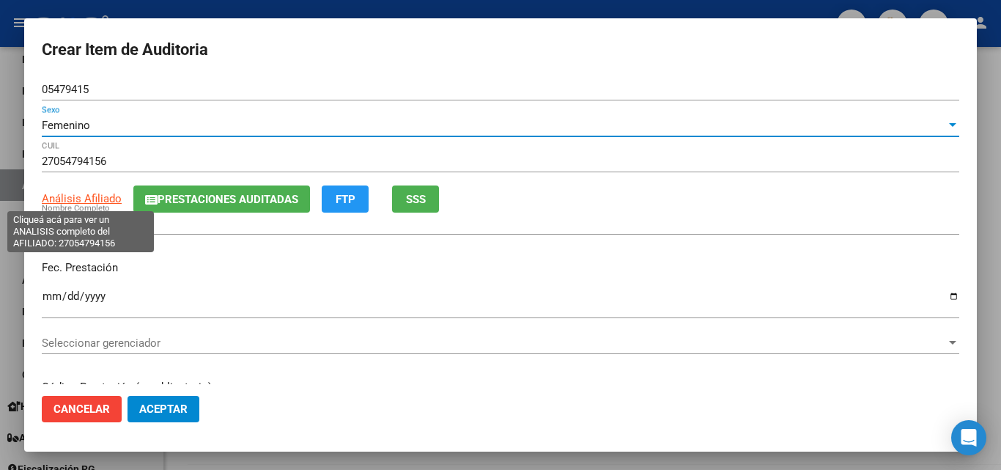
click at [94, 196] on span "Análisis Afiliado" at bounding box center [82, 198] width 80 height 13
type textarea "27054794156"
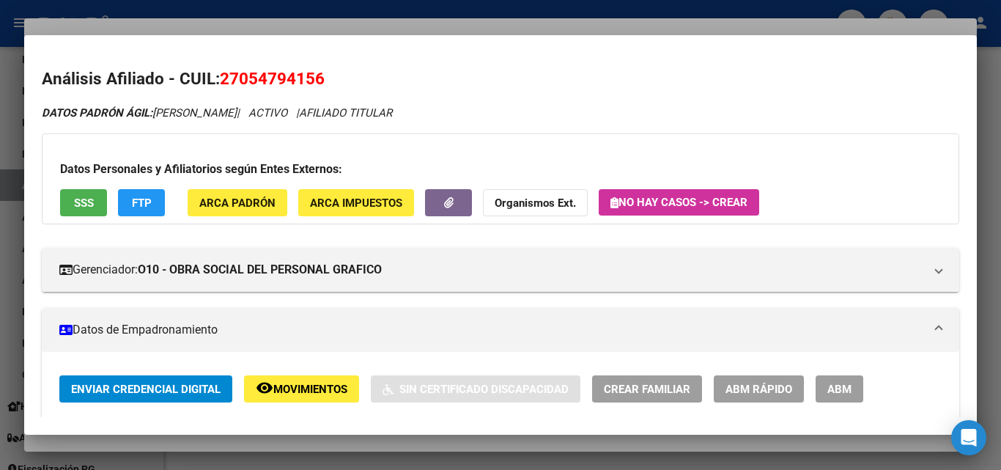
click at [330, 25] on div at bounding box center [500, 235] width 1001 height 470
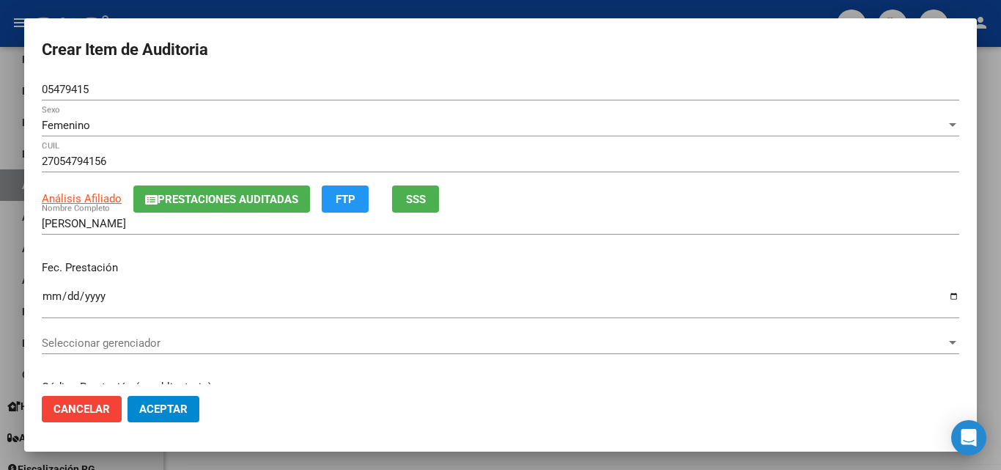
click at [93, 335] on div "Seleccionar gerenciador Seleccionar gerenciador" at bounding box center [500, 343] width 917 height 22
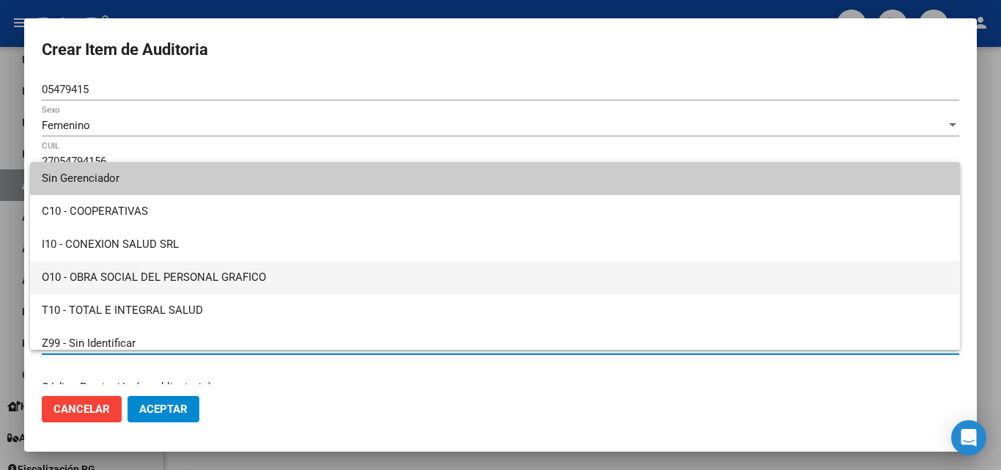
click at [150, 283] on span "O10 - OBRA SOCIAL DEL PERSONAL GRAFICO" at bounding box center [495, 277] width 906 height 33
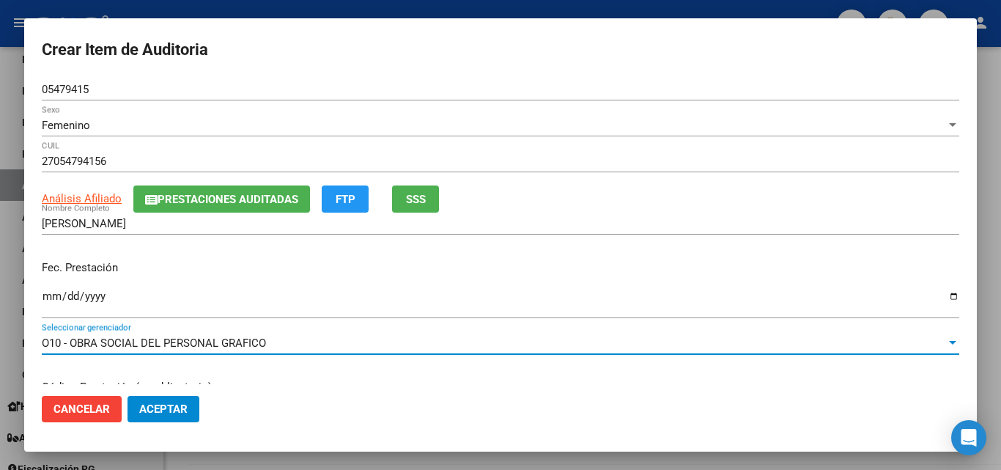
click at [152, 404] on span "Aceptar" at bounding box center [163, 408] width 48 height 13
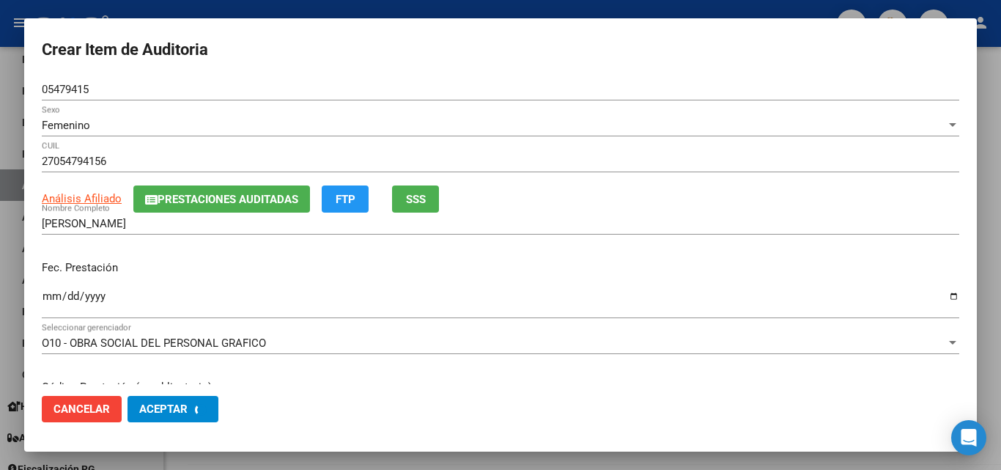
scroll to position [0, 0]
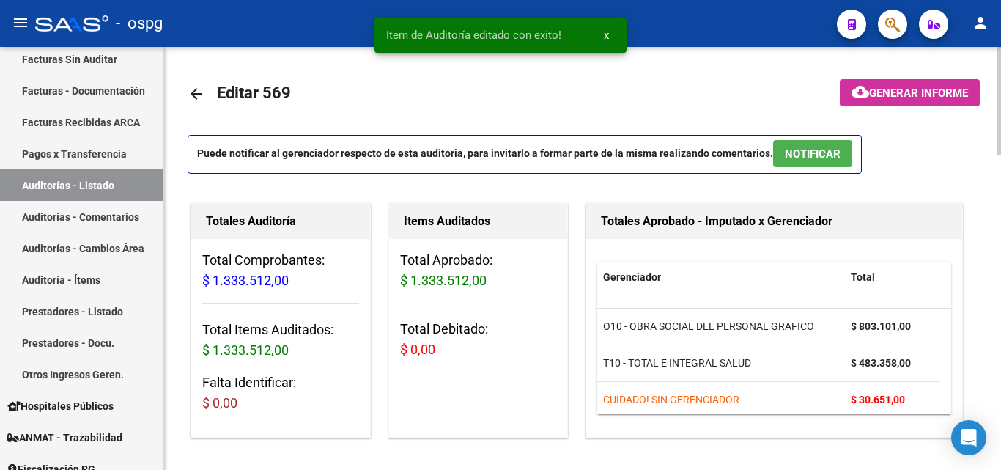
click at [514, 102] on mat-toolbar-row "arrow_back Editar 569" at bounding box center [496, 93] width 616 height 47
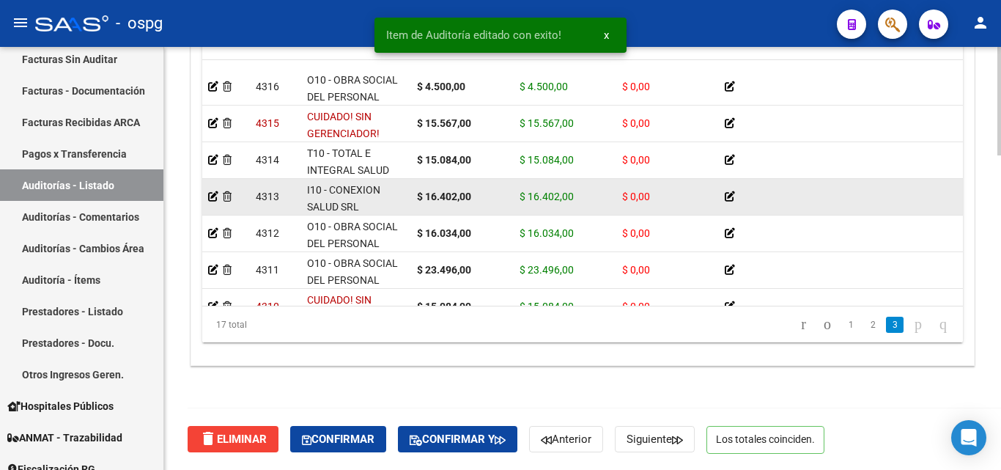
scroll to position [366, 0]
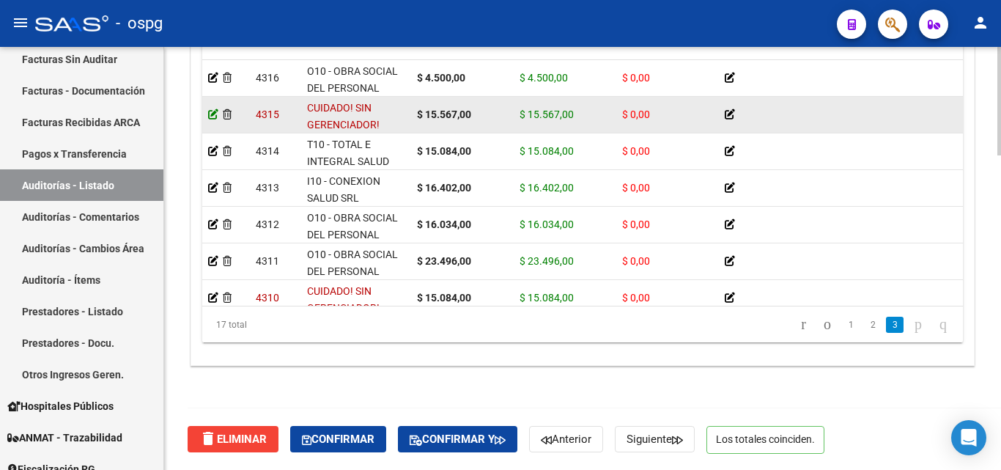
click at [214, 117] on icon at bounding box center [213, 114] width 10 height 10
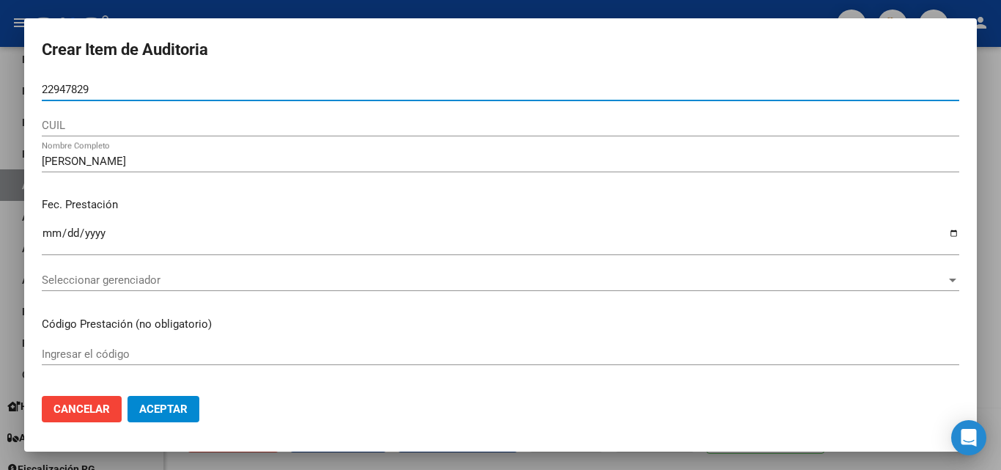
drag, startPoint x: 97, startPoint y: 88, endPoint x: 0, endPoint y: 86, distance: 97.4
click at [0, 86] on div "Crear Item de Auditoria 22947829 Nro Documento CUIL [PERSON_NAME] Nombre Comple…" at bounding box center [500, 235] width 1001 height 470
paste input "22947829"
type input "22947829"
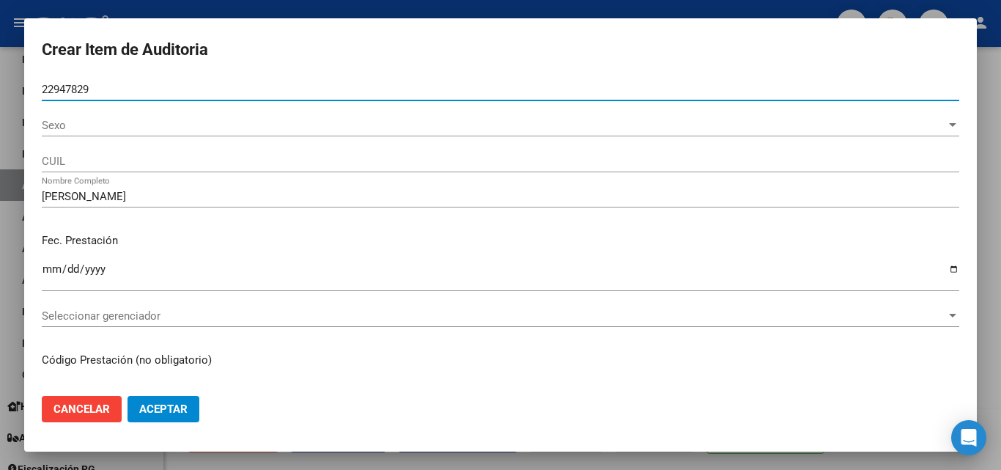
click at [74, 119] on span "Sexo" at bounding box center [494, 125] width 904 height 13
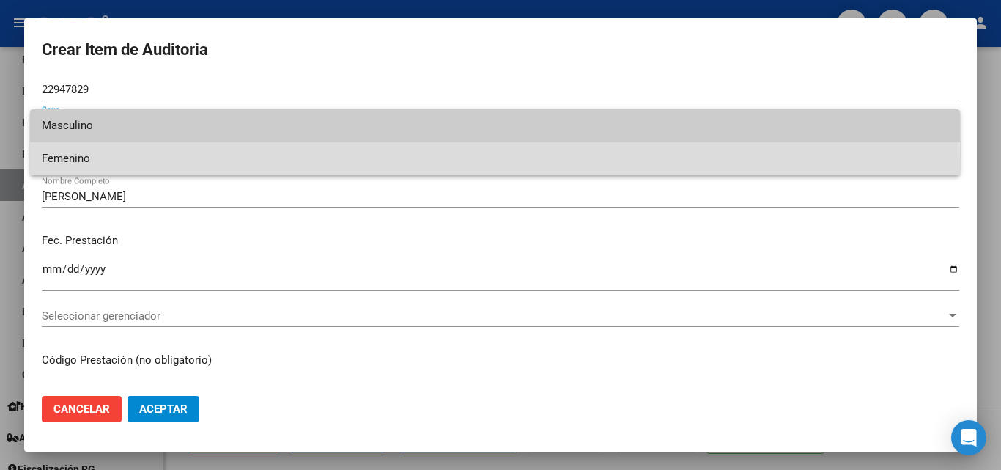
click at [89, 163] on span "Femenino" at bounding box center [495, 158] width 906 height 33
type input "27229478295"
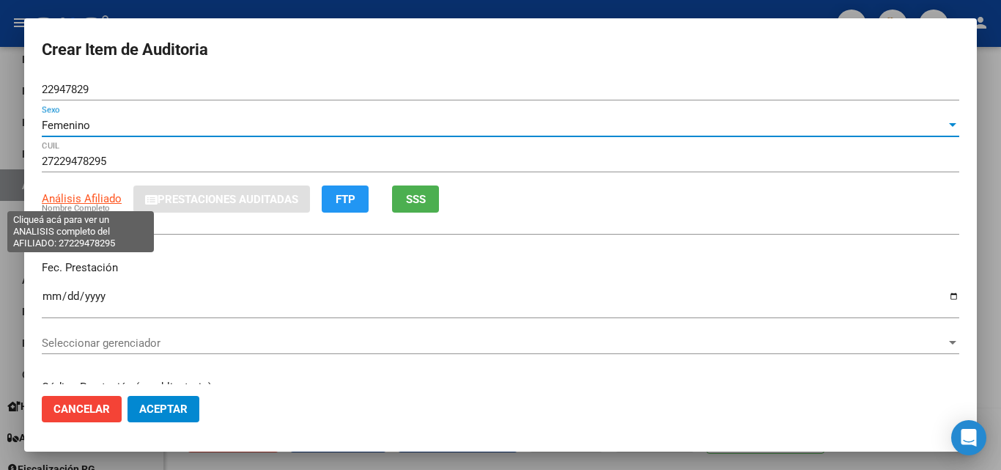
click at [93, 196] on span "Análisis Afiliado" at bounding box center [82, 198] width 80 height 13
type textarea "27229478295"
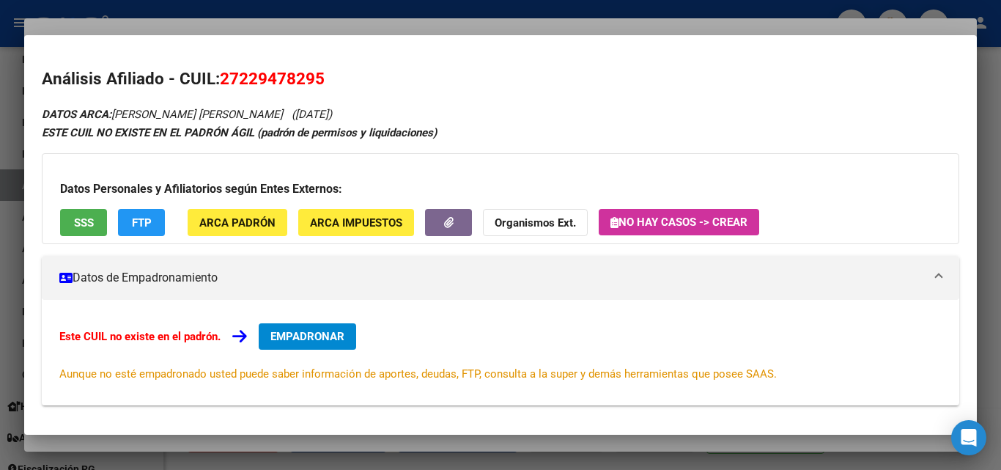
click at [91, 215] on span "SSS" at bounding box center [84, 221] width 20 height 13
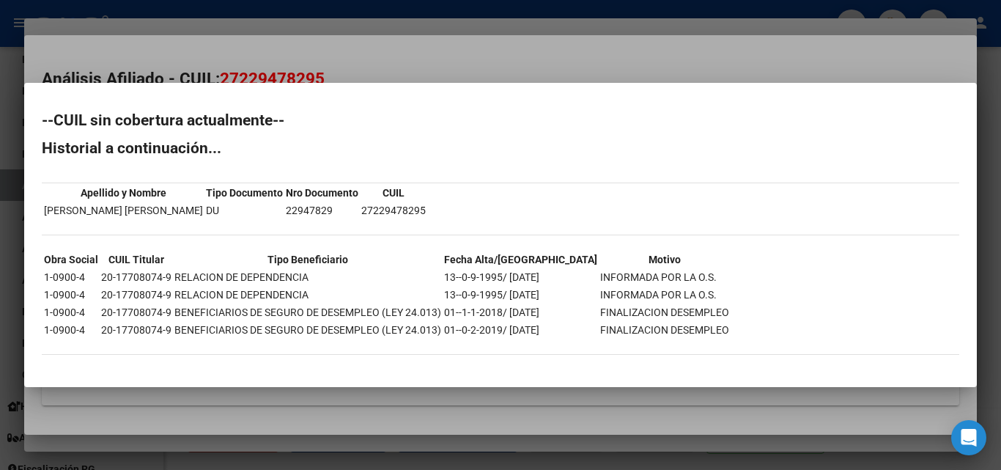
click at [530, 73] on div at bounding box center [500, 235] width 1001 height 470
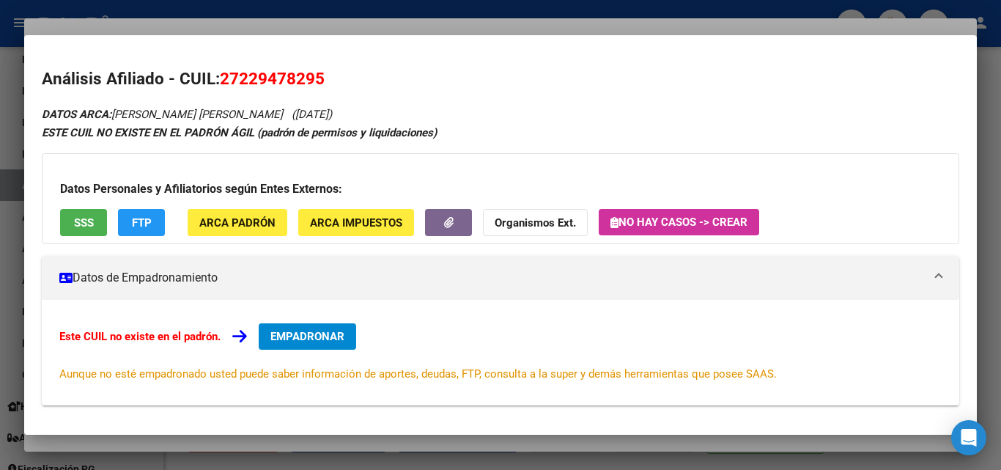
click at [508, 31] on div at bounding box center [500, 235] width 1001 height 470
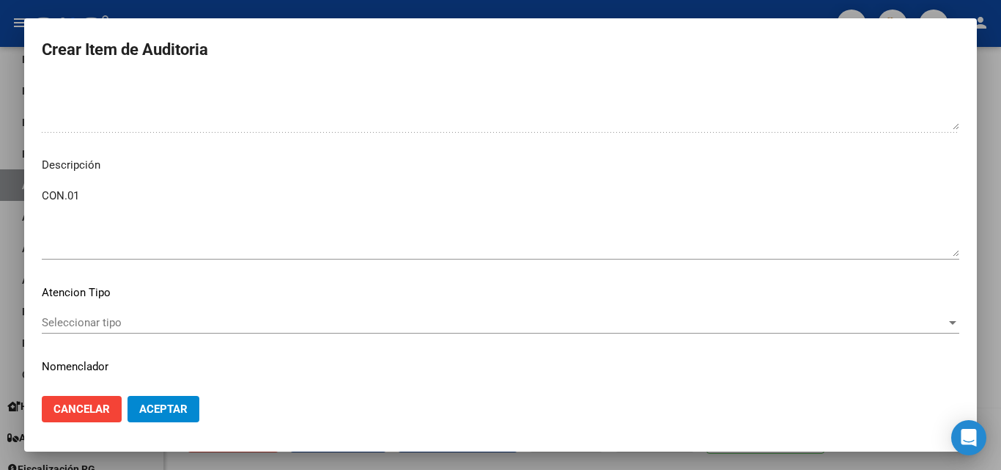
scroll to position [883, 0]
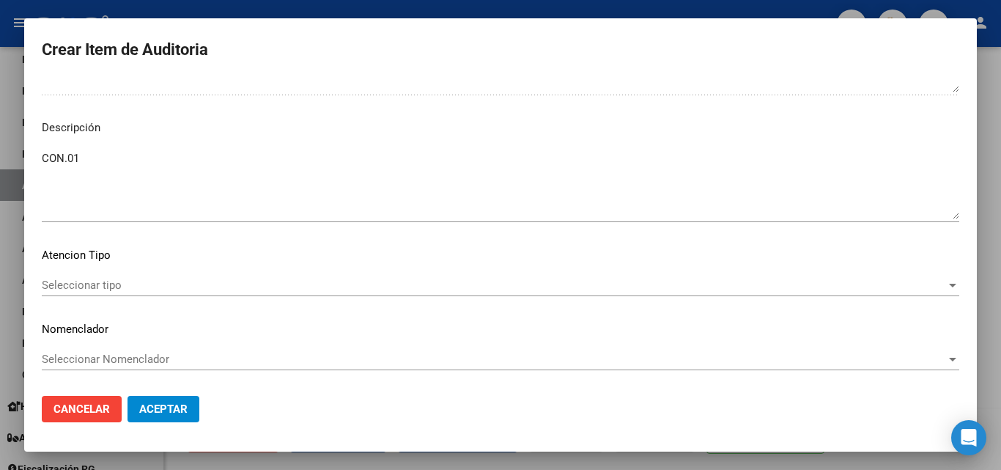
click at [99, 179] on textarea "CON.01" at bounding box center [500, 184] width 917 height 69
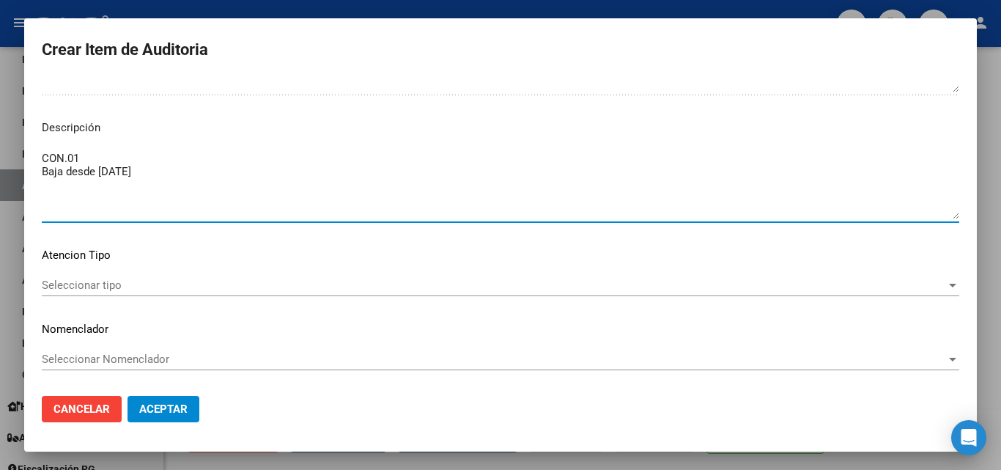
drag, startPoint x: 158, startPoint y: 171, endPoint x: 35, endPoint y: 170, distance: 123.1
click at [35, 170] on mat-dialog-content "22947829 Nro Documento Femenino Sexo 27229478295 CUIL Análisis Afiliado Prestac…" at bounding box center [500, 230] width 952 height 305
type textarea "CON.01 Baja desde [DATE]"
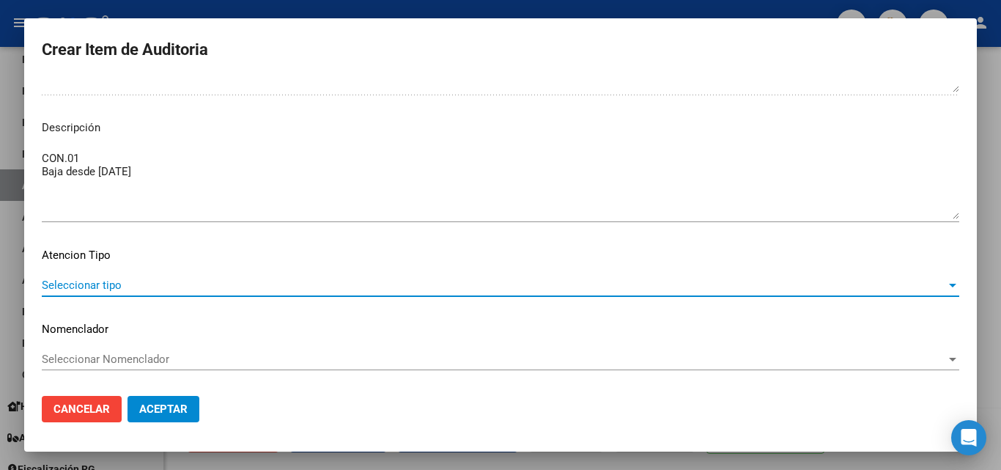
click at [607, 279] on span "Seleccionar tipo" at bounding box center [494, 284] width 904 height 13
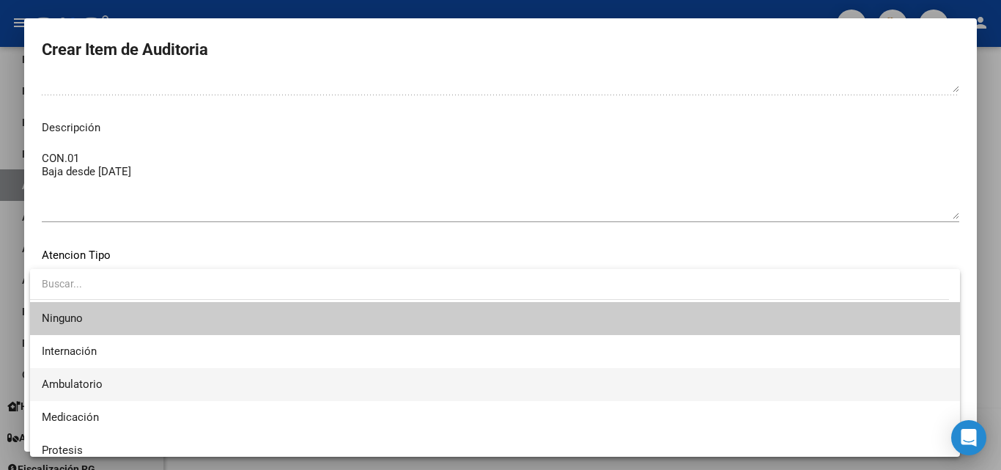
click at [56, 374] on span "Ambulatorio" at bounding box center [495, 384] width 906 height 33
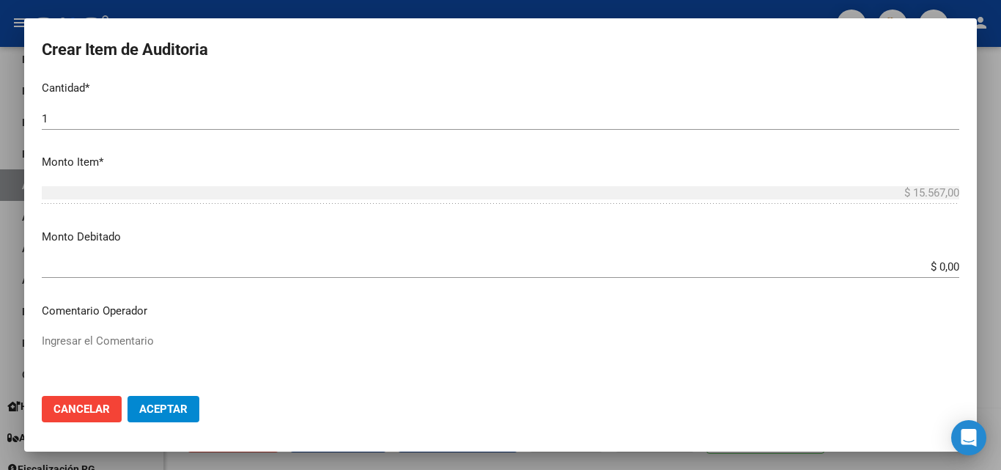
scroll to position [444, 0]
drag, startPoint x: 875, startPoint y: 259, endPoint x: 1000, endPoint y: 284, distance: 127.7
click at [1000, 284] on div "Crear Item de Auditoria 22947829 Nro Documento Femenino Sexo 27229478295 CUIL A…" at bounding box center [500, 235] width 1001 height 470
drag, startPoint x: 913, startPoint y: 259, endPoint x: 919, endPoint y: 268, distance: 11.2
click at [914, 261] on div "$ 0,00 Ingresar el monto" at bounding box center [500, 270] width 917 height 22
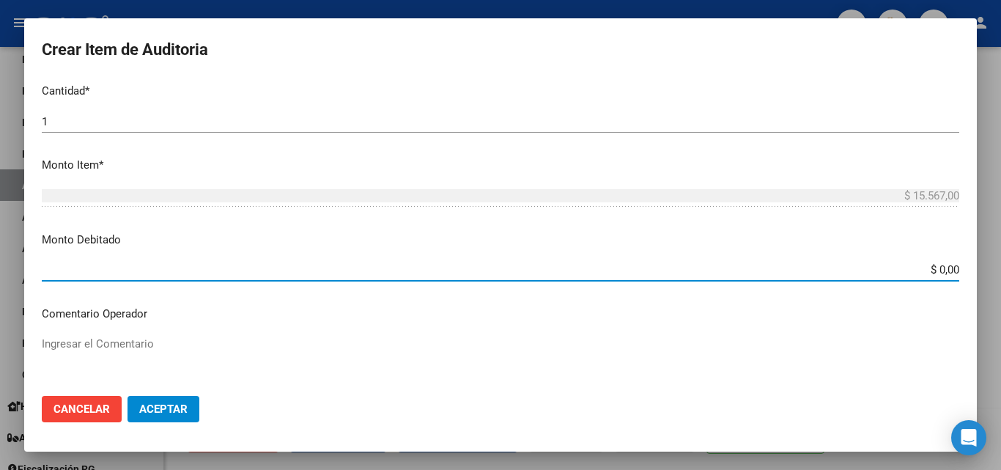
drag, startPoint x: 912, startPoint y: 270, endPoint x: 992, endPoint y: 278, distance: 80.2
click at [996, 278] on div "Crear Item de Auditoria 22947829 Nro Documento Femenino Sexo 27229478295 CUIL A…" at bounding box center [500, 235] width 1001 height 470
type input "$ 15.567,00"
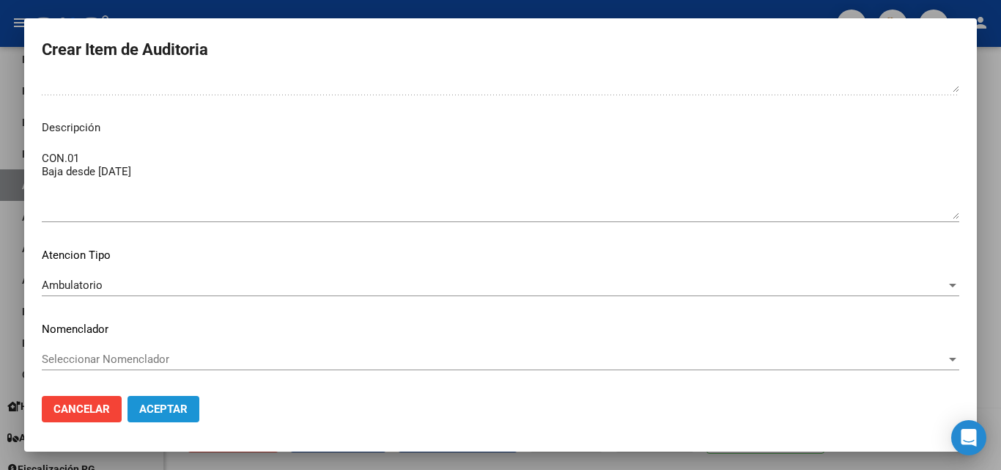
click at [152, 404] on span "Aceptar" at bounding box center [163, 408] width 48 height 13
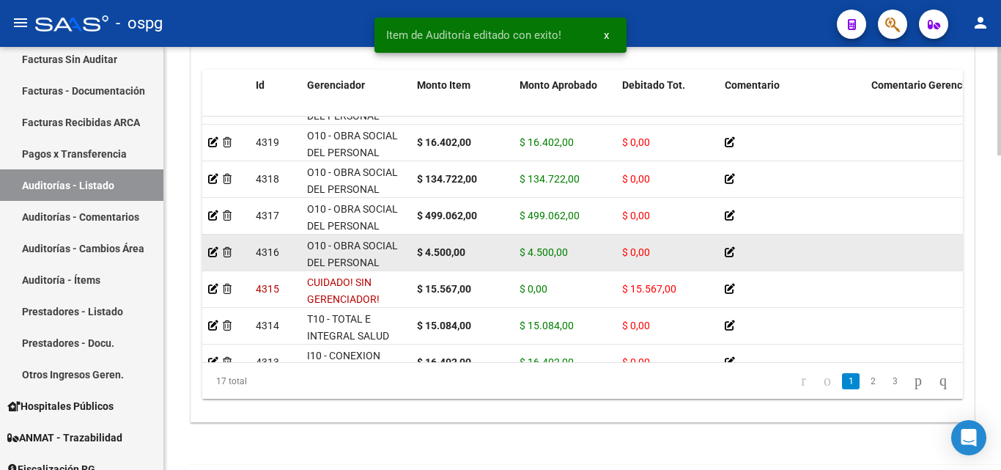
scroll to position [247, 0]
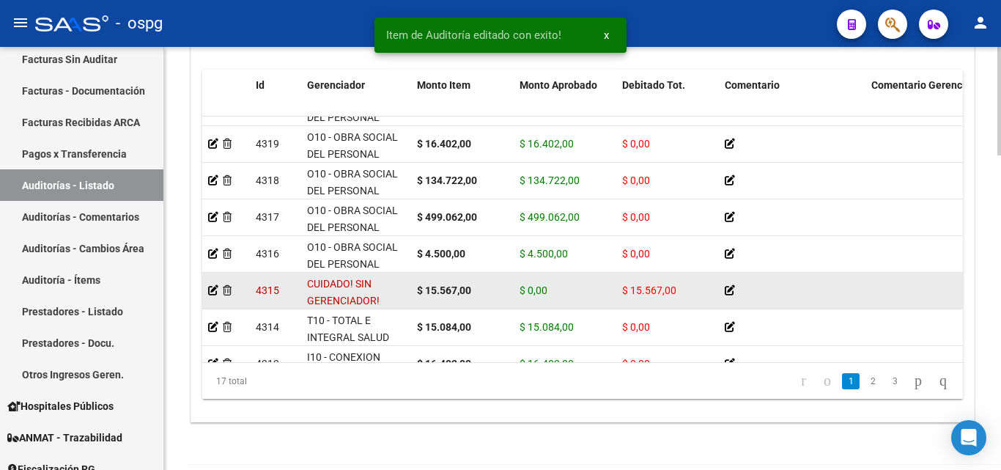
click at [729, 289] on icon at bounding box center [729, 290] width 10 height 10
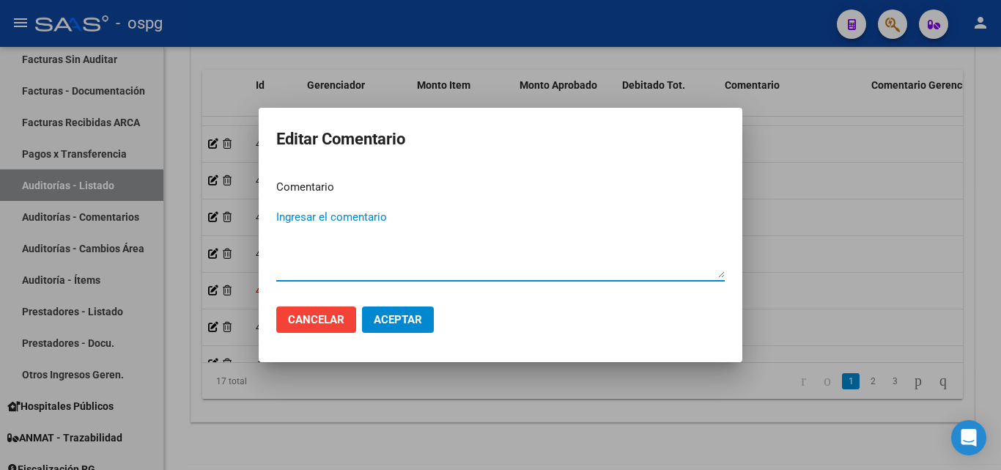
paste textarea "Baja desde [DATE]"
type textarea "Baja desde [DATE]"
click at [378, 317] on span "Aceptar" at bounding box center [398, 319] width 48 height 13
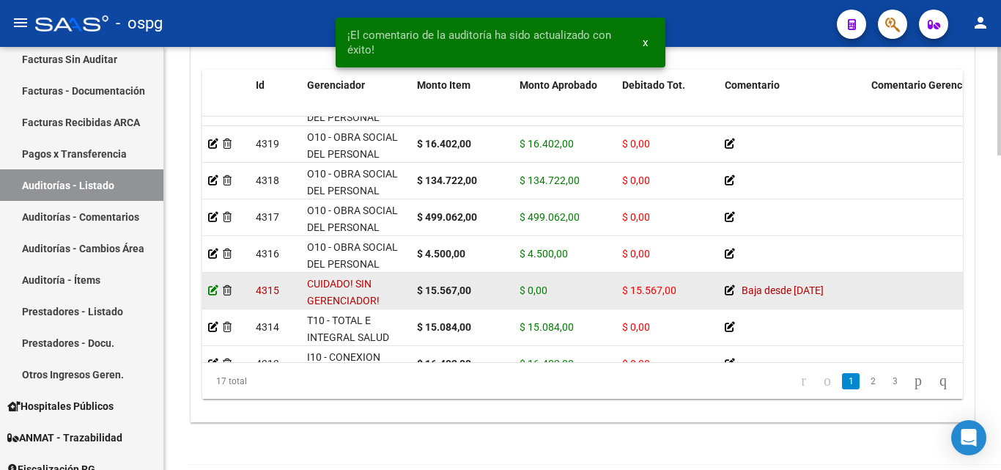
click at [212, 292] on icon at bounding box center [213, 290] width 10 height 10
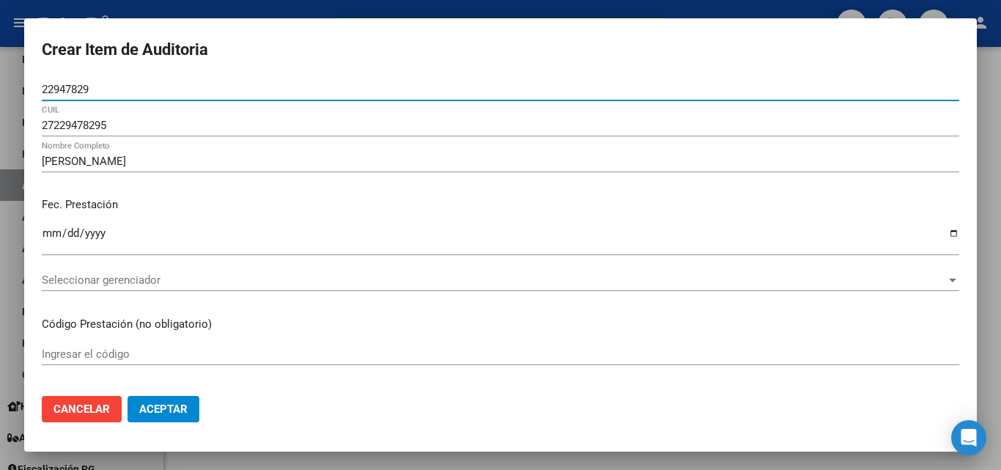
click at [125, 279] on span "Seleccionar gerenciador" at bounding box center [494, 279] width 904 height 13
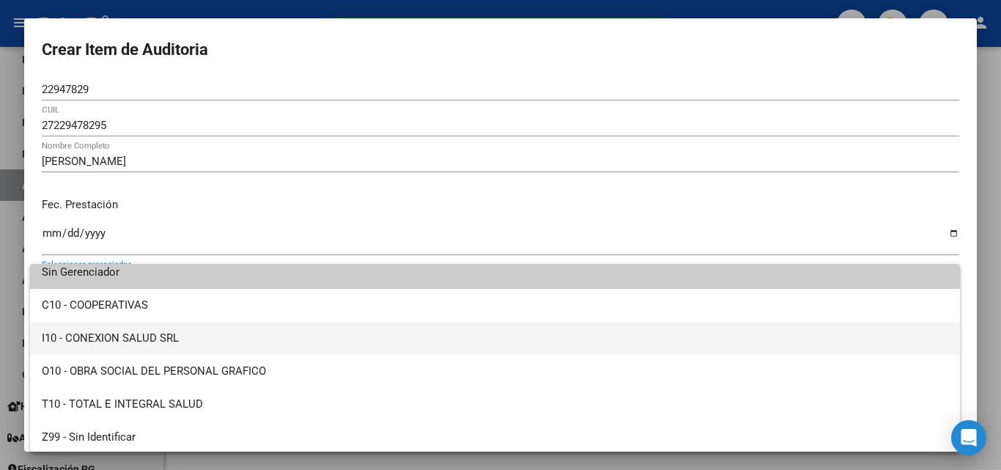
scroll to position [10, 0]
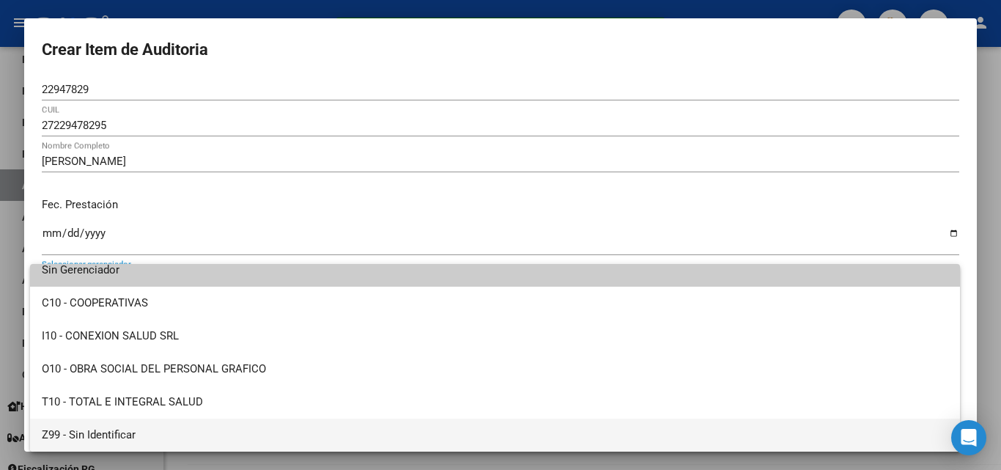
click at [123, 426] on span "Z99 - Sin Identificar" at bounding box center [495, 434] width 906 height 33
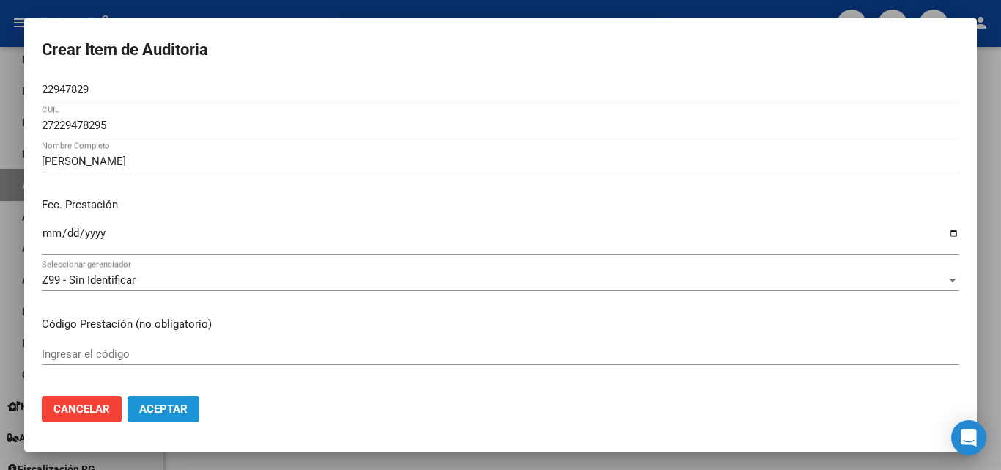
click at [180, 412] on span "Aceptar" at bounding box center [163, 408] width 48 height 13
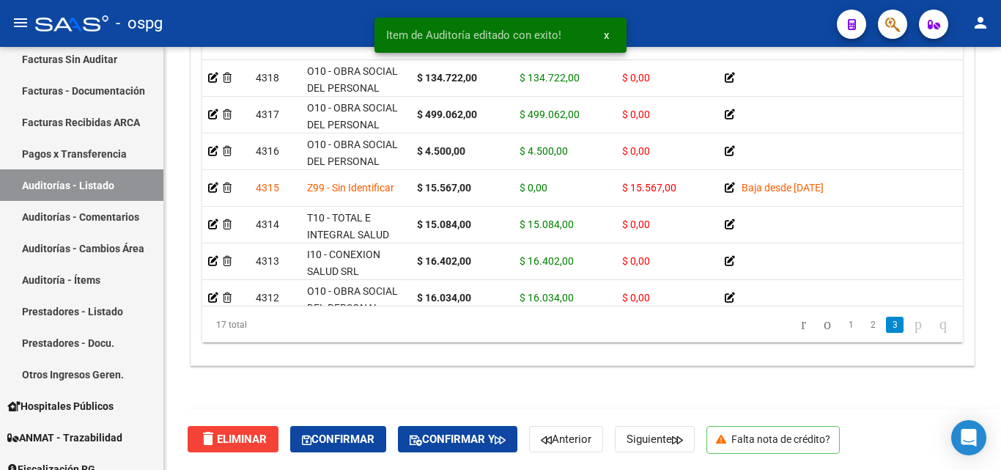
scroll to position [393, 0]
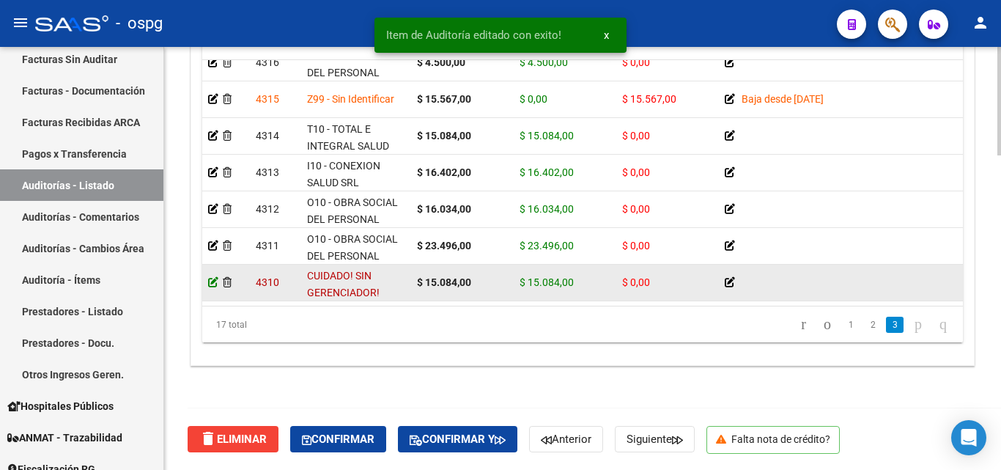
click at [212, 277] on icon at bounding box center [213, 282] width 10 height 10
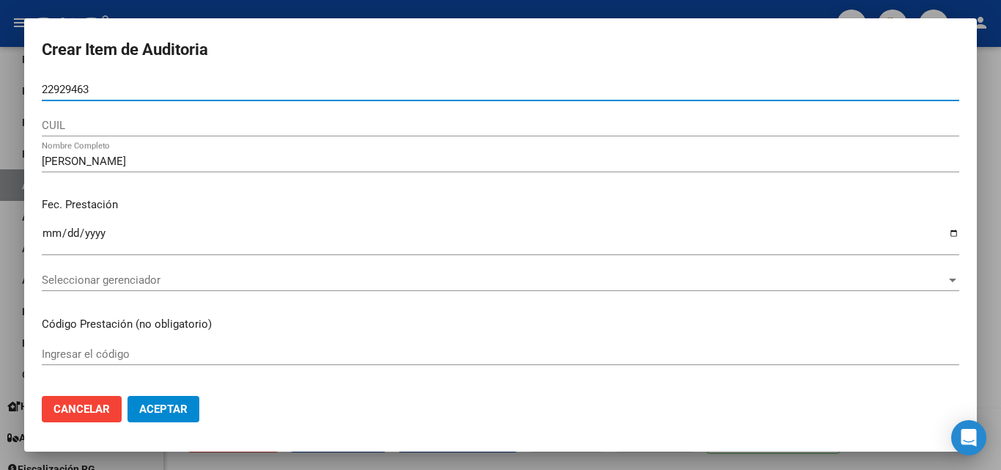
drag, startPoint x: 99, startPoint y: 89, endPoint x: 0, endPoint y: 89, distance: 98.9
click at [0, 89] on div "Crear Item de Auditoria 22929463 Nro Documento CUIL [PERSON_NAME] Nombre Comple…" at bounding box center [500, 235] width 1001 height 470
type input "22929463"
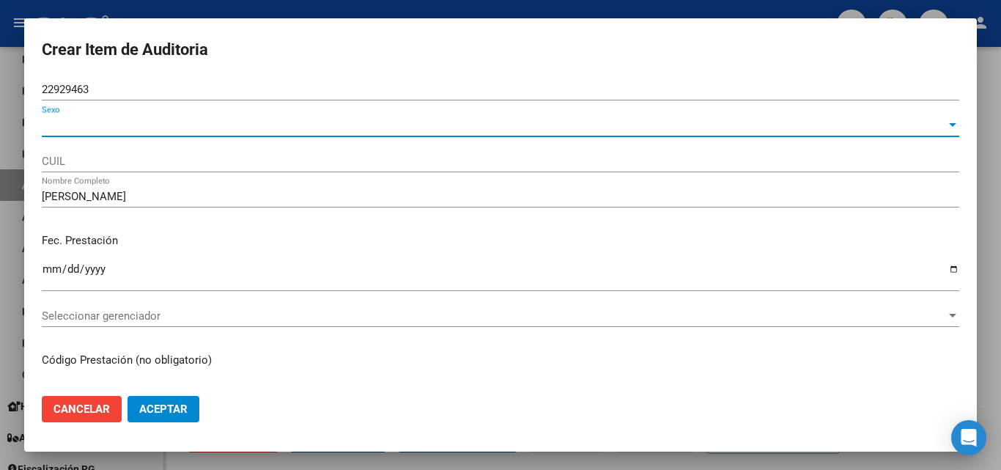
click at [95, 128] on span "Sexo" at bounding box center [494, 125] width 904 height 13
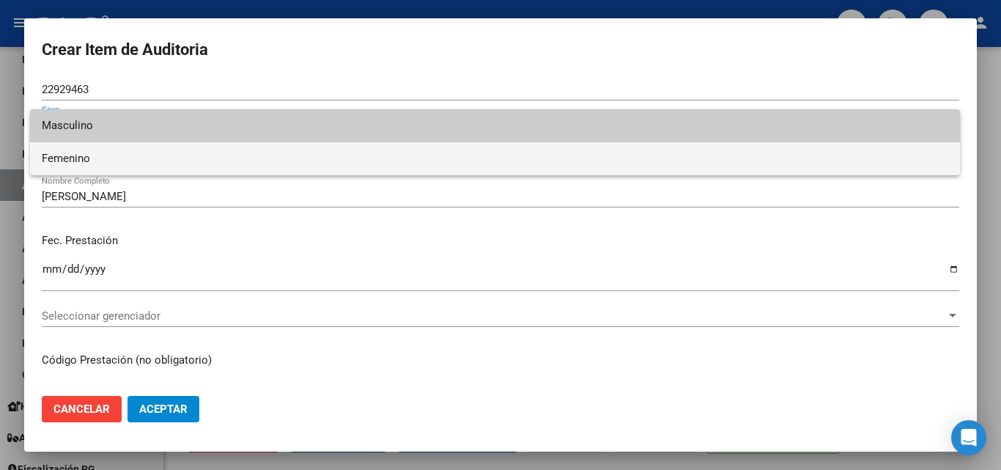
click at [87, 154] on span "Femenino" at bounding box center [495, 158] width 906 height 33
type input "27229294631"
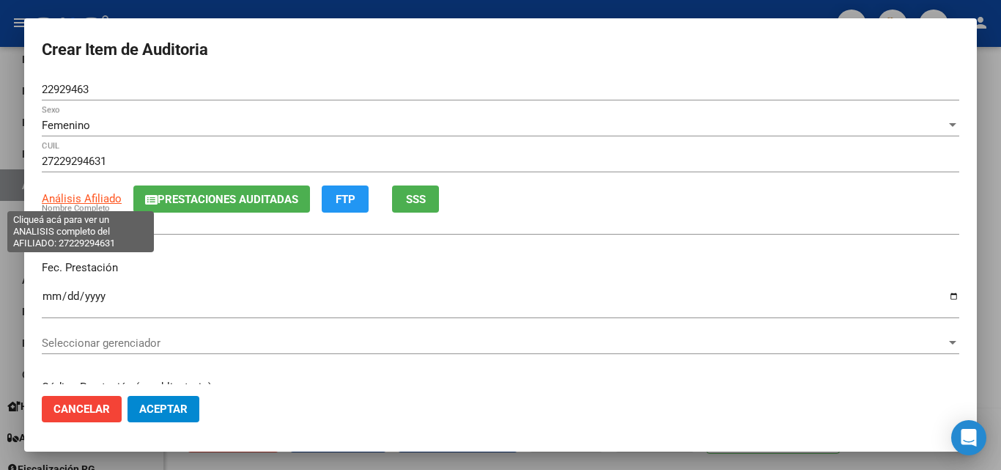
click at [111, 202] on span "Análisis Afiliado" at bounding box center [82, 198] width 80 height 13
type textarea "27229294631"
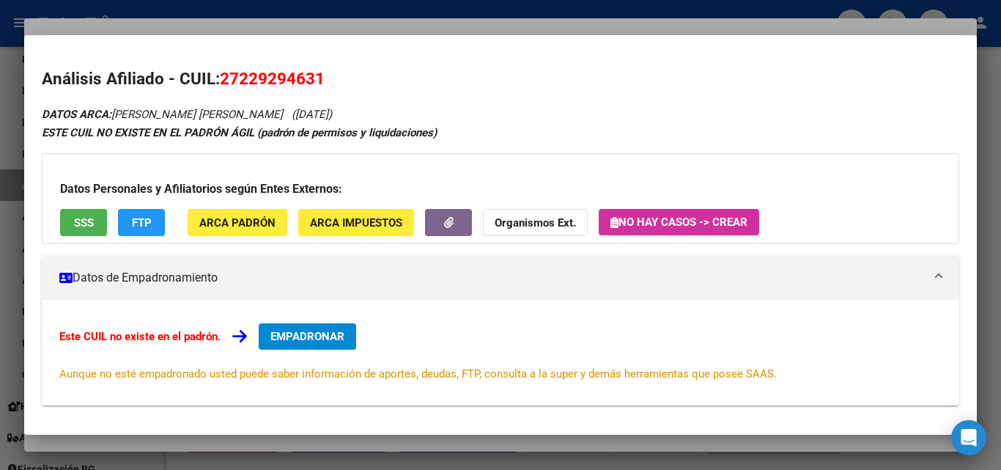
click at [76, 218] on span "SSS" at bounding box center [84, 222] width 20 height 13
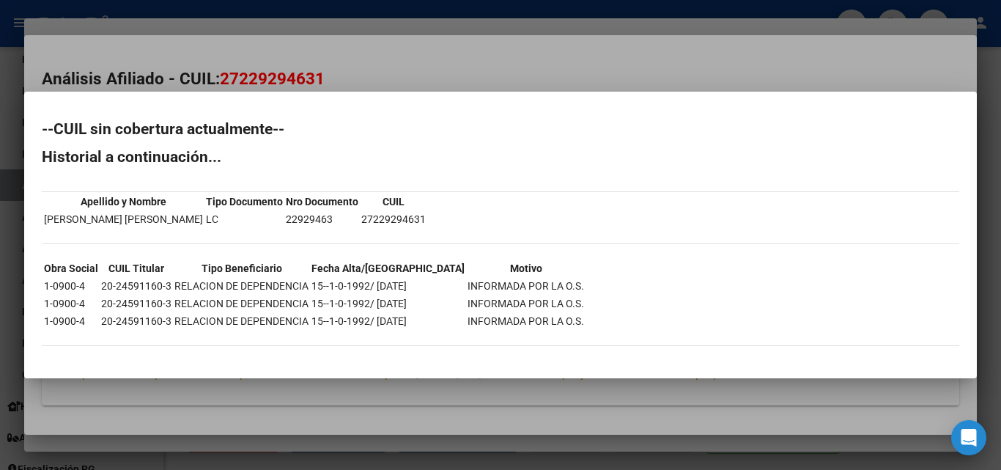
click at [548, 77] on div at bounding box center [500, 235] width 1001 height 470
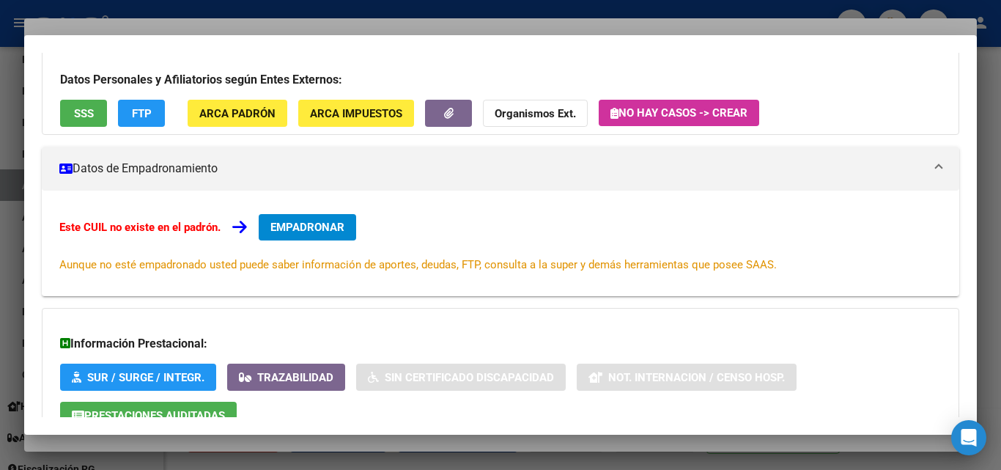
scroll to position [0, 0]
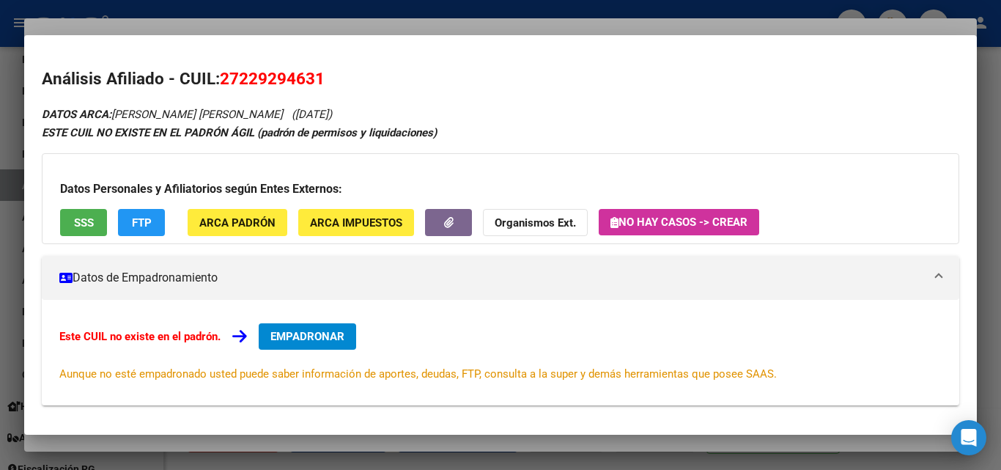
click at [409, 22] on div at bounding box center [500, 235] width 1001 height 470
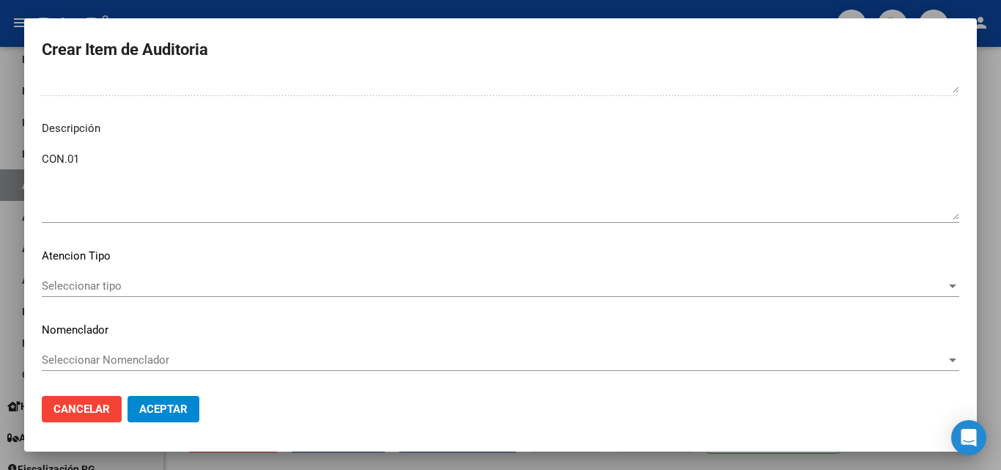
scroll to position [883, 0]
click at [105, 156] on textarea "CON.01" at bounding box center [500, 184] width 917 height 69
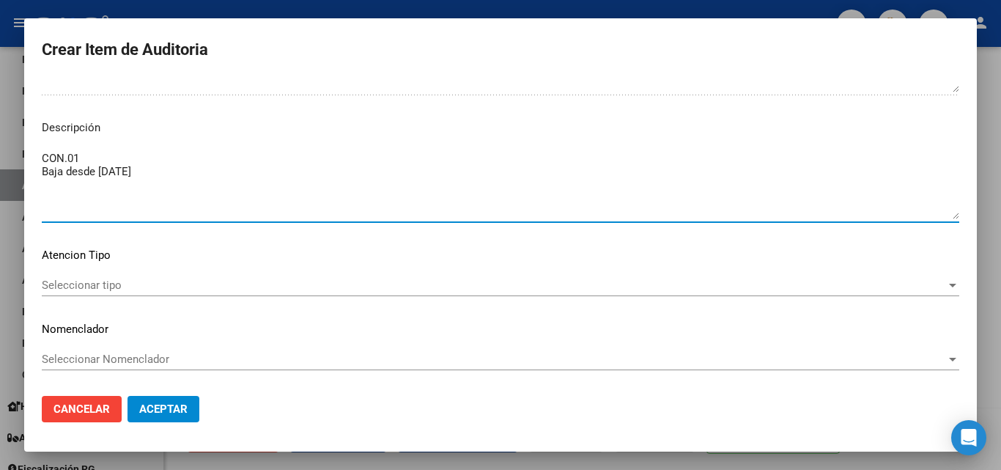
type textarea "CON.01 Baja desde [DATE]"
click at [104, 288] on span "Seleccionar tipo" at bounding box center [494, 284] width 904 height 13
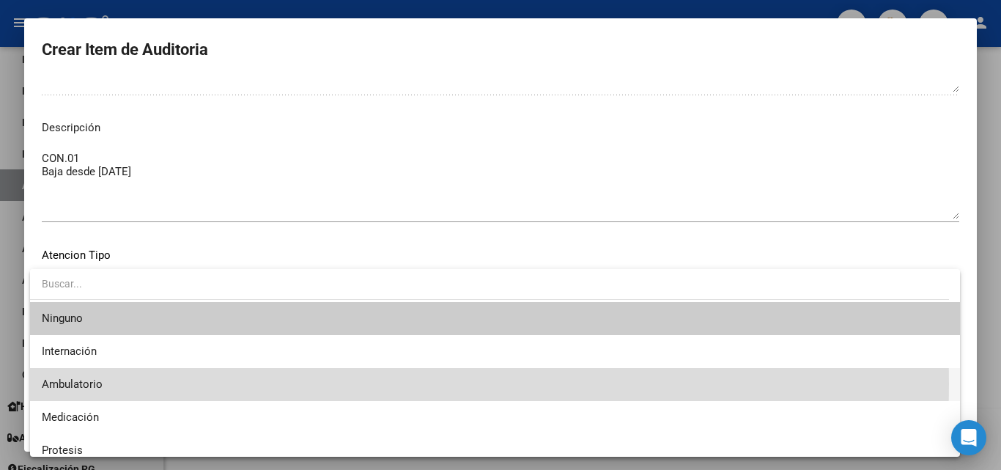
click at [105, 383] on span "Ambulatorio" at bounding box center [495, 384] width 906 height 33
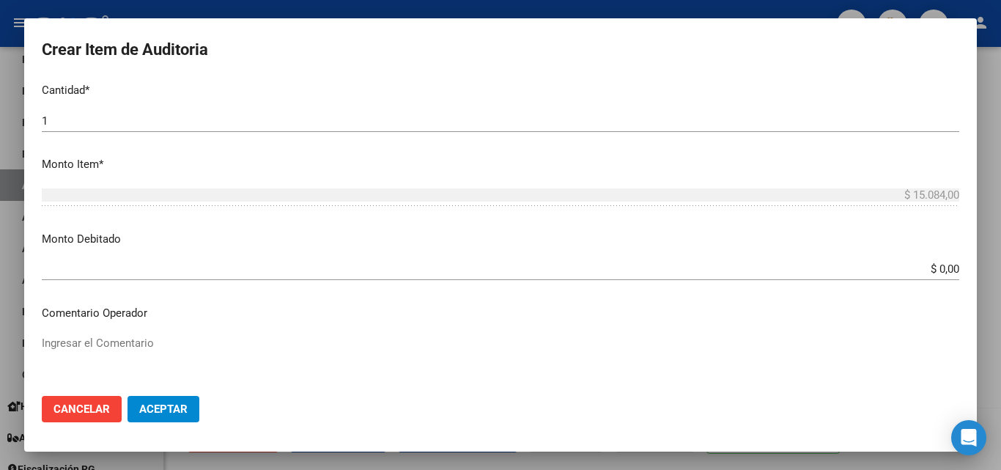
scroll to position [444, 0]
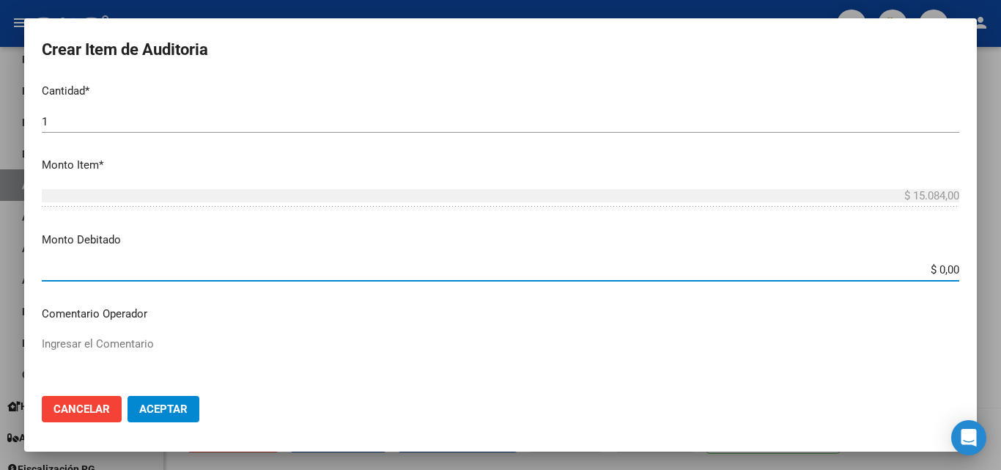
drag, startPoint x: 916, startPoint y: 268, endPoint x: 963, endPoint y: 273, distance: 47.1
click at [963, 273] on mat-dialog-content "22929463 Nro Documento Femenino Sexo 27229294631 CUIL Análisis Afiliado Prestac…" at bounding box center [500, 230] width 952 height 305
type input "$ 15.084,00"
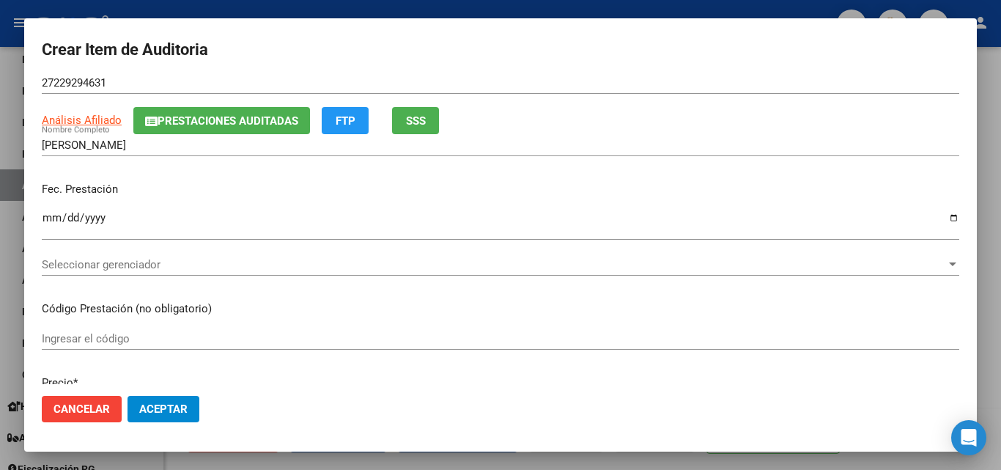
scroll to position [78, 0]
click at [141, 270] on span "Seleccionar gerenciador" at bounding box center [494, 265] width 904 height 13
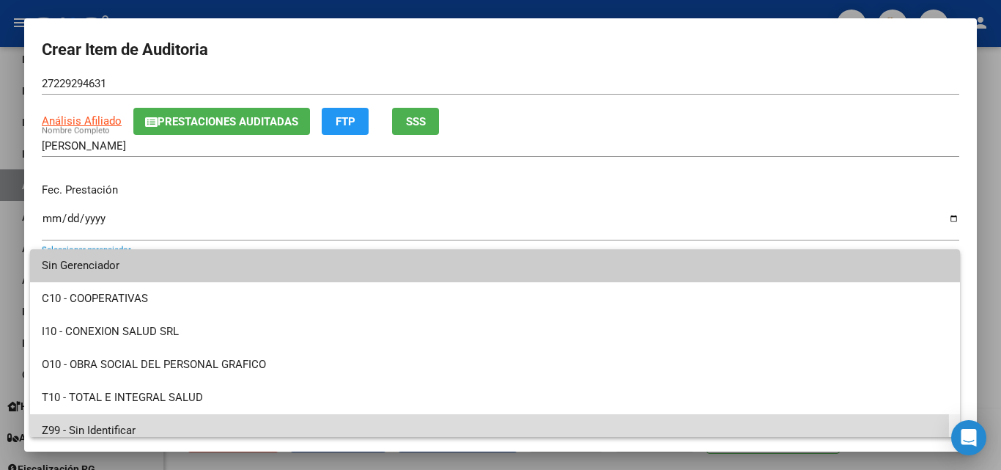
click at [120, 425] on span "Z99 - Sin Identificar" at bounding box center [495, 430] width 906 height 33
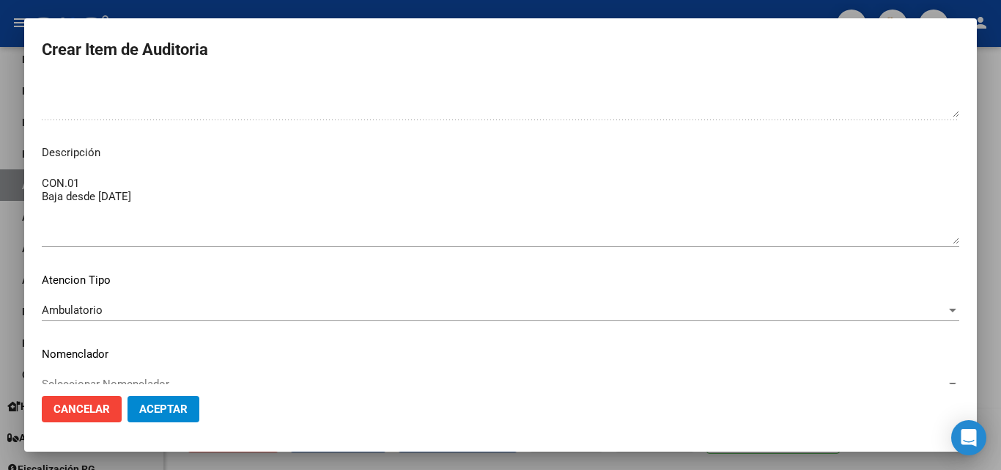
scroll to position [883, 0]
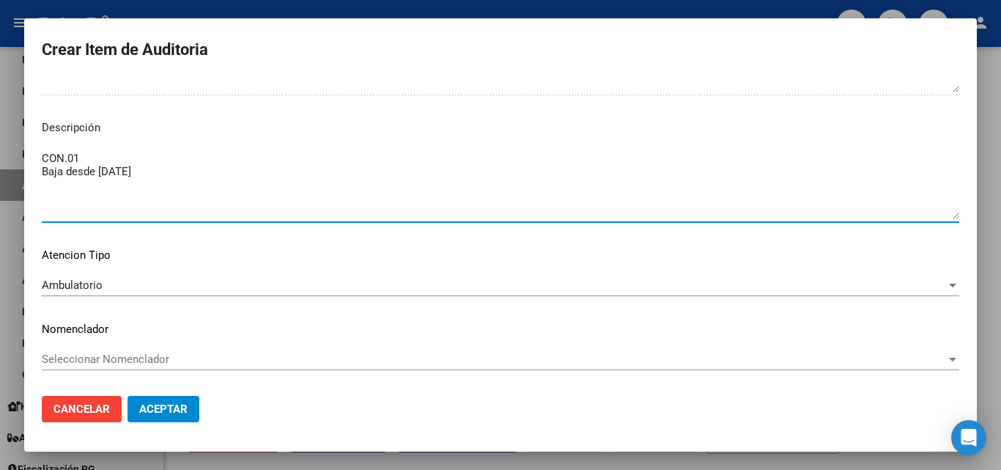
drag, startPoint x: 172, startPoint y: 171, endPoint x: 43, endPoint y: 170, distance: 128.9
click at [43, 170] on textarea "CON.01 Baja desde [DATE]" at bounding box center [500, 184] width 917 height 69
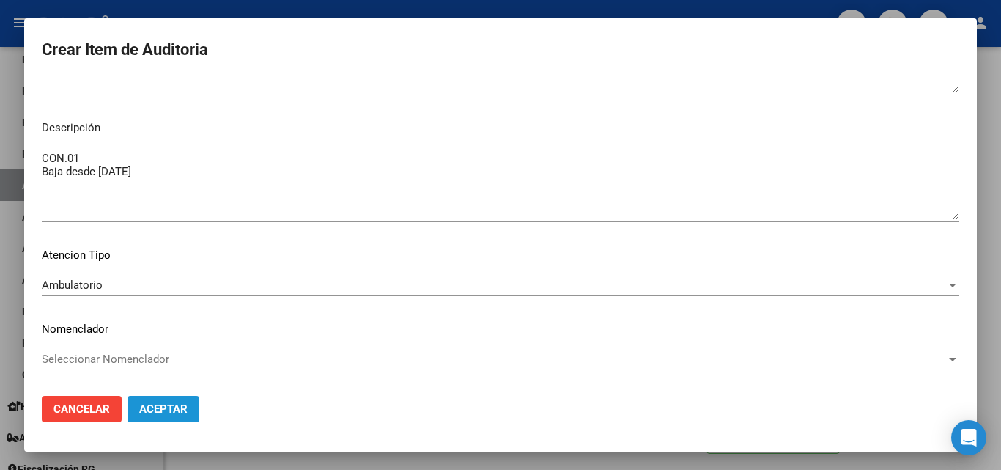
click at [169, 409] on span "Aceptar" at bounding box center [163, 408] width 48 height 13
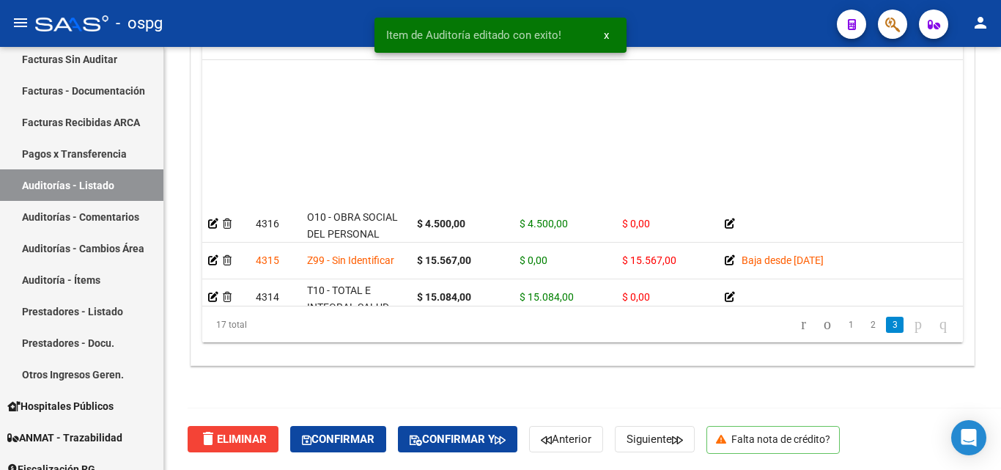
scroll to position [393, 0]
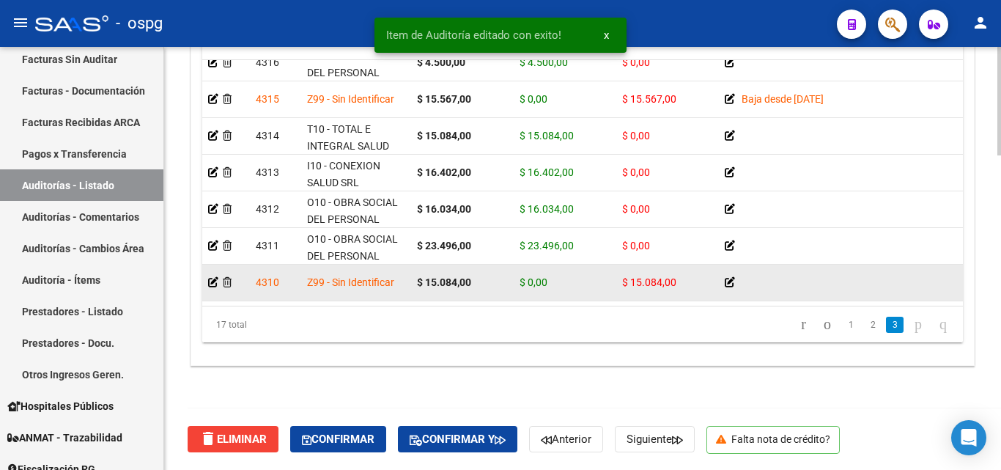
click at [730, 277] on icon at bounding box center [729, 282] width 10 height 10
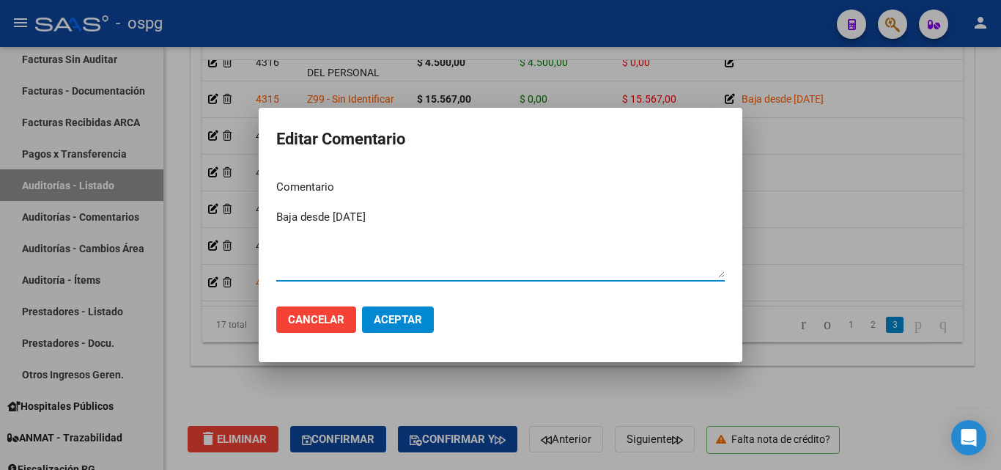
type textarea "Baja desde [DATE]"
click at [380, 317] on span "Aceptar" at bounding box center [398, 319] width 48 height 13
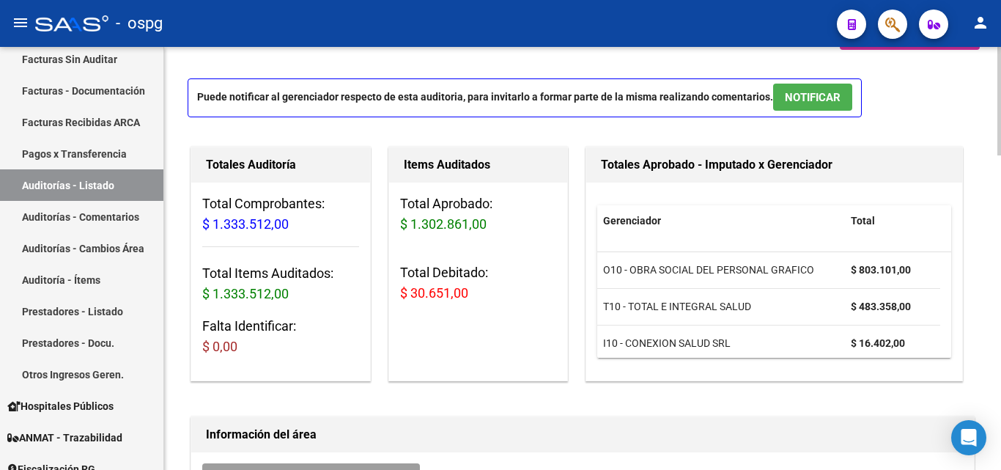
scroll to position [0, 0]
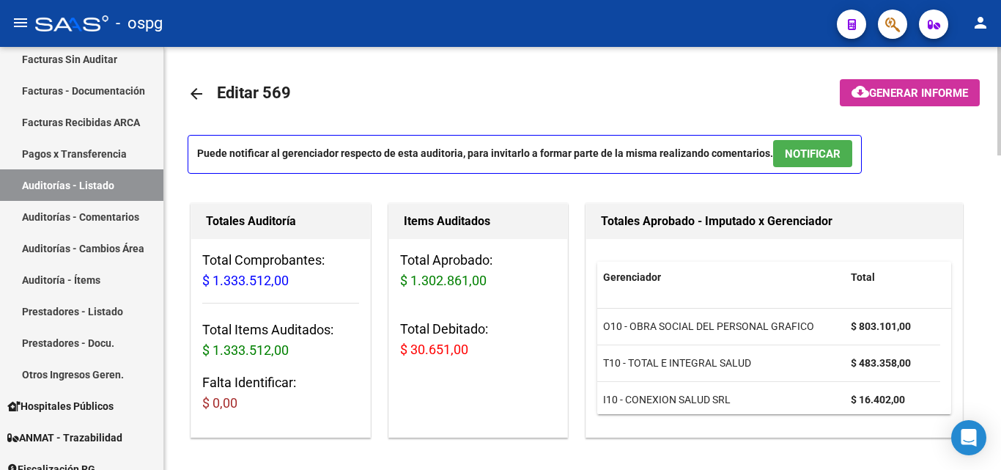
click at [917, 88] on span "Generar informe" at bounding box center [918, 92] width 99 height 13
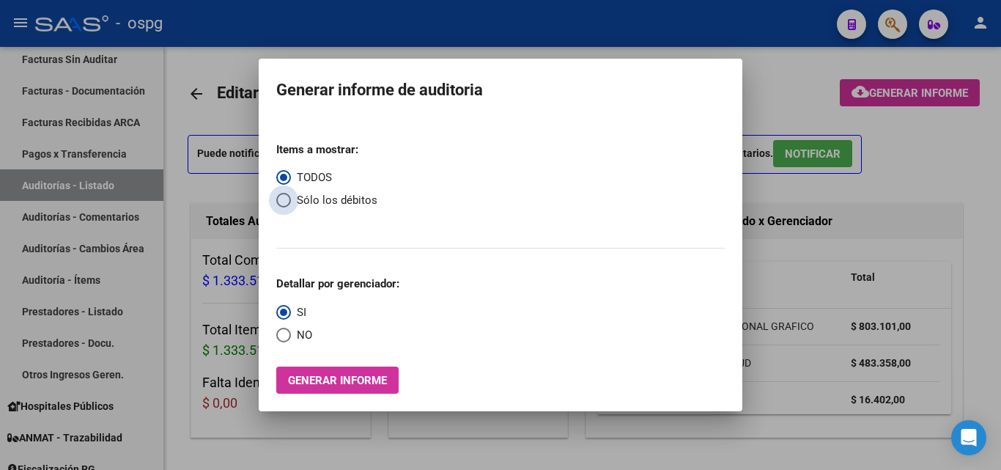
click at [293, 196] on span "Sólo los débitos" at bounding box center [334, 200] width 86 height 17
click at [291, 196] on input "Sólo los débitos" at bounding box center [283, 200] width 15 height 15
radio input "true"
click at [292, 327] on span "NO" at bounding box center [301, 335] width 21 height 17
click at [291, 327] on input "NO" at bounding box center [283, 334] width 15 height 15
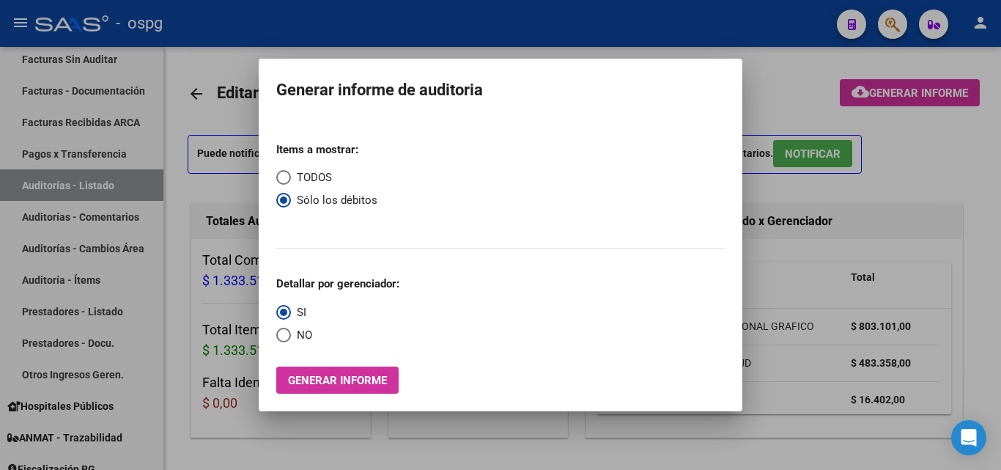
radio input "true"
click at [312, 370] on button "Generar informe" at bounding box center [337, 379] width 122 height 27
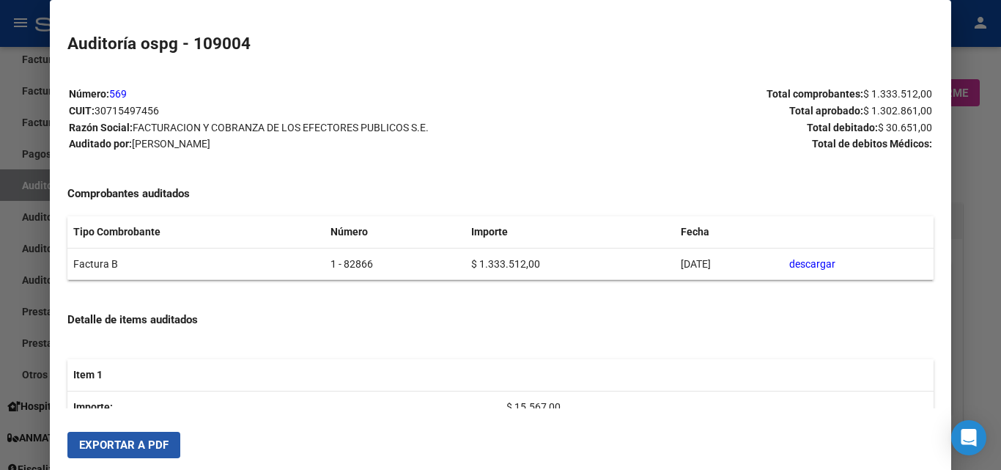
click at [122, 439] on span "Exportar a PDF" at bounding box center [123, 444] width 89 height 13
click at [980, 179] on div at bounding box center [500, 235] width 1001 height 470
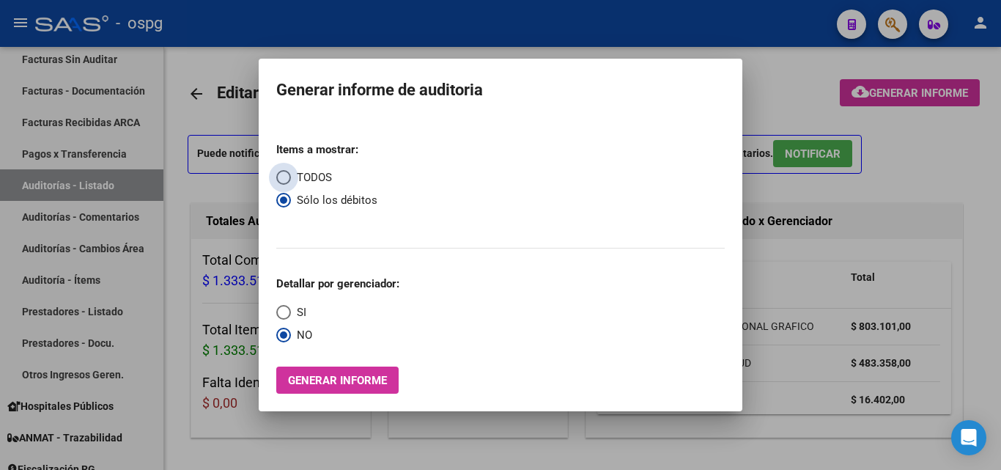
click at [327, 171] on span "TODOS" at bounding box center [311, 177] width 41 height 17
click at [291, 171] on input "TODOS" at bounding box center [283, 177] width 15 height 15
radio input "true"
click at [292, 308] on span "SI" at bounding box center [298, 312] width 15 height 17
click at [291, 308] on input "SI" at bounding box center [283, 312] width 15 height 15
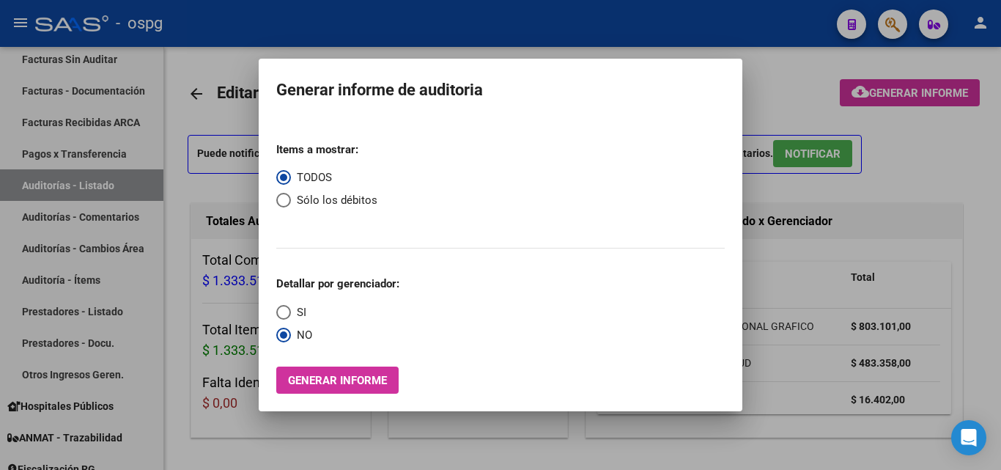
radio input "true"
click at [305, 371] on button "Generar informe" at bounding box center [337, 379] width 122 height 27
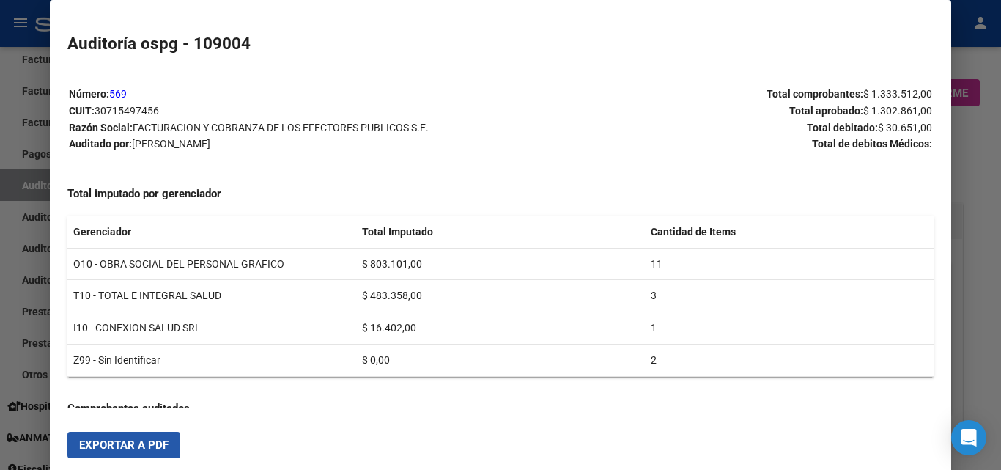
click at [147, 438] on span "Exportar a PDF" at bounding box center [123, 444] width 89 height 13
click at [972, 166] on div at bounding box center [500, 235] width 1001 height 470
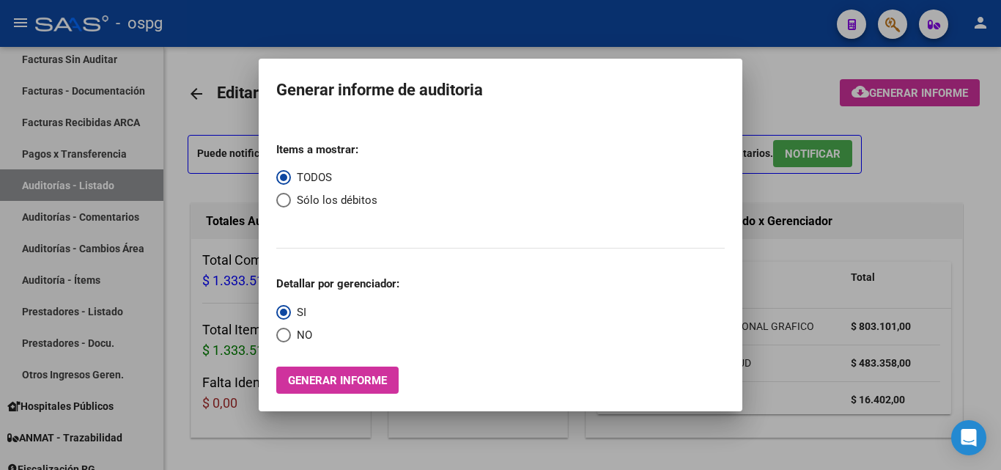
drag, startPoint x: 902, startPoint y: 188, endPoint x: 474, endPoint y: 196, distance: 427.9
click at [900, 188] on div at bounding box center [500, 235] width 1001 height 470
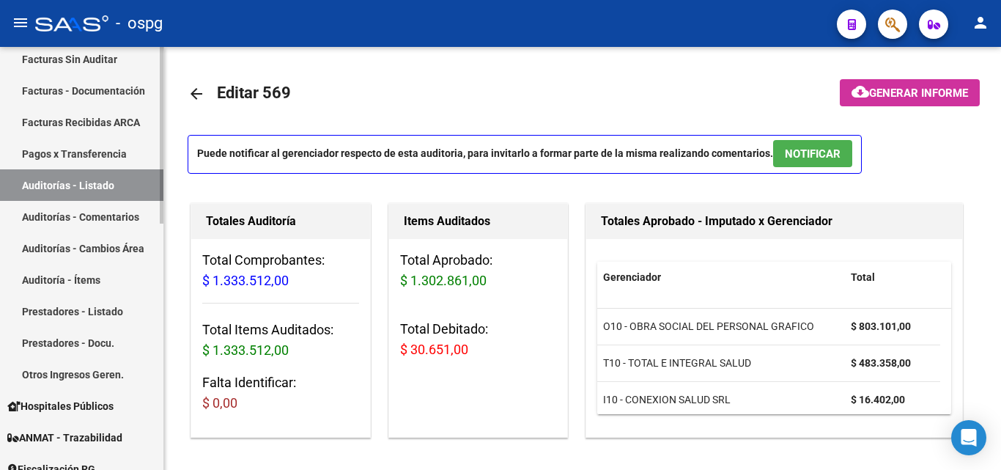
click at [101, 182] on link "Auditorías - Listado" at bounding box center [81, 184] width 163 height 31
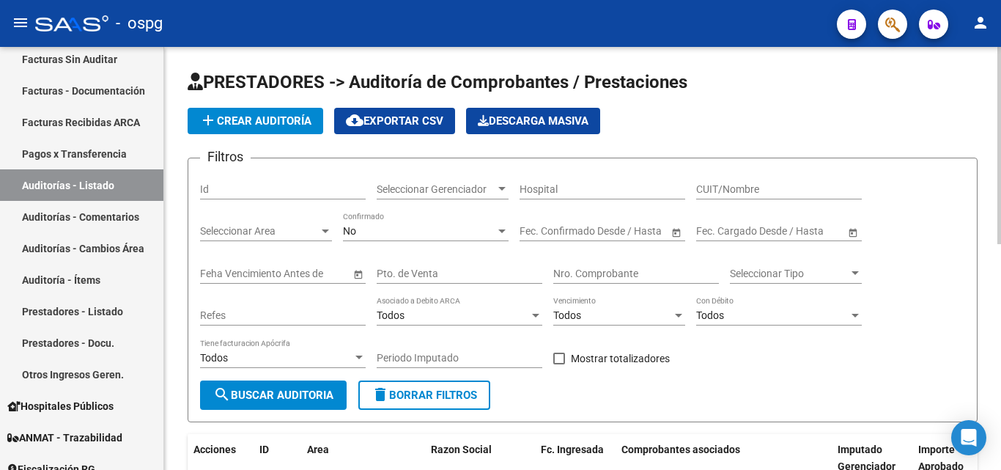
click at [299, 116] on span "add Crear Auditoría" at bounding box center [255, 120] width 112 height 13
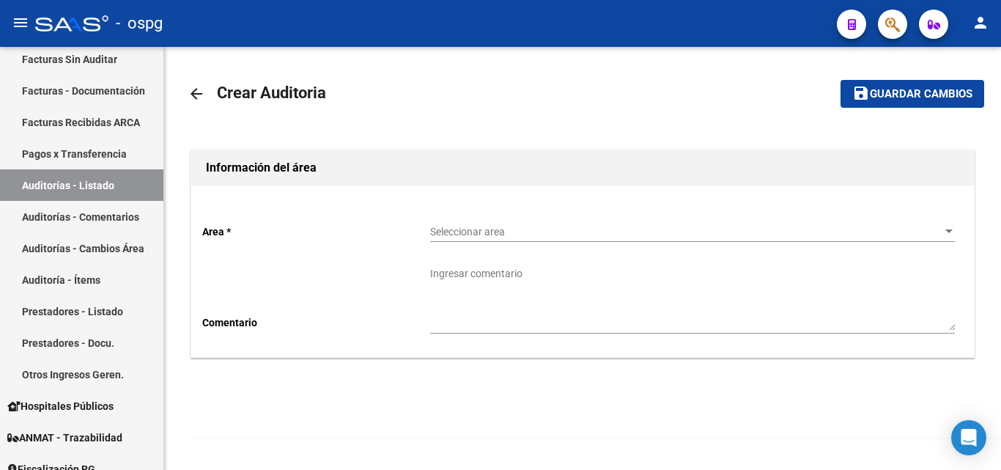
click at [469, 223] on div "Seleccionar area Seleccionar area" at bounding box center [692, 226] width 524 height 29
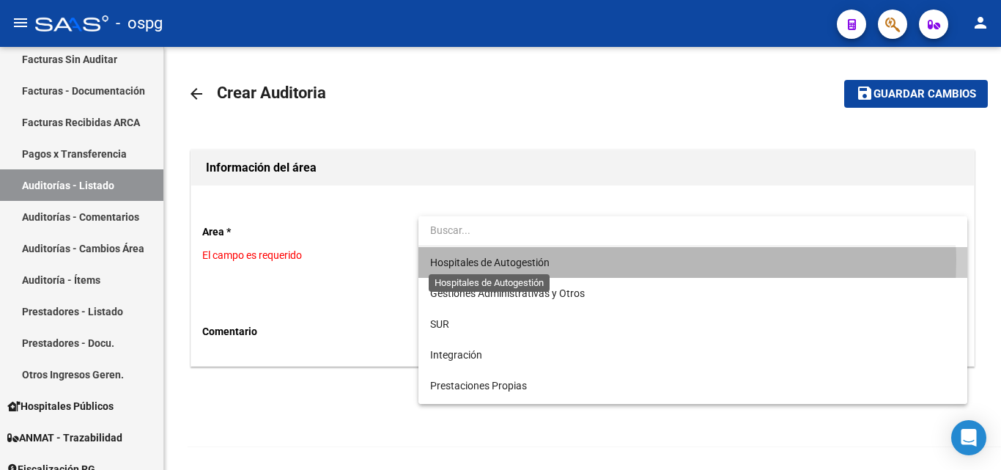
click at [483, 259] on span "Hospitales de Autogestión" at bounding box center [489, 262] width 119 height 12
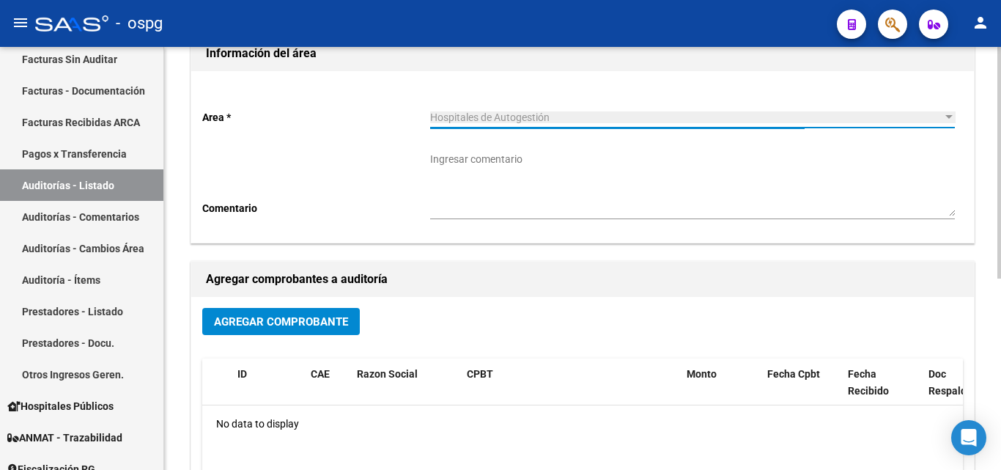
scroll to position [350, 0]
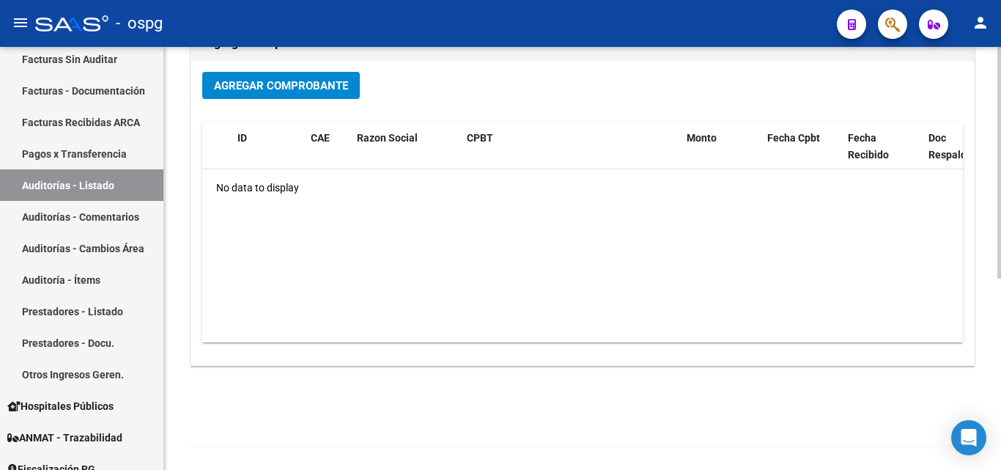
click at [296, 98] on button "Agregar Comprobante" at bounding box center [280, 85] width 157 height 27
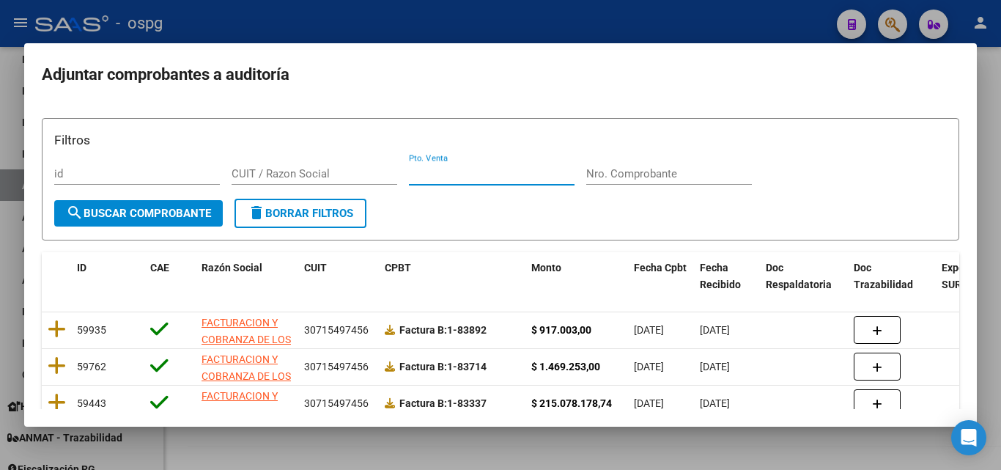
click at [470, 178] on input "Pto. Venta" at bounding box center [492, 173] width 166 height 13
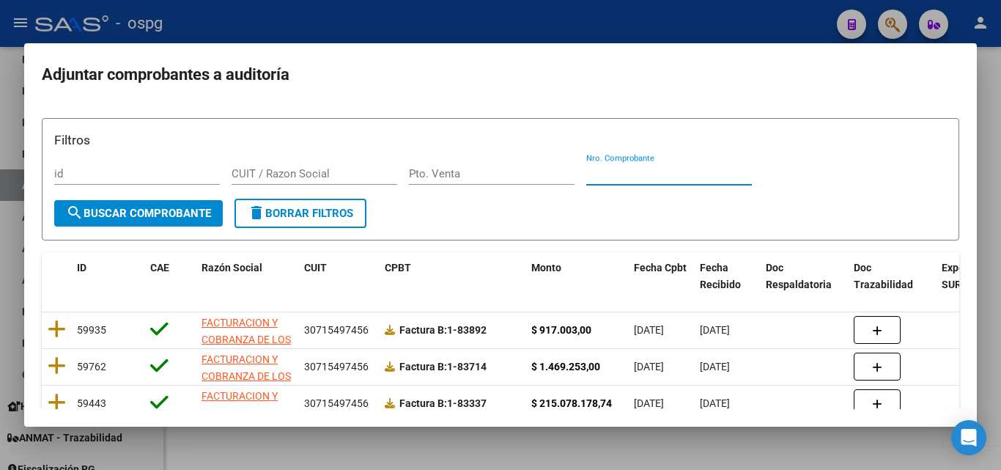
click at [599, 177] on input "Nro. Comprobante" at bounding box center [669, 173] width 166 height 13
type input "82969"
click at [168, 217] on span "search Buscar Comprobante" at bounding box center [138, 213] width 145 height 13
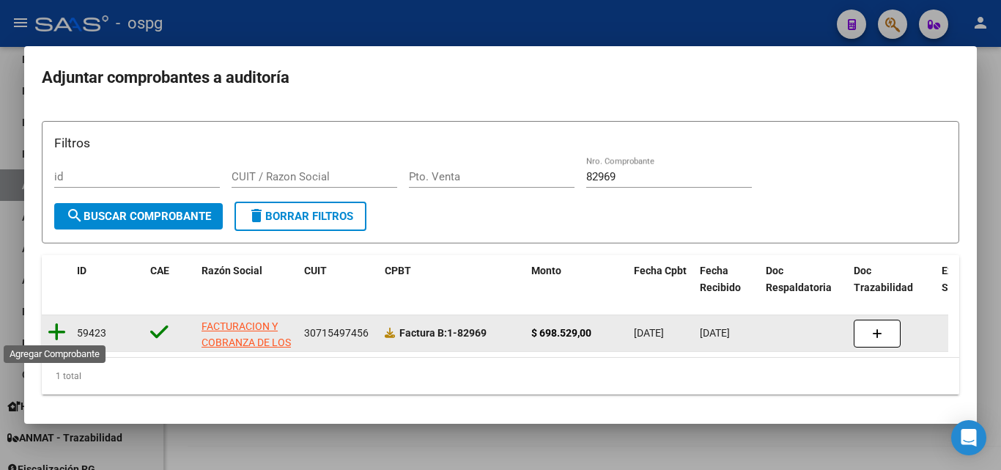
click at [56, 327] on icon at bounding box center [57, 332] width 18 height 21
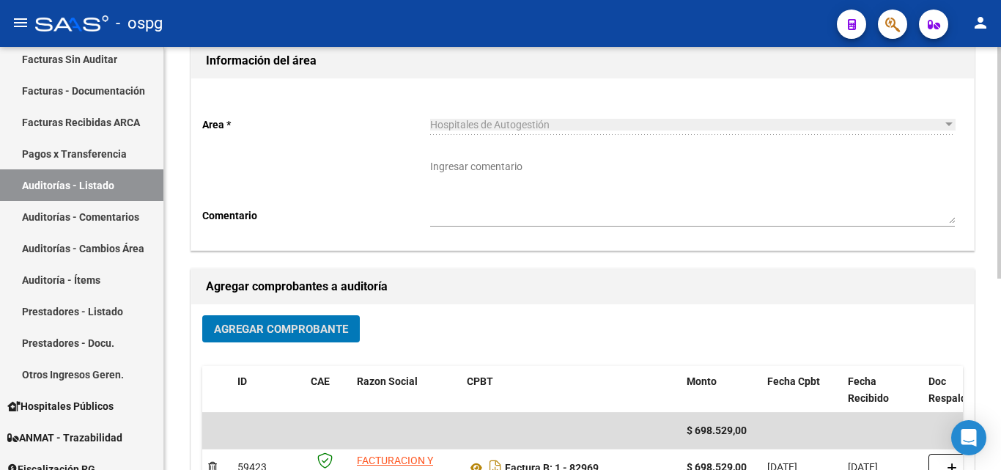
scroll to position [0, 0]
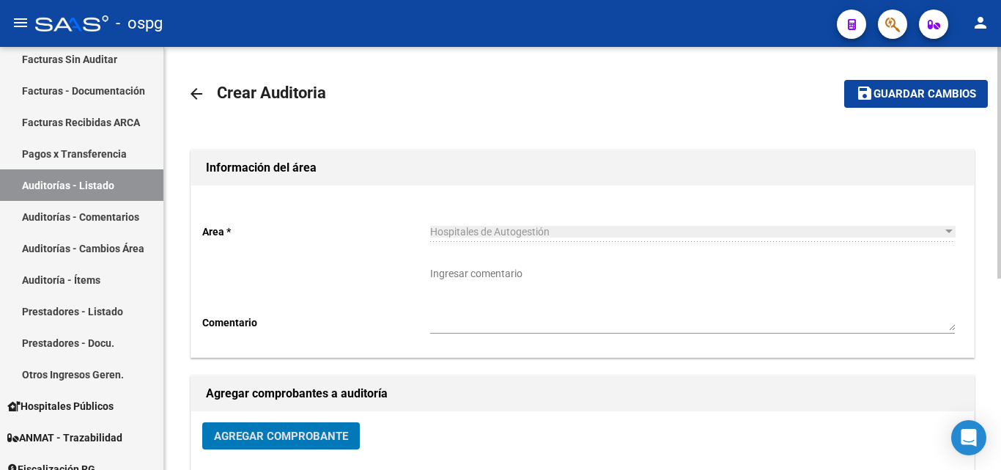
click at [860, 97] on mat-icon "save" at bounding box center [865, 93] width 18 height 18
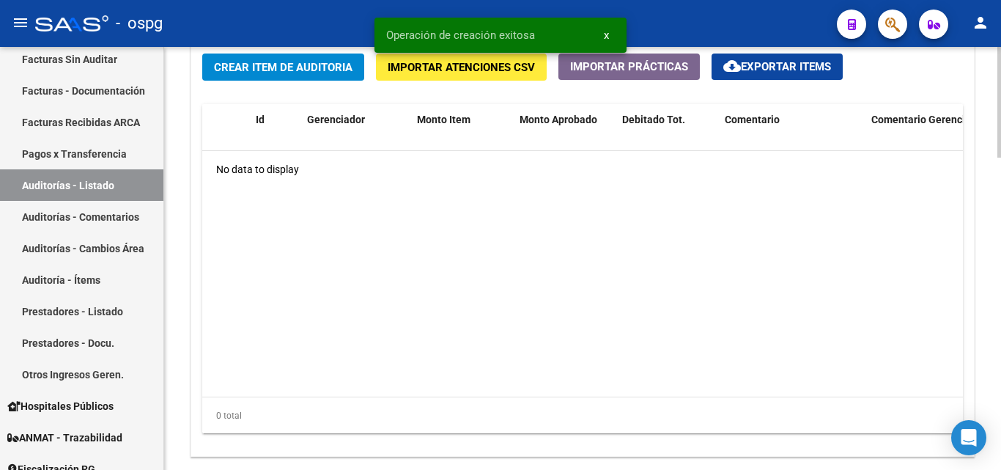
scroll to position [969, 0]
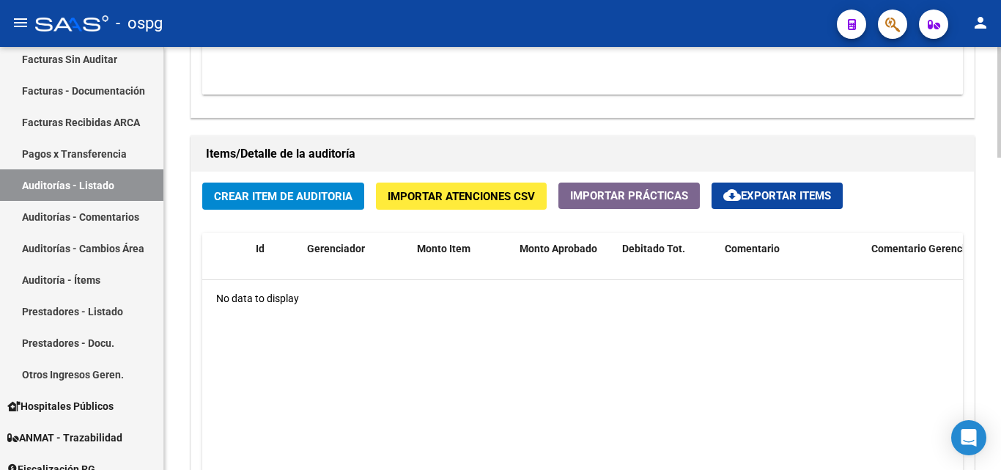
click at [415, 194] on span "Importar Atenciones CSV" at bounding box center [461, 196] width 147 height 13
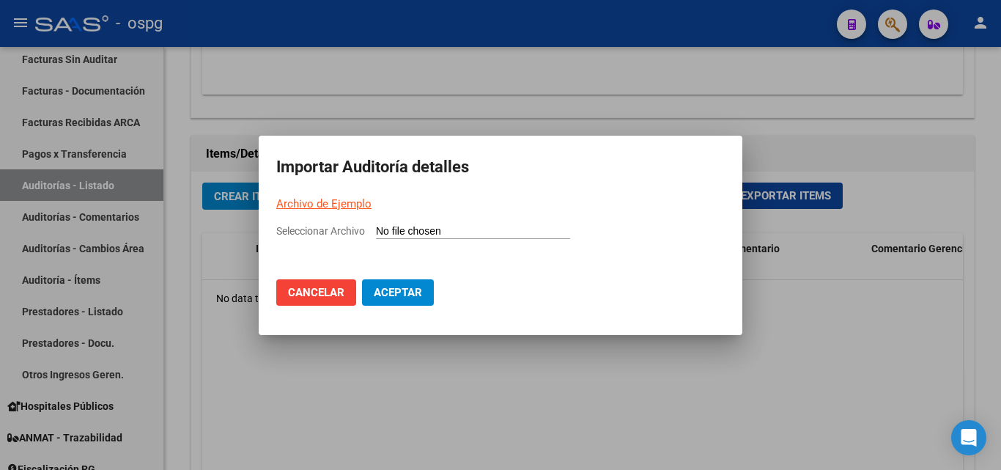
click at [335, 207] on link "Archivo de Ejemplo" at bounding box center [323, 203] width 95 height 13
click at [333, 200] on link "Archivo de Ejemplo" at bounding box center [323, 203] width 95 height 13
click at [445, 226] on input "Seleccionar Archivo" at bounding box center [473, 232] width 194 height 14
type input "C:\fakepath\Auditoria-demo-saas-total (26).csv"
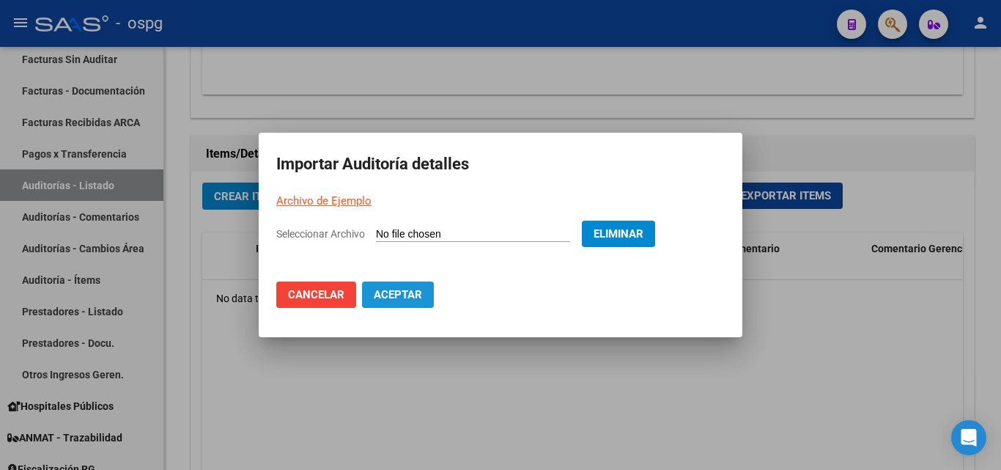
click at [393, 293] on span "Aceptar" at bounding box center [398, 294] width 48 height 13
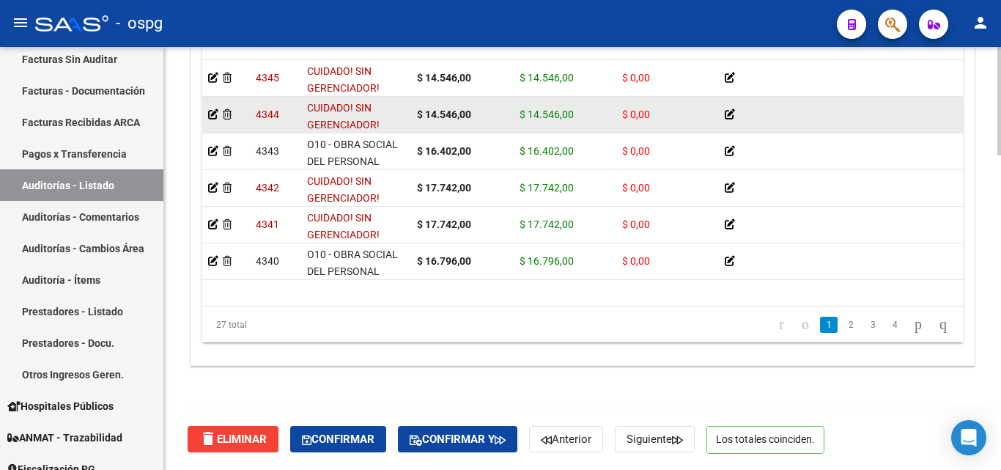
scroll to position [220, 0]
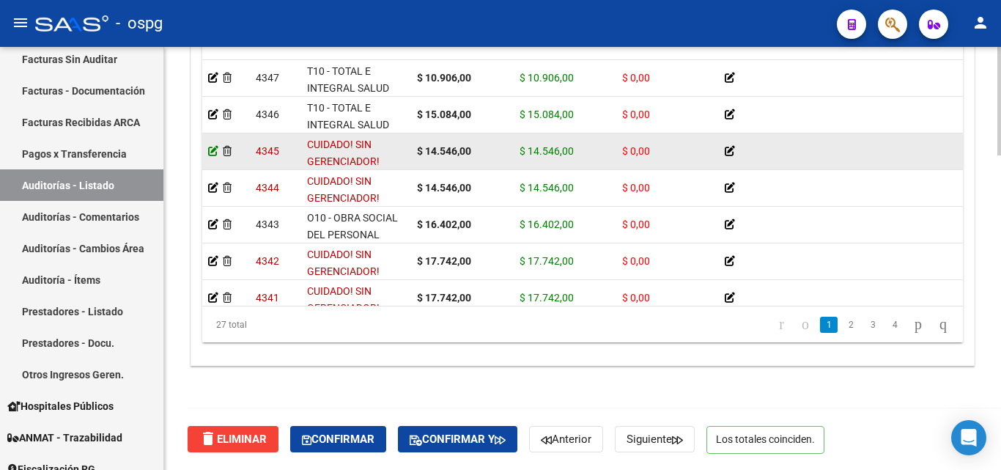
click at [211, 149] on icon at bounding box center [213, 151] width 10 height 10
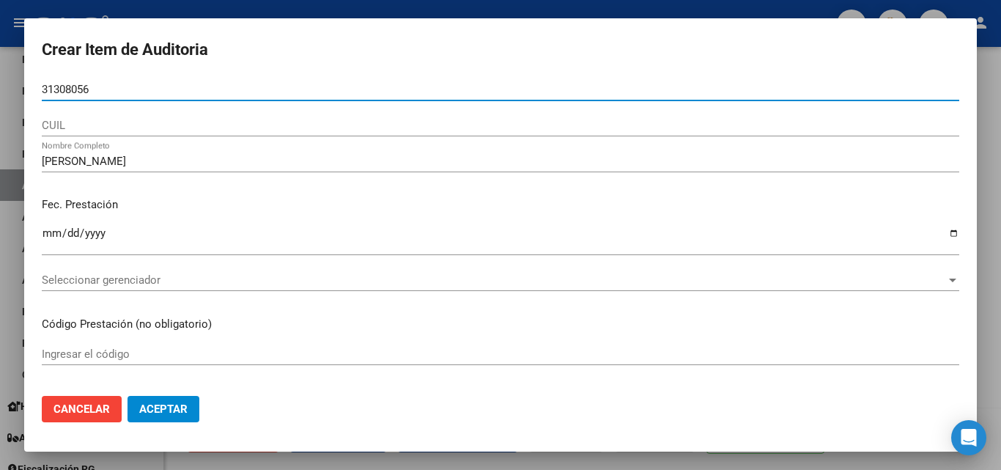
drag, startPoint x: 51, startPoint y: 81, endPoint x: 0, endPoint y: 73, distance: 52.0
click at [0, 73] on div "Crear Item de Auditoria 31308056 Nro Documento CUIL [PERSON_NAME] Nombre Comple…" at bounding box center [500, 235] width 1001 height 470
paste input "31308056"
type input "31308056"
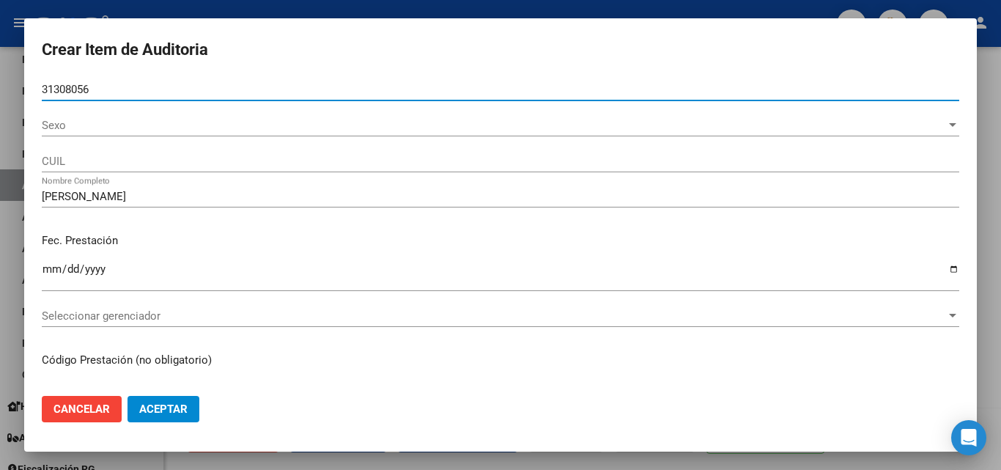
click at [80, 126] on span "Sexo" at bounding box center [494, 125] width 904 height 13
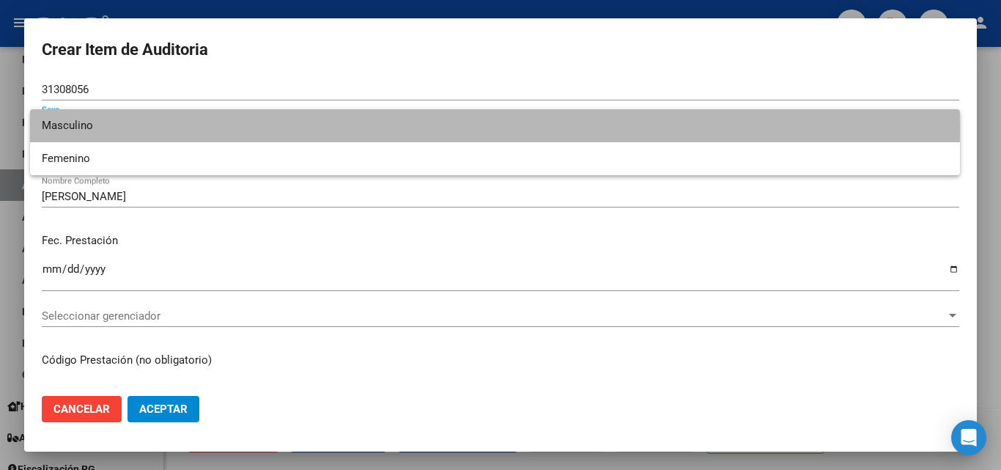
click at [120, 128] on span "Masculino" at bounding box center [495, 125] width 906 height 33
type input "20313080561"
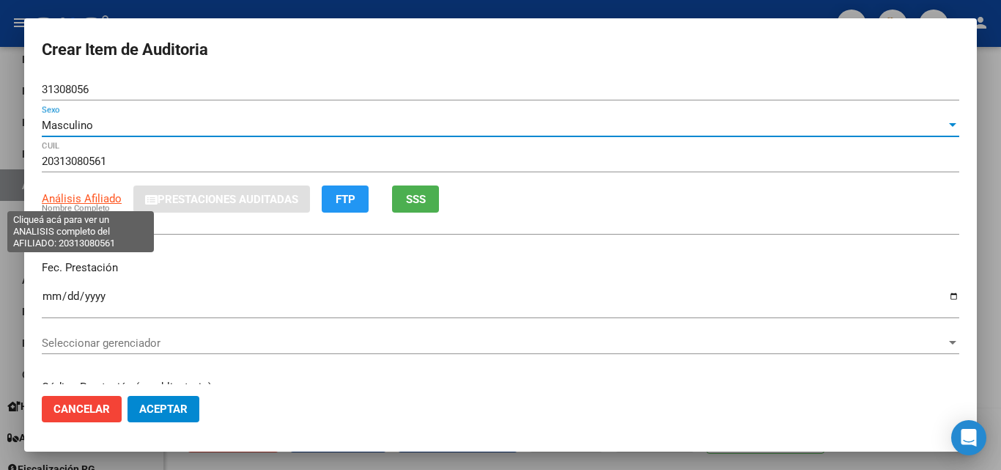
click at [104, 199] on span "Análisis Afiliado" at bounding box center [82, 198] width 80 height 13
type textarea "20313080561"
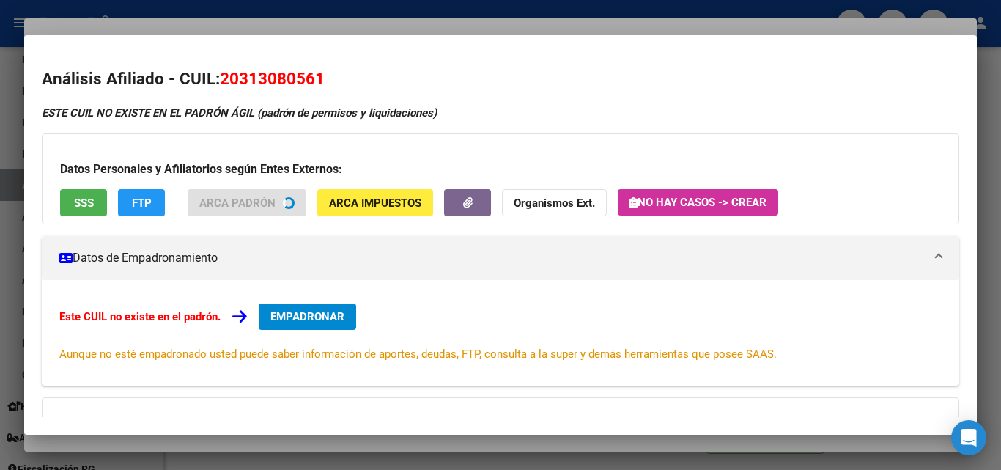
click at [96, 206] on div "Datos Personales y Afiliatorios según Entes Externos: SSS FTP ARCA Padrón ARCA …" at bounding box center [500, 178] width 917 height 91
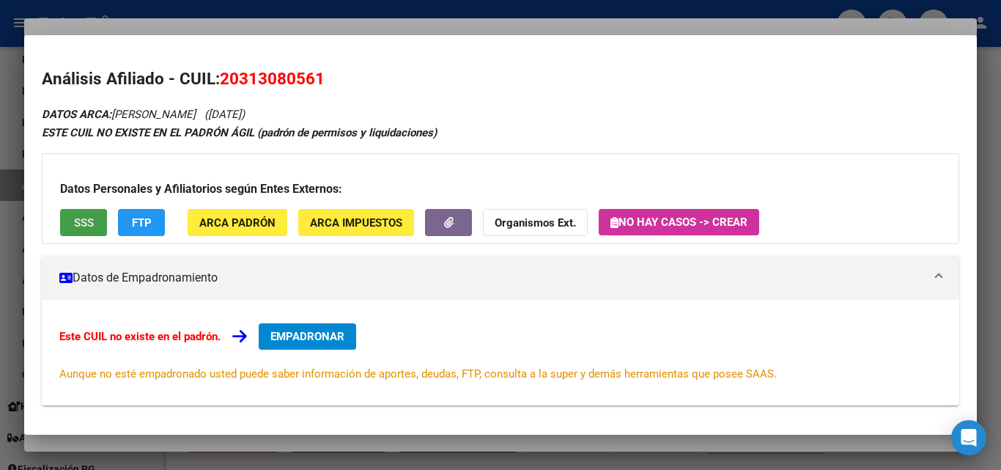
click at [85, 229] on button "SSS" at bounding box center [83, 222] width 47 height 27
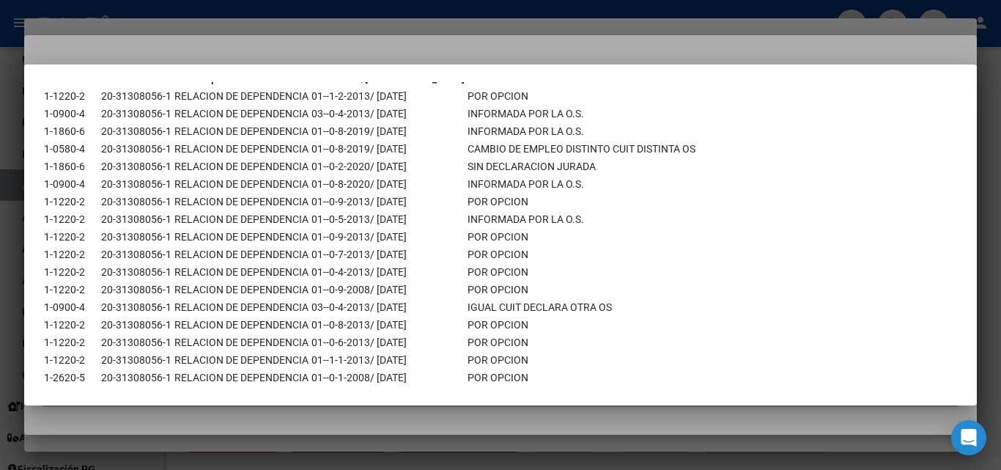
scroll to position [81, 0]
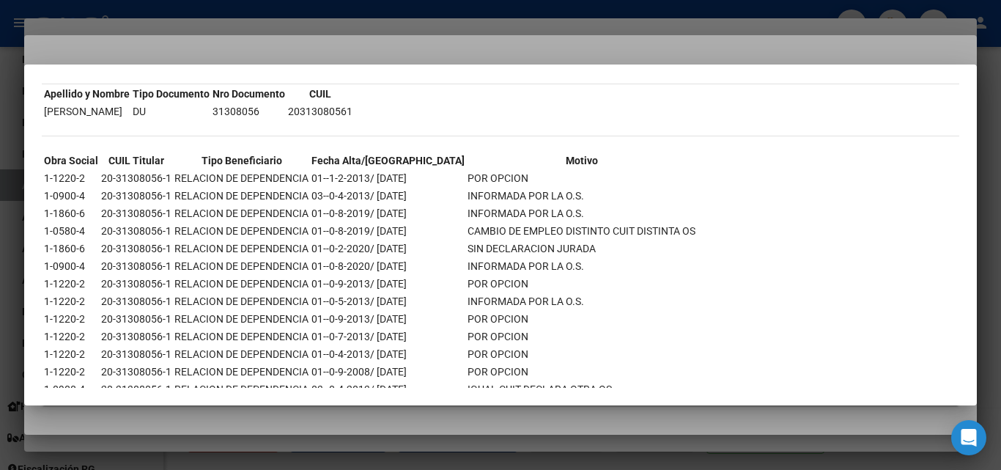
click at [507, 56] on div at bounding box center [500, 235] width 1001 height 470
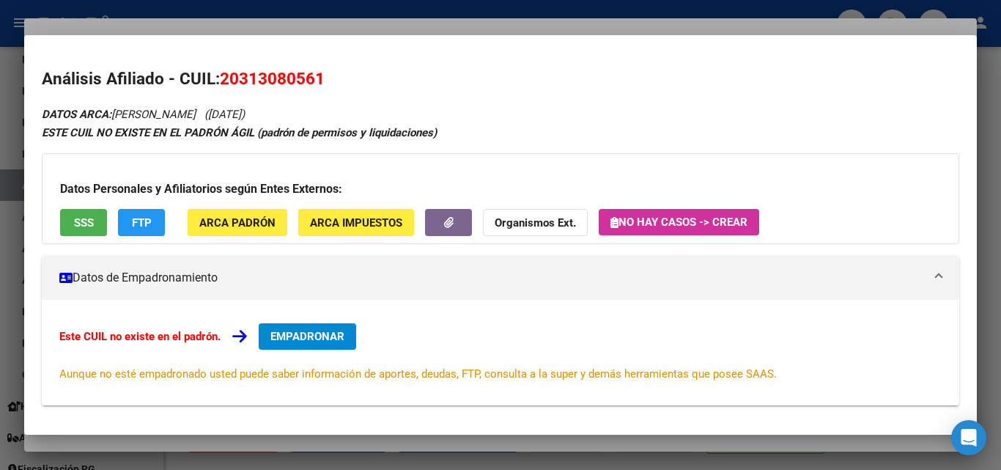
scroll to position [219, 0]
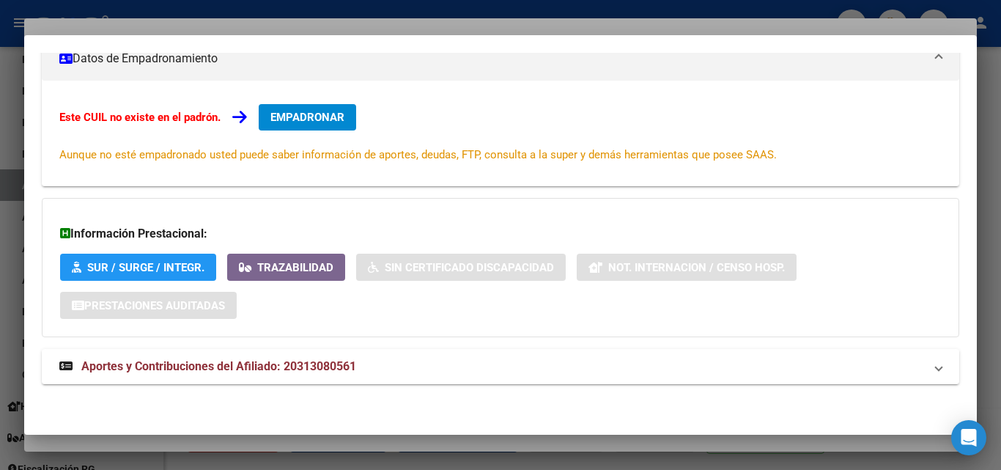
click at [434, 26] on div at bounding box center [500, 235] width 1001 height 470
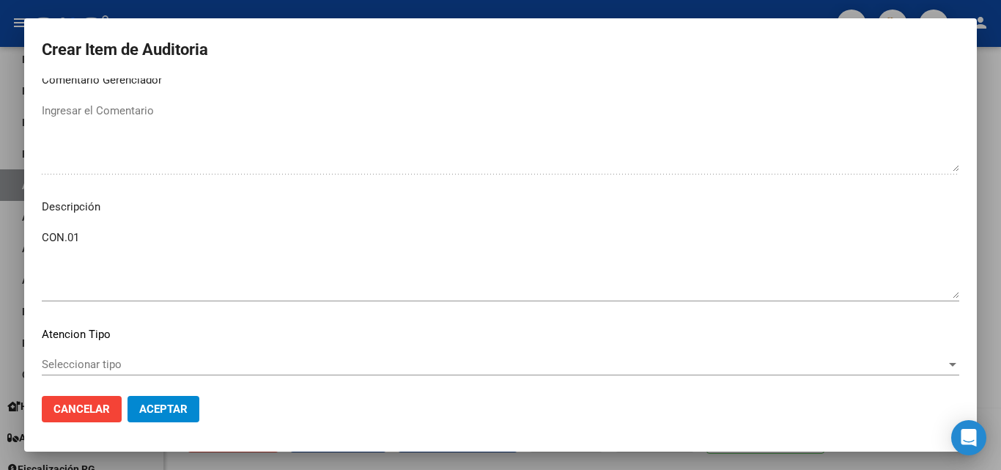
scroll to position [806, 0]
click at [114, 242] on textarea "CON.01" at bounding box center [500, 262] width 917 height 69
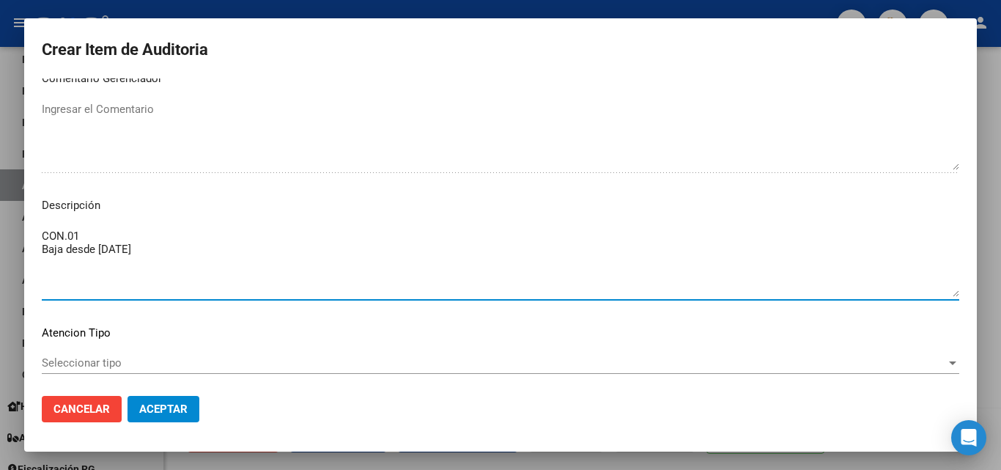
drag, startPoint x: 163, startPoint y: 249, endPoint x: 36, endPoint y: 254, distance: 126.8
click at [36, 254] on mat-dialog-content "31308056 Nro Documento Masculino Sexo 20313080561 CUIL Análisis Afiliado Presta…" at bounding box center [500, 230] width 952 height 305
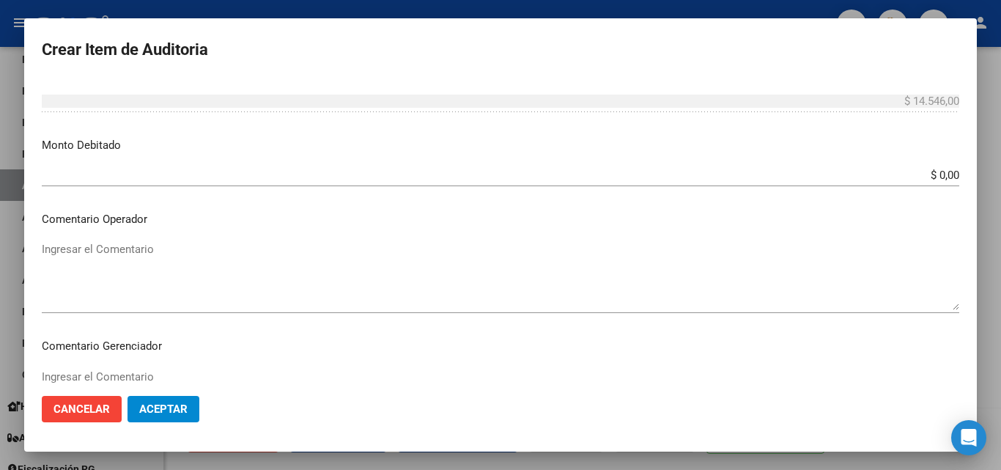
scroll to position [513, 0]
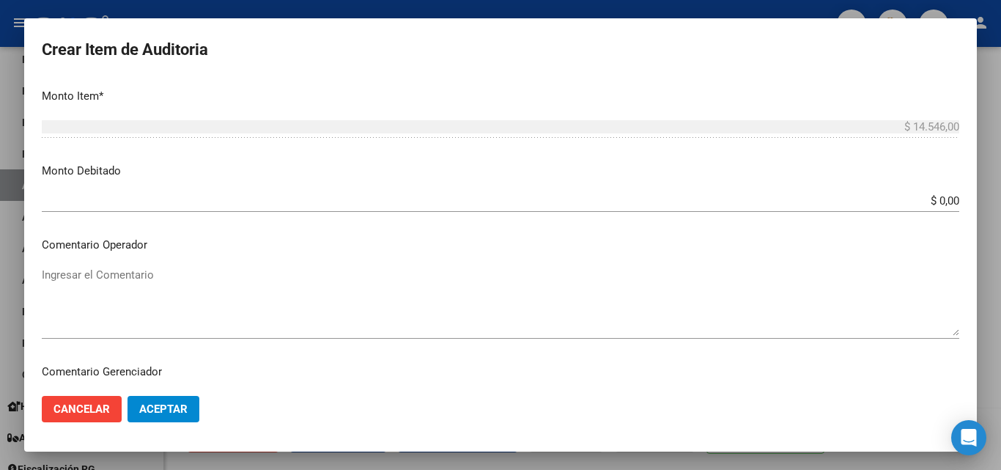
type textarea "CON.01 Baja desde [DATE]"
click at [259, 194] on input "$ 0,00" at bounding box center [500, 200] width 917 height 13
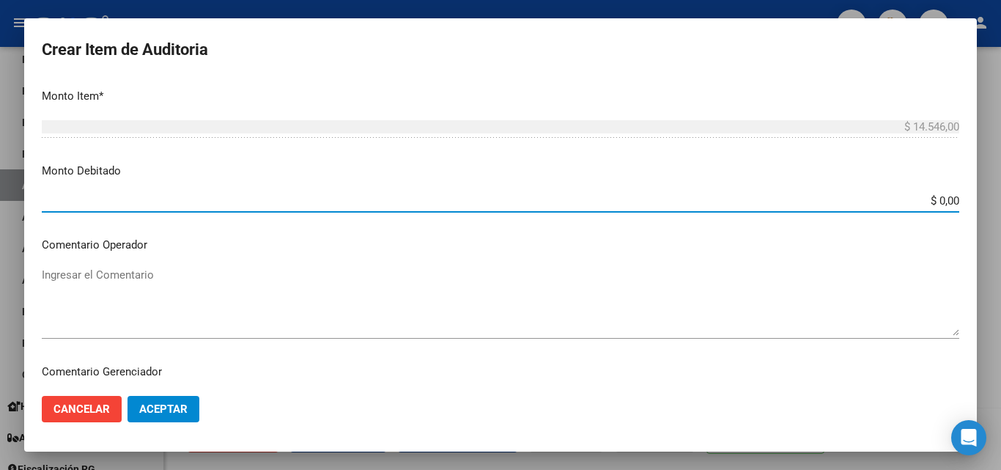
drag, startPoint x: 911, startPoint y: 198, endPoint x: 951, endPoint y: 189, distance: 40.5
click at [987, 207] on div "Crear Item de Auditoria 31308056 Nro Documento Masculino Sexo 20313080561 CUIL …" at bounding box center [500, 235] width 1001 height 470
type input "$ 14.546,00"
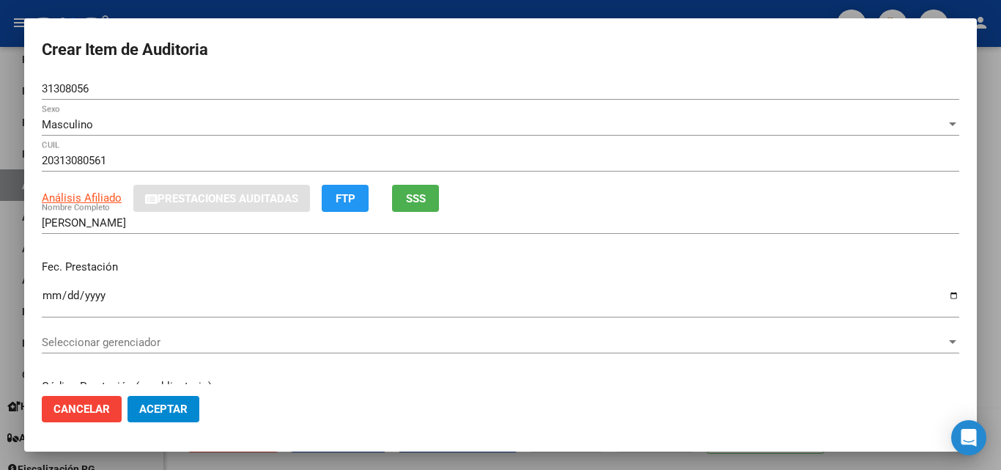
scroll to position [0, 0]
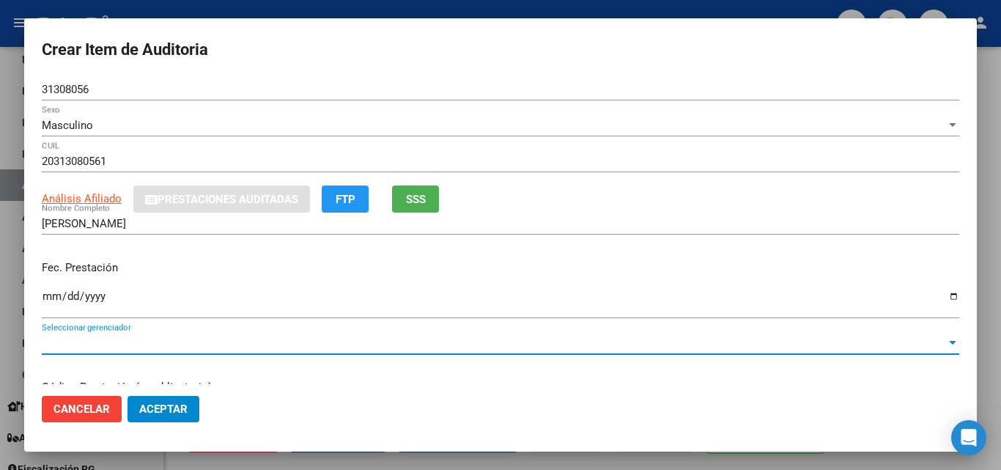
click at [142, 343] on span "Seleccionar gerenciador" at bounding box center [494, 342] width 904 height 13
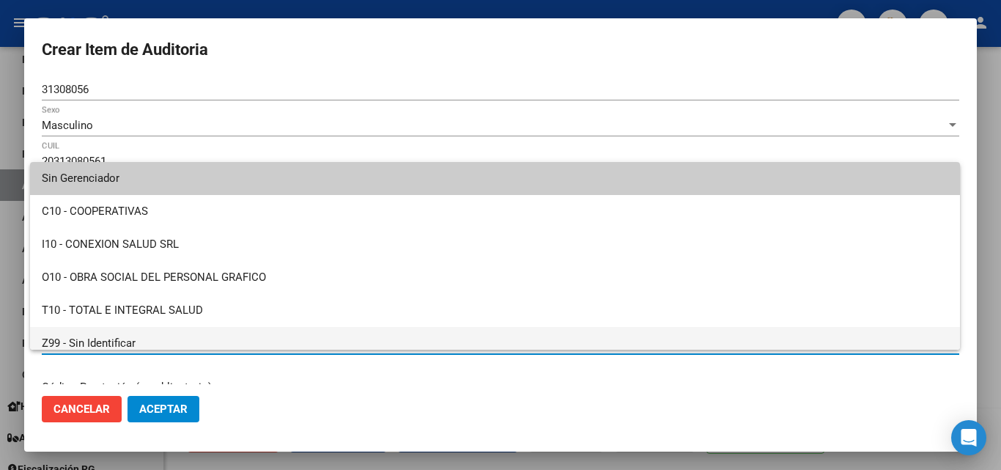
click at [121, 340] on span "Z99 - Sin Identificar" at bounding box center [495, 343] width 906 height 33
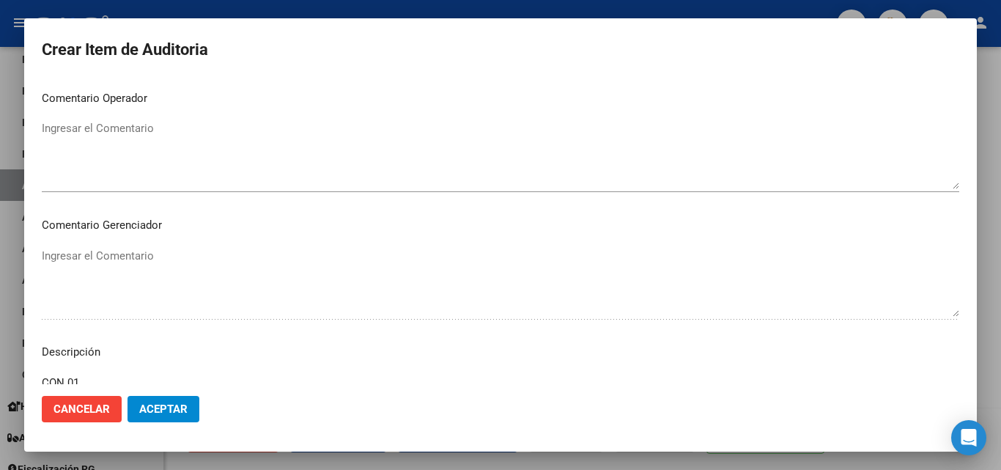
scroll to position [883, 0]
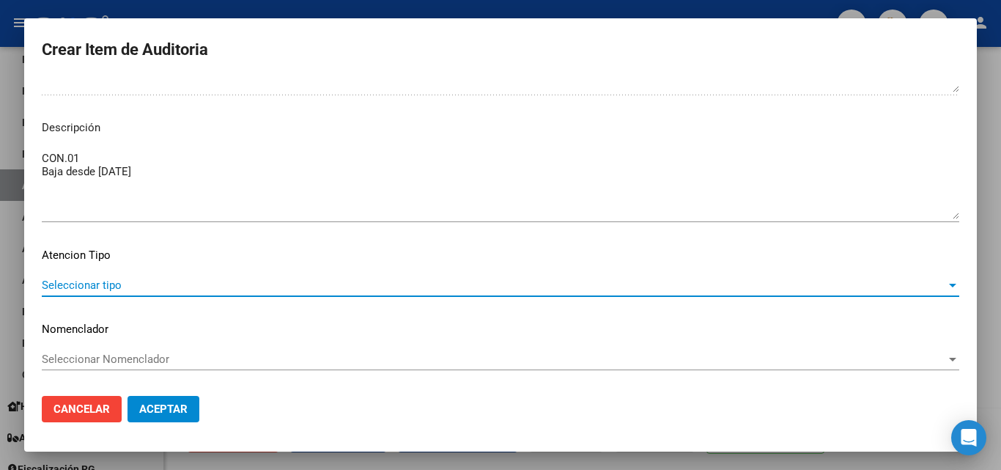
click at [182, 290] on span "Seleccionar tipo" at bounding box center [494, 284] width 904 height 13
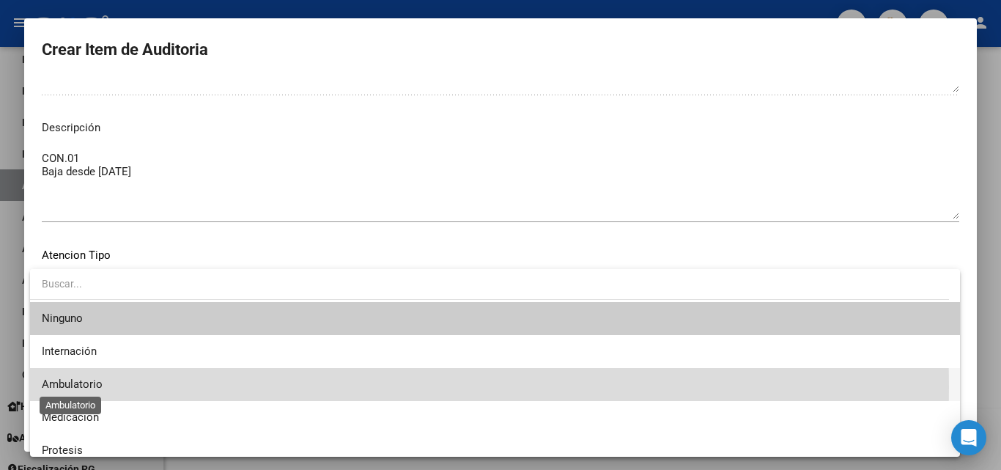
click at [86, 387] on span "Ambulatorio" at bounding box center [72, 383] width 61 height 13
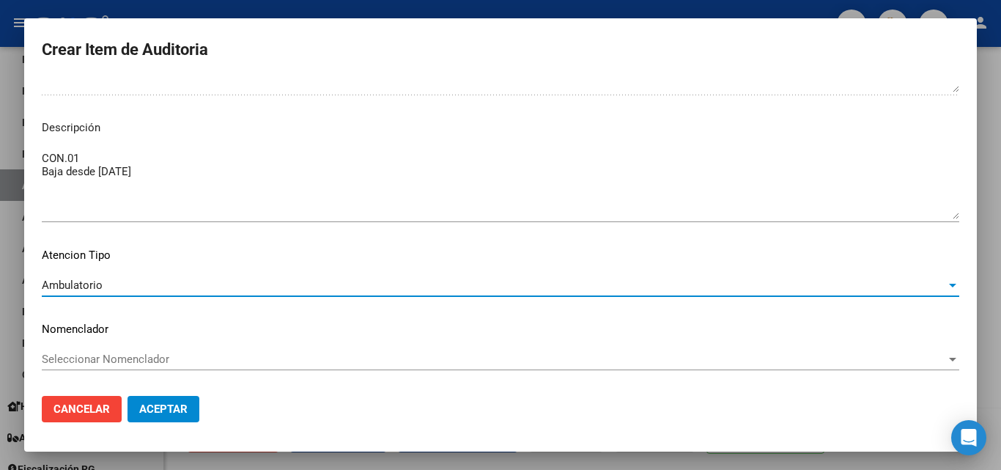
click at [152, 406] on span "Aceptar" at bounding box center [163, 408] width 48 height 13
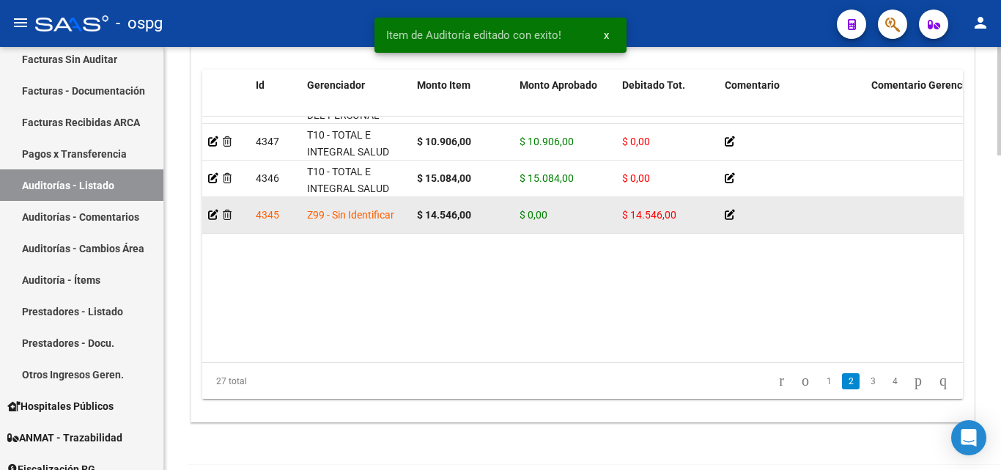
scroll to position [220, 0]
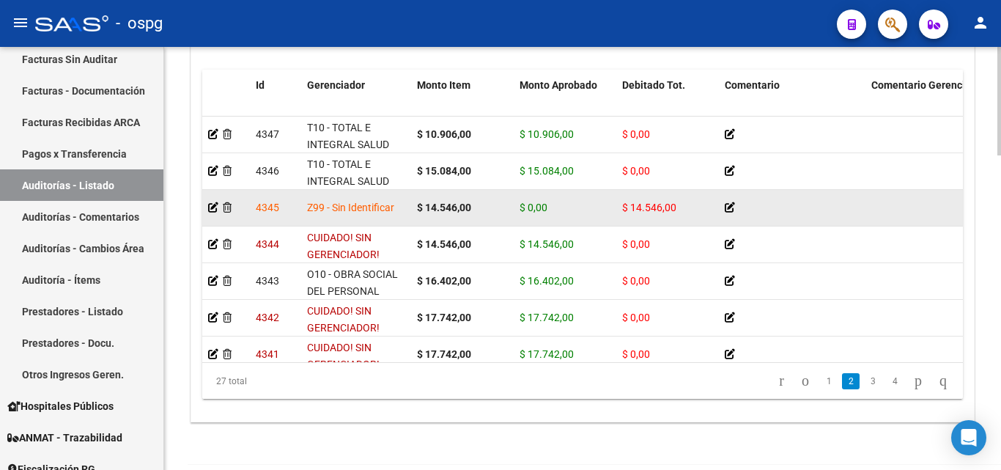
click at [731, 207] on icon at bounding box center [729, 207] width 10 height 10
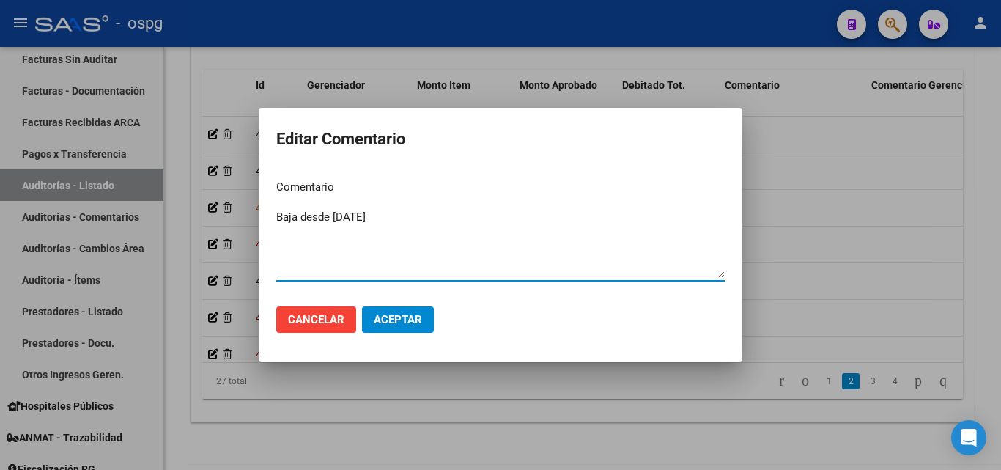
type textarea "Baja desde [DATE]"
click at [417, 321] on span "Aceptar" at bounding box center [398, 319] width 48 height 13
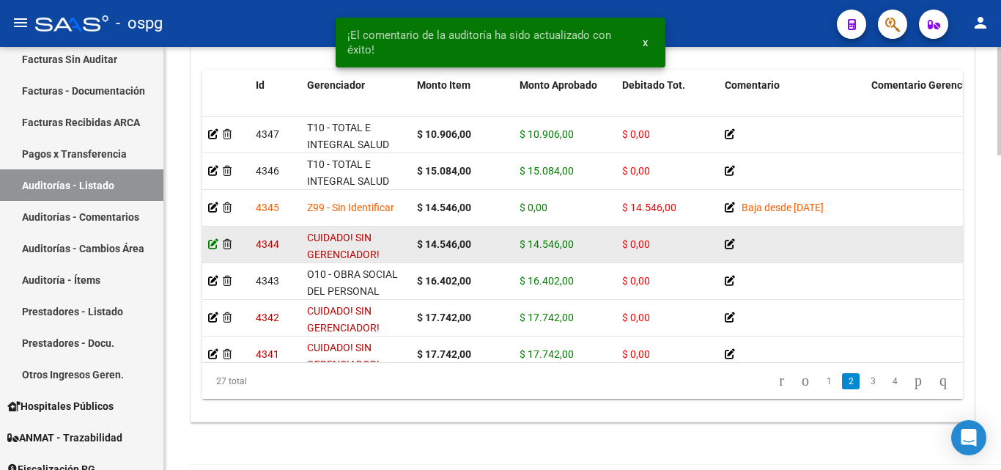
click at [213, 245] on icon at bounding box center [213, 244] width 10 height 10
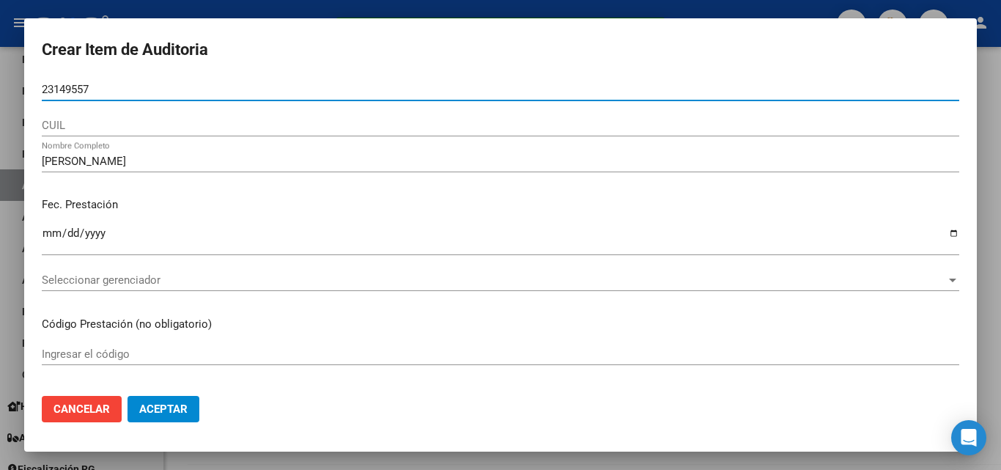
drag, startPoint x: 107, startPoint y: 86, endPoint x: 7, endPoint y: 82, distance: 100.5
click at [7, 82] on div "¡El comentario de la auditoría ha sido actualizado con éxito! x Crear Item de A…" at bounding box center [500, 235] width 1001 height 470
paste input "23149557"
type input "23149557"
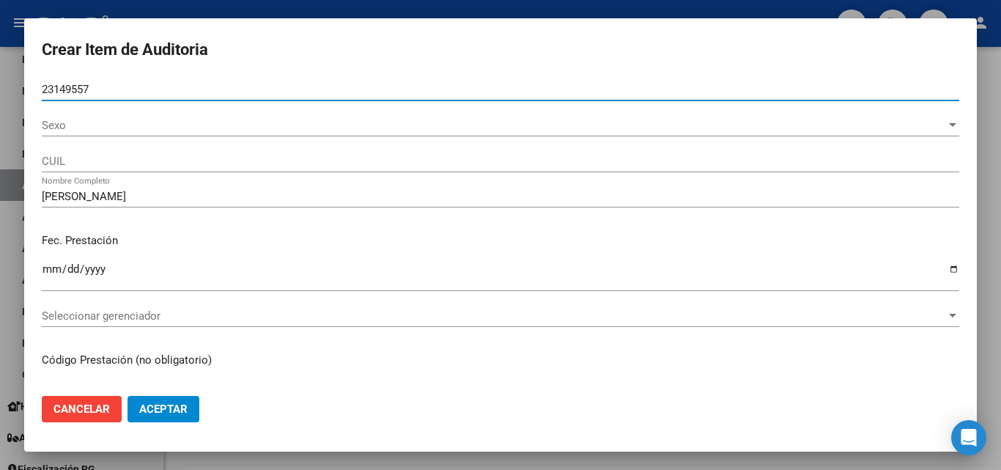
click at [59, 125] on span "Sexo" at bounding box center [494, 125] width 904 height 13
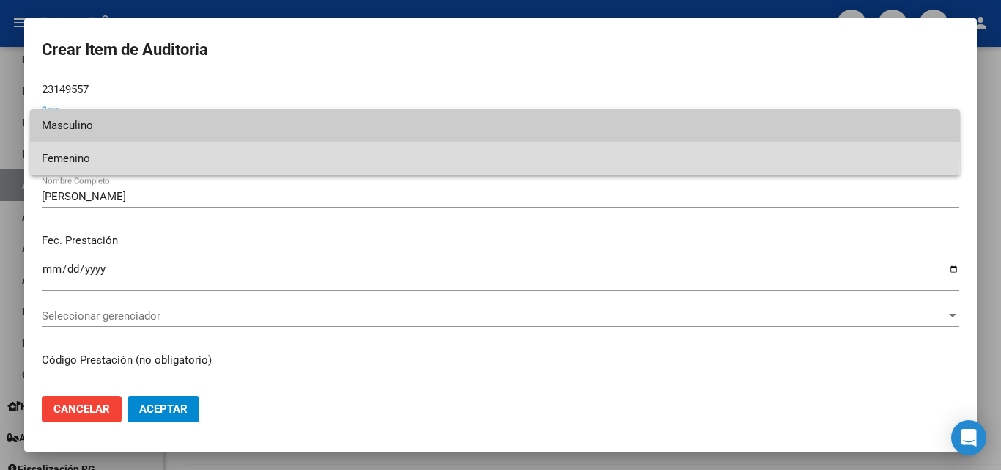
click at [73, 153] on span "Femenino" at bounding box center [495, 158] width 906 height 33
type input "27231495571"
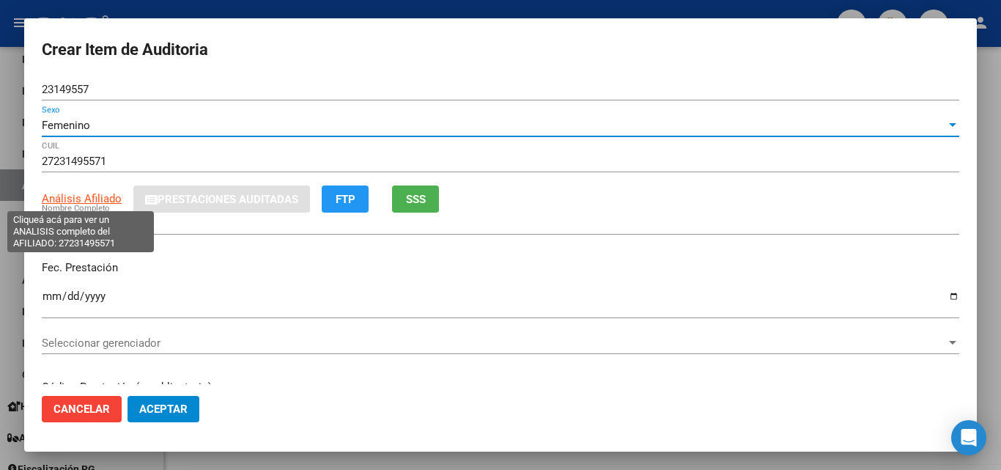
click at [90, 199] on span "Análisis Afiliado" at bounding box center [82, 198] width 80 height 13
type textarea "27231495571"
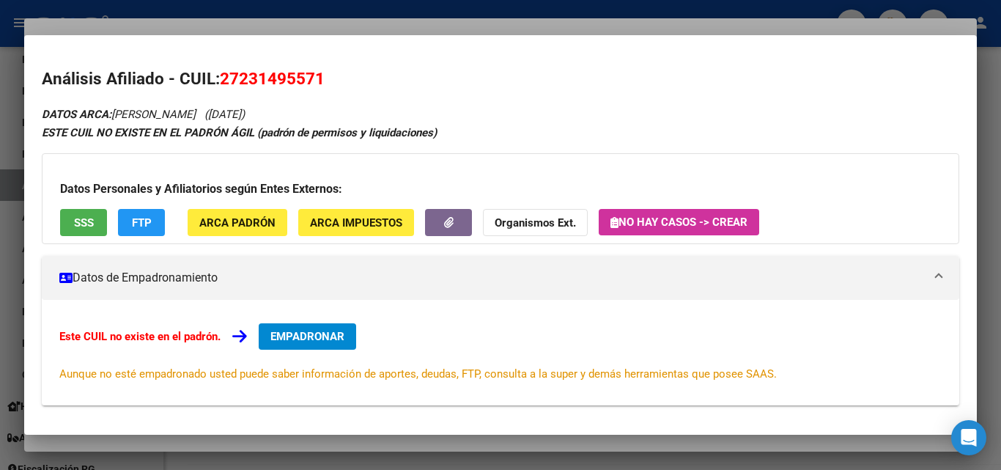
click at [80, 198] on div "Datos Personales y Afiliatorios según Entes Externos: SSS FTP ARCA Padrón ARCA …" at bounding box center [500, 198] width 917 height 91
click at [84, 219] on span "SSS" at bounding box center [84, 222] width 20 height 13
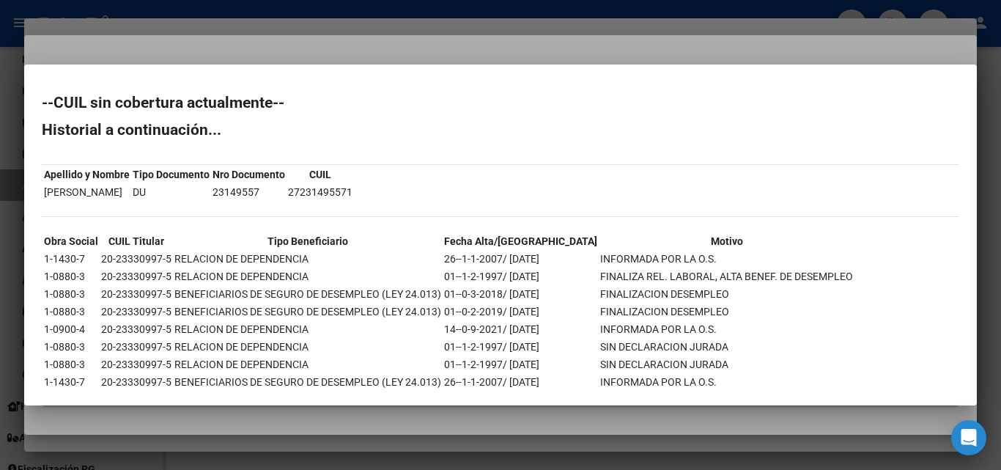
scroll to position [34, 0]
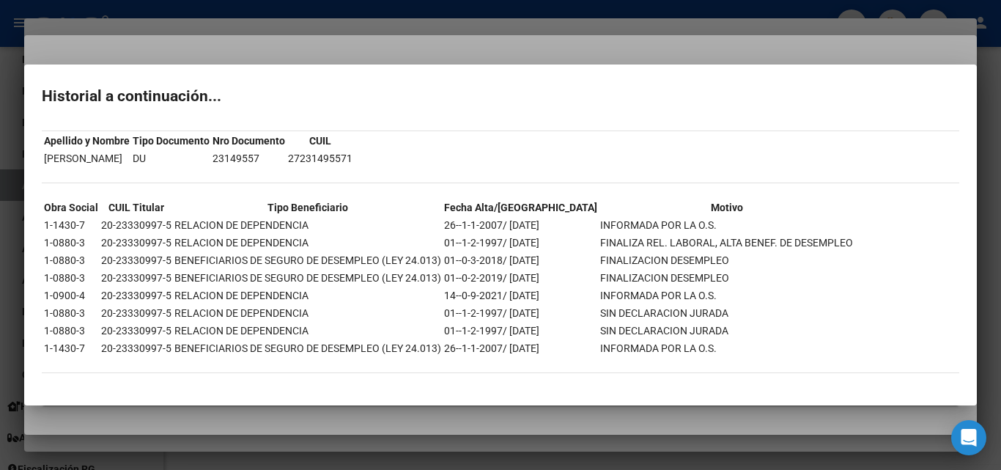
click at [409, 58] on div at bounding box center [500, 235] width 1001 height 470
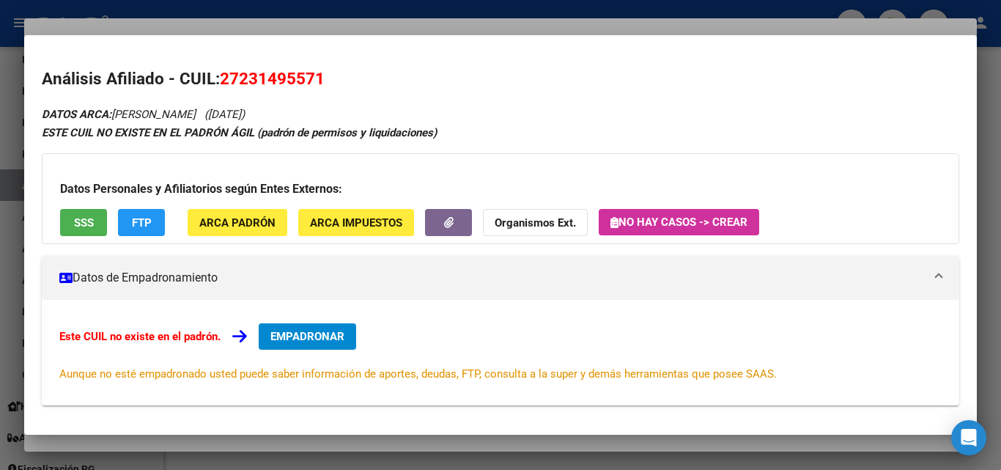
click at [424, 23] on div at bounding box center [500, 235] width 1001 height 470
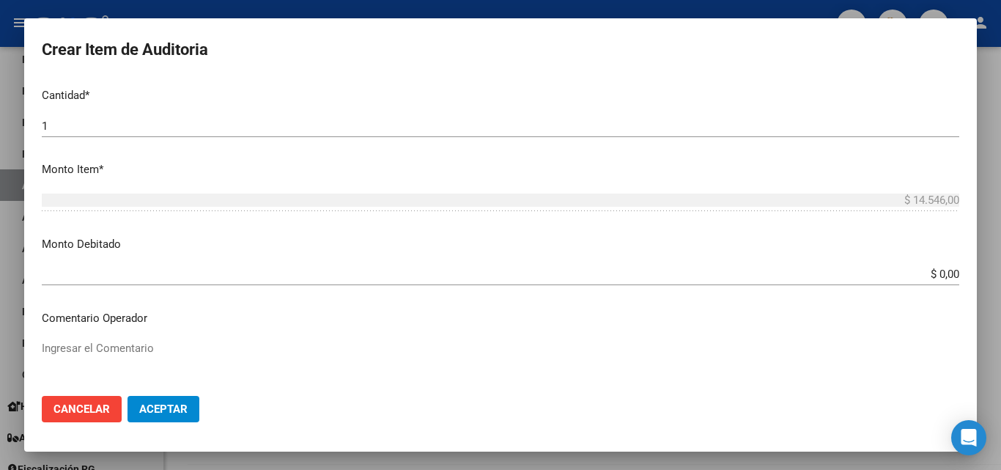
scroll to position [733, 0]
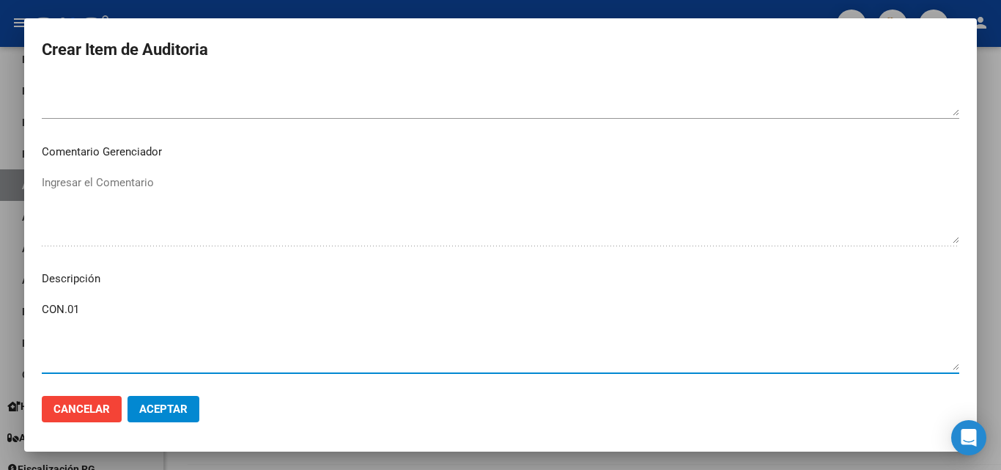
click at [101, 305] on textarea "CON.01" at bounding box center [500, 335] width 917 height 69
drag, startPoint x: 125, startPoint y: 327, endPoint x: 16, endPoint y: 327, distance: 109.1
click at [16, 327] on div "Crear Item de Auditoria 23149557 Nro Documento Femenino Sexo 27231495571 CUIL A…" at bounding box center [500, 235] width 1001 height 470
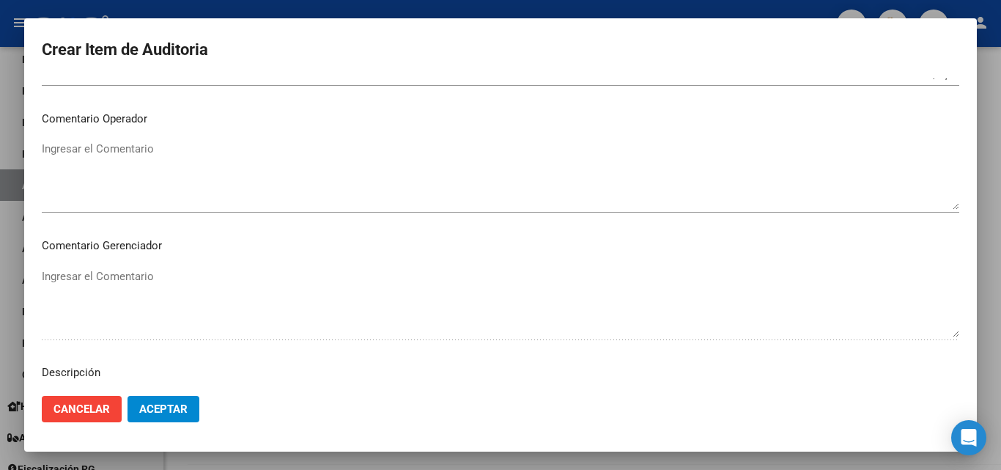
scroll to position [440, 0]
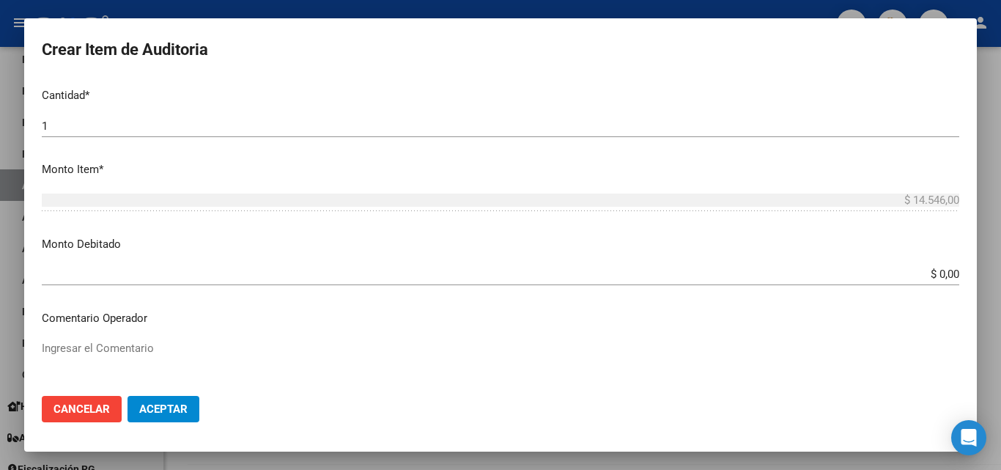
type textarea "CON.01 Baja desde [DATE]"
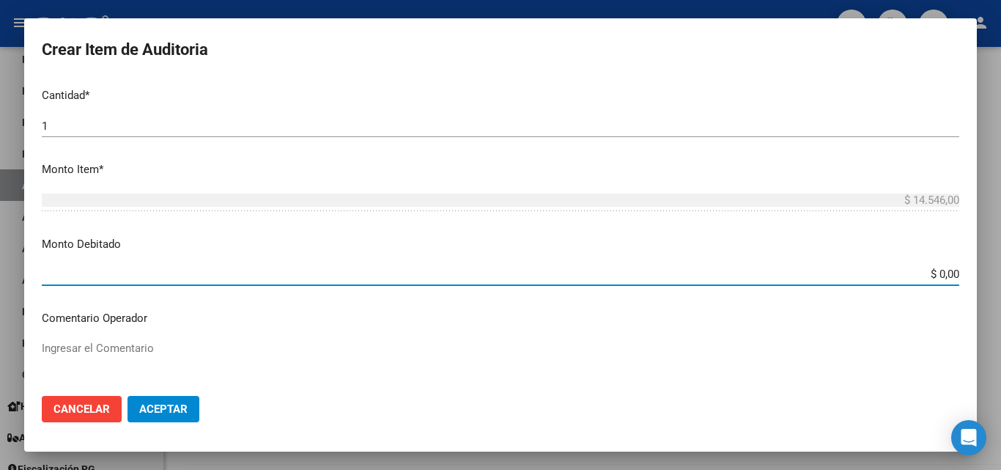
drag, startPoint x: 880, startPoint y: 278, endPoint x: 1000, endPoint y: 261, distance: 121.3
click at [1000, 281] on div "Crear Item de Auditoria 23149557 Nro Documento Femenino Sexo 27231495571 CUIL A…" at bounding box center [500, 235] width 1001 height 470
type input "$ 14.546,00"
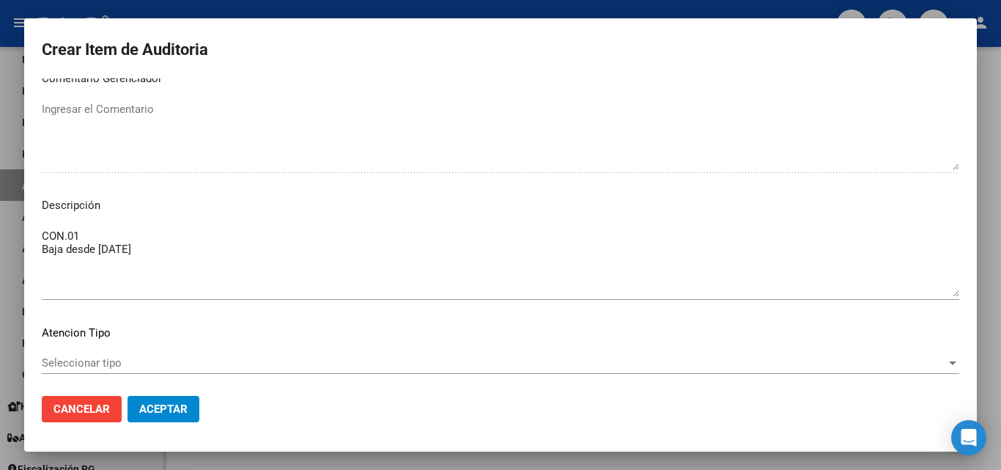
scroll to position [883, 0]
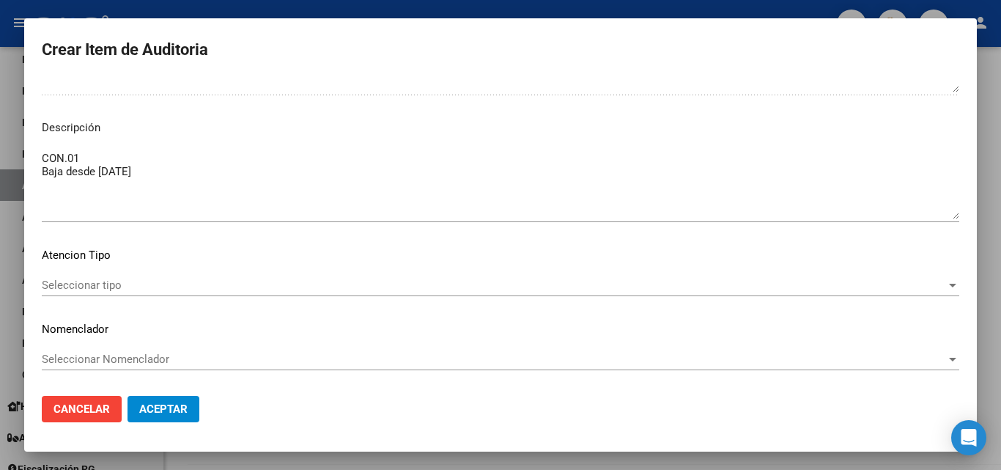
click at [107, 274] on div "Seleccionar tipo Seleccionar tipo" at bounding box center [500, 285] width 917 height 22
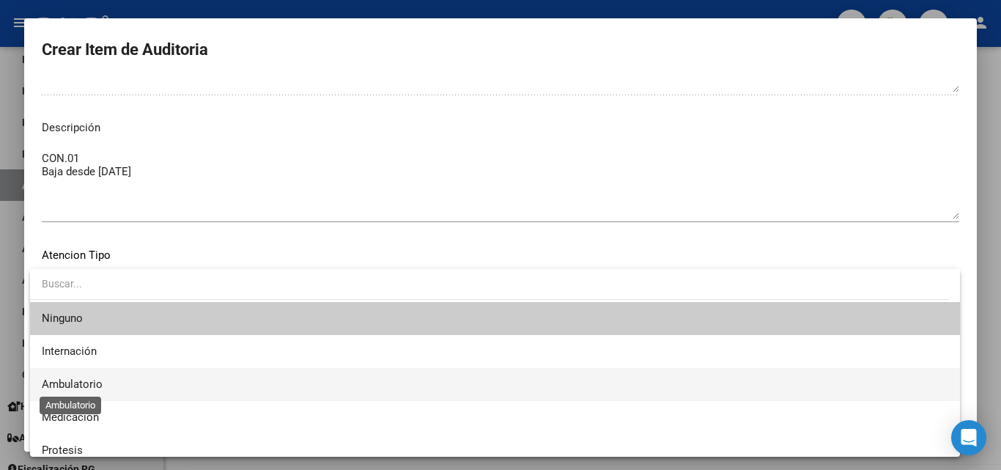
click at [89, 377] on span "Ambulatorio" at bounding box center [72, 383] width 61 height 13
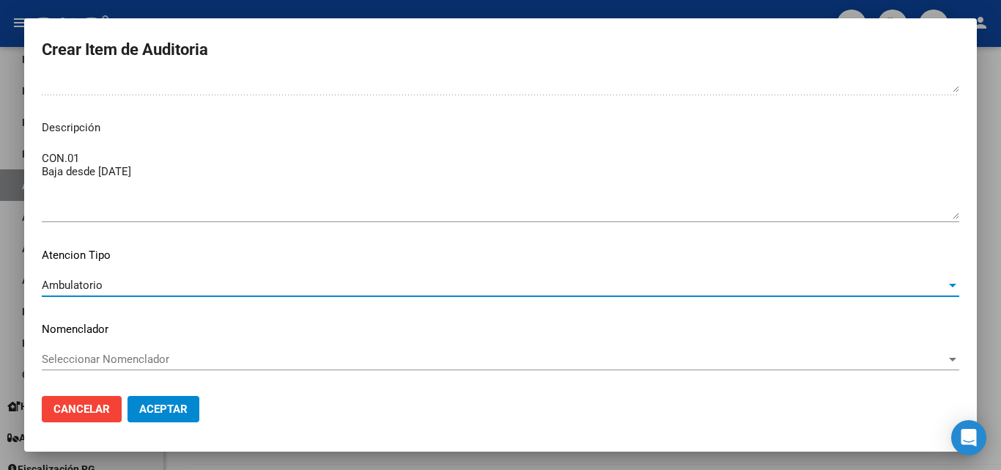
click at [175, 406] on span "Aceptar" at bounding box center [163, 408] width 48 height 13
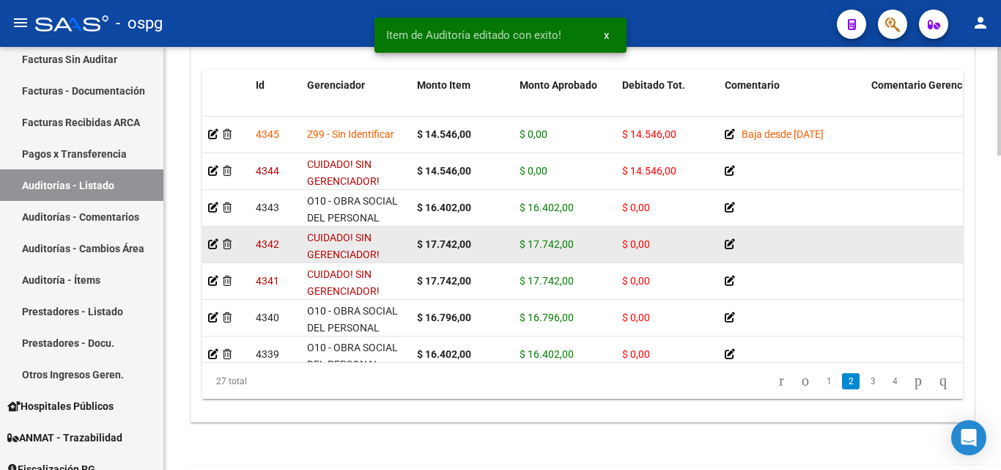
scroll to position [220, 0]
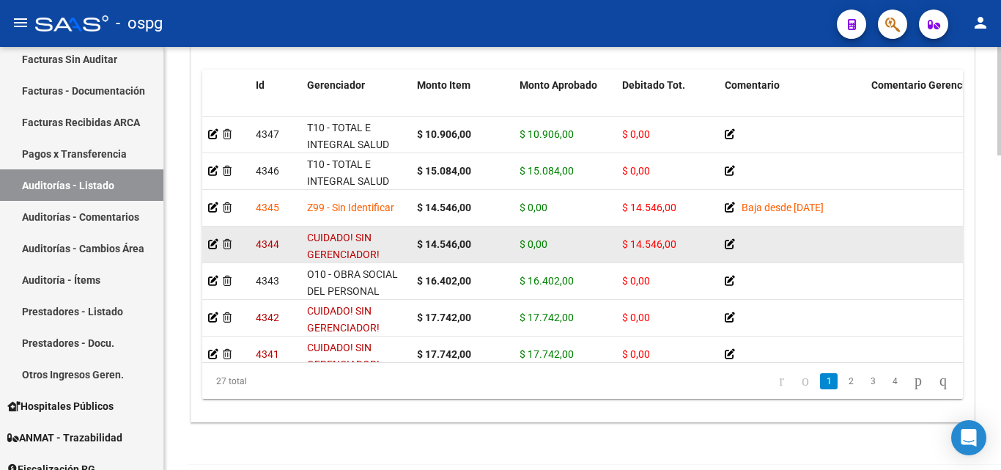
click at [727, 240] on icon at bounding box center [729, 244] width 10 height 10
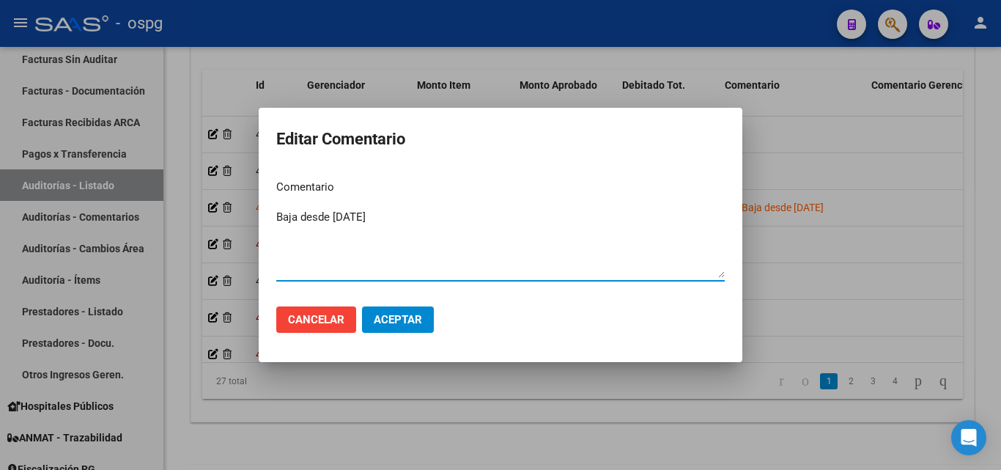
type textarea "Baja desde [DATE]"
click at [384, 318] on span "Aceptar" at bounding box center [398, 319] width 48 height 13
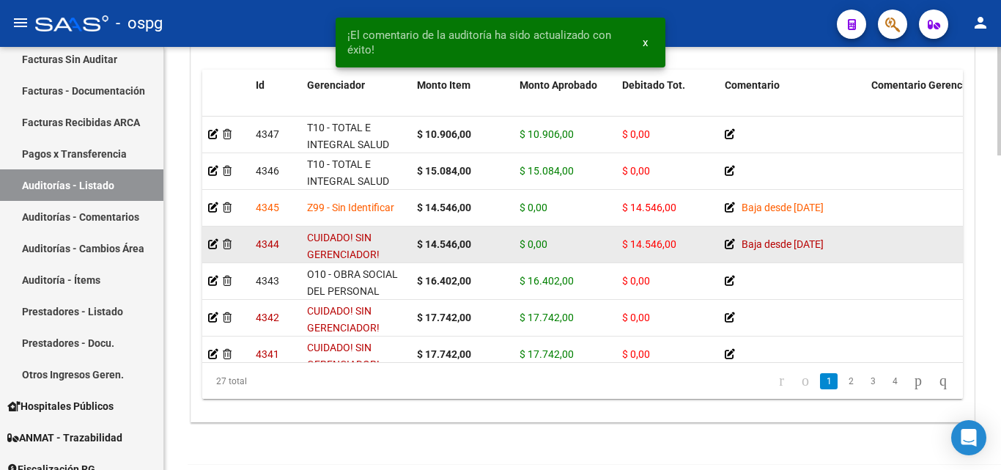
click at [207, 242] on datatable-body-cell at bounding box center [226, 244] width 48 height 36
click at [213, 244] on icon at bounding box center [213, 244] width 10 height 10
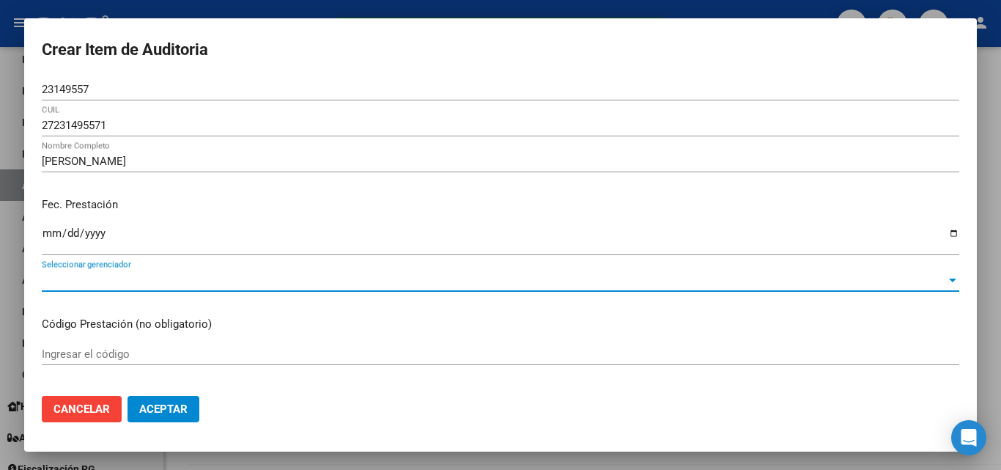
click at [187, 286] on span "Seleccionar gerenciador" at bounding box center [494, 279] width 904 height 13
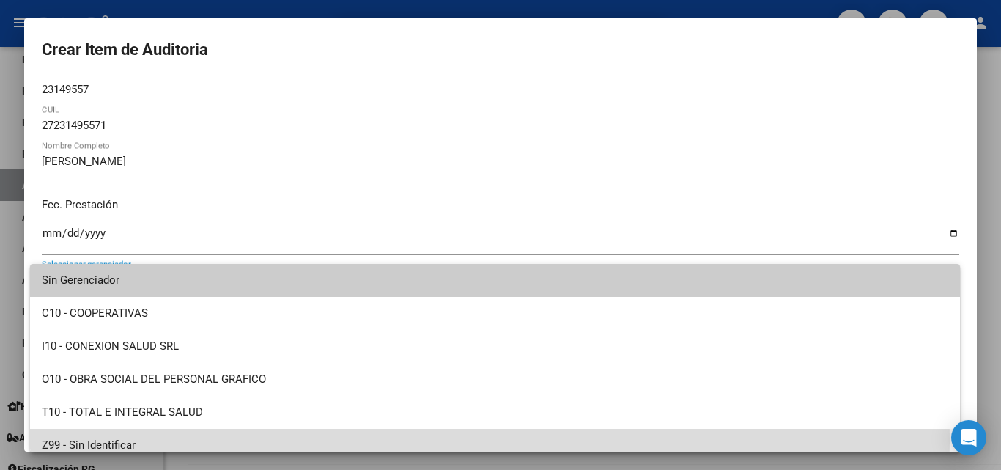
click at [211, 438] on span "Z99 - Sin Identificar" at bounding box center [495, 445] width 906 height 33
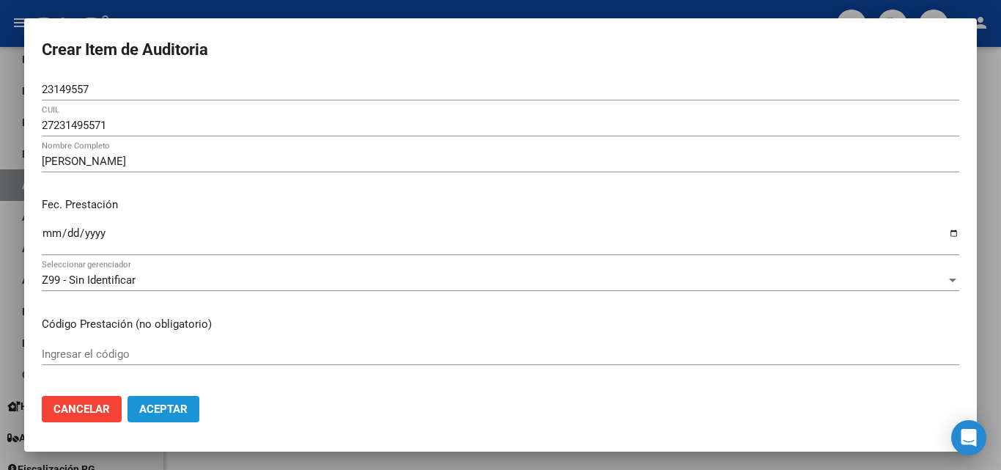
click at [176, 398] on button "Aceptar" at bounding box center [163, 409] width 72 height 26
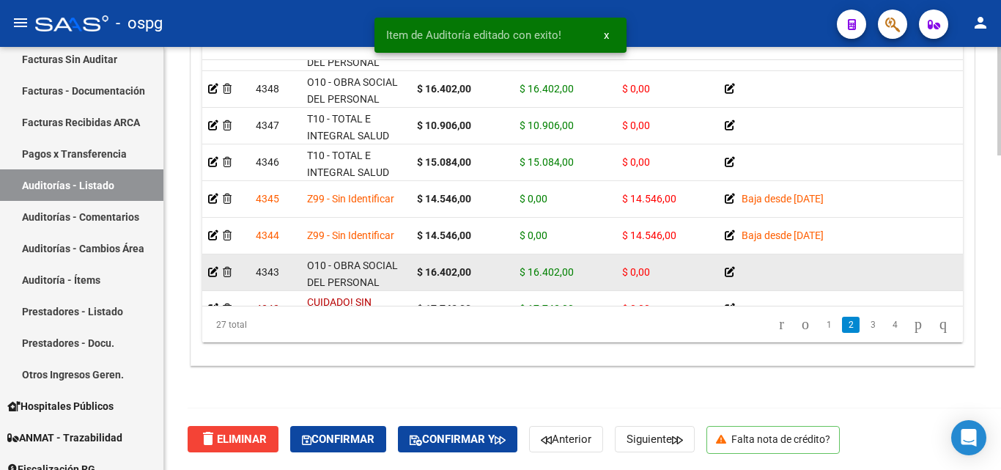
scroll to position [293, 0]
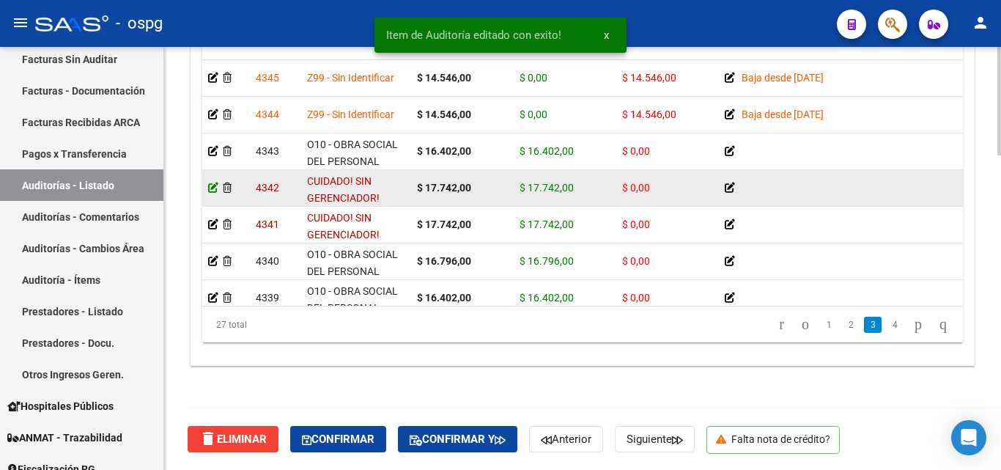
click at [215, 188] on icon at bounding box center [213, 187] width 10 height 10
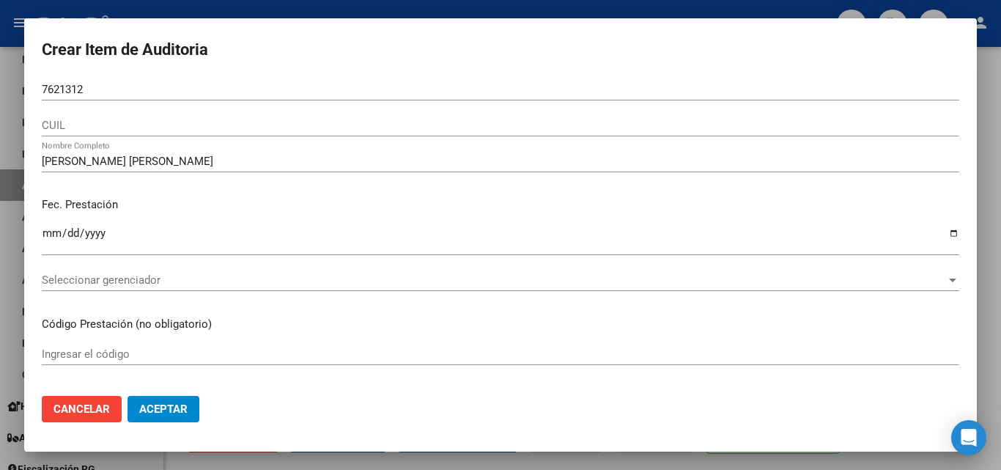
click at [40, 91] on mat-dialog-content "7621312 Nro Documento CUIL [PERSON_NAME] [PERSON_NAME] Nombre Completo Fec. Pre…" at bounding box center [500, 230] width 952 height 305
click at [42, 92] on input "7621312" at bounding box center [500, 89] width 917 height 13
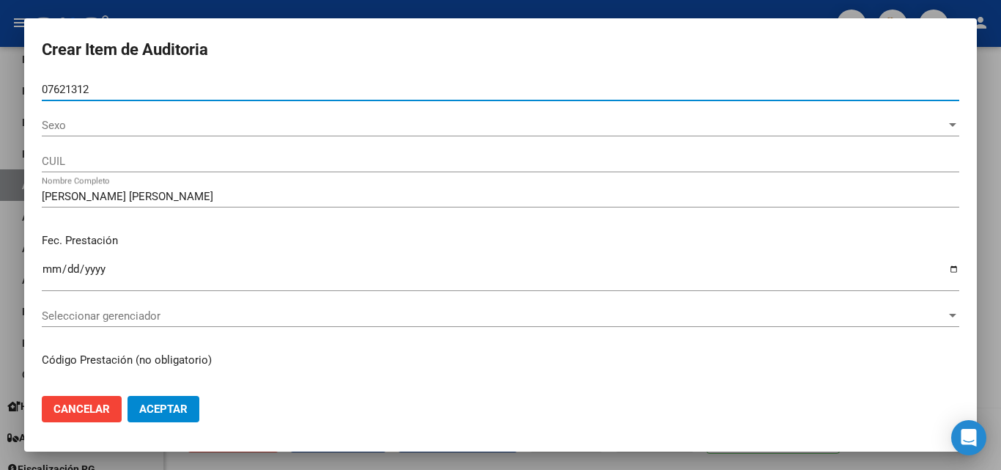
type input "07621312"
click at [48, 117] on div "Sexo Sexo" at bounding box center [500, 125] width 917 height 22
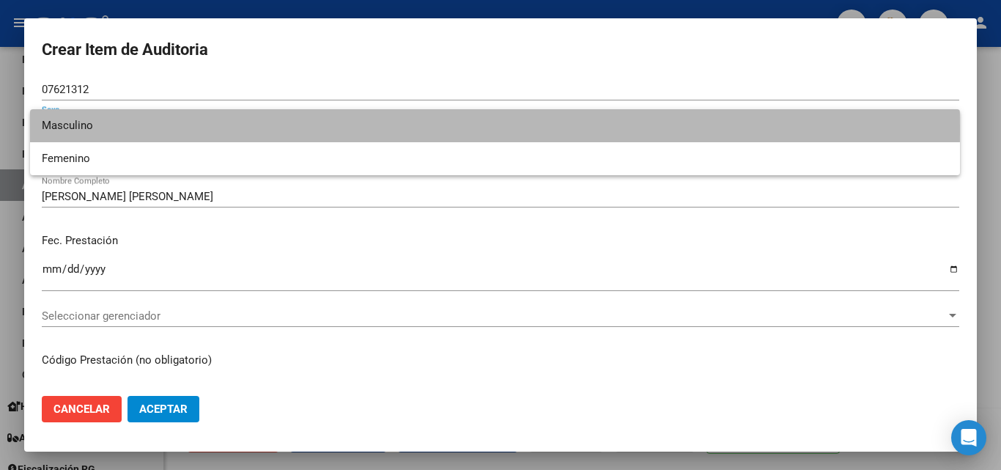
click at [100, 130] on span "Masculino" at bounding box center [495, 125] width 906 height 33
type input "20076213128"
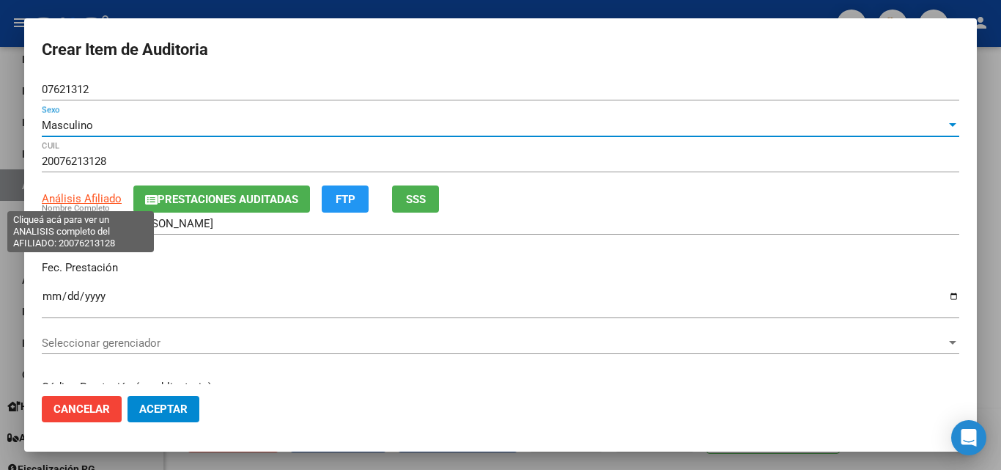
click at [92, 200] on span "Análisis Afiliado" at bounding box center [82, 198] width 80 height 13
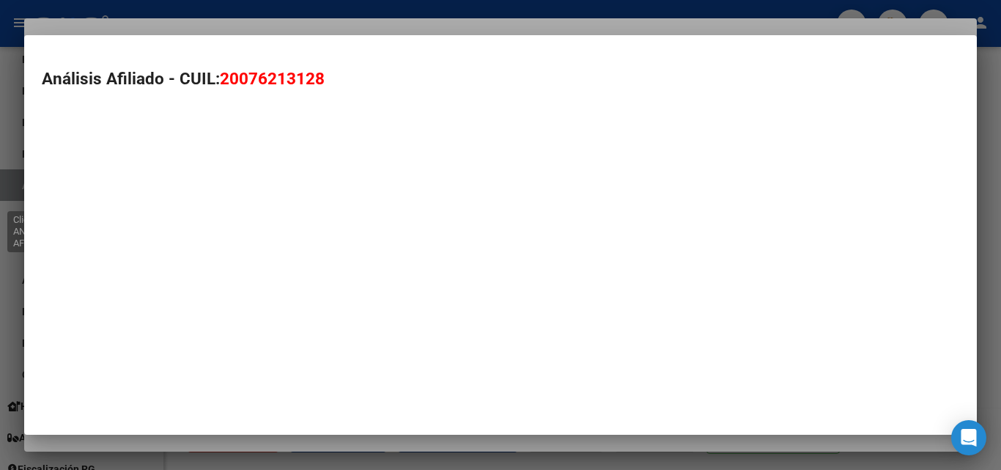
type textarea "20076213128"
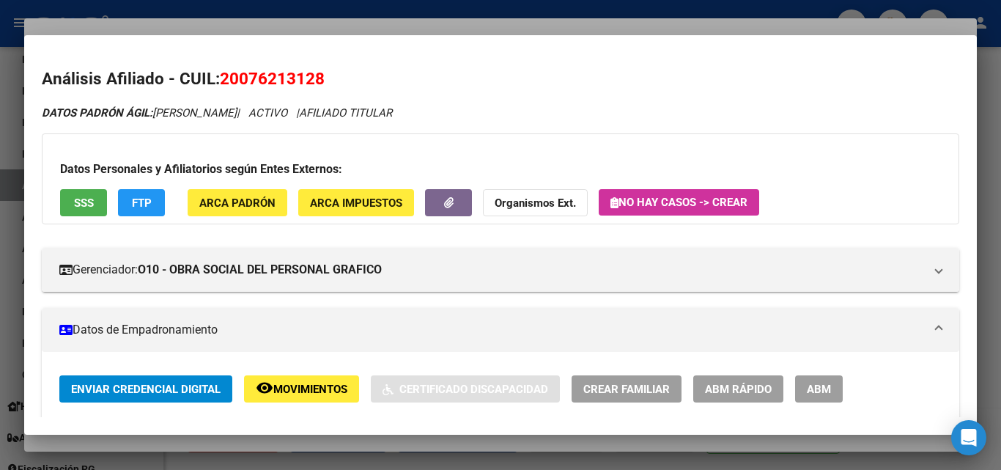
click at [384, 33] on div at bounding box center [500, 235] width 1001 height 470
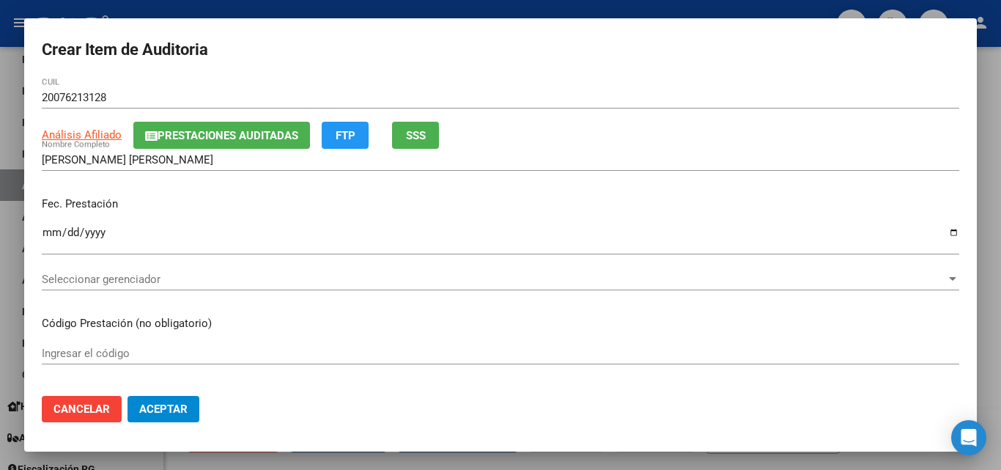
scroll to position [147, 0]
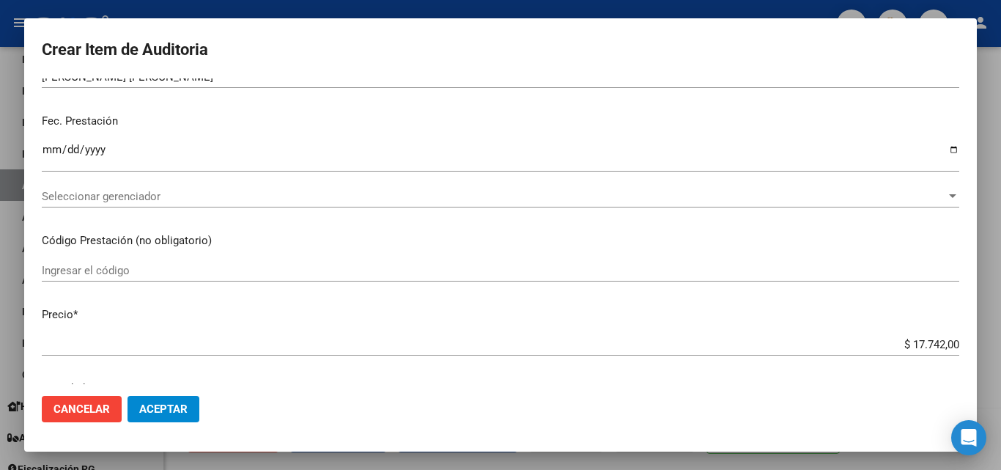
click at [147, 203] on div "Seleccionar gerenciador Seleccionar gerenciador" at bounding box center [500, 196] width 917 height 22
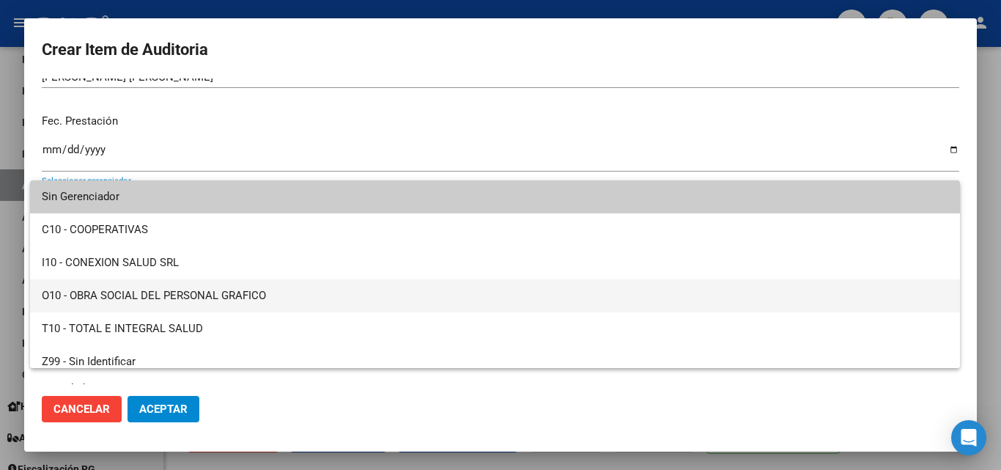
click at [182, 290] on span "O10 - OBRA SOCIAL DEL PERSONAL GRAFICO" at bounding box center [495, 295] width 906 height 33
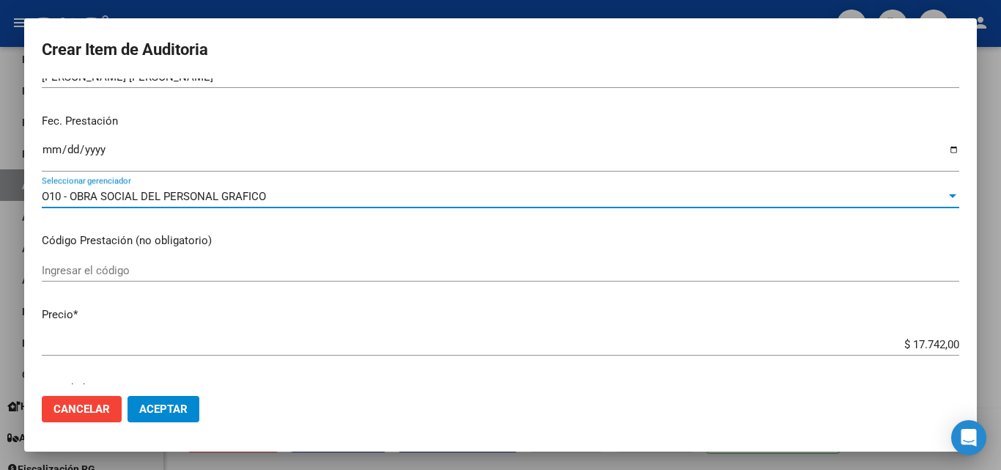
click at [159, 405] on span "Aceptar" at bounding box center [163, 408] width 48 height 13
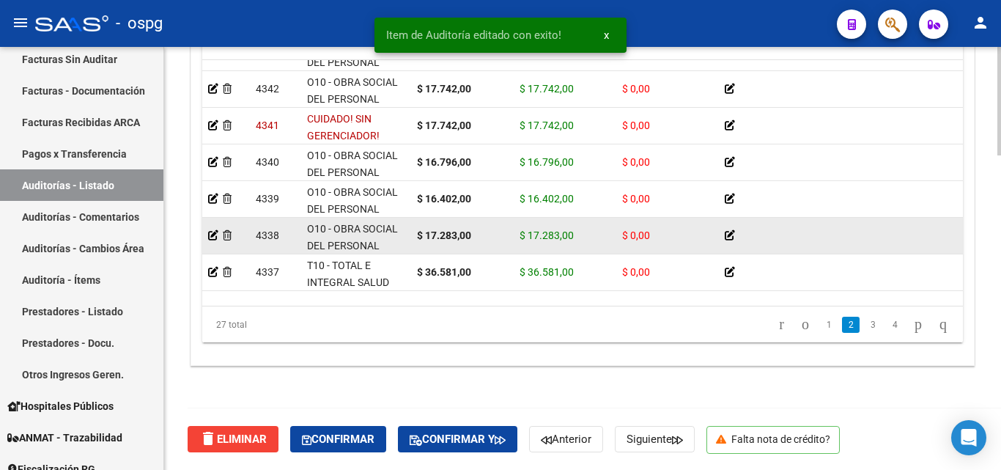
scroll to position [366, 0]
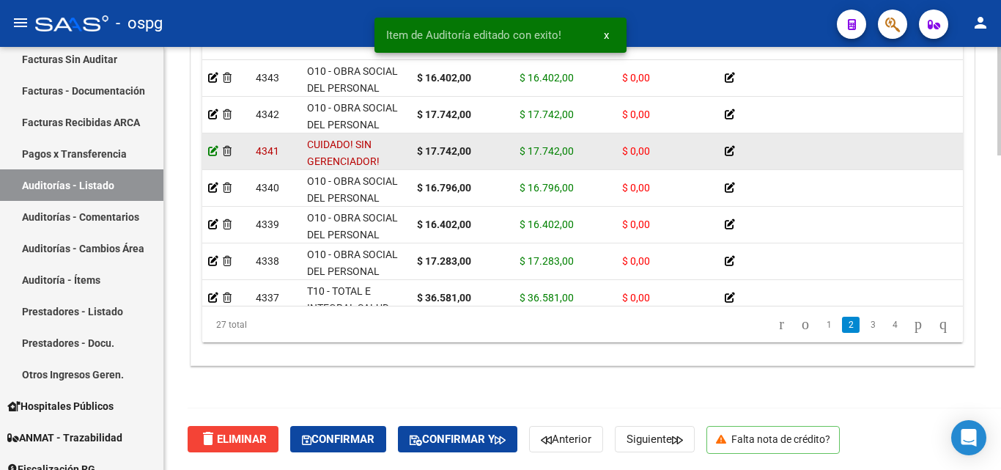
click at [211, 154] on icon at bounding box center [213, 151] width 10 height 10
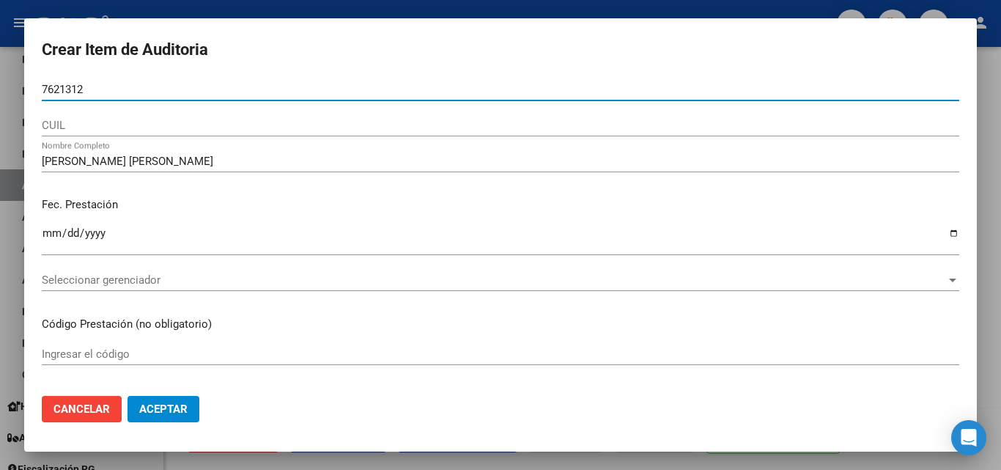
click at [43, 91] on input "7621312" at bounding box center [500, 89] width 917 height 13
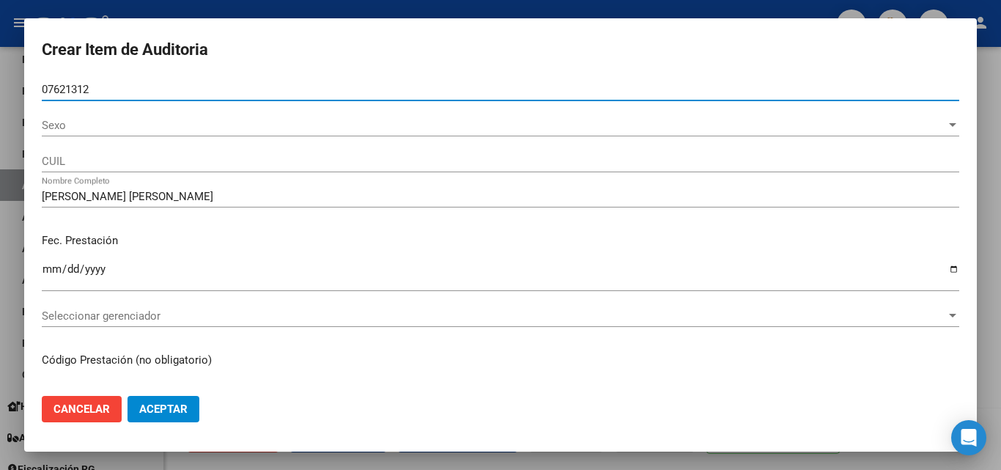
type input "07621312"
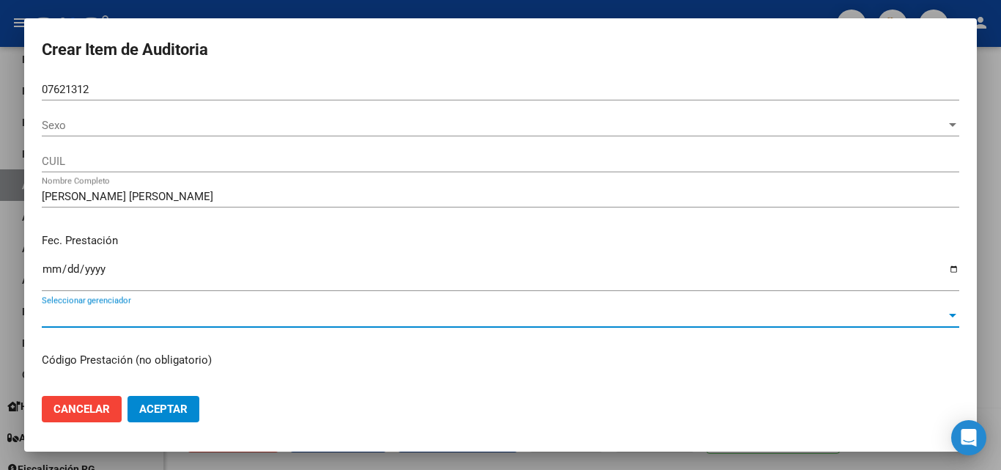
click at [78, 312] on span "Seleccionar gerenciador" at bounding box center [494, 315] width 904 height 13
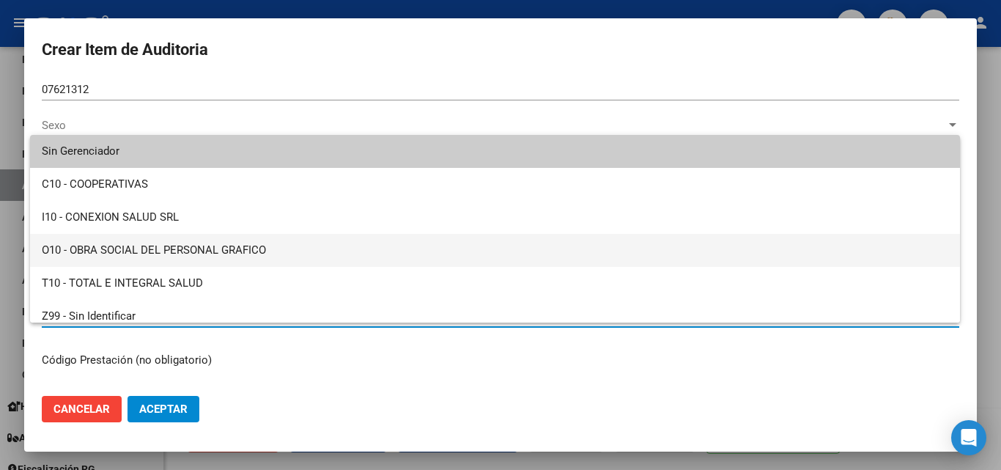
click at [190, 253] on span "O10 - OBRA SOCIAL DEL PERSONAL GRAFICO" at bounding box center [495, 250] width 906 height 33
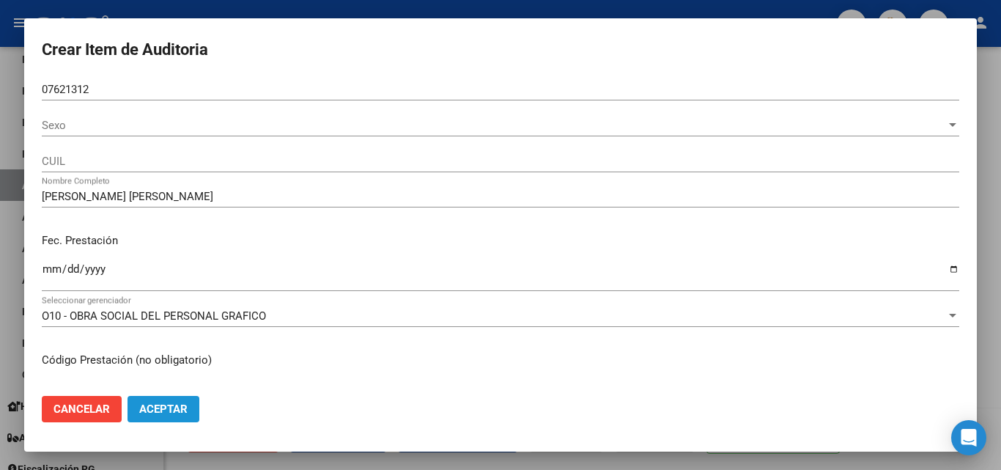
drag, startPoint x: 147, startPoint y: 399, endPoint x: 171, endPoint y: 349, distance: 55.4
click at [147, 399] on button "Aceptar" at bounding box center [163, 409] width 72 height 26
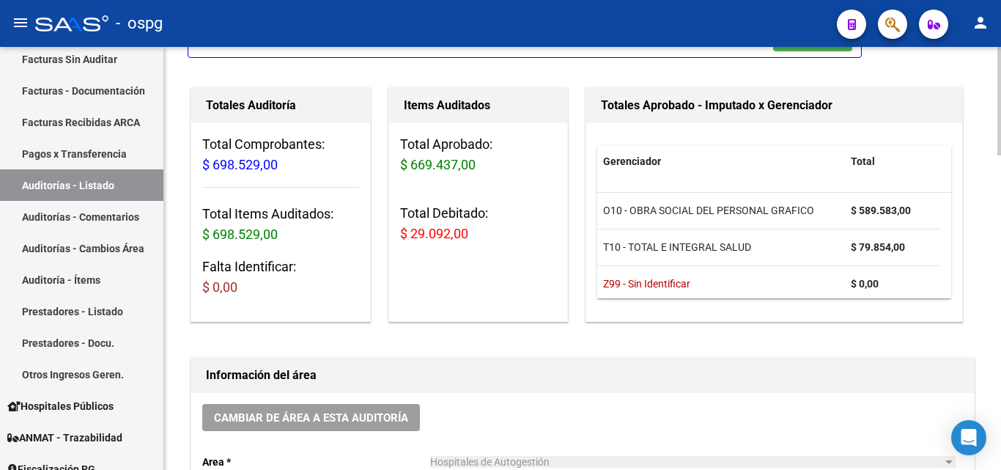
scroll to position [0, 0]
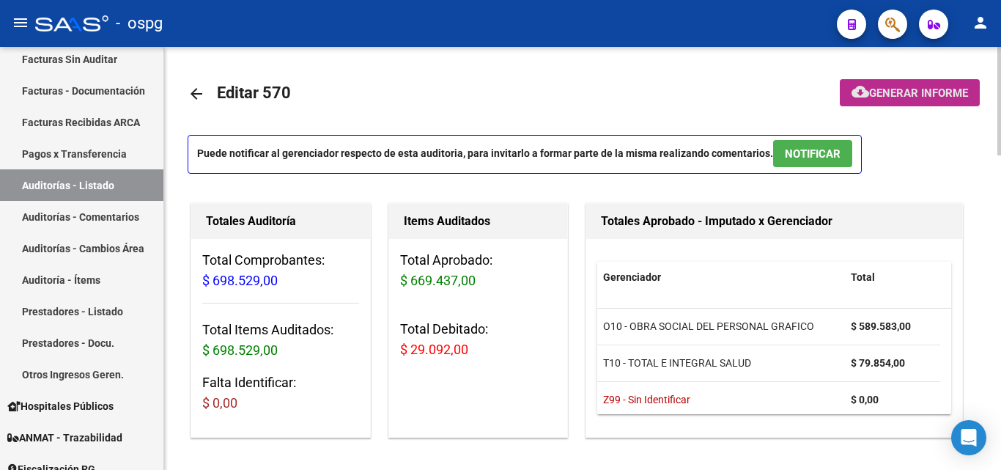
click at [892, 88] on span "Generar informe" at bounding box center [918, 92] width 99 height 13
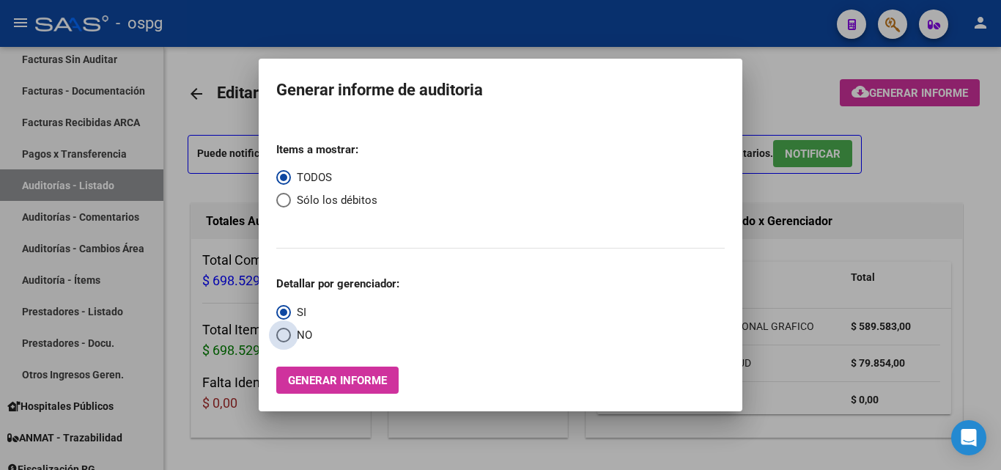
click at [292, 338] on span "NO" at bounding box center [301, 335] width 21 height 17
click at [291, 338] on input "NO" at bounding box center [283, 334] width 15 height 15
radio input "true"
click at [312, 199] on span "Sólo los débitos" at bounding box center [334, 200] width 86 height 17
click at [291, 199] on input "Sólo los débitos" at bounding box center [283, 200] width 15 height 15
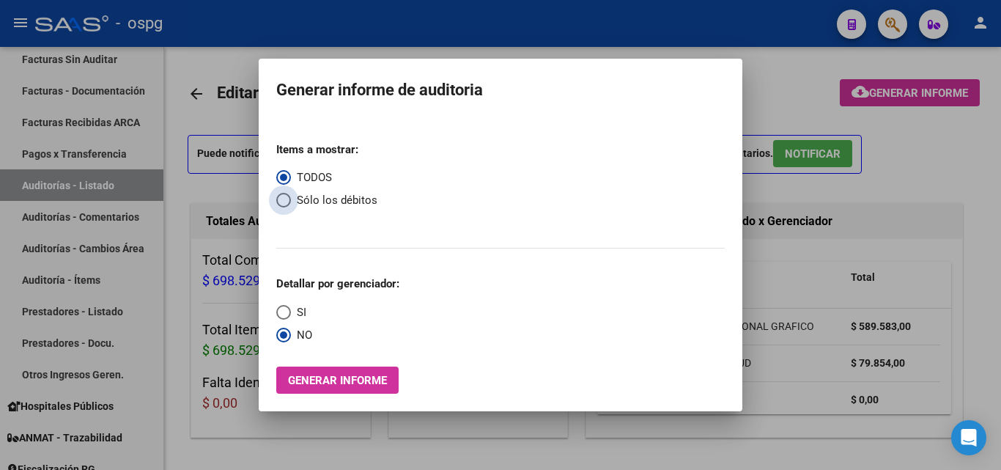
radio input "true"
click at [343, 379] on span "Generar informe" at bounding box center [337, 380] width 99 height 13
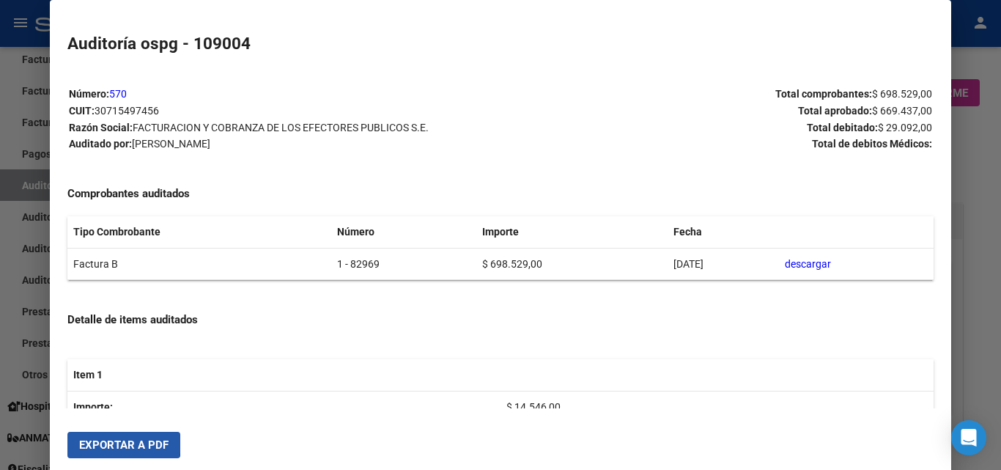
click at [108, 442] on span "Exportar a PDF" at bounding box center [123, 444] width 89 height 13
click at [975, 155] on div at bounding box center [500, 235] width 1001 height 470
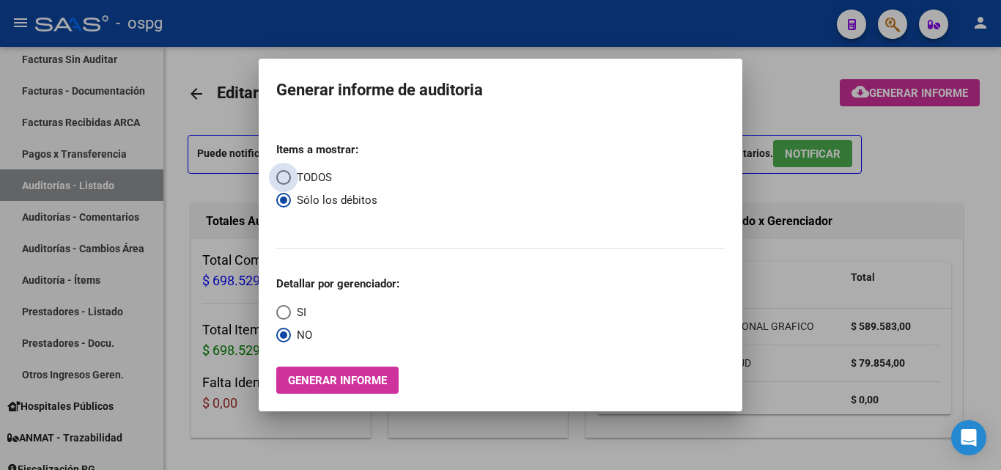
drag, startPoint x: 314, startPoint y: 171, endPoint x: 333, endPoint y: 237, distance: 69.5
click at [316, 171] on span "TODOS" at bounding box center [311, 177] width 41 height 17
click at [291, 171] on input "TODOS" at bounding box center [283, 177] width 15 height 15
radio input "true"
click at [281, 314] on span "Select an option" at bounding box center [283, 312] width 15 height 15
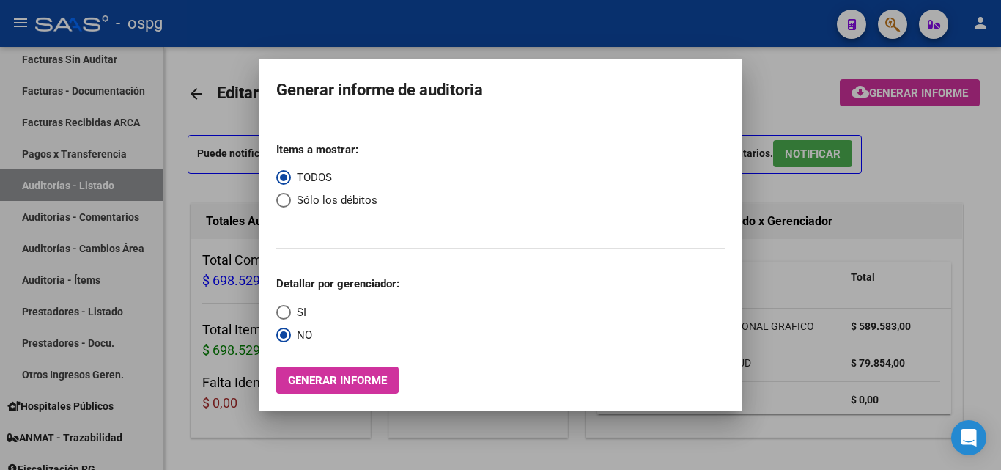
click at [281, 314] on input "SI" at bounding box center [283, 312] width 15 height 15
radio input "true"
click at [309, 371] on button "Generar informe" at bounding box center [337, 379] width 122 height 27
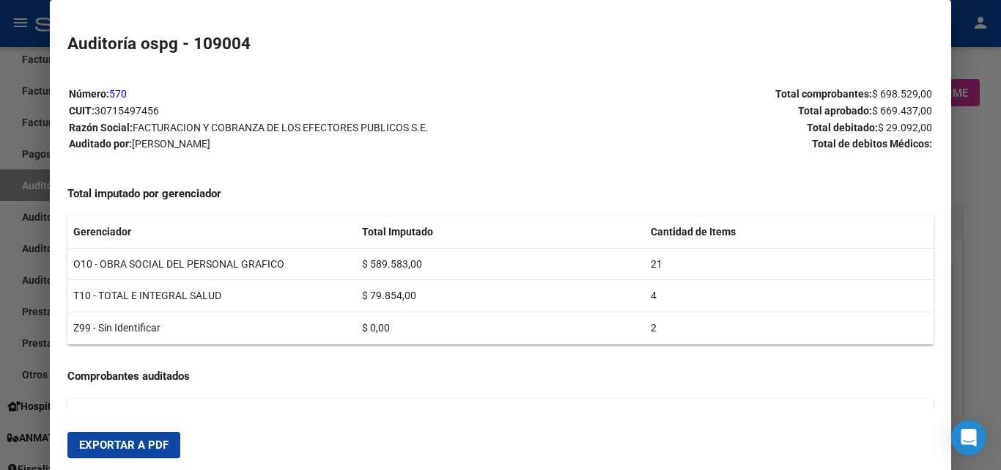
click at [149, 431] on button "Exportar a PDF" at bounding box center [123, 444] width 113 height 26
click at [998, 156] on div at bounding box center [500, 235] width 1001 height 470
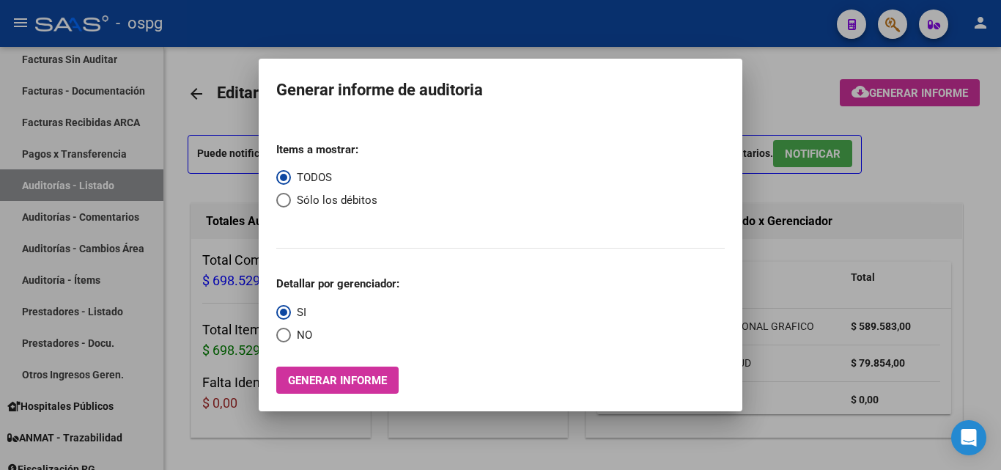
click at [894, 207] on div at bounding box center [500, 235] width 1001 height 470
